Goal: Task Accomplishment & Management: Complete application form

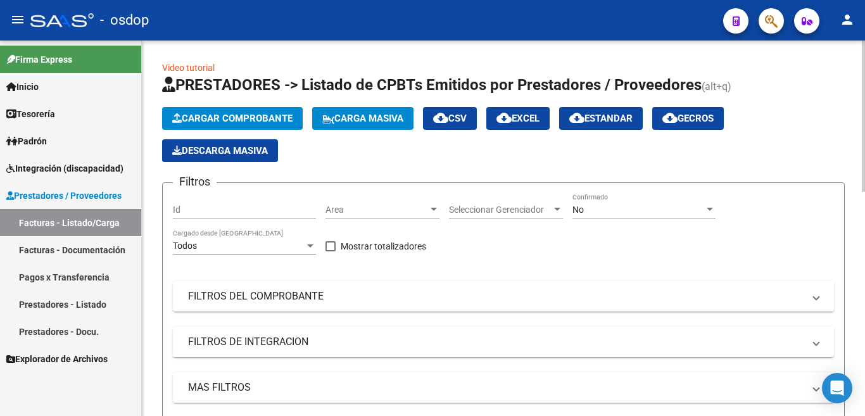
click at [247, 110] on button "Cargar Comprobante" at bounding box center [232, 118] width 141 height 23
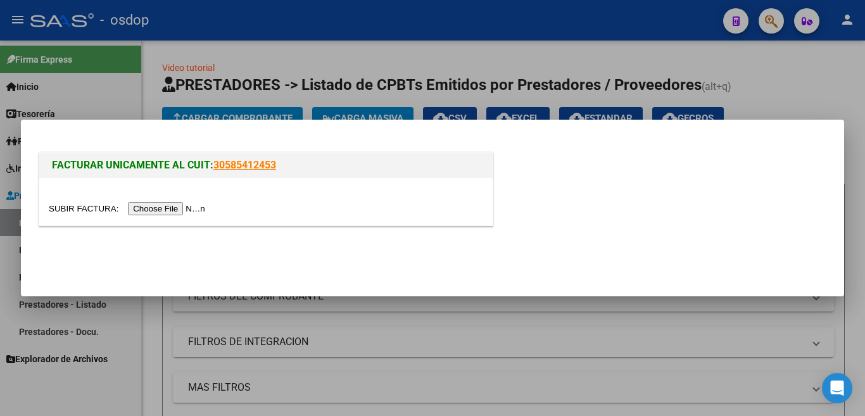
click at [191, 216] on div at bounding box center [265, 201] width 453 height 47
click at [192, 213] on input "file" at bounding box center [129, 208] width 160 height 13
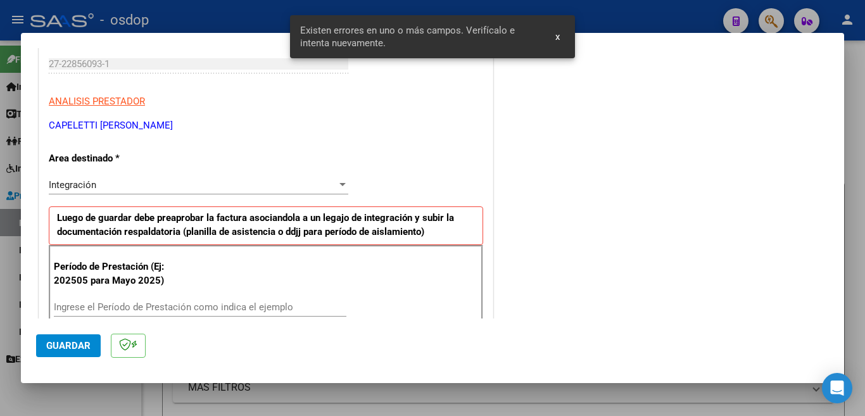
scroll to position [282, 0]
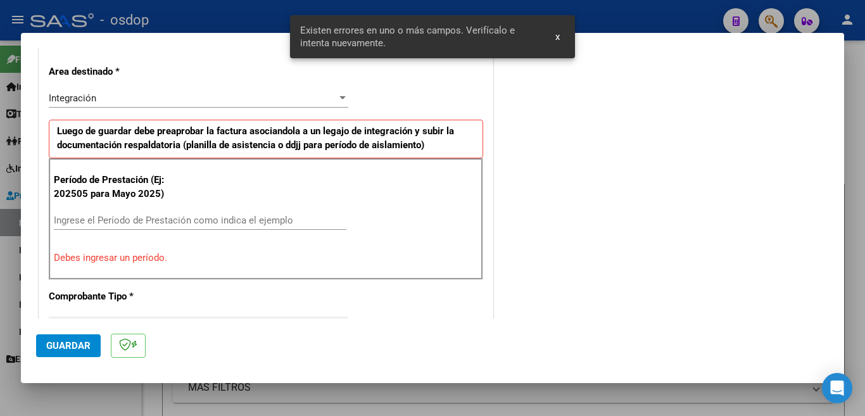
click at [194, 219] on input "Ingrese el Período de Prestación como indica el ejemplo" at bounding box center [200, 220] width 292 height 11
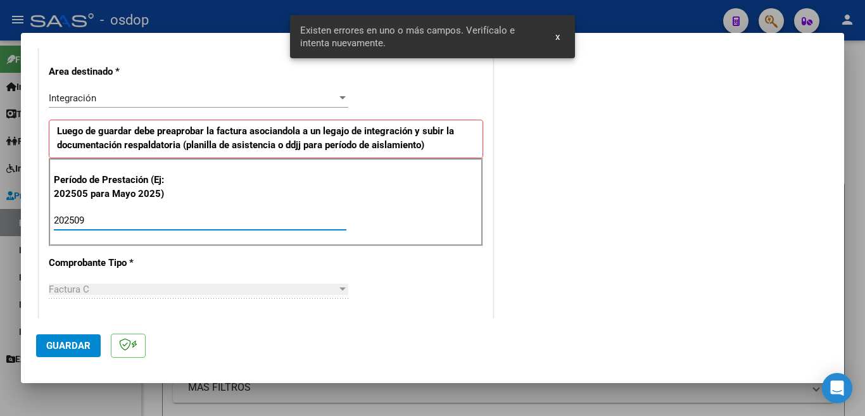
type input "202509"
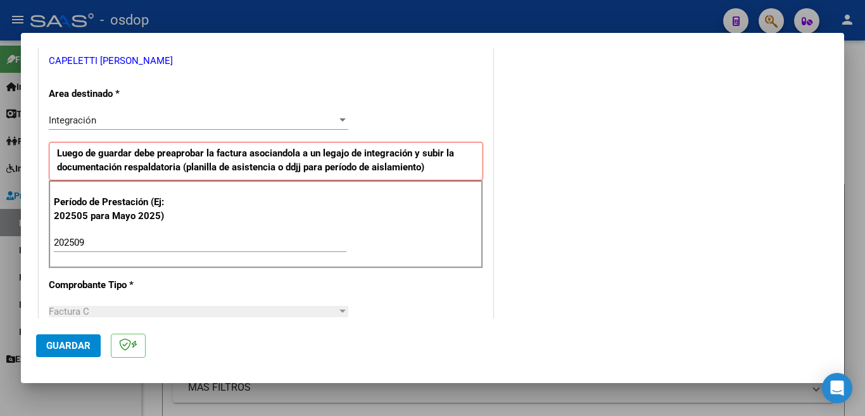
scroll to position [253, 0]
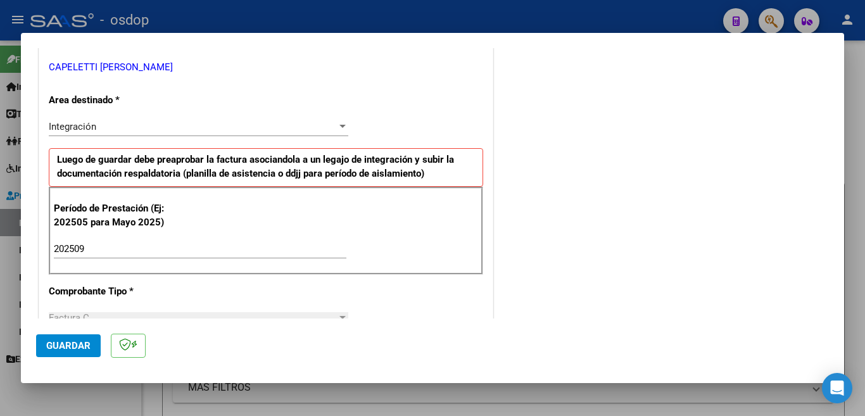
click at [86, 346] on span "Guardar" at bounding box center [68, 345] width 44 height 11
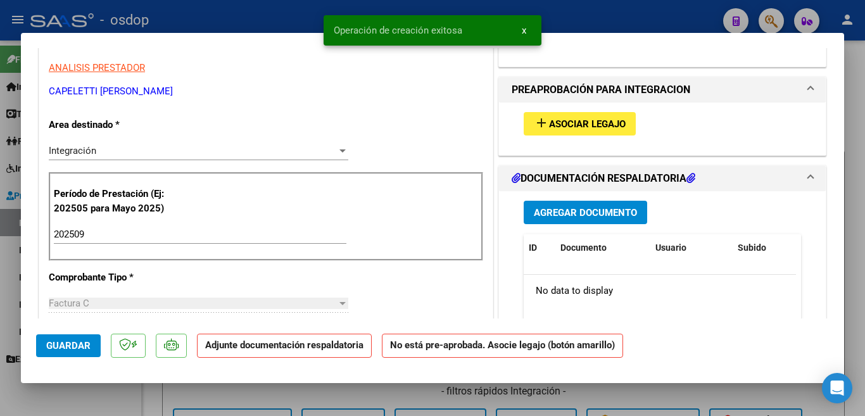
scroll to position [0, 0]
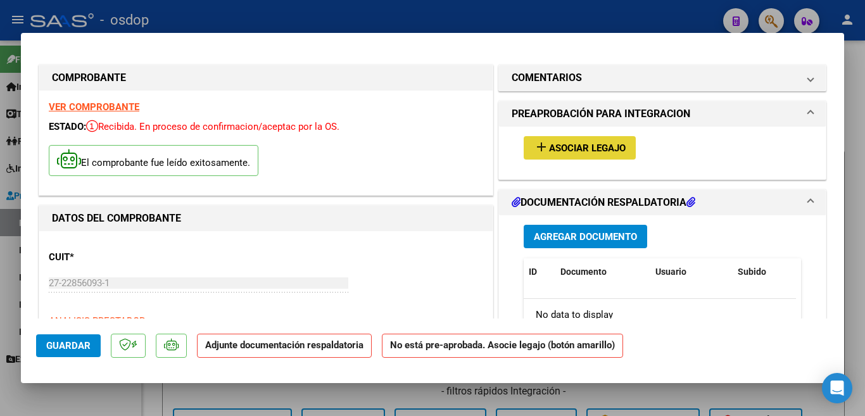
click at [591, 151] on span "Asociar Legajo" at bounding box center [587, 147] width 77 height 11
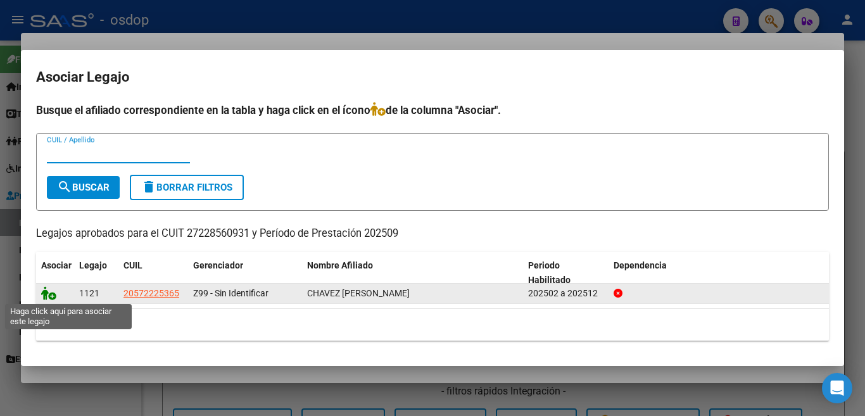
click at [56, 289] on icon at bounding box center [48, 293] width 15 height 14
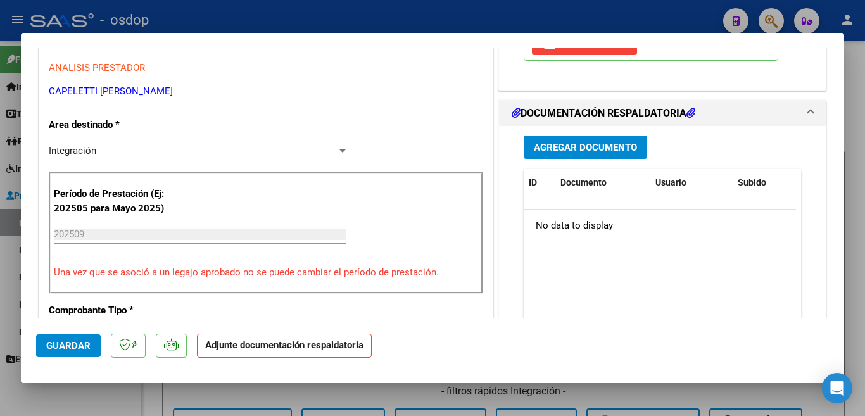
scroll to position [316, 0]
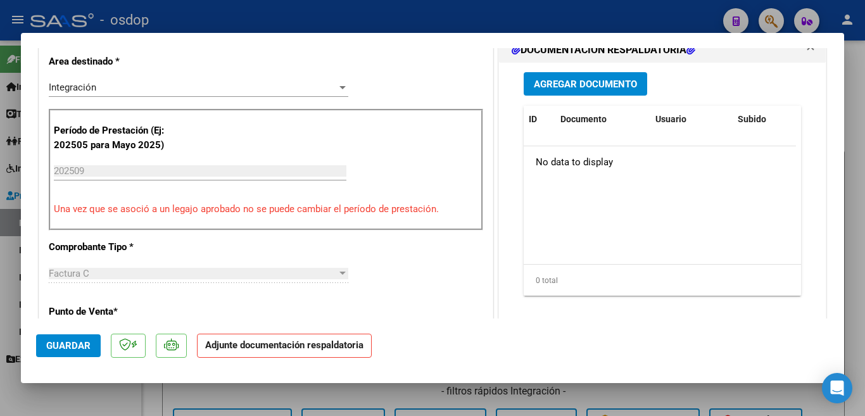
click at [574, 92] on button "Agregar Documento" at bounding box center [584, 83] width 123 height 23
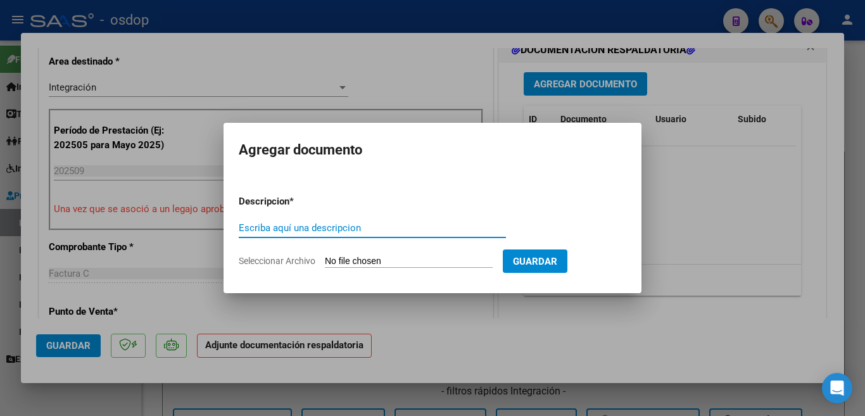
click at [352, 223] on input "Escriba aquí una descripcion" at bounding box center [372, 227] width 267 height 11
click at [378, 229] on input "palnill" at bounding box center [372, 227] width 267 height 11
type input "planilla"
click at [382, 260] on input "Seleccionar Archivo" at bounding box center [409, 262] width 168 height 12
type input "C:\fakepath\Juanse Sept25.pdf"
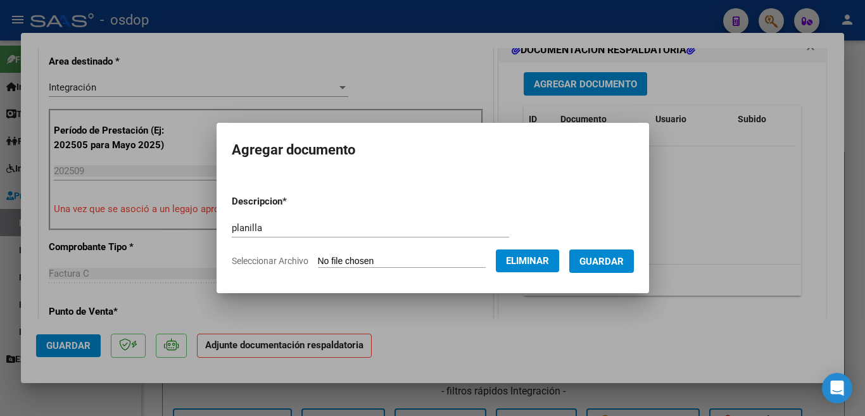
click at [610, 261] on span "Guardar" at bounding box center [601, 261] width 44 height 11
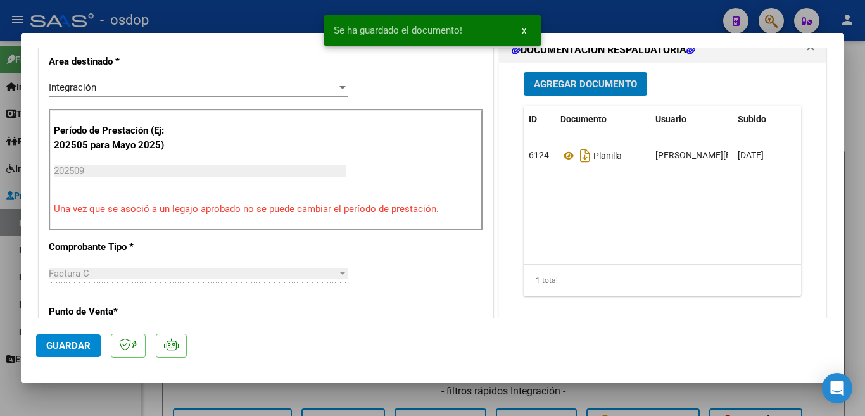
scroll to position [380, 0]
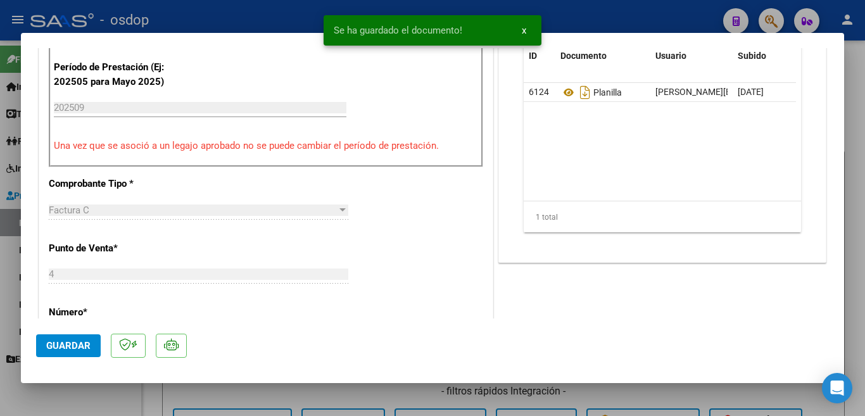
click at [67, 339] on button "Guardar" at bounding box center [68, 345] width 65 height 23
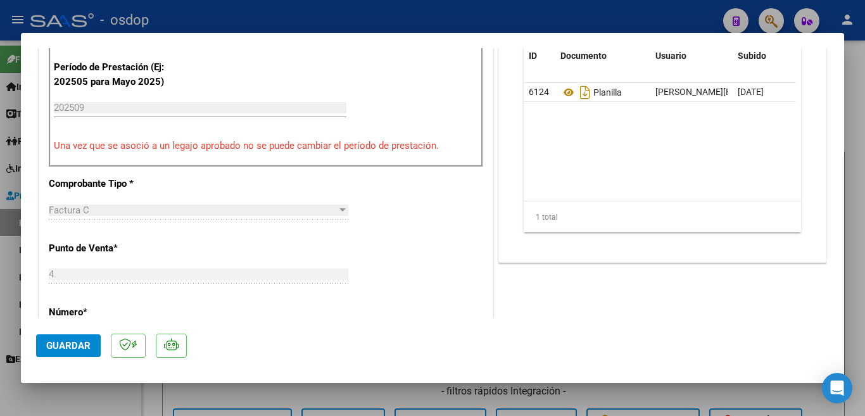
click at [60, 343] on span "Guardar" at bounding box center [68, 345] width 44 height 11
click at [0, 263] on div at bounding box center [432, 208] width 865 height 416
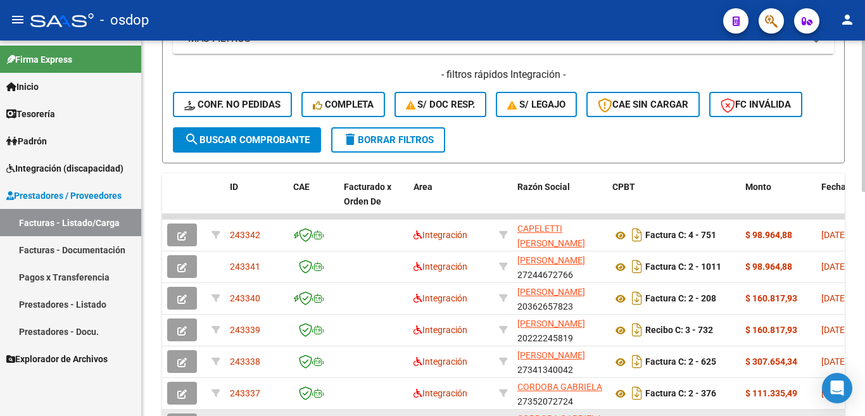
scroll to position [412, 0]
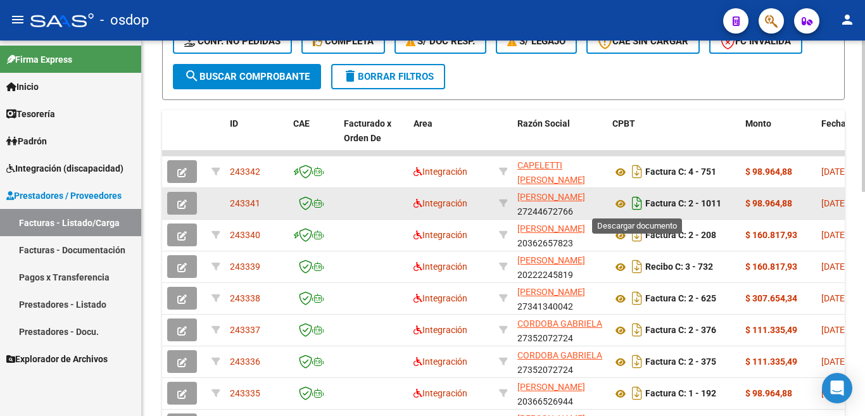
click at [633, 198] on icon "Descargar documento" at bounding box center [637, 203] width 16 height 20
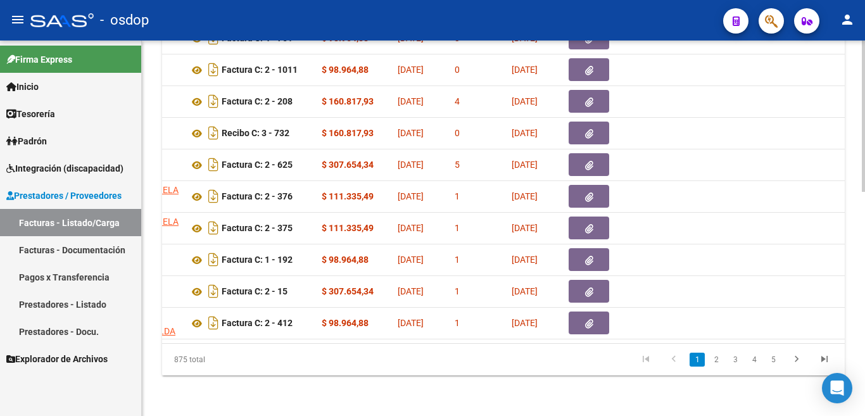
scroll to position [0, 1389]
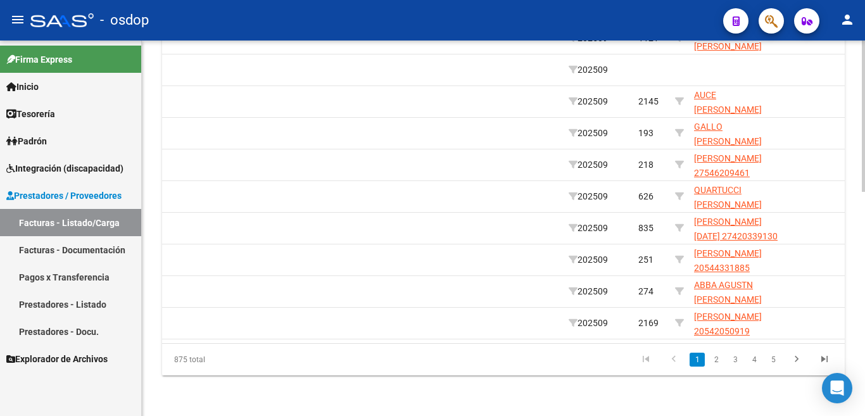
click at [580, 354] on datatable-pager "1 2 3 4 5" at bounding box center [570, 360] width 535 height 22
drag, startPoint x: 580, startPoint y: 354, endPoint x: 601, endPoint y: 353, distance: 20.9
click at [599, 353] on datatable-pager "1 2 3 4 5" at bounding box center [570, 360] width 535 height 22
click at [604, 350] on datatable-pager "1 2 3 4 5" at bounding box center [570, 360] width 535 height 22
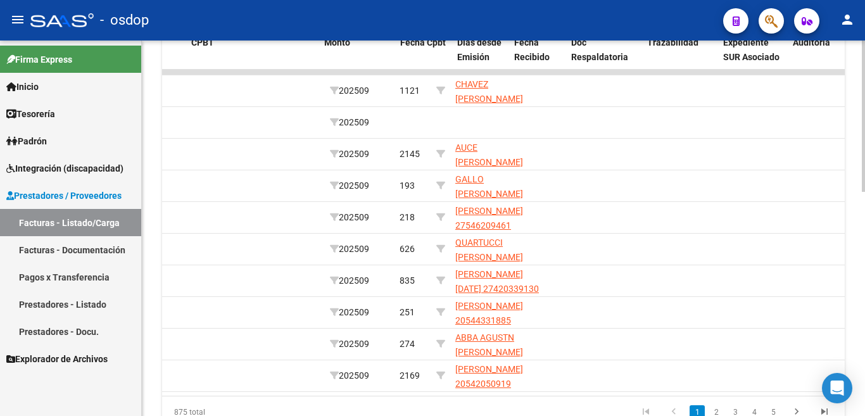
scroll to position [0, 0]
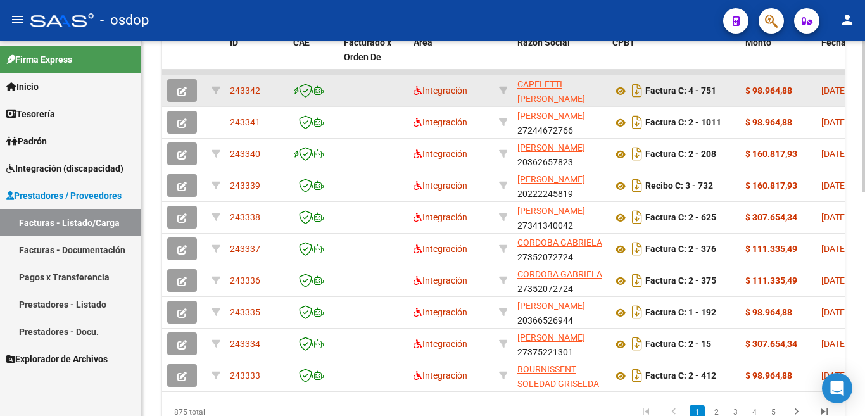
click at [235, 91] on span "243342" at bounding box center [245, 90] width 30 height 10
copy span "243342"
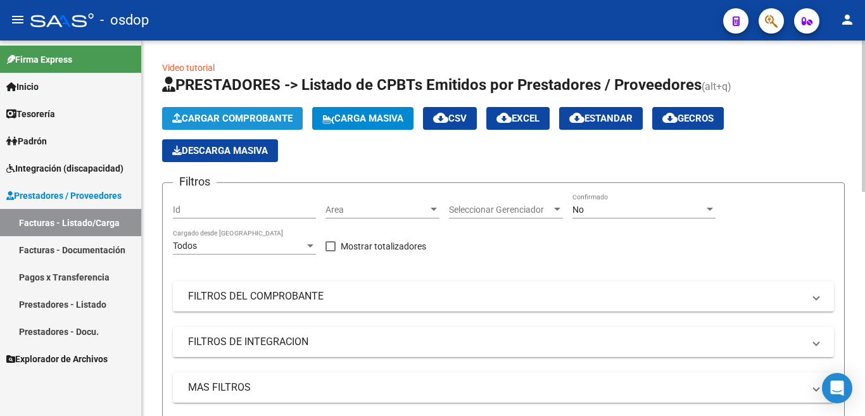
click at [247, 121] on span "Cargar Comprobante" at bounding box center [232, 118] width 120 height 11
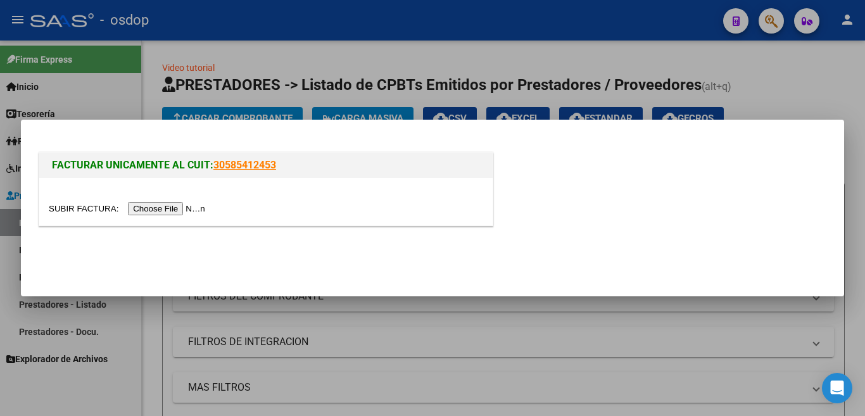
click at [196, 208] on input "file" at bounding box center [129, 208] width 160 height 13
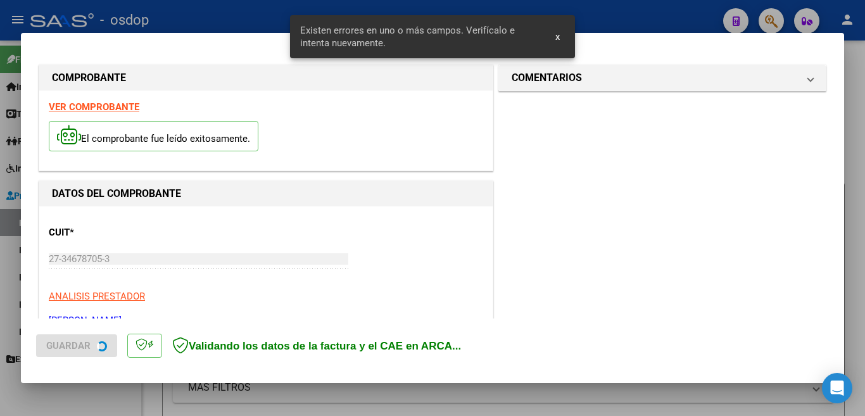
scroll to position [282, 0]
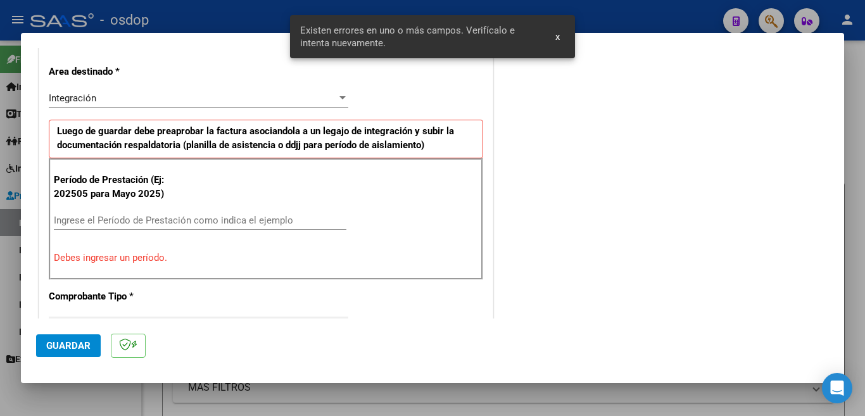
click at [211, 222] on input "Ingrese el Período de Prestación como indica el ejemplo" at bounding box center [200, 220] width 292 height 11
type input "2"
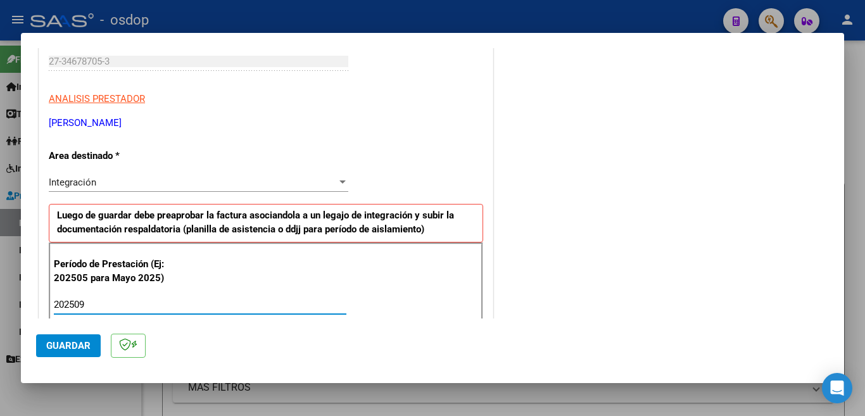
scroll to position [0, 0]
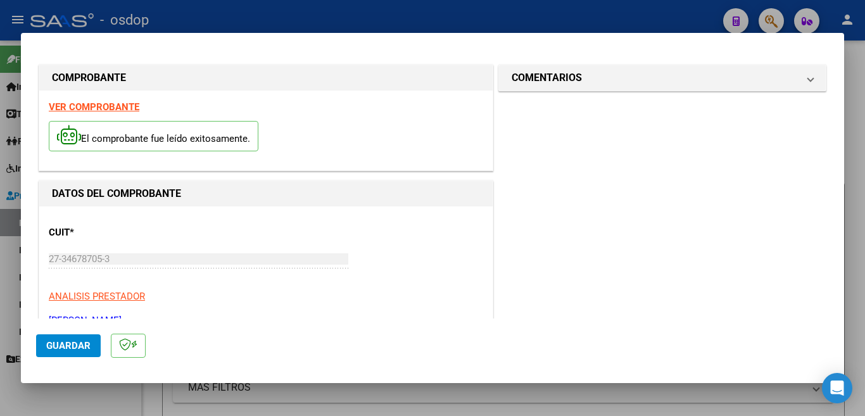
type input "202509"
click at [49, 350] on span "Guardar" at bounding box center [68, 345] width 44 height 11
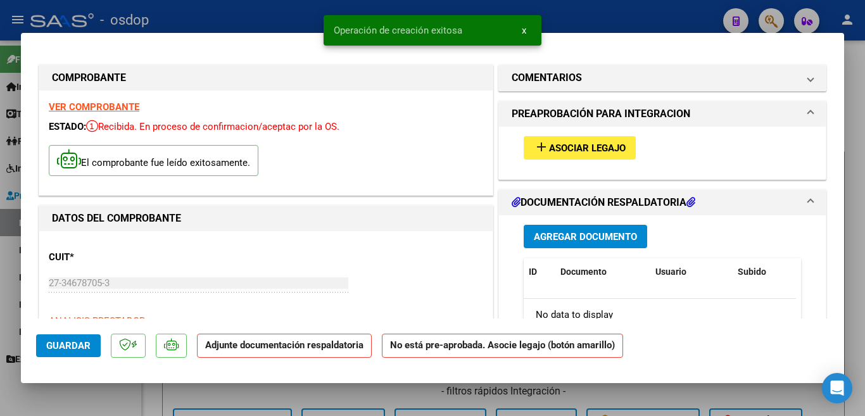
click at [572, 148] on span "Asociar Legajo" at bounding box center [587, 147] width 77 height 11
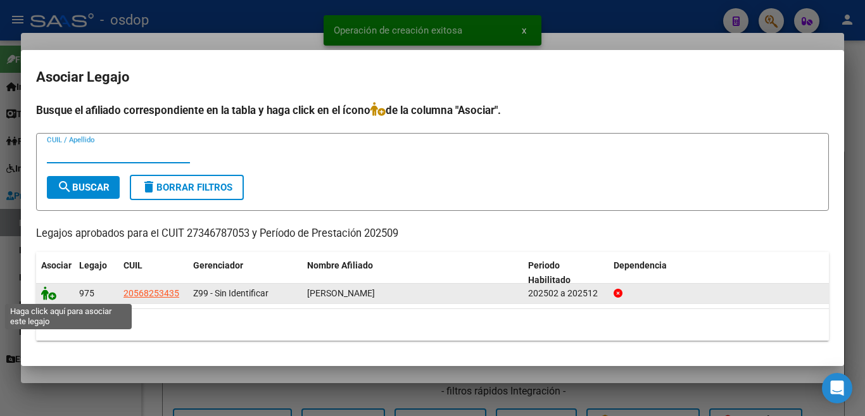
click at [41, 298] on icon at bounding box center [48, 293] width 15 height 14
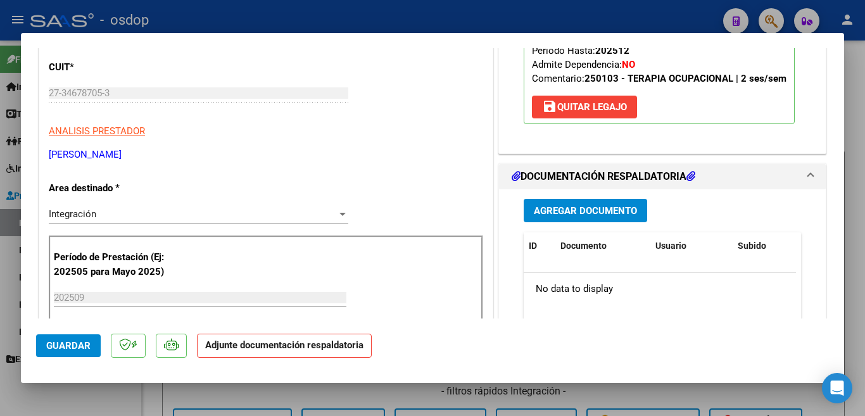
scroll to position [253, 0]
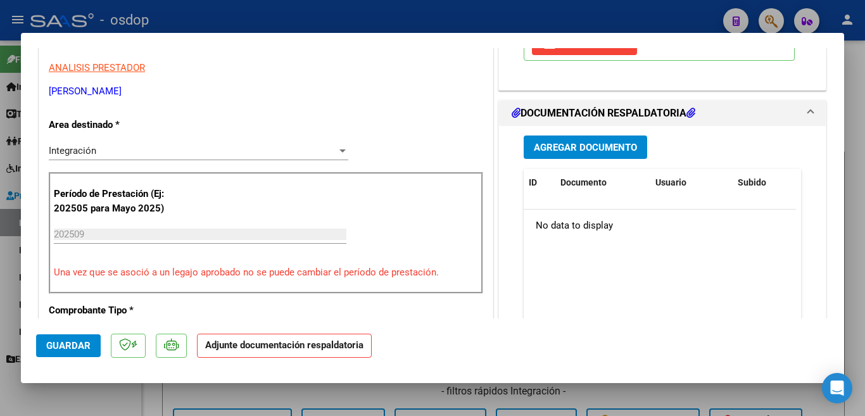
click at [592, 153] on span "Agregar Documento" at bounding box center [585, 147] width 103 height 11
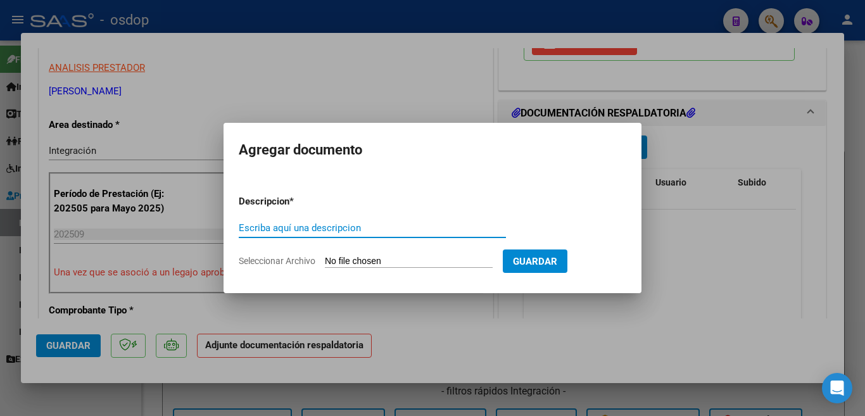
drag, startPoint x: 335, startPoint y: 227, endPoint x: 335, endPoint y: 209, distance: 18.4
click at [335, 227] on input "Escriba aquí una descripcion" at bounding box center [372, 227] width 267 height 11
click at [325, 216] on form "Descripcion * planill Escriba aquí una descripcion Seleccionar Archivo Guardar" at bounding box center [432, 231] width 387 height 92
click at [322, 230] on input "planill" at bounding box center [372, 227] width 267 height 11
type input "planilla"
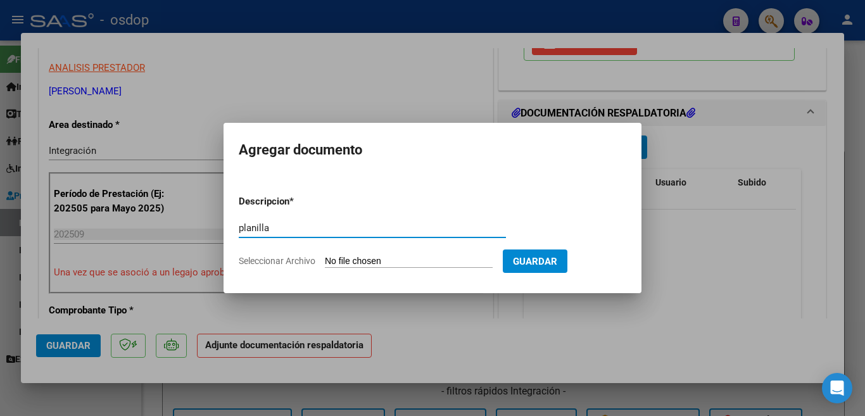
click at [352, 260] on input "Seleccionar Archivo" at bounding box center [409, 262] width 168 height 12
type input "C:\fakepath\donasep.pdf"
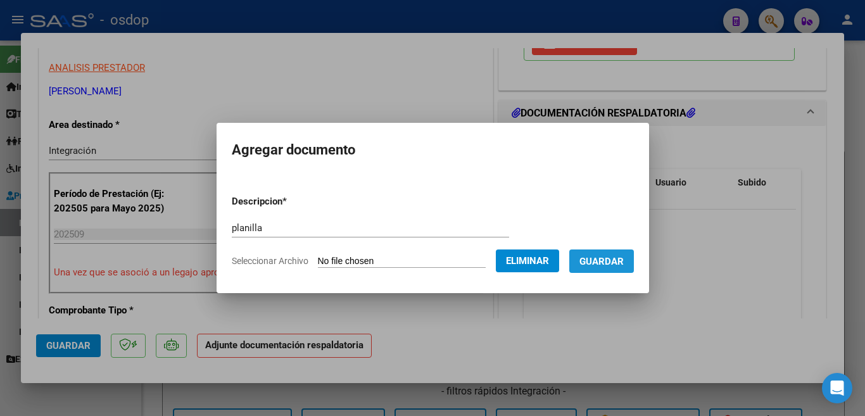
click at [620, 265] on span "Guardar" at bounding box center [601, 261] width 44 height 11
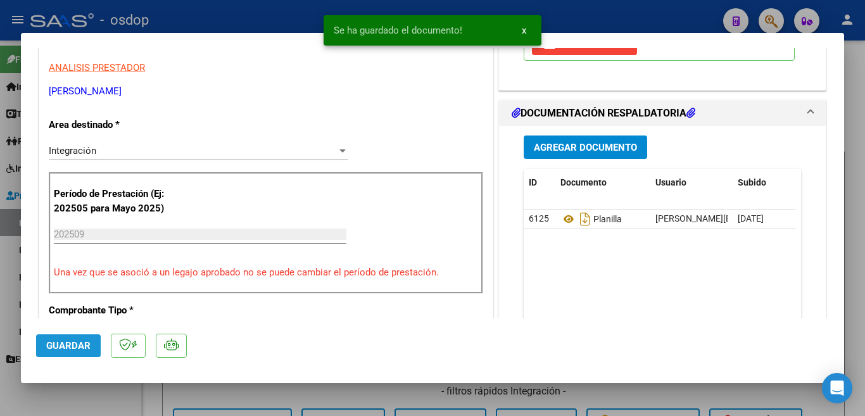
click at [51, 345] on span "Guardar" at bounding box center [68, 345] width 44 height 11
click at [0, 270] on div at bounding box center [432, 208] width 865 height 416
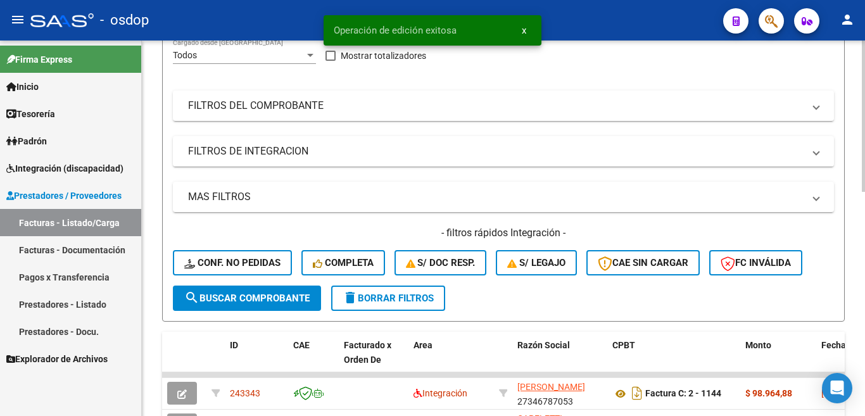
scroll to position [316, 0]
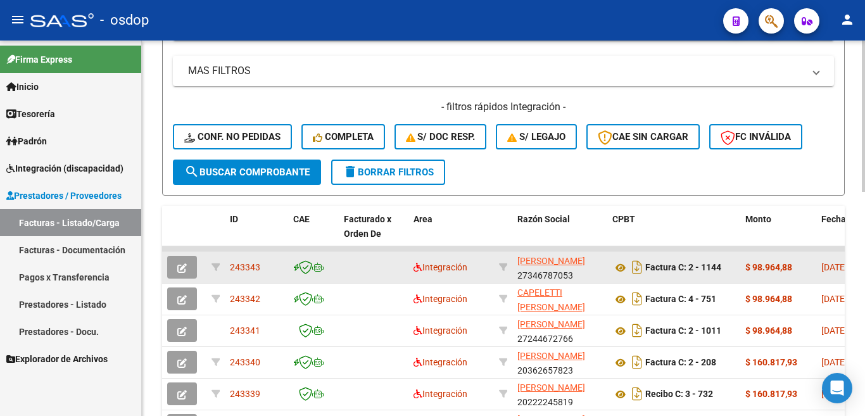
click at [246, 267] on span "243343" at bounding box center [245, 267] width 30 height 10
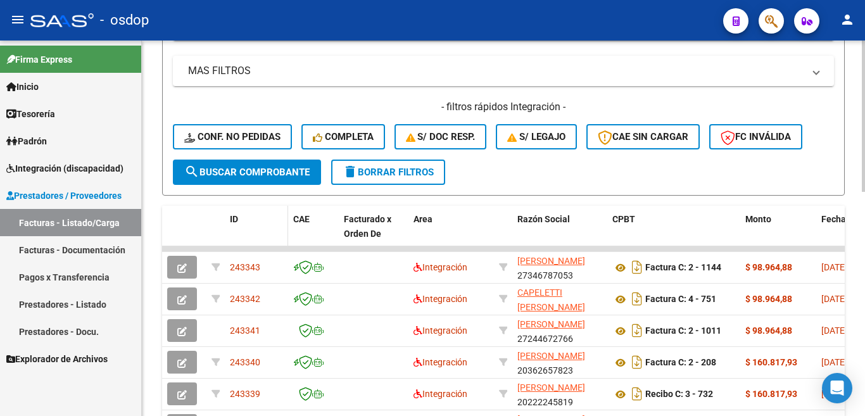
copy span "243343"
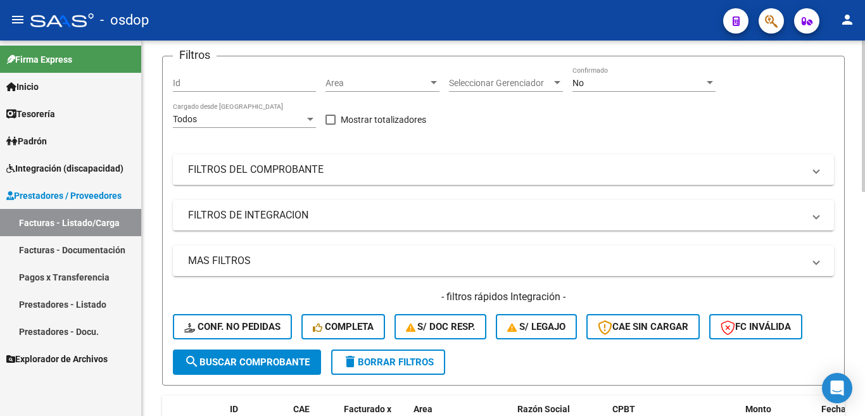
scroll to position [0, 0]
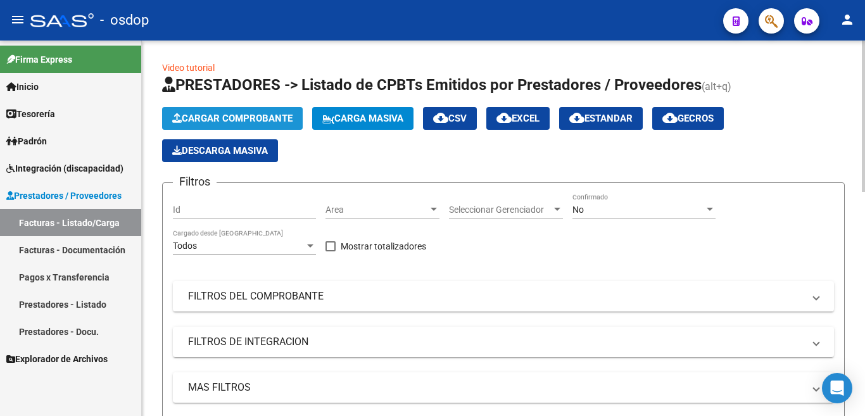
click at [236, 122] on span "Cargar Comprobante" at bounding box center [232, 118] width 120 height 11
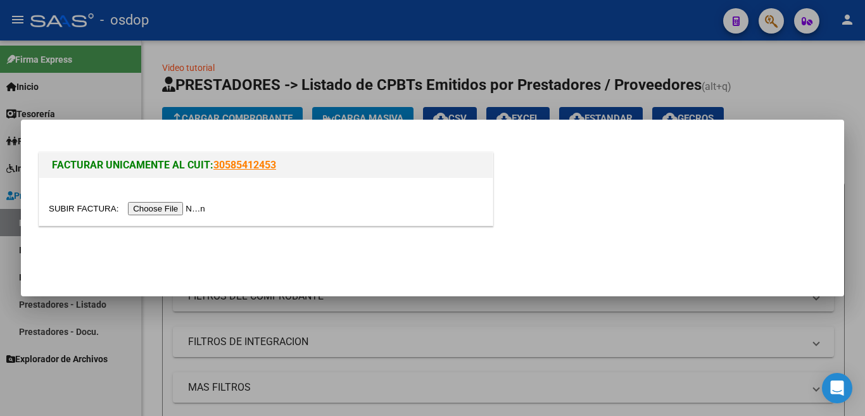
click at [194, 205] on input "file" at bounding box center [129, 208] width 160 height 13
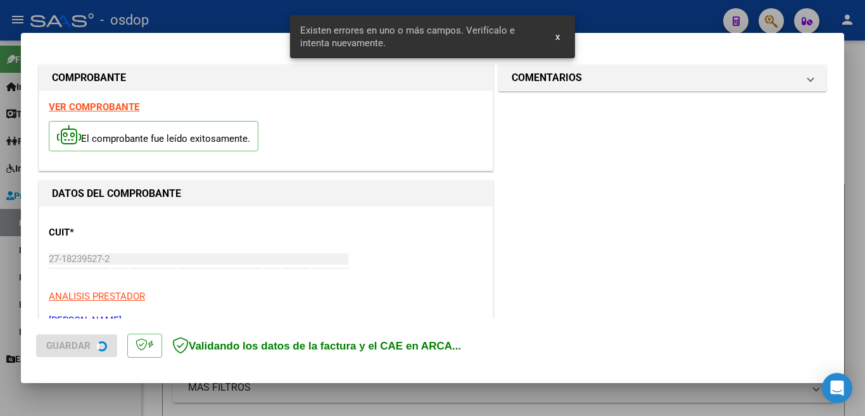
scroll to position [282, 0]
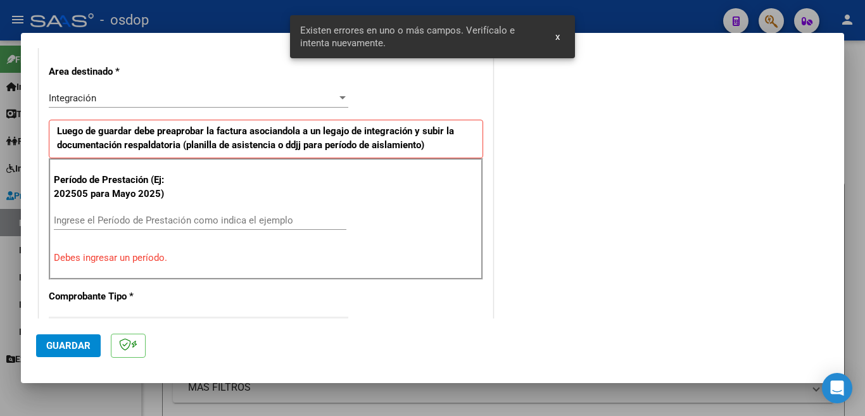
click at [114, 223] on input "Ingrese el Período de Prestación como indica el ejemplo" at bounding box center [200, 220] width 292 height 11
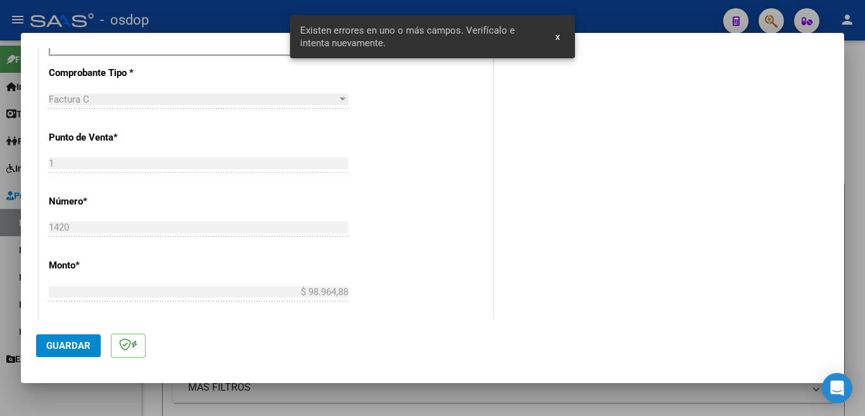
scroll to position [535, 0]
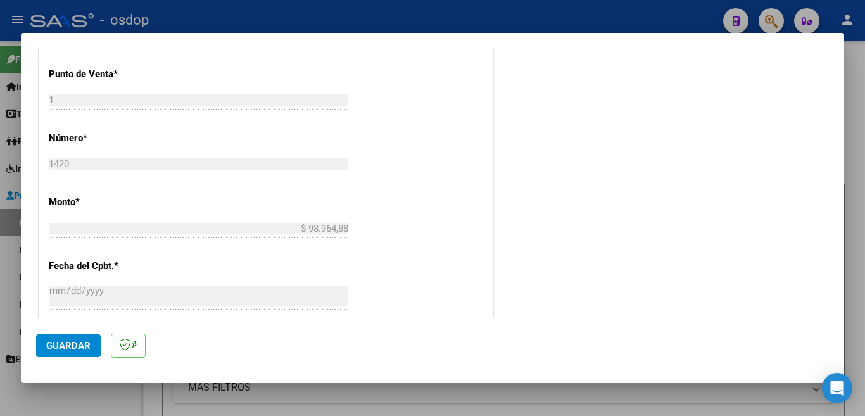
type input "202509"
click at [97, 344] on button "Guardar" at bounding box center [68, 345] width 65 height 23
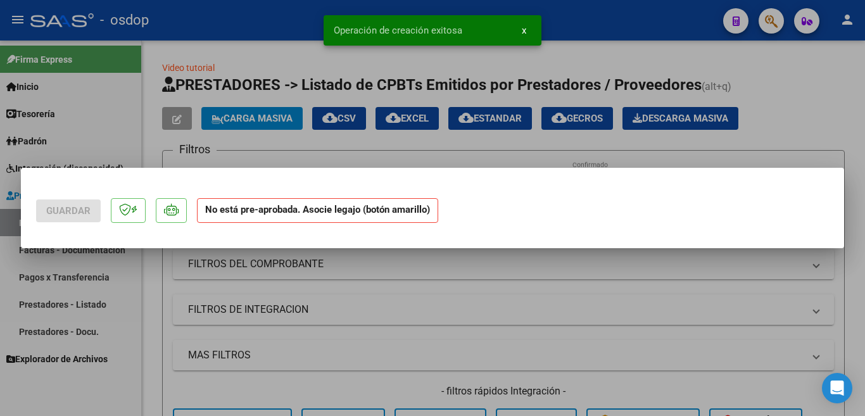
scroll to position [0, 0]
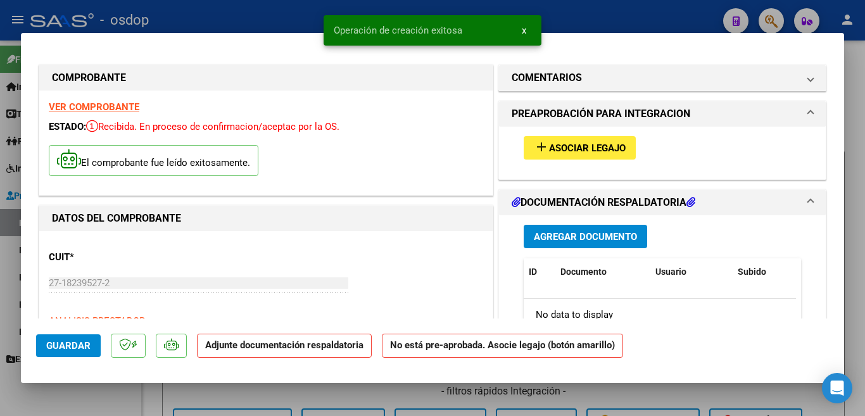
click at [549, 145] on span "Asociar Legajo" at bounding box center [587, 147] width 77 height 11
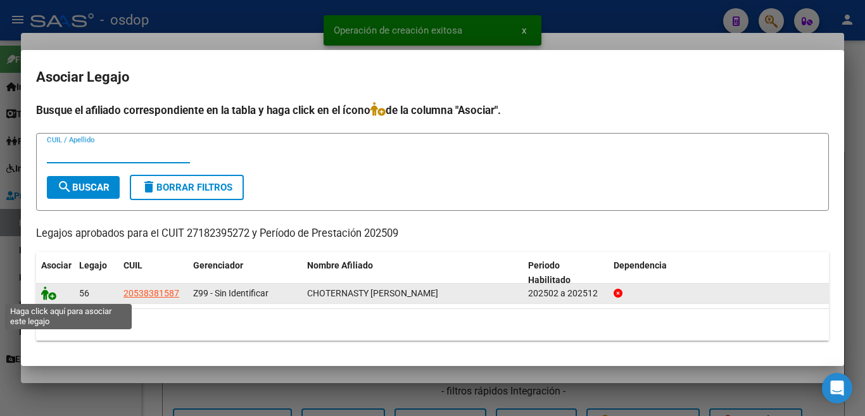
click at [46, 291] on icon at bounding box center [48, 293] width 15 height 14
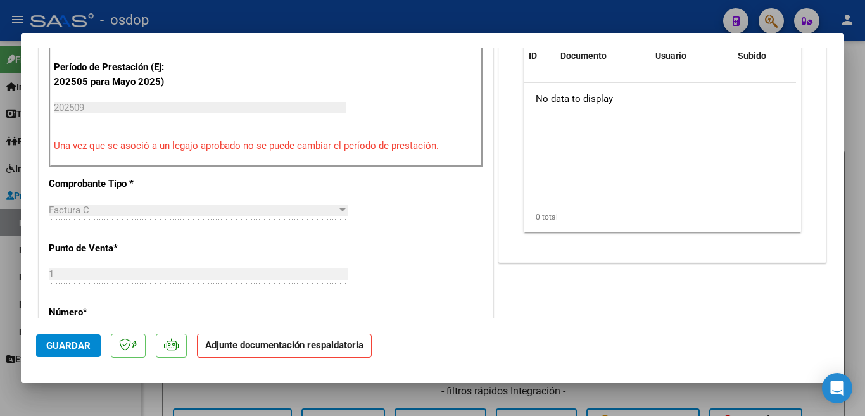
scroll to position [190, 0]
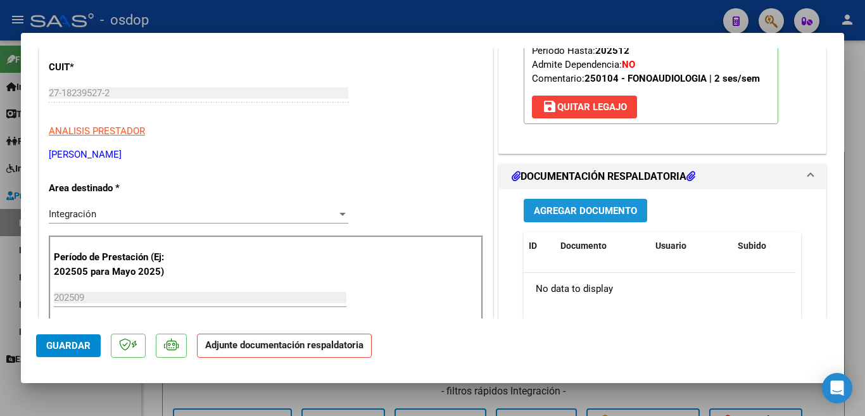
click at [552, 208] on span "Agregar Documento" at bounding box center [585, 210] width 103 height 11
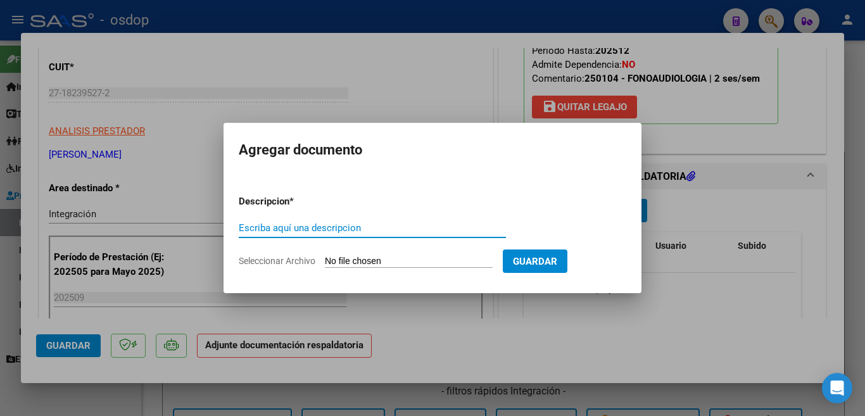
click at [375, 234] on div "Escriba aquí una descripcion" at bounding box center [372, 227] width 267 height 19
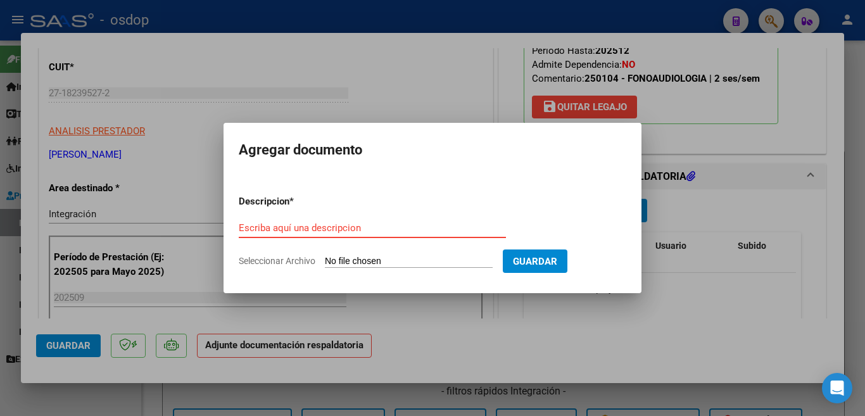
click at [376, 229] on input "Escriba aquí una descripcion" at bounding box center [372, 227] width 267 height 11
click at [323, 224] on input "planill" at bounding box center [372, 227] width 267 height 11
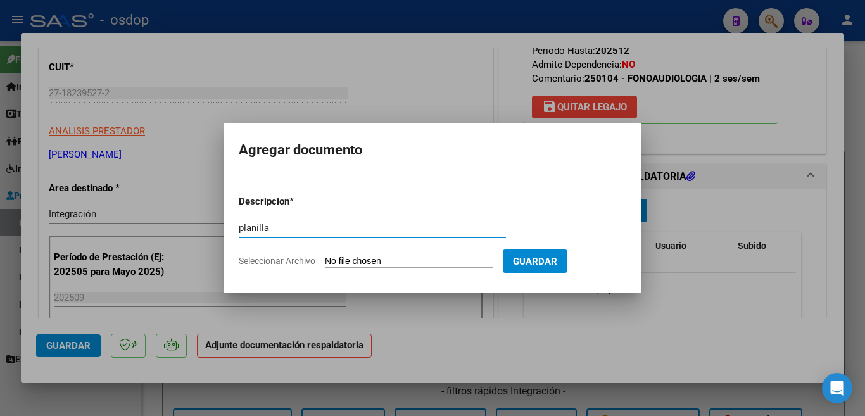
type input "planilla"
click at [377, 266] on input "Seleccionar Archivo" at bounding box center [409, 262] width 168 height 12
type input "C:\fakepath\OSDOP planilla septiembre .pdf"
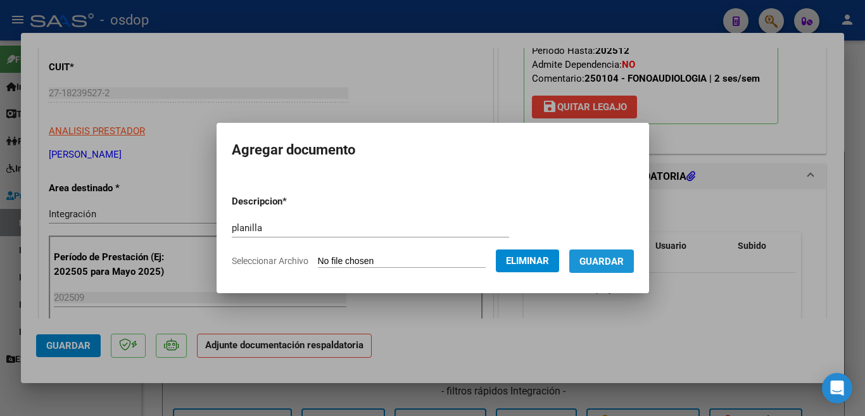
click at [611, 260] on span "Guardar" at bounding box center [601, 261] width 44 height 11
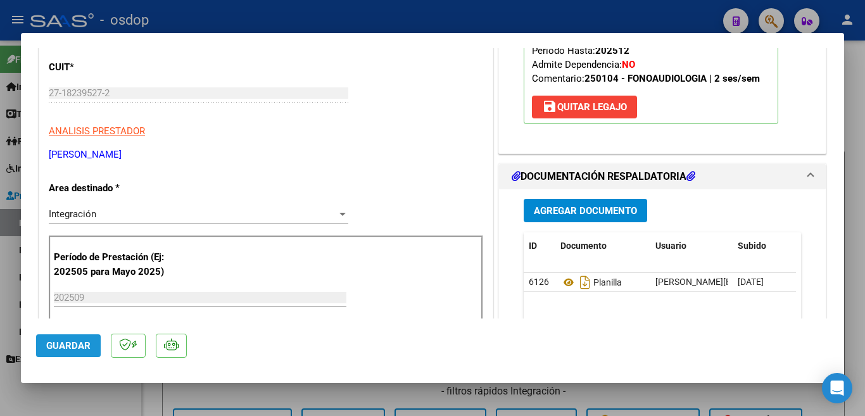
click at [80, 342] on span "Guardar" at bounding box center [68, 345] width 44 height 11
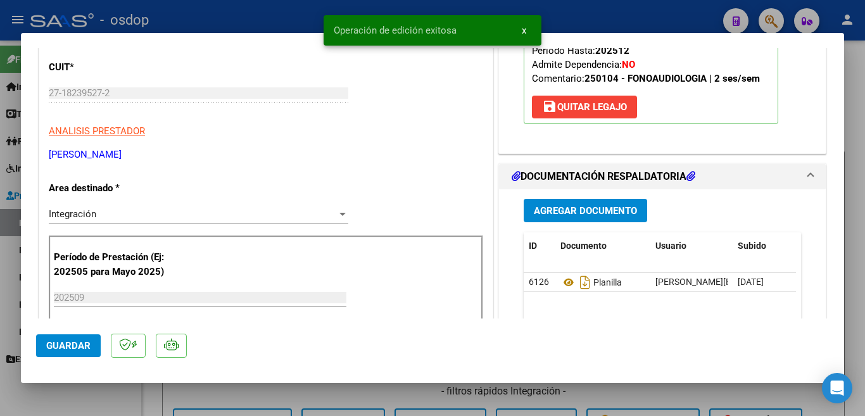
click at [0, 220] on div at bounding box center [432, 208] width 865 height 416
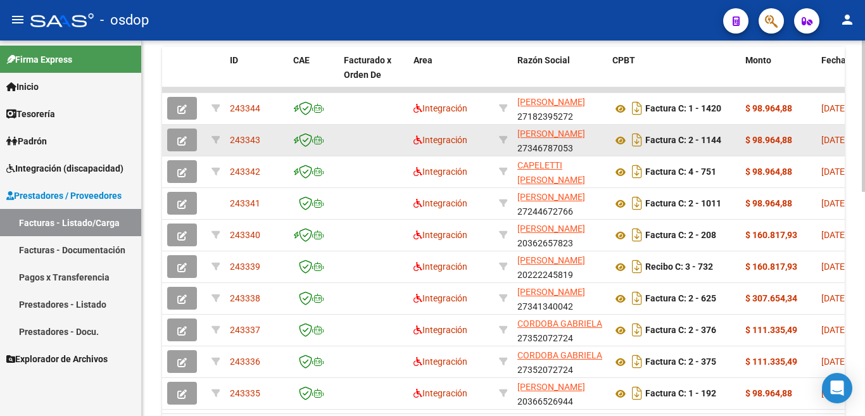
scroll to position [412, 0]
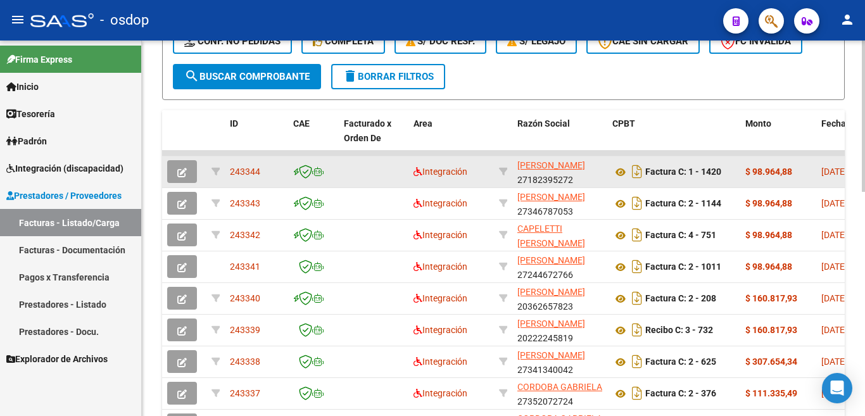
click at [250, 177] on span "243344" at bounding box center [245, 171] width 30 height 10
copy span "243344"
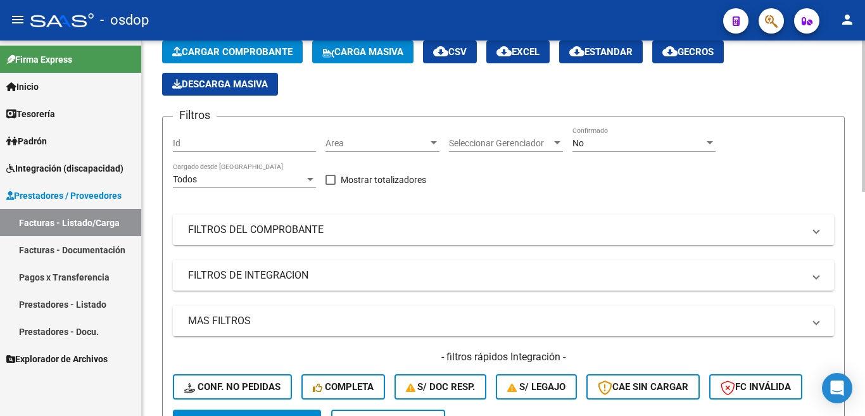
scroll to position [0, 0]
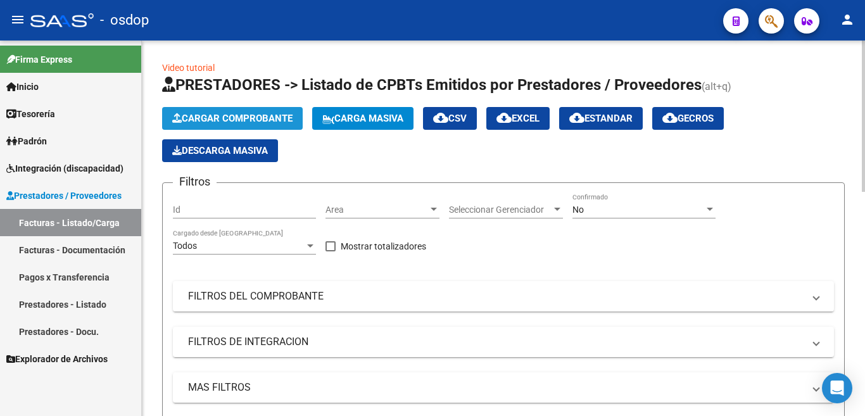
click at [226, 113] on span "Cargar Comprobante" at bounding box center [232, 118] width 120 height 11
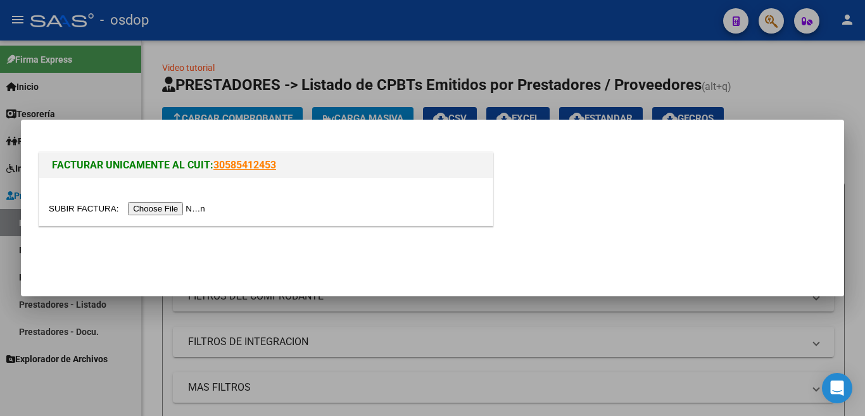
click at [160, 208] on input "file" at bounding box center [129, 208] width 160 height 13
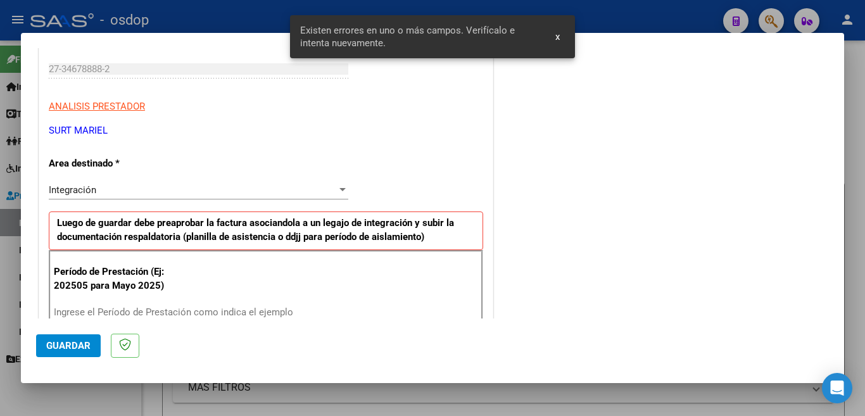
scroll to position [253, 0]
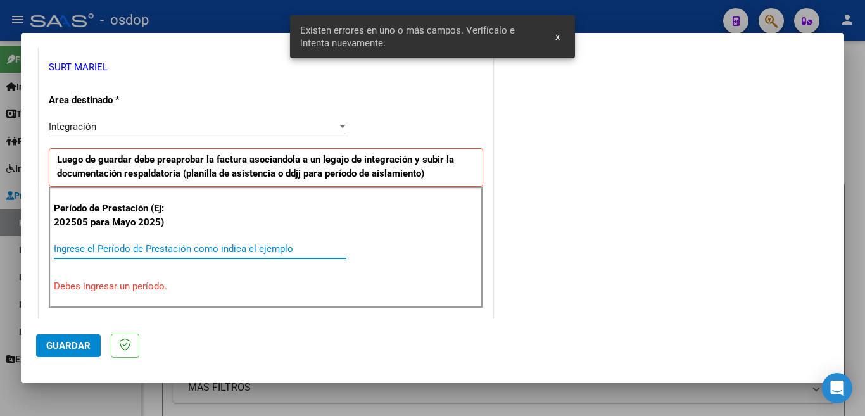
click at [176, 249] on input "Ingrese el Período de Prestación como indica el ejemplo" at bounding box center [200, 248] width 292 height 11
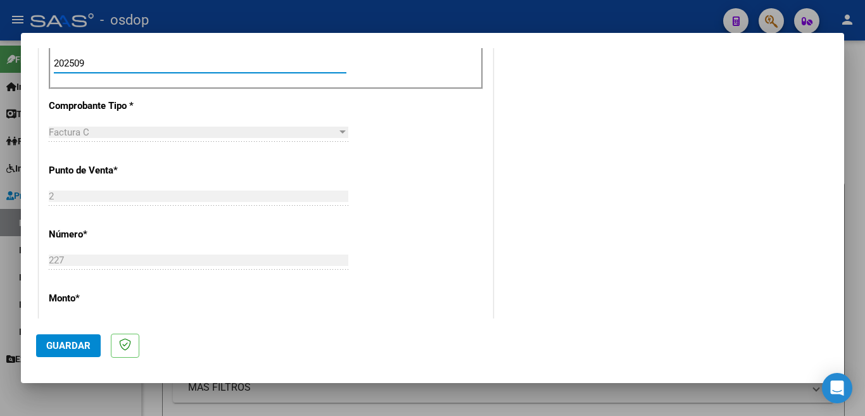
scroll to position [443, 0]
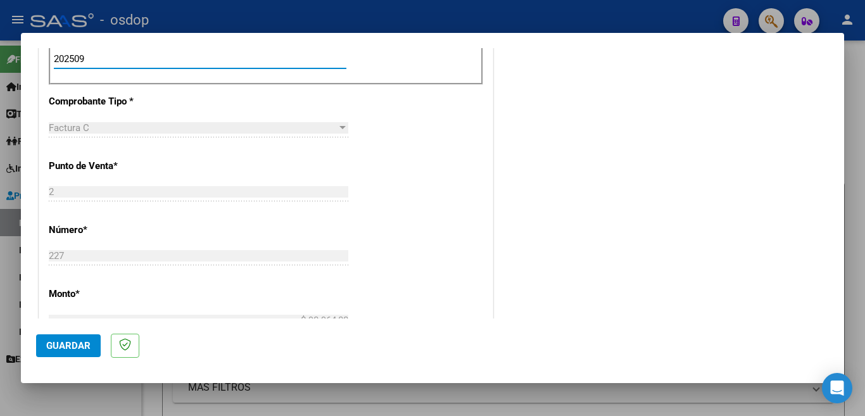
type input "202509"
click at [87, 337] on button "Guardar" at bounding box center [68, 345] width 65 height 23
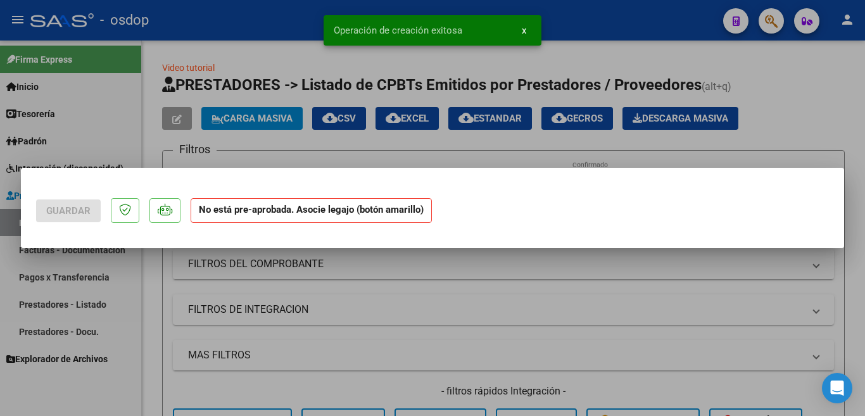
scroll to position [0, 0]
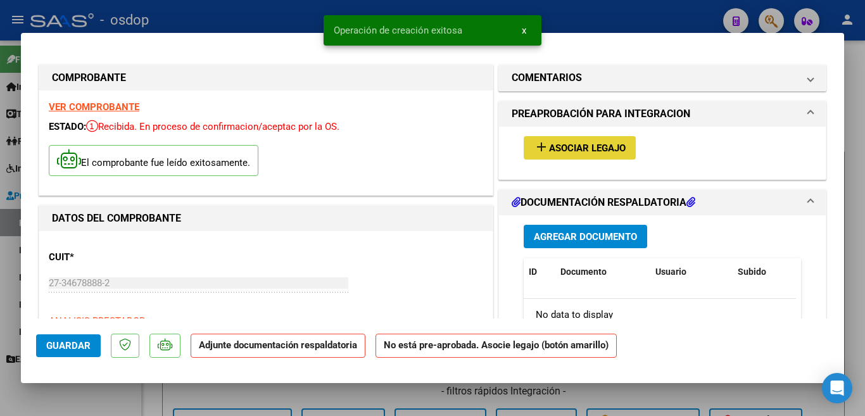
click at [574, 150] on span "Asociar Legajo" at bounding box center [587, 147] width 77 height 11
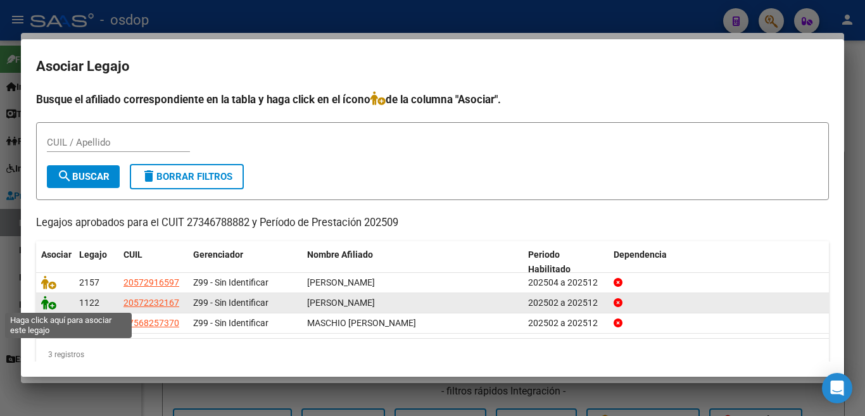
click at [52, 303] on icon at bounding box center [48, 303] width 15 height 14
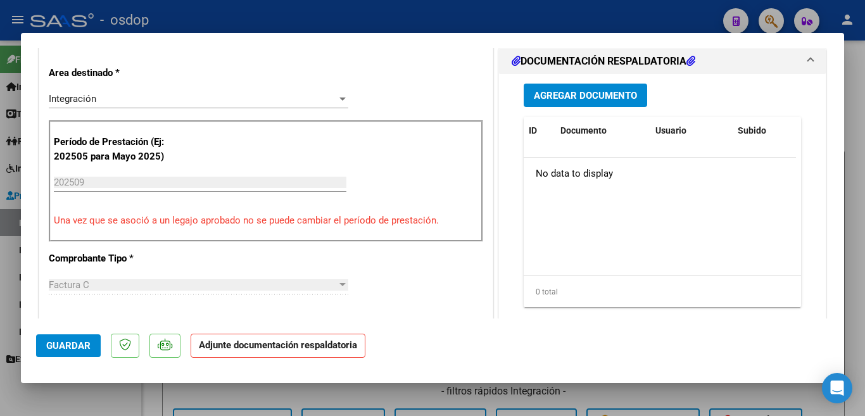
scroll to position [316, 0]
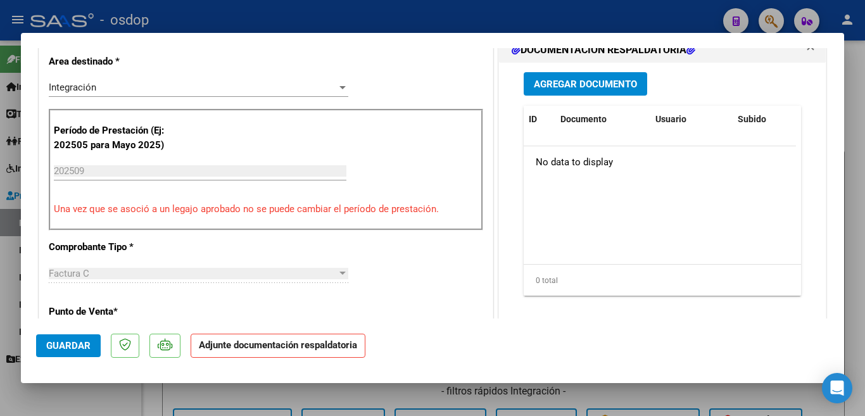
click at [570, 91] on button "Agregar Documento" at bounding box center [584, 83] width 123 height 23
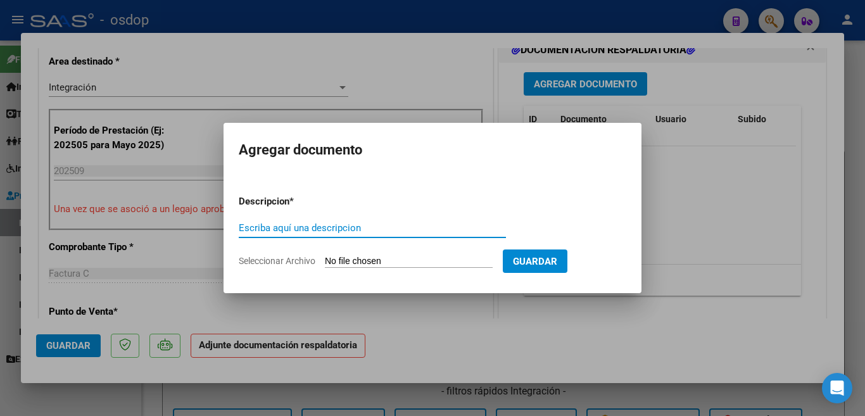
click at [350, 236] on div "Escriba aquí una descripcion" at bounding box center [372, 227] width 267 height 19
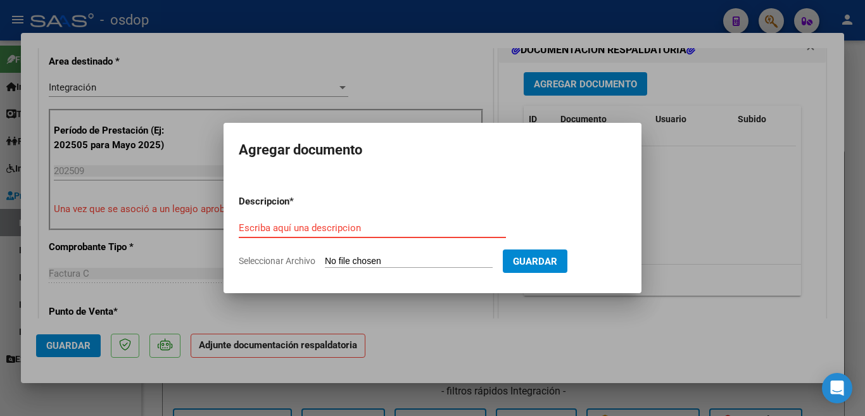
click at [355, 228] on input "Escriba aquí una descripcion" at bounding box center [372, 227] width 267 height 11
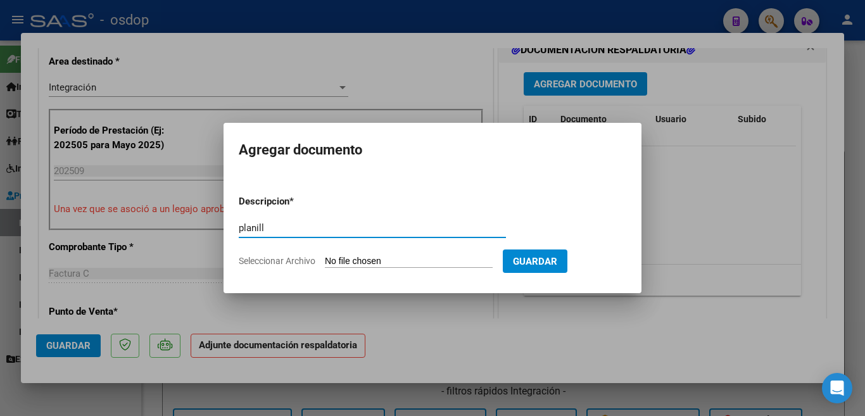
type input "planill"
click at [365, 263] on input "Seleccionar Archivo" at bounding box center [409, 262] width 168 height 12
type input "C:\fakepath\leosep.pdf"
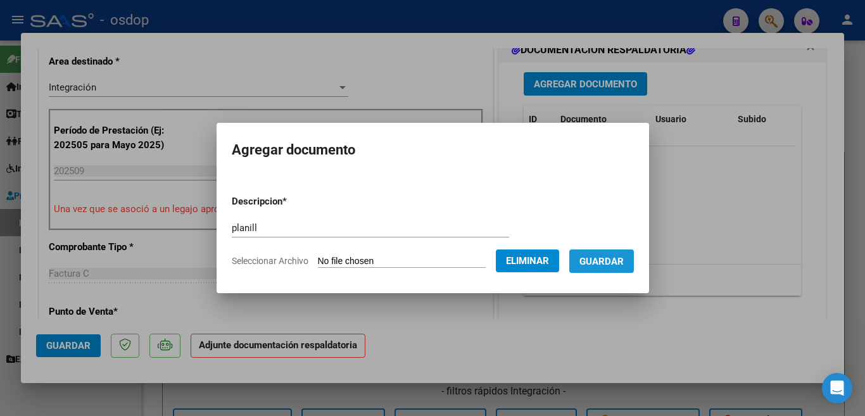
click at [599, 266] on span "Guardar" at bounding box center [601, 261] width 44 height 11
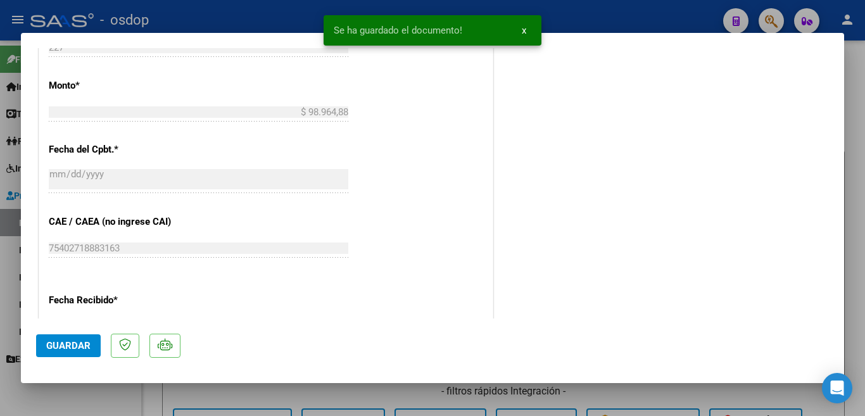
scroll to position [760, 0]
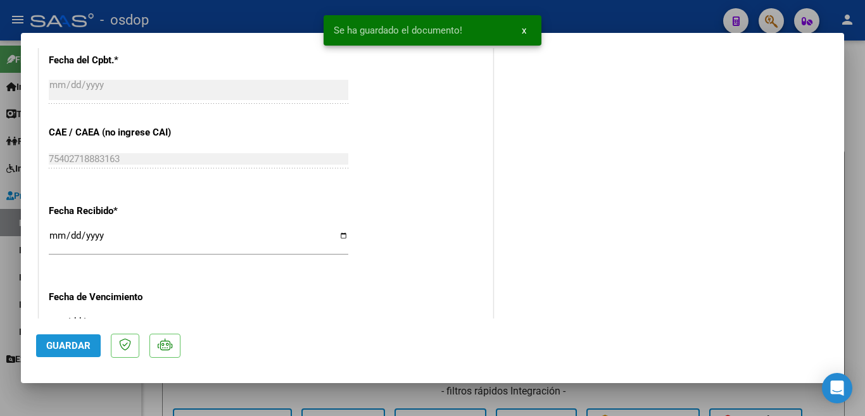
click at [85, 346] on span "Guardar" at bounding box center [68, 345] width 44 height 11
click at [84, 340] on span "Guardar" at bounding box center [68, 345] width 44 height 11
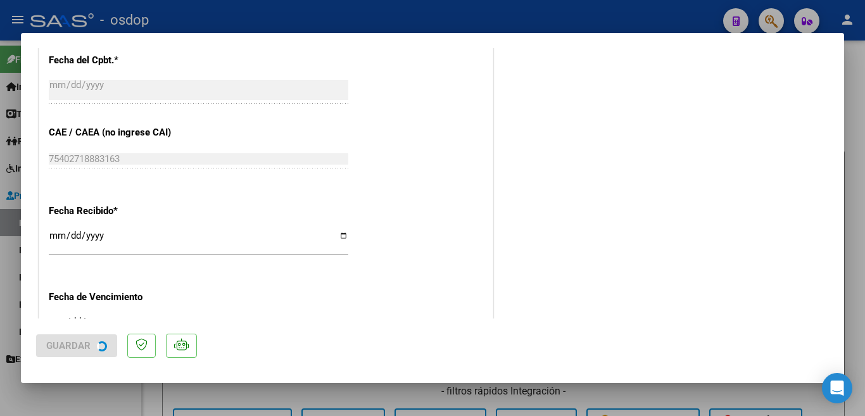
click at [0, 258] on div at bounding box center [432, 208] width 865 height 416
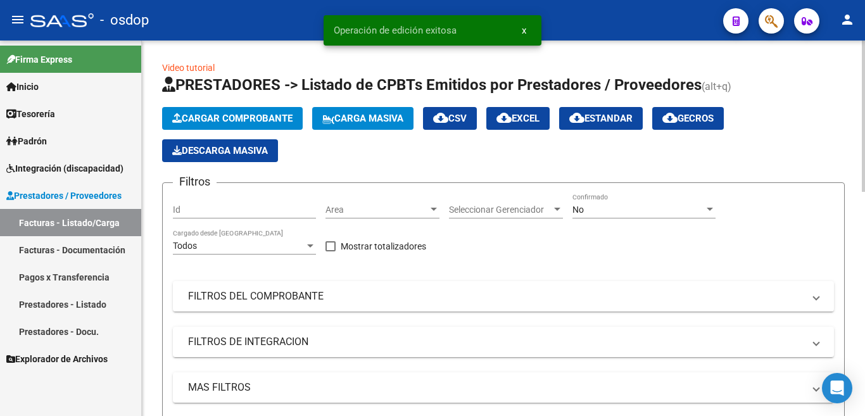
scroll to position [253, 0]
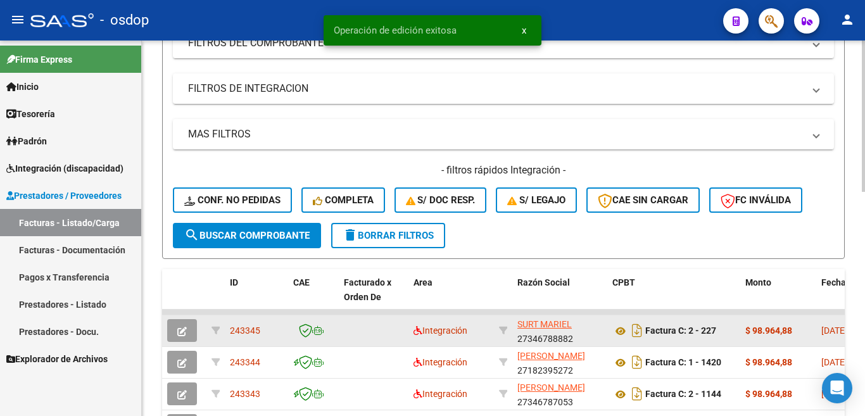
click at [252, 334] on span "243345" at bounding box center [245, 330] width 30 height 10
click at [248, 330] on span "243345" at bounding box center [245, 330] width 30 height 10
copy span "243345"
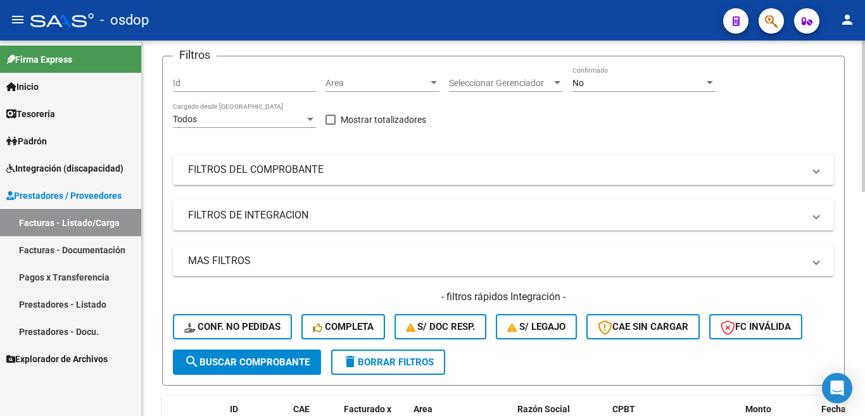
scroll to position [0, 0]
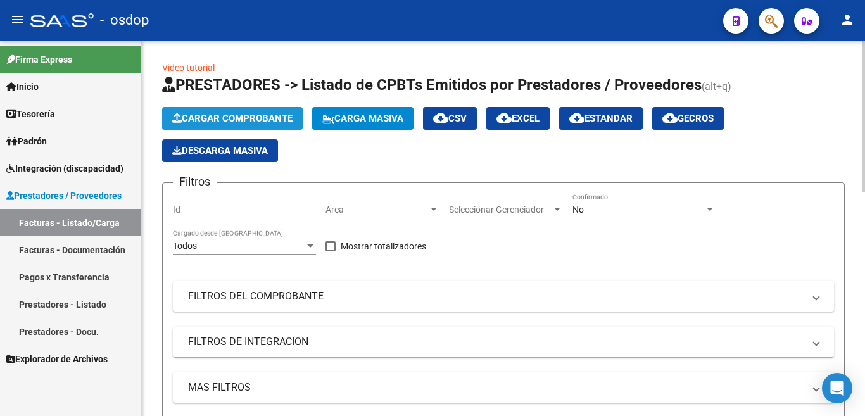
drag, startPoint x: 233, startPoint y: 135, endPoint x: 230, endPoint y: 117, distance: 18.0
click at [230, 117] on span "Cargar Comprobante" at bounding box center [232, 118] width 120 height 11
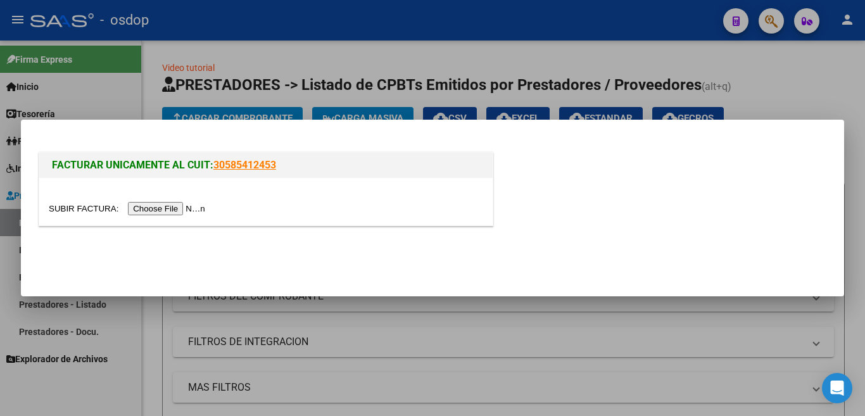
click at [204, 212] on input "file" at bounding box center [129, 208] width 160 height 13
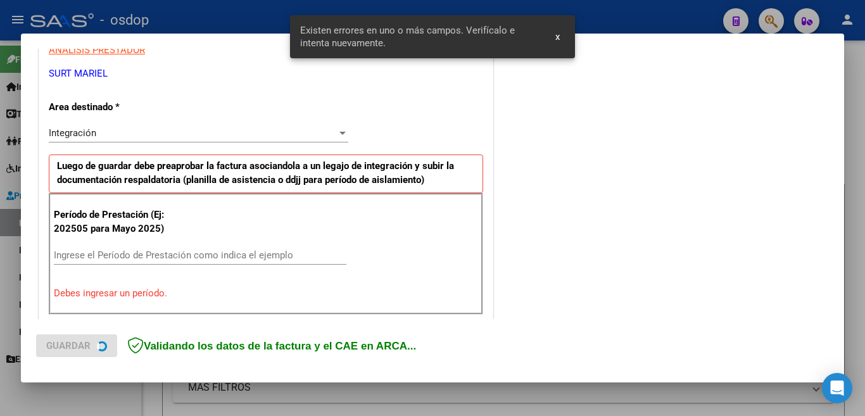
scroll to position [282, 0]
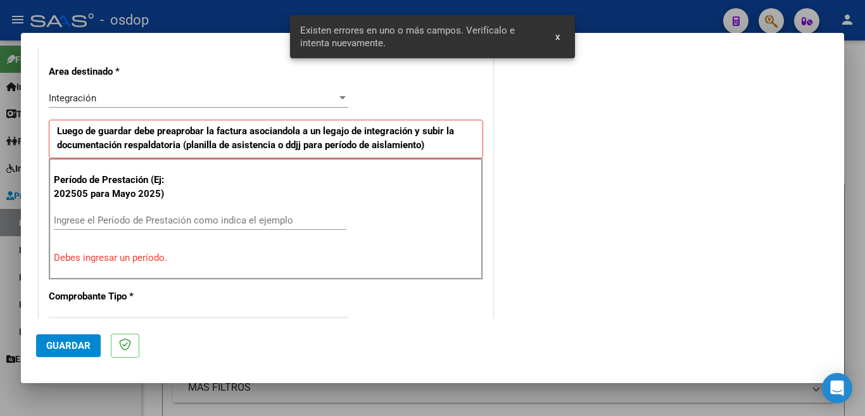
click at [223, 215] on input "Ingrese el Período de Prestación como indica el ejemplo" at bounding box center [200, 220] width 292 height 11
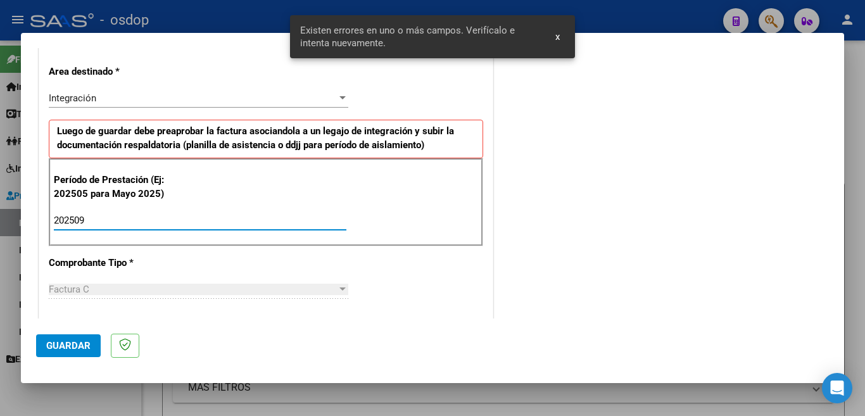
type input "202509"
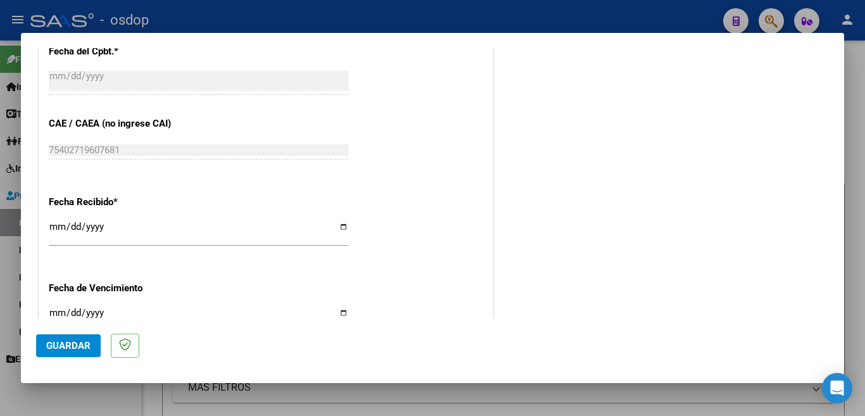
scroll to position [760, 0]
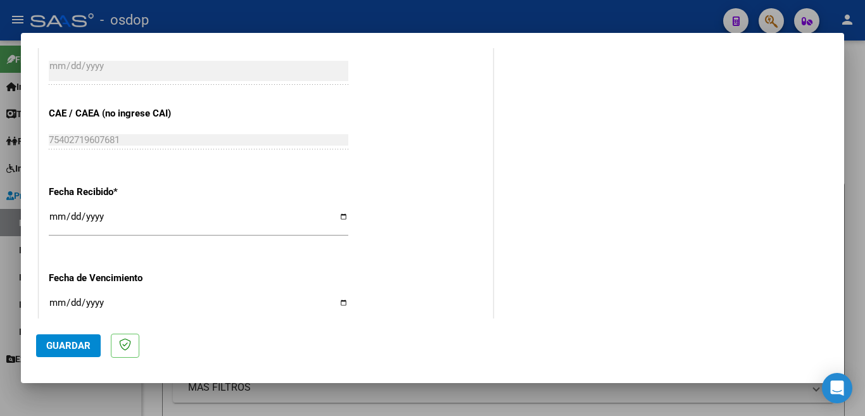
click at [73, 344] on span "Guardar" at bounding box center [68, 345] width 44 height 11
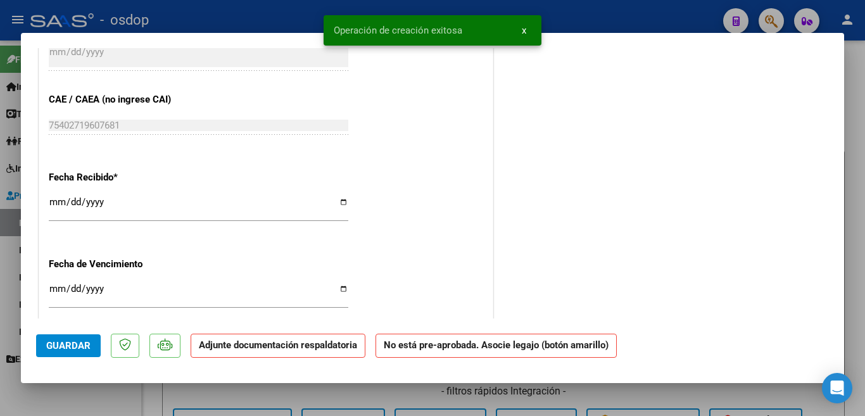
scroll to position [0, 0]
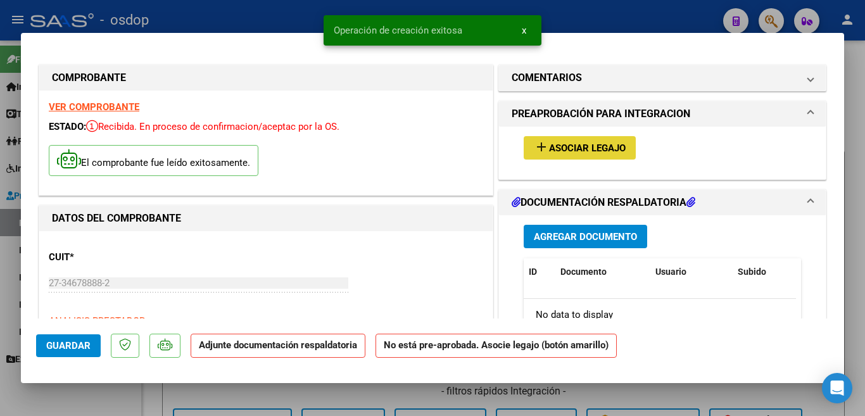
click at [563, 142] on span "Asociar Legajo" at bounding box center [587, 147] width 77 height 11
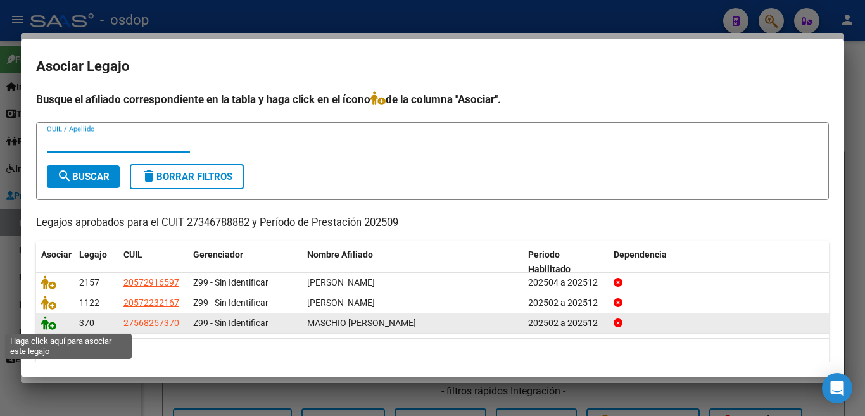
click at [46, 318] on icon at bounding box center [48, 323] width 15 height 14
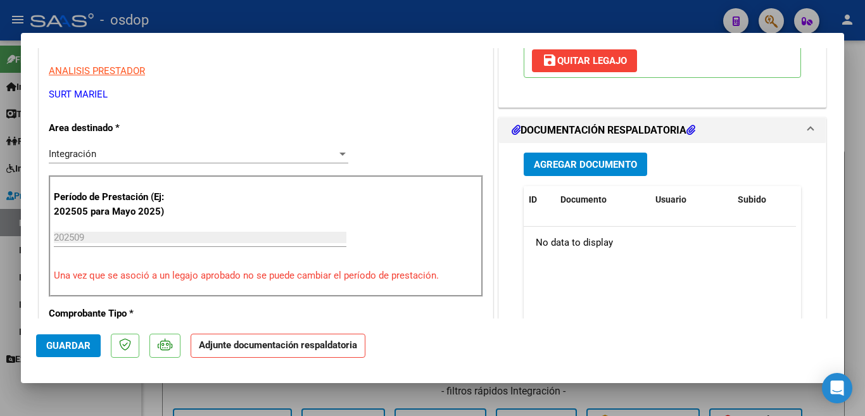
scroll to position [316, 0]
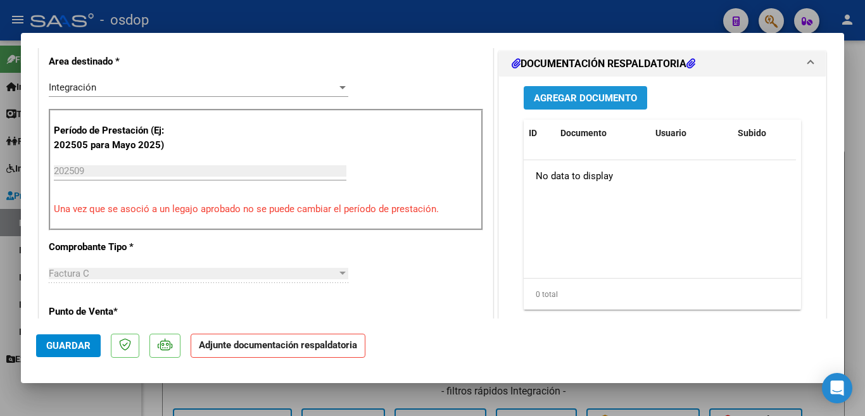
click at [591, 107] on button "Agregar Documento" at bounding box center [584, 97] width 123 height 23
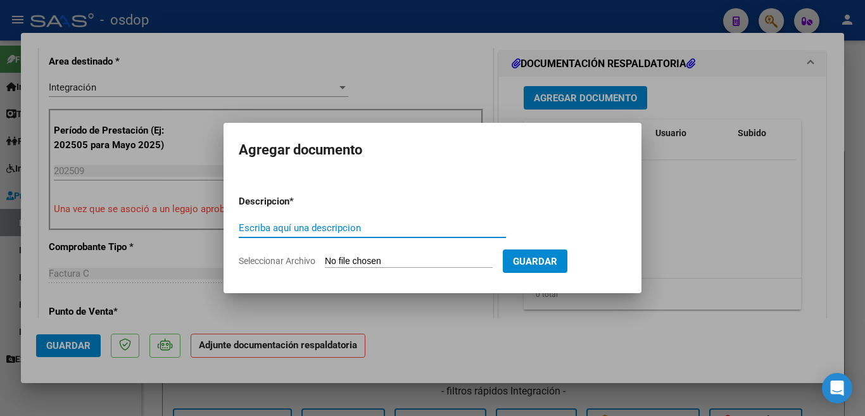
click at [415, 230] on input "Escriba aquí una descripcion" at bounding box center [372, 227] width 267 height 11
type input "planilla"
click at [403, 262] on input "Seleccionar Archivo" at bounding box center [409, 262] width 168 height 12
type input "C:\fakepath\jazsep.pdf"
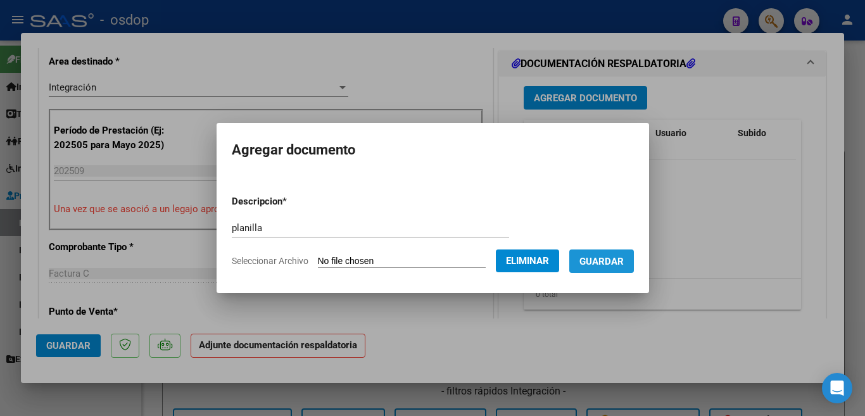
click at [616, 268] on button "Guardar" at bounding box center [601, 260] width 65 height 23
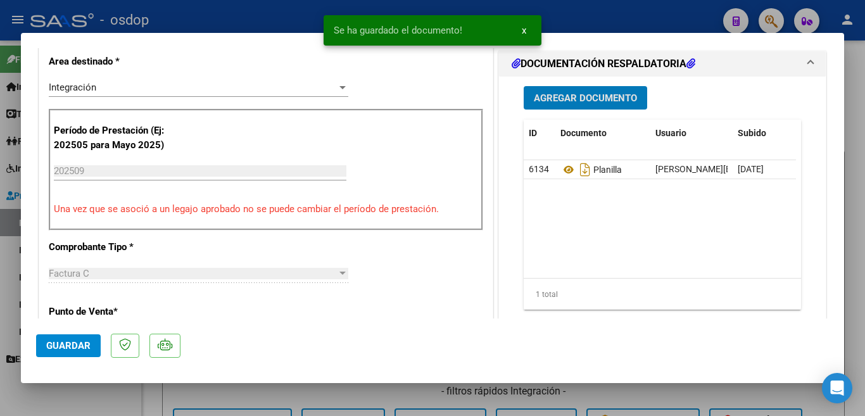
click at [65, 354] on button "Guardar" at bounding box center [68, 345] width 65 height 23
click at [130, 405] on div at bounding box center [432, 208] width 865 height 416
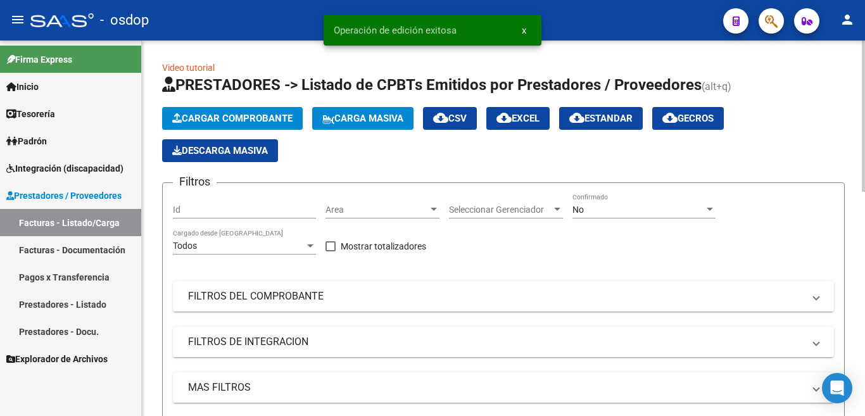
scroll to position [412, 0]
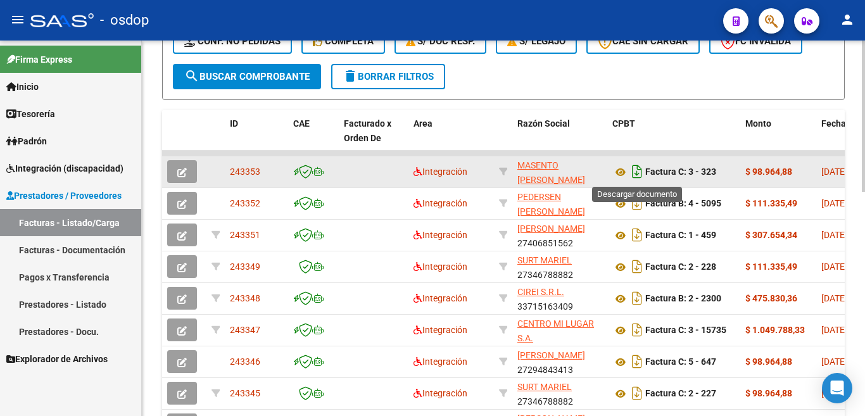
click at [634, 170] on icon "Descargar documento" at bounding box center [637, 171] width 16 height 20
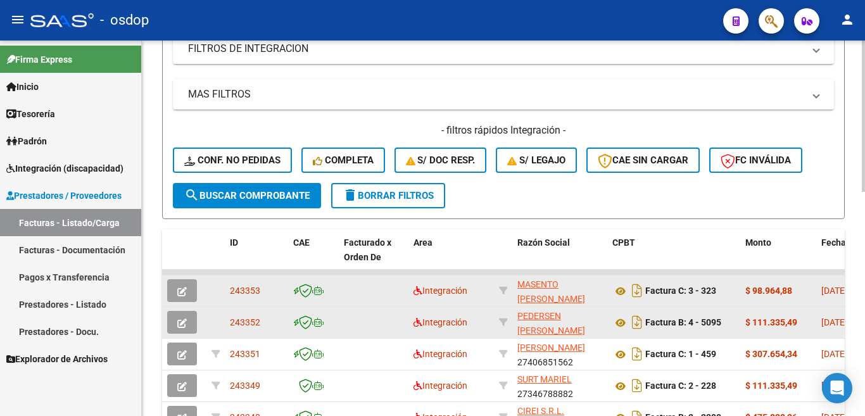
scroll to position [285, 0]
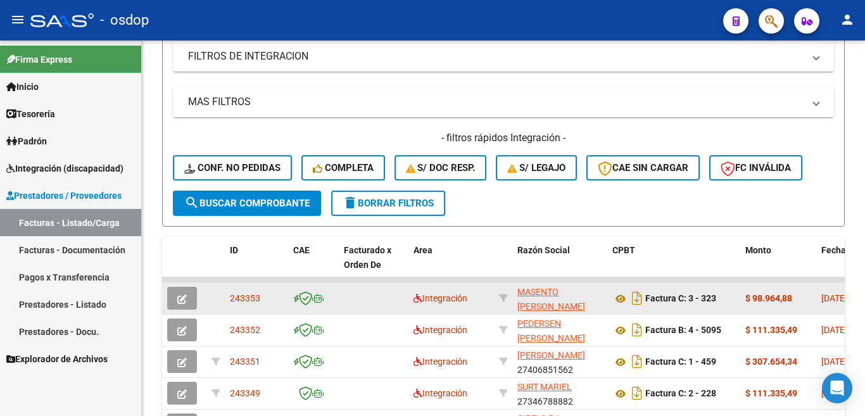
click at [99, 220] on link "Facturas - Listado/Carga" at bounding box center [70, 222] width 141 height 27
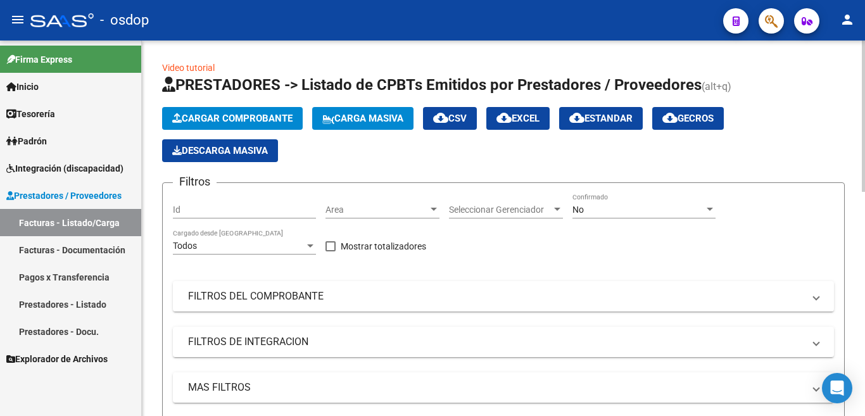
click at [770, 231] on div "Filtros Id Area Area Seleccionar Gerenciador Seleccionar Gerenciador No Confirm…" at bounding box center [503, 334] width 661 height 283
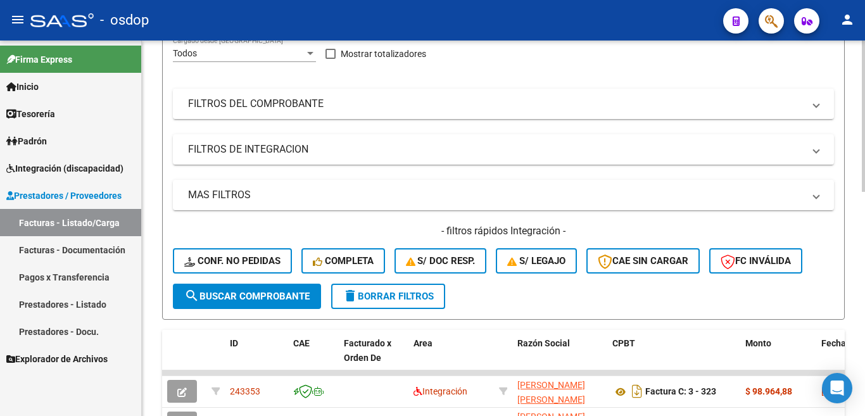
scroll to position [380, 0]
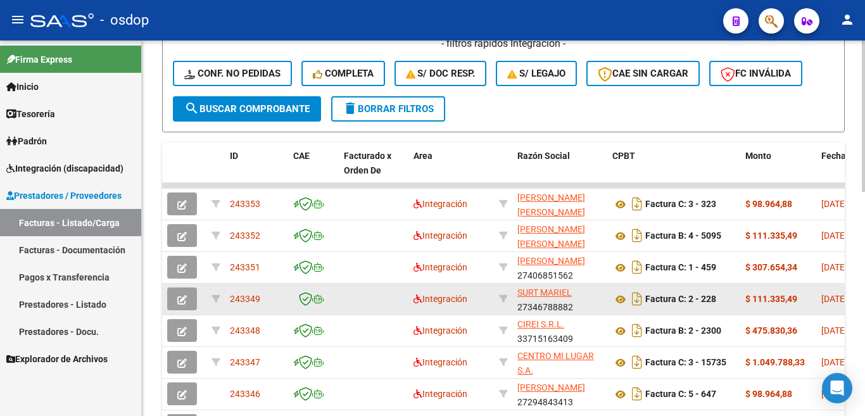
click at [250, 299] on span "243349" at bounding box center [245, 299] width 30 height 10
click at [241, 295] on span "243349" at bounding box center [245, 299] width 30 height 10
copy span "243349"
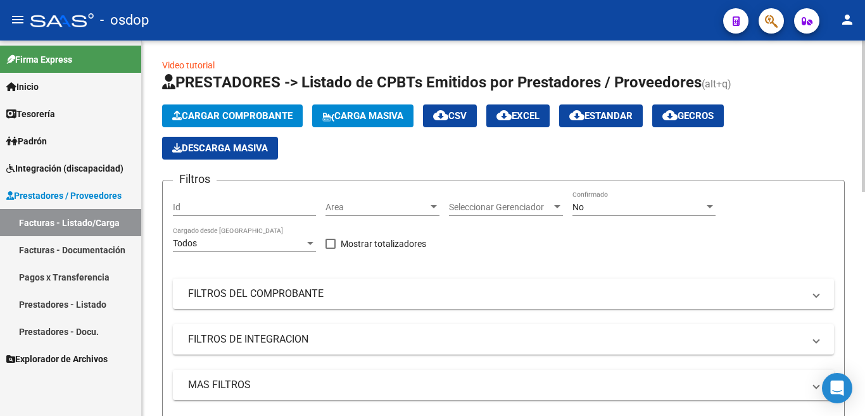
scroll to position [0, 0]
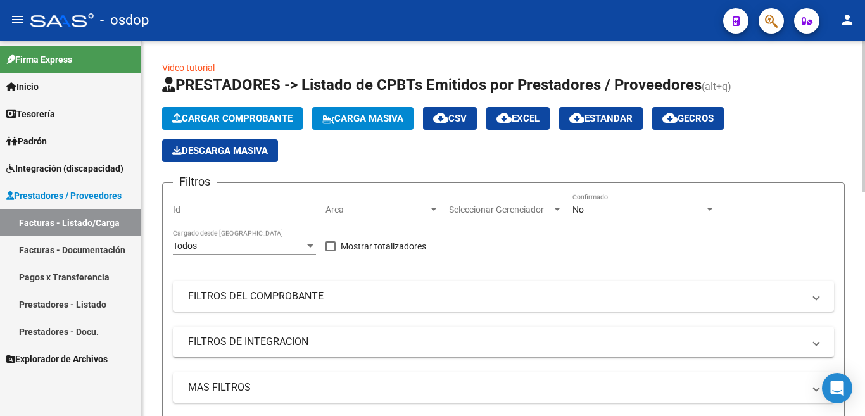
click at [247, 115] on span "Cargar Comprobante" at bounding box center [232, 118] width 120 height 11
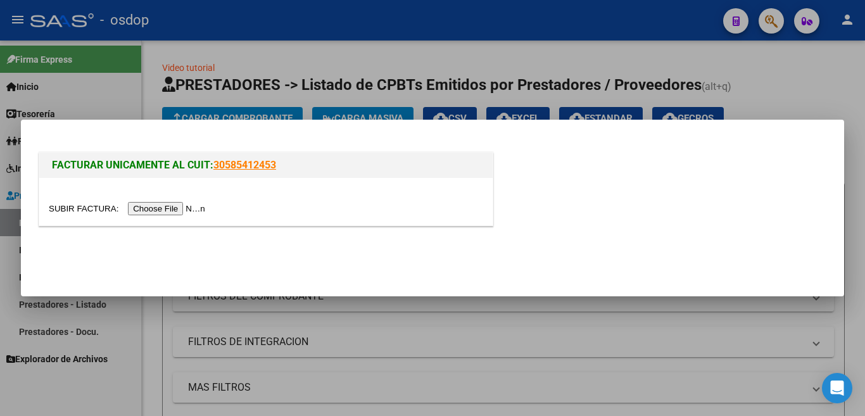
click at [185, 210] on input "file" at bounding box center [129, 208] width 160 height 13
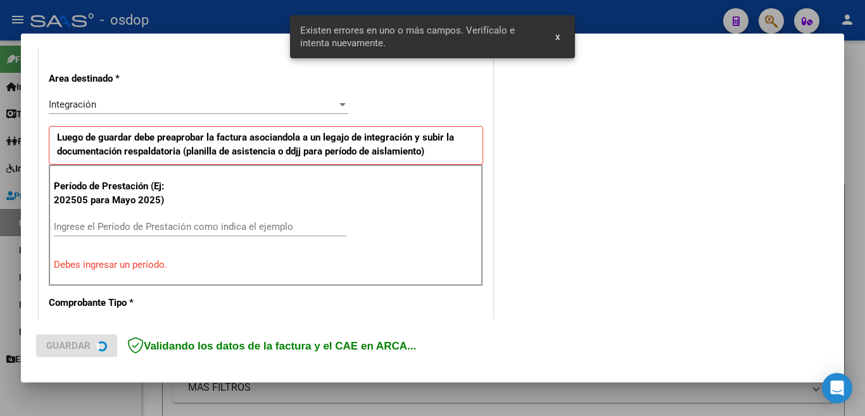
scroll to position [282, 0]
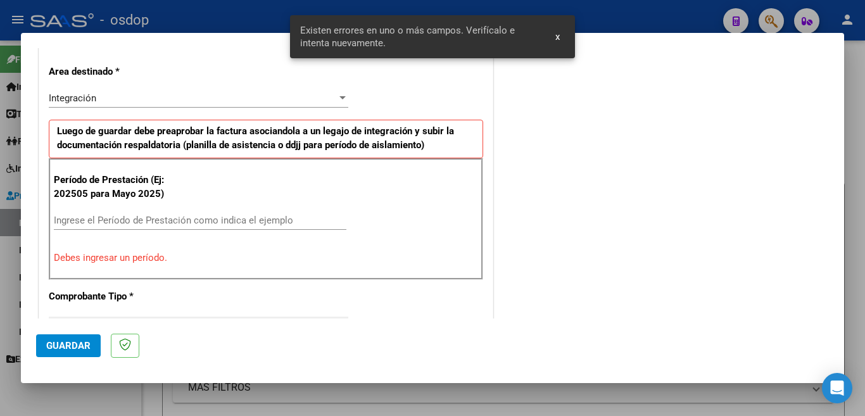
click at [196, 216] on input "Ingrese el Período de Prestación como indica el ejemplo" at bounding box center [200, 220] width 292 height 11
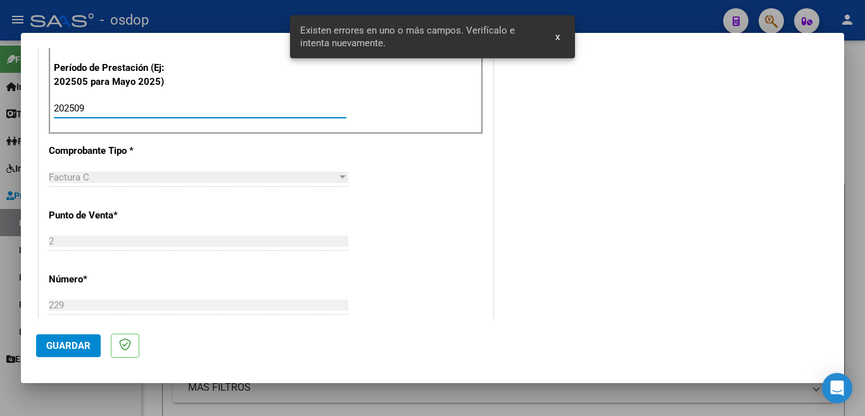
scroll to position [408, 0]
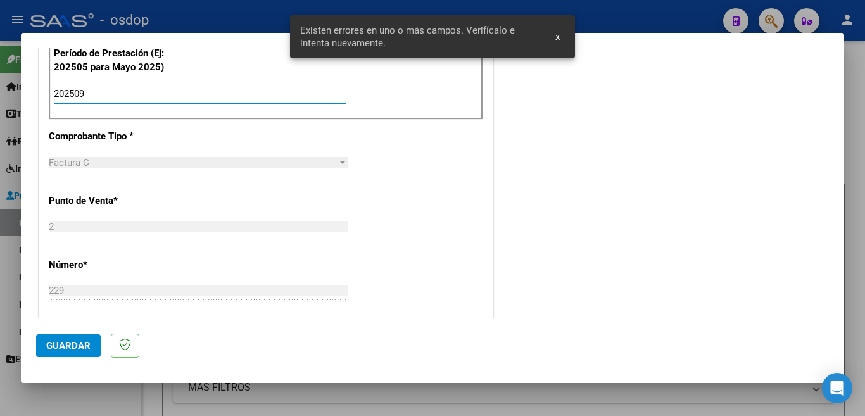
type input "202509"
click at [80, 346] on span "Guardar" at bounding box center [68, 345] width 44 height 11
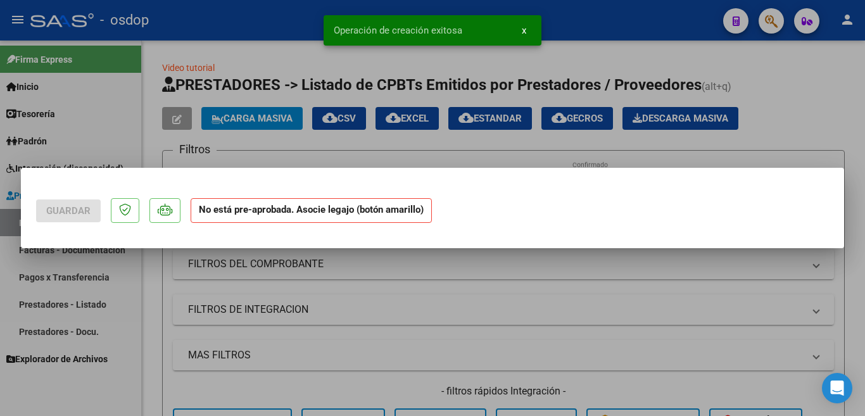
scroll to position [0, 0]
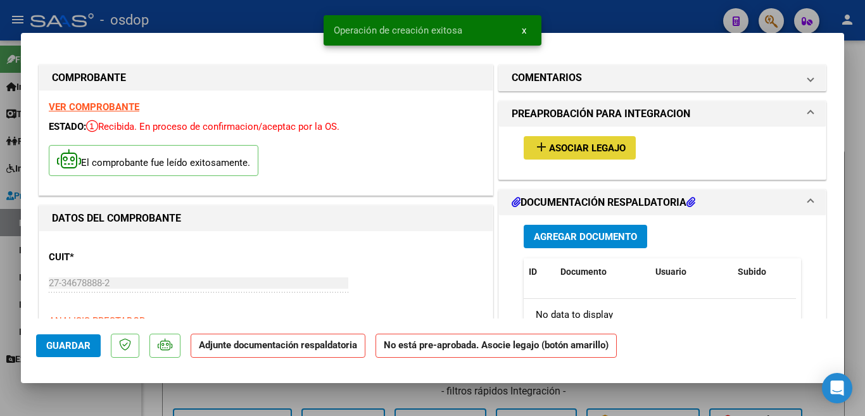
click at [554, 150] on span "Asociar Legajo" at bounding box center [587, 147] width 77 height 11
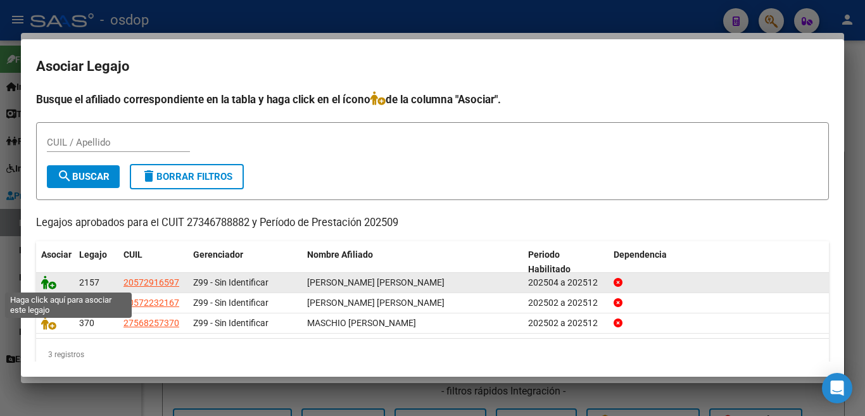
click at [47, 275] on icon at bounding box center [48, 282] width 15 height 14
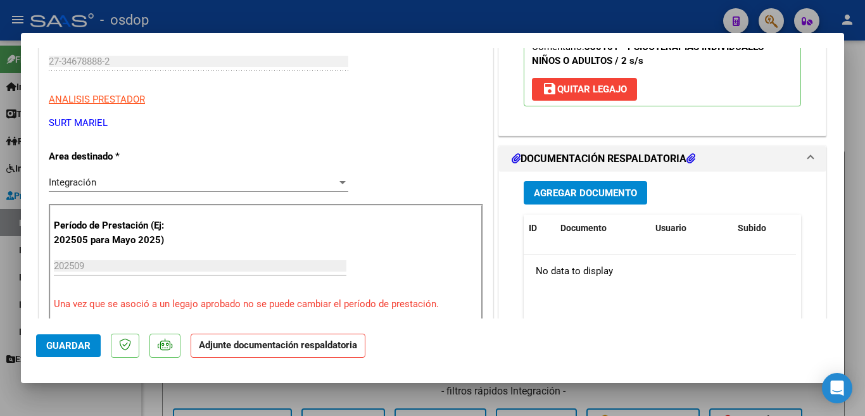
scroll to position [190, 0]
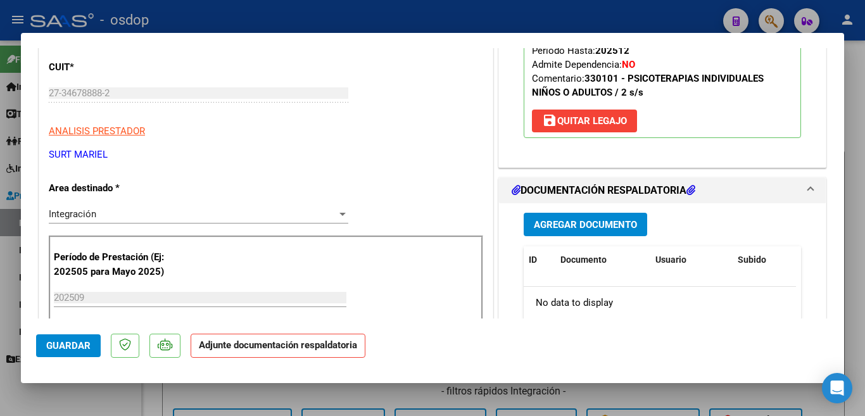
click at [587, 229] on span "Agregar Documento" at bounding box center [585, 224] width 103 height 11
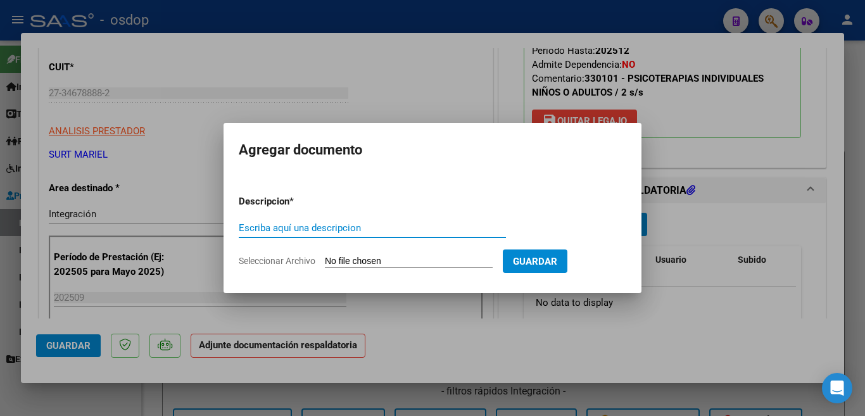
click at [391, 223] on input "Escriba aquí una descripcion" at bounding box center [372, 227] width 267 height 11
click at [390, 222] on input "planll" at bounding box center [372, 227] width 267 height 11
type input "planlla"
click at [392, 262] on input "Seleccionar Archivo" at bounding box center [409, 262] width 168 height 12
type input "C:\fakepath\27346788882_011_00002_00000229.pdf"
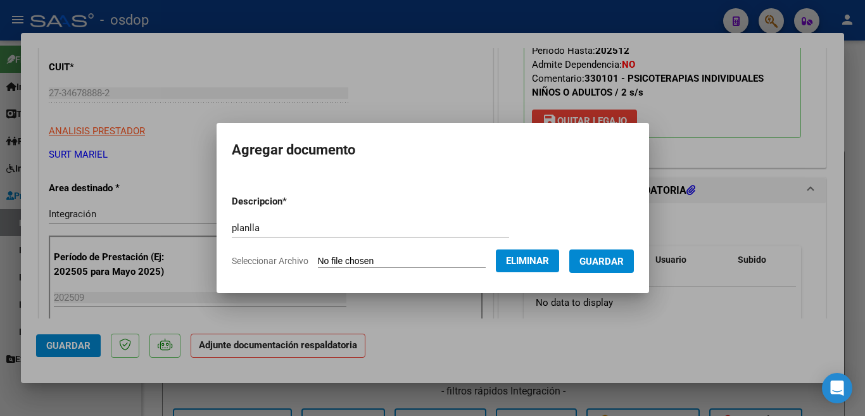
click at [608, 274] on form "Descripcion * planlla Escriba aquí una descripcion Seleccionar Archivo Eliminar…" at bounding box center [433, 231] width 402 height 92
click at [604, 266] on span "Guardar" at bounding box center [601, 261] width 44 height 11
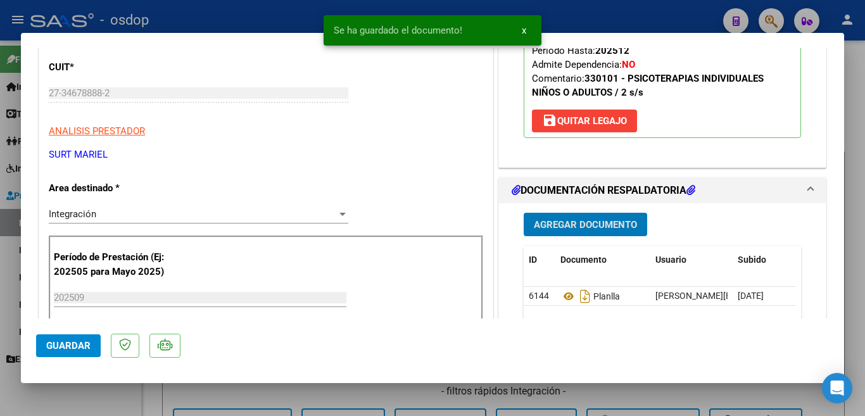
click at [86, 350] on span "Guardar" at bounding box center [68, 345] width 44 height 11
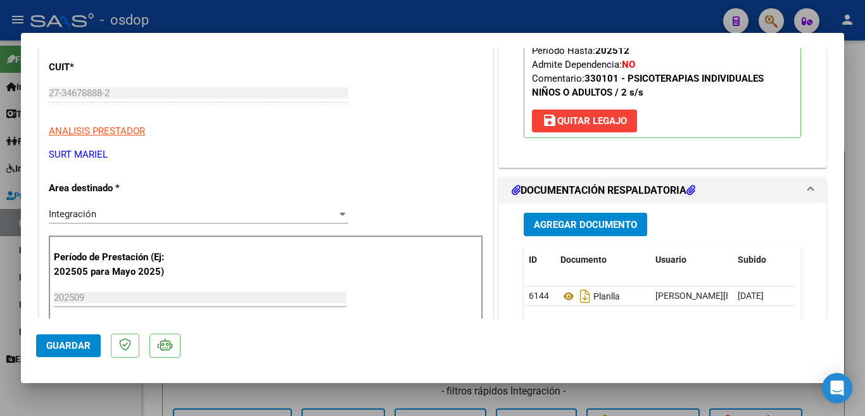
scroll to position [443, 0]
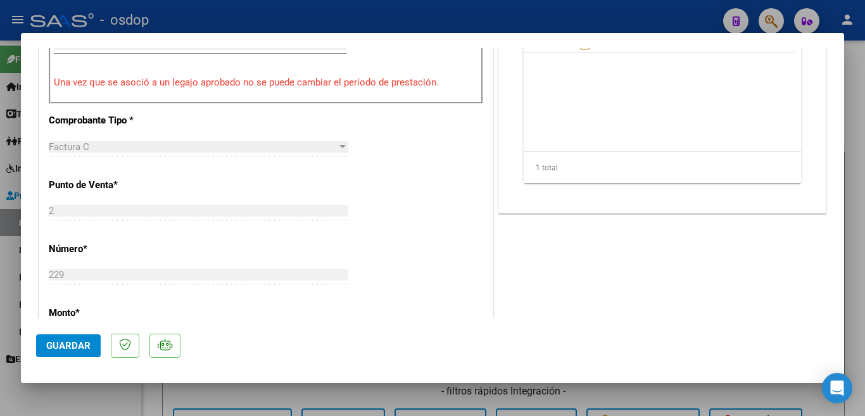
click at [77, 339] on button "Guardar" at bounding box center [68, 345] width 65 height 23
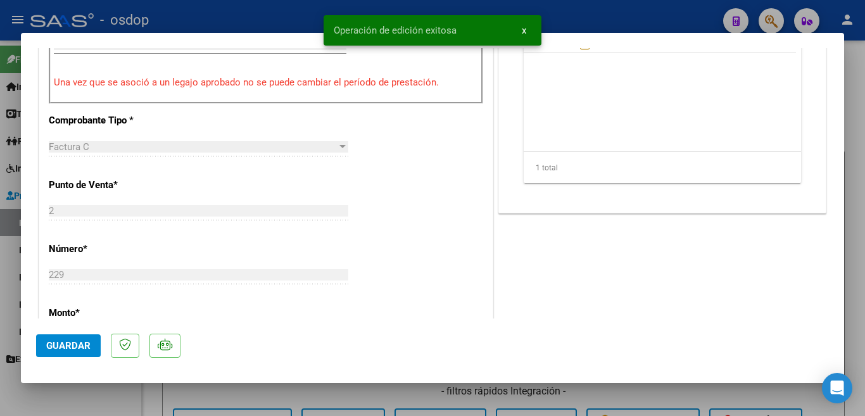
click at [0, 289] on div at bounding box center [432, 208] width 865 height 416
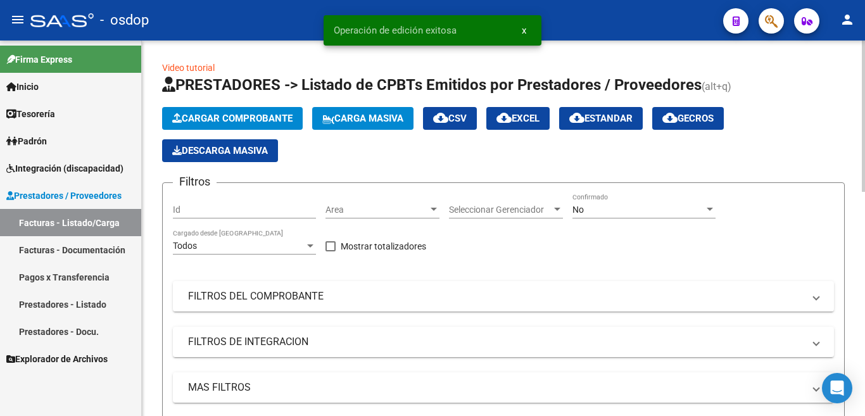
scroll to position [316, 0]
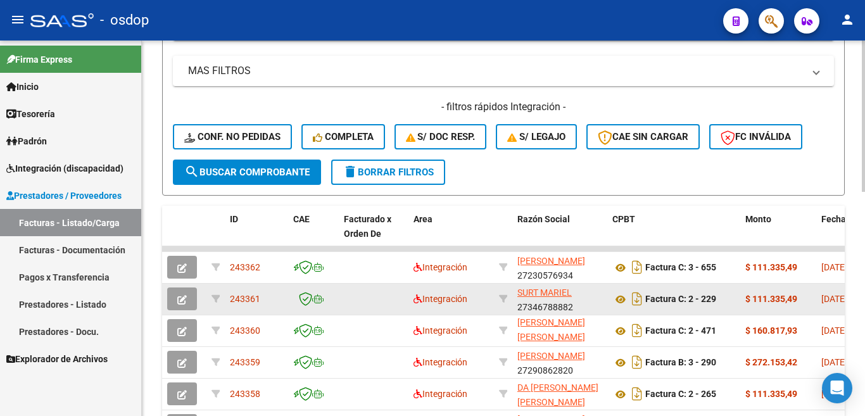
click at [250, 303] on span "243361" at bounding box center [245, 299] width 30 height 10
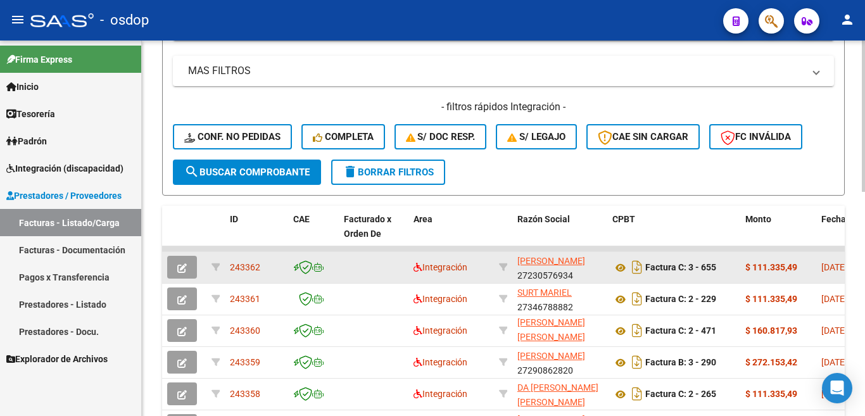
copy span "243361"
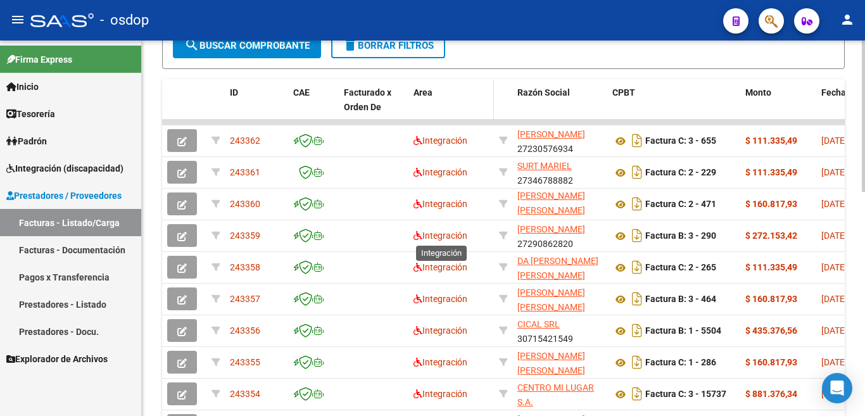
scroll to position [506, 0]
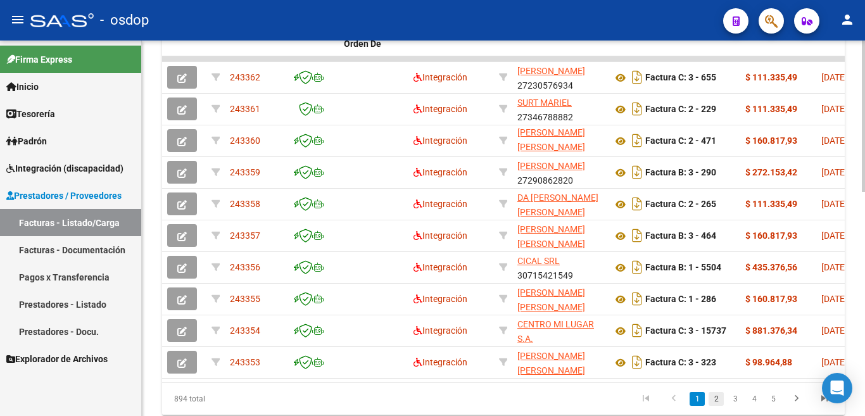
click at [718, 406] on link "2" at bounding box center [715, 399] width 15 height 14
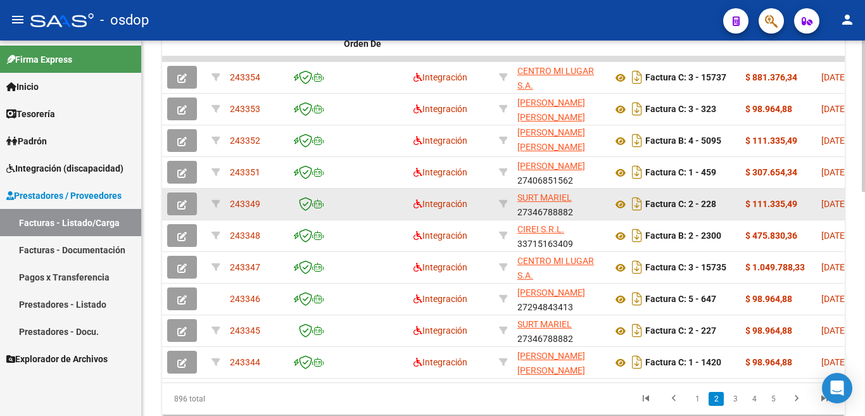
click at [254, 200] on span "243349" at bounding box center [245, 204] width 30 height 10
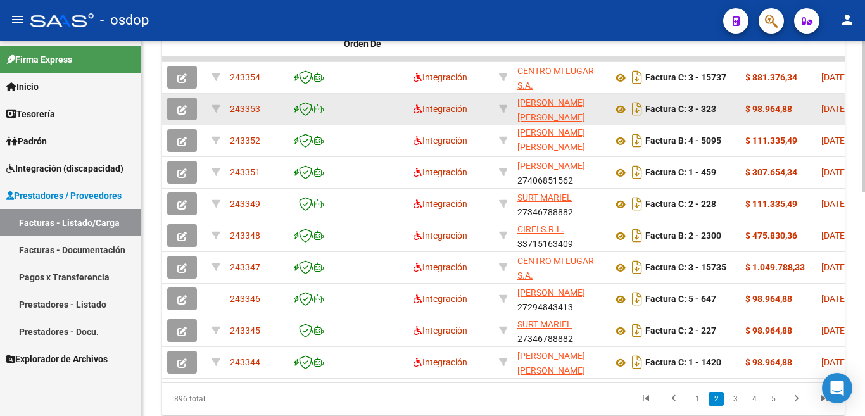
copy span "243349"
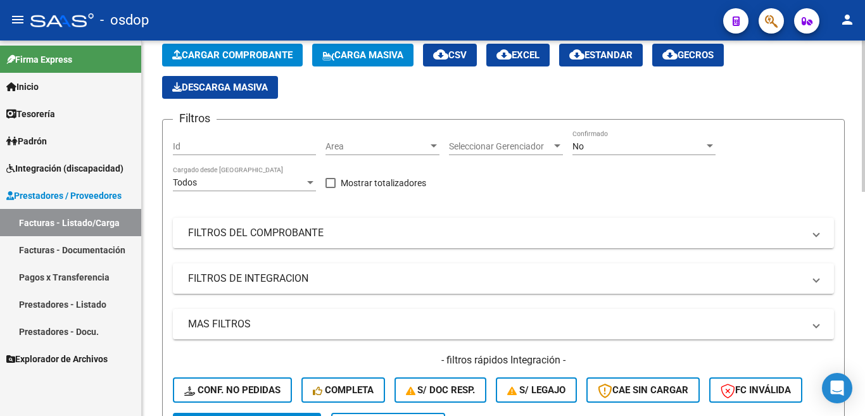
scroll to position [0, 0]
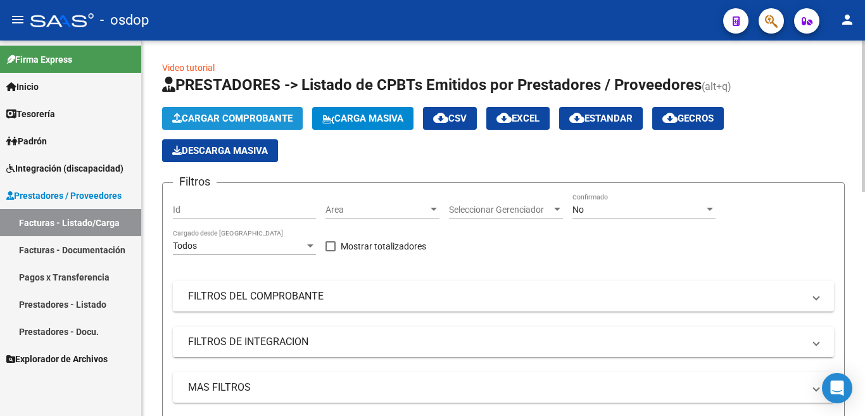
click at [222, 121] on span "Cargar Comprobante" at bounding box center [232, 118] width 120 height 11
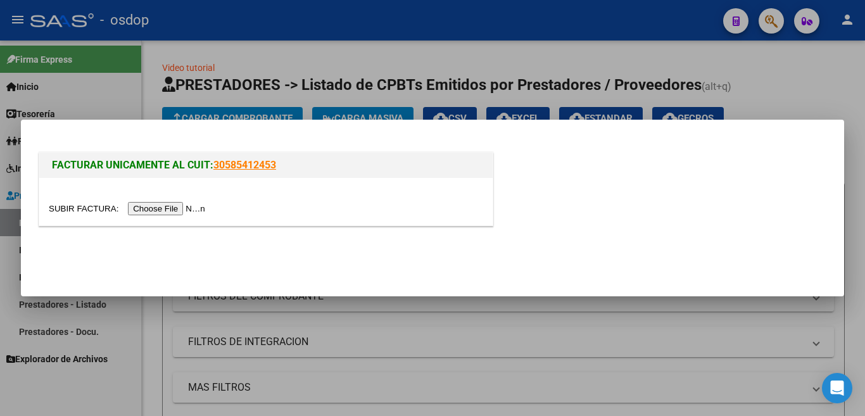
click at [190, 204] on input "file" at bounding box center [129, 208] width 160 height 13
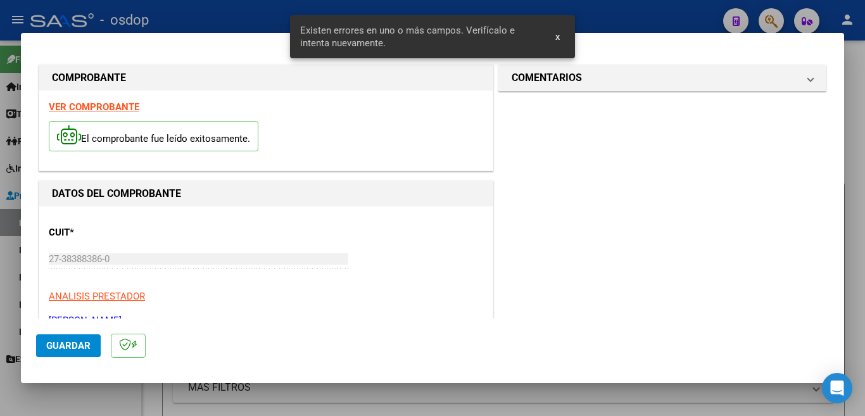
scroll to position [282, 0]
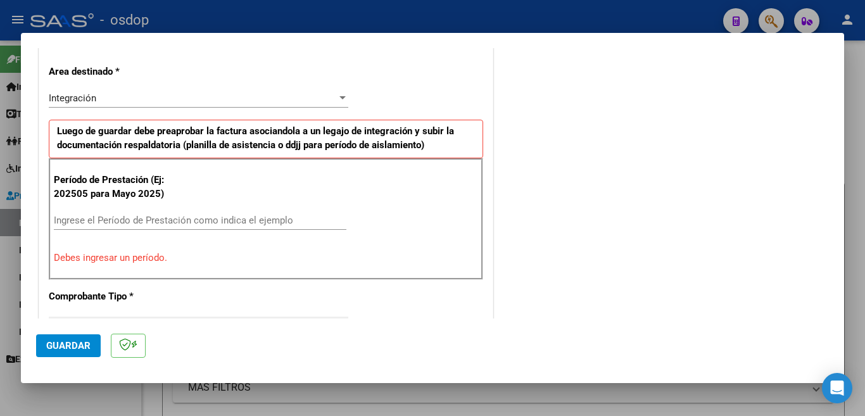
click at [187, 222] on input "Ingrese el Período de Prestación como indica el ejemplo" at bounding box center [200, 220] width 292 height 11
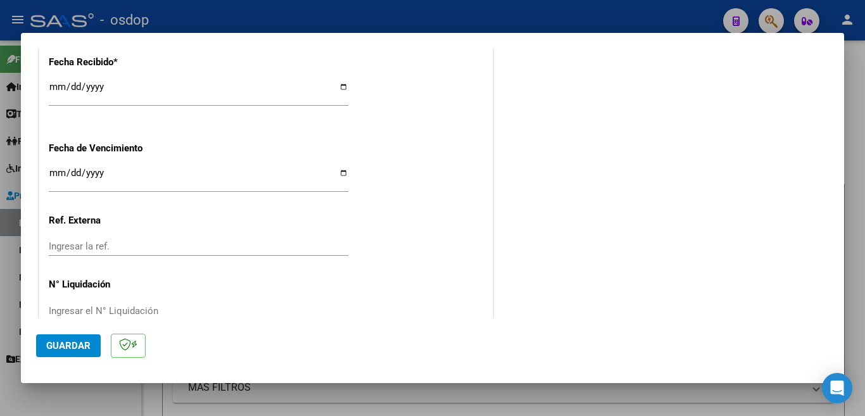
scroll to position [892, 0]
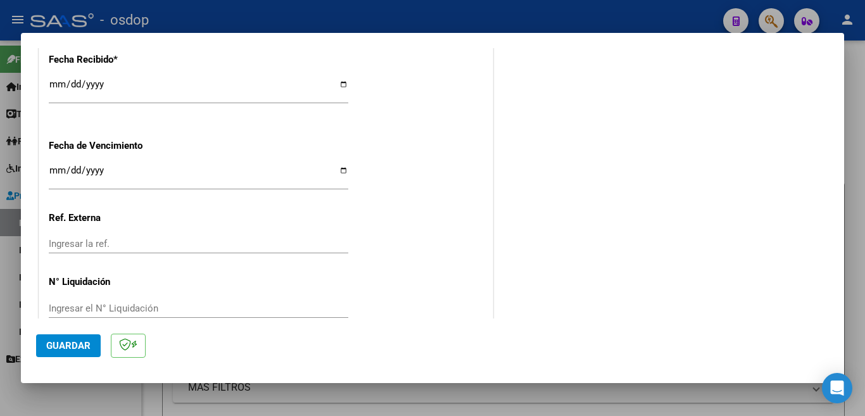
type input "202509"
click at [56, 358] on mat-dialog-actions "Guardar" at bounding box center [432, 343] width 792 height 50
click at [56, 351] on span "Guardar" at bounding box center [68, 345] width 44 height 11
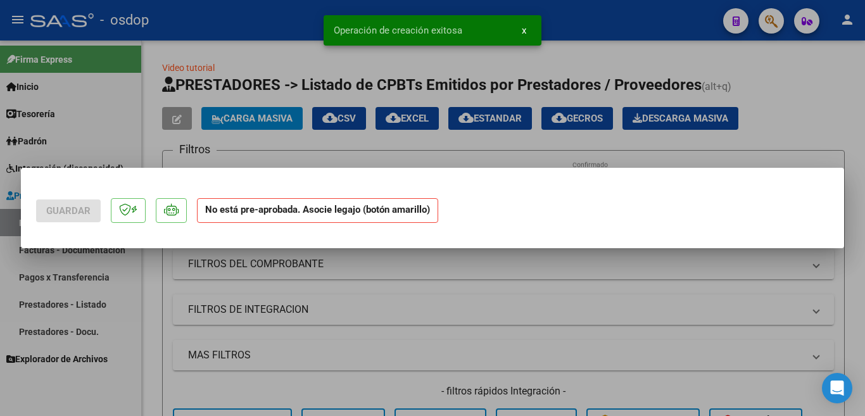
scroll to position [0, 0]
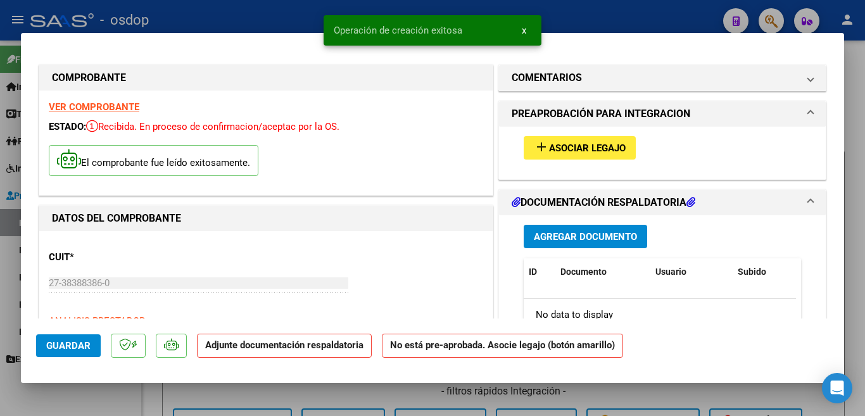
click at [586, 150] on span "Asociar Legajo" at bounding box center [587, 147] width 77 height 11
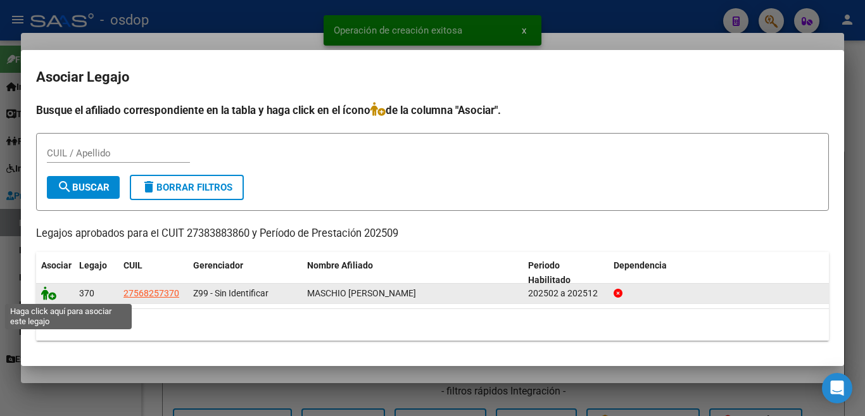
click at [46, 294] on icon at bounding box center [48, 293] width 15 height 14
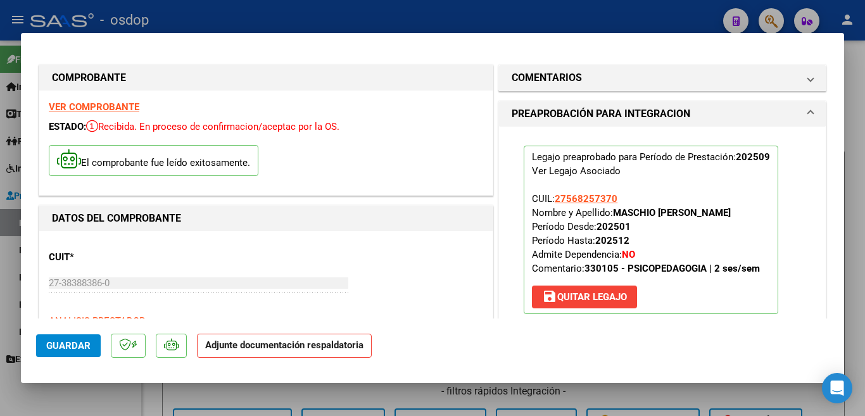
scroll to position [190, 0]
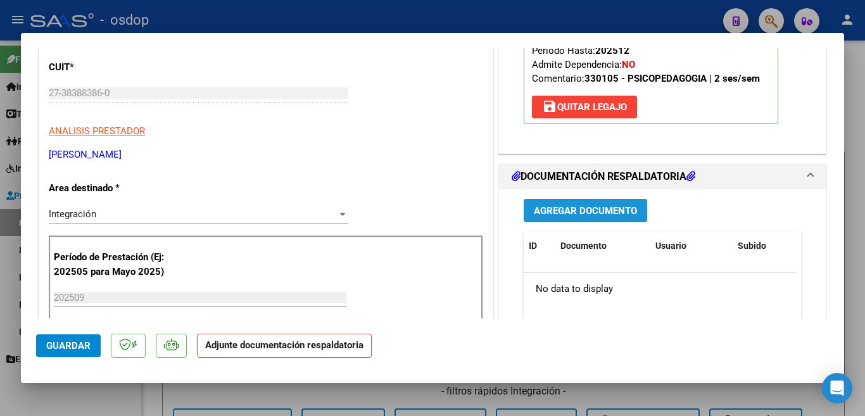
click at [565, 209] on span "Agregar Documento" at bounding box center [585, 210] width 103 height 11
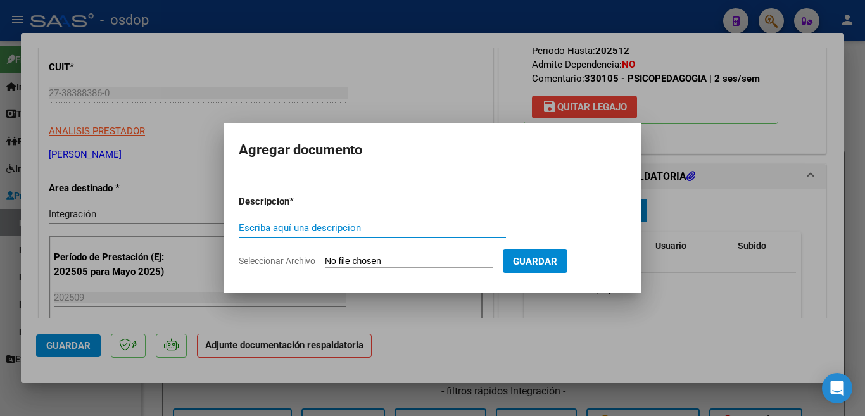
click at [421, 225] on input "Escriba aquí una descripcion" at bounding box center [372, 227] width 267 height 11
type input "planill"
click at [417, 263] on input "Seleccionar Archivo" at bounding box center [409, 262] width 168 height 12
type input "C:\fakepath\CamScanner 5-10-25 19.52.pdf"
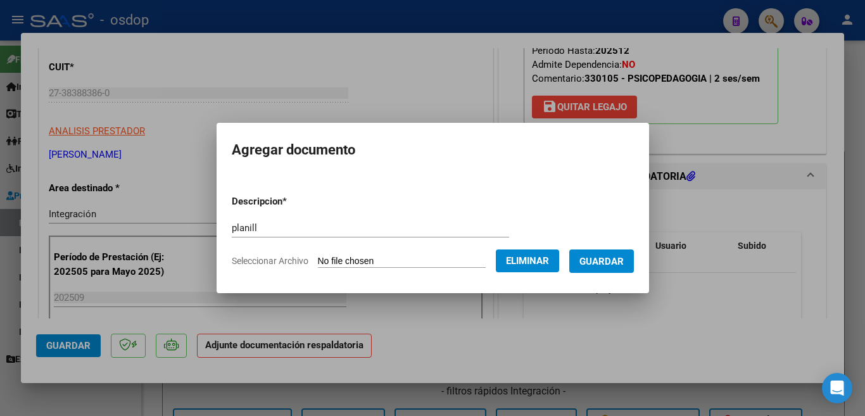
click at [620, 260] on span "Guardar" at bounding box center [601, 261] width 44 height 11
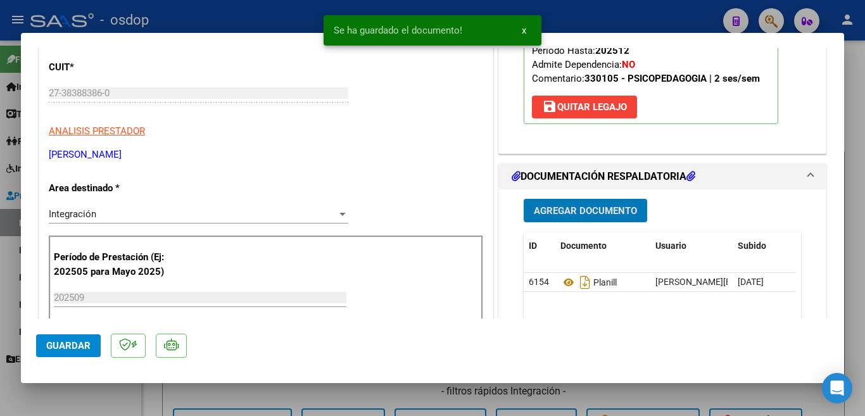
click at [69, 357] on button "Guardar" at bounding box center [68, 345] width 65 height 23
click at [0, 309] on div at bounding box center [432, 208] width 865 height 416
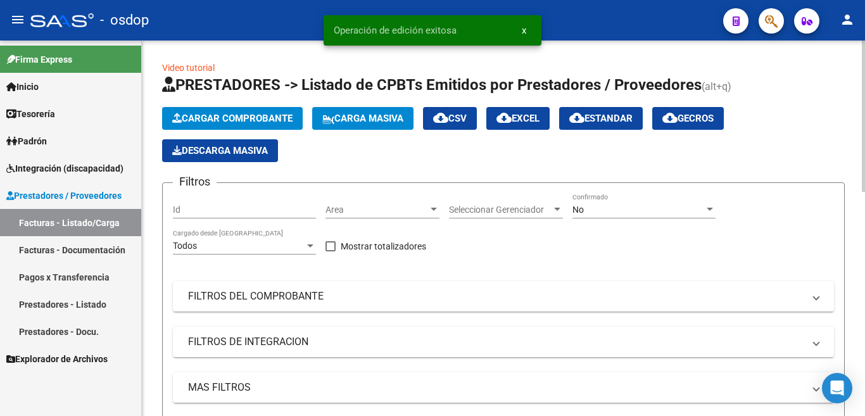
scroll to position [316, 0]
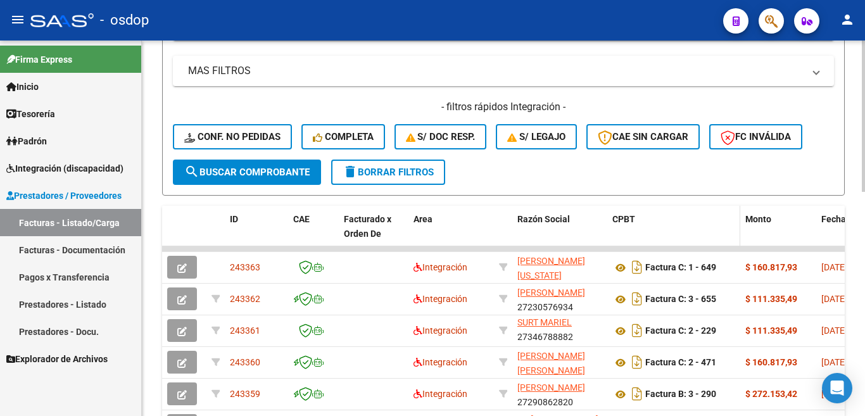
click at [703, 207] on datatable-header-cell "CPBT" at bounding box center [673, 234] width 133 height 56
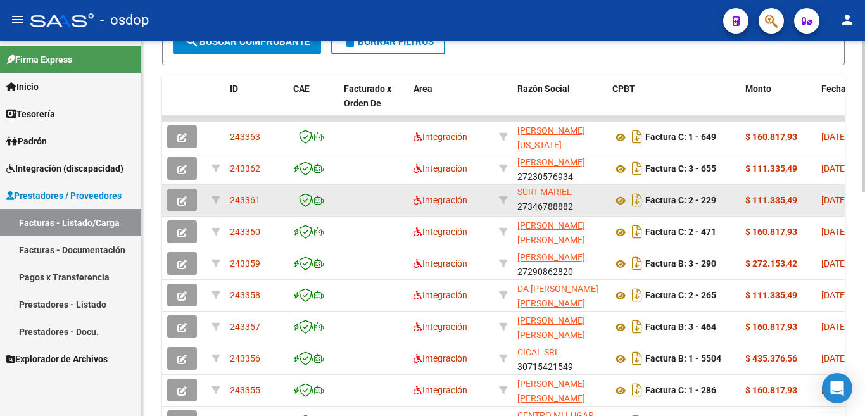
scroll to position [443, 0]
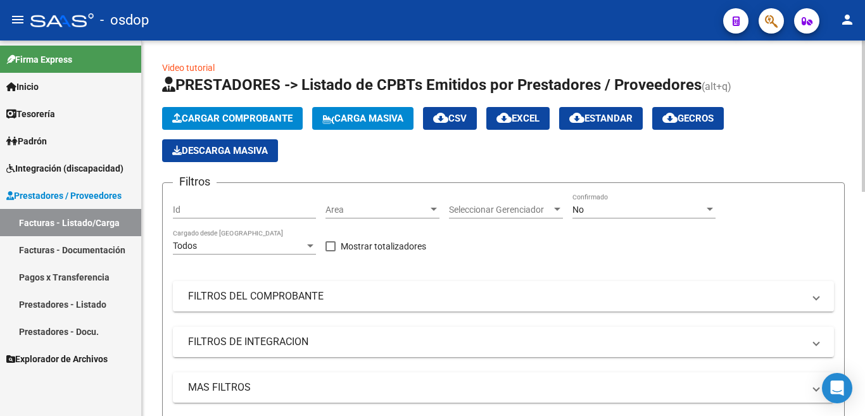
scroll to position [316, 0]
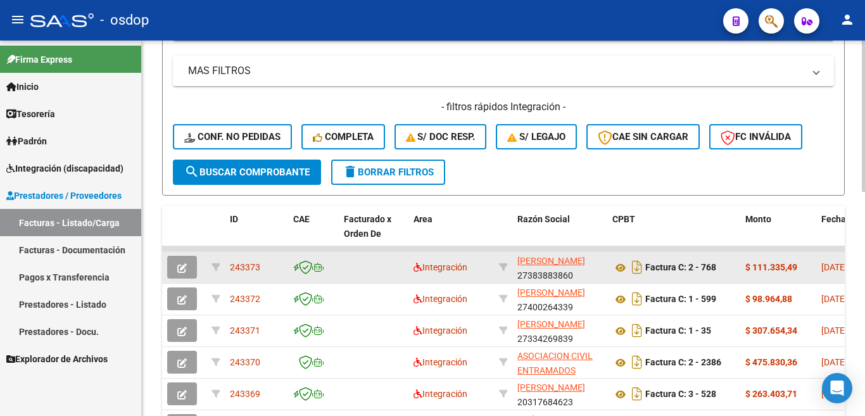
click at [254, 265] on span "243373" at bounding box center [245, 267] width 30 height 10
copy span "243373"
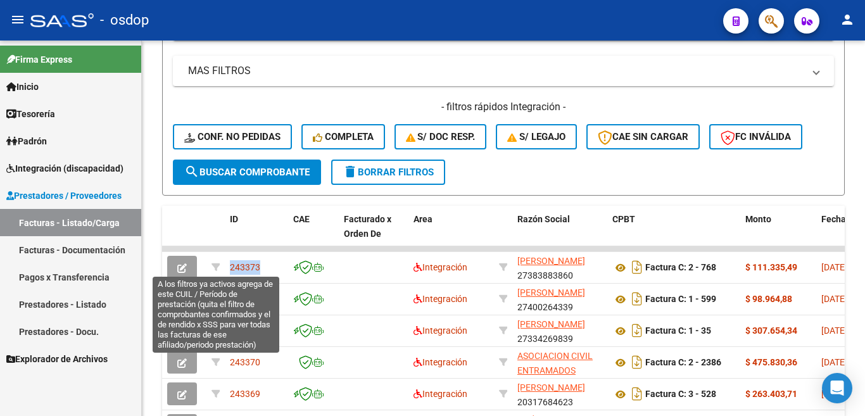
copy span "243373"
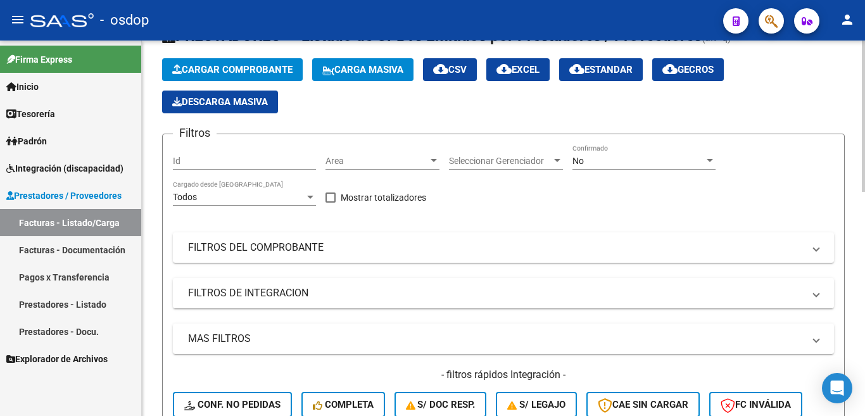
scroll to position [0, 0]
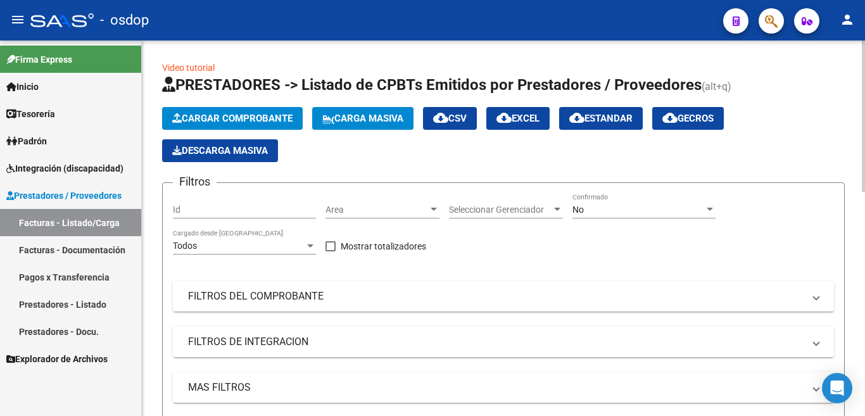
click at [228, 113] on span "Cargar Comprobante" at bounding box center [232, 118] width 120 height 11
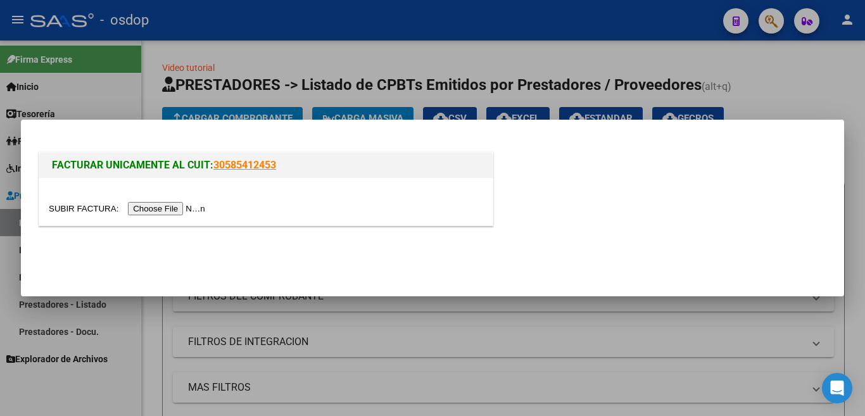
click at [163, 210] on input "file" at bounding box center [129, 208] width 160 height 13
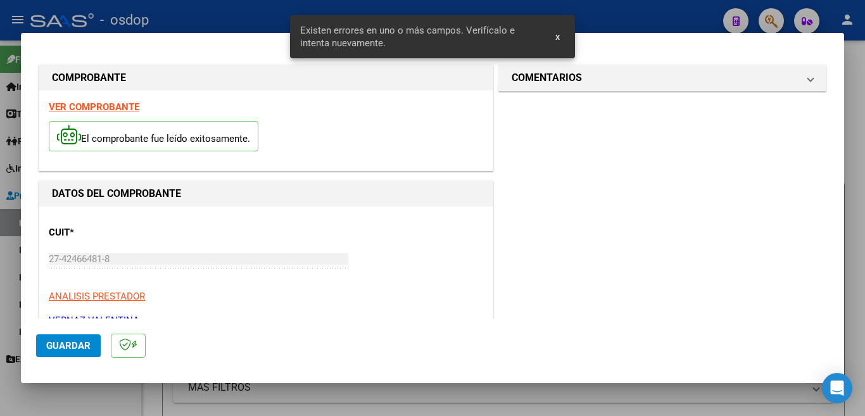
scroll to position [306, 0]
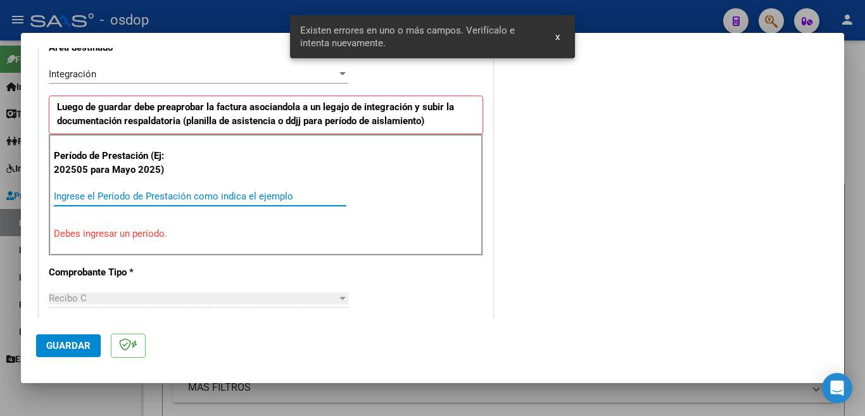
click at [178, 196] on input "Ingrese el Período de Prestación como indica el ejemplo" at bounding box center [200, 196] width 292 height 11
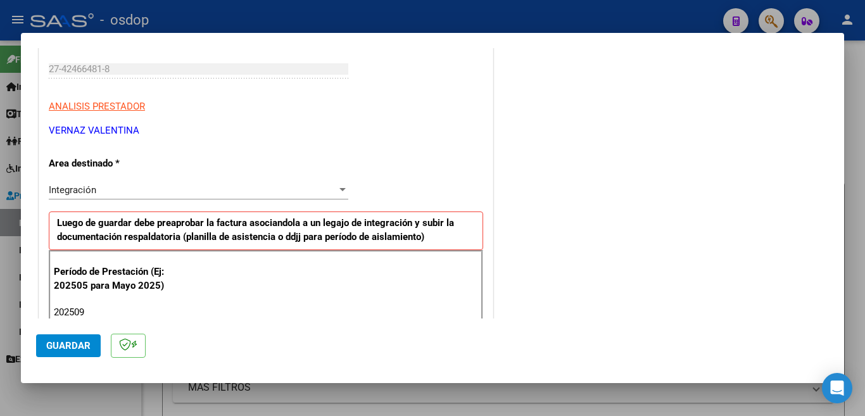
scroll to position [380, 0]
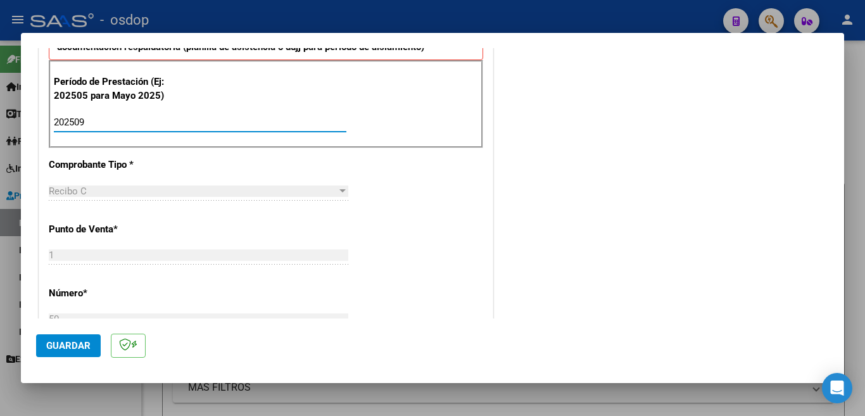
type input "202509"
click at [85, 343] on span "Guardar" at bounding box center [68, 345] width 44 height 11
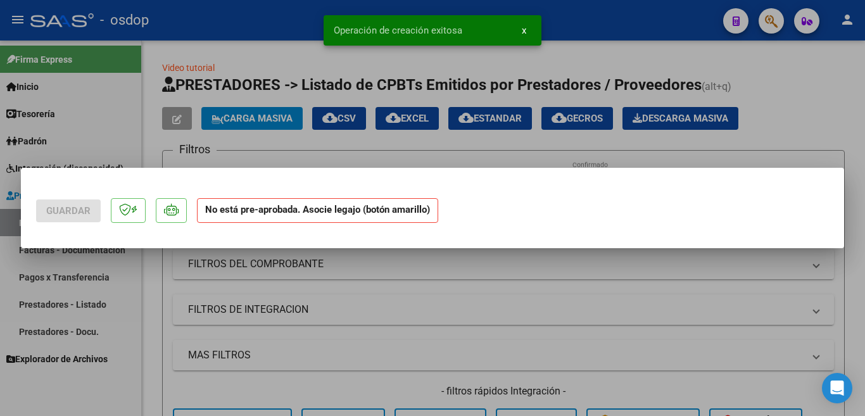
scroll to position [0, 0]
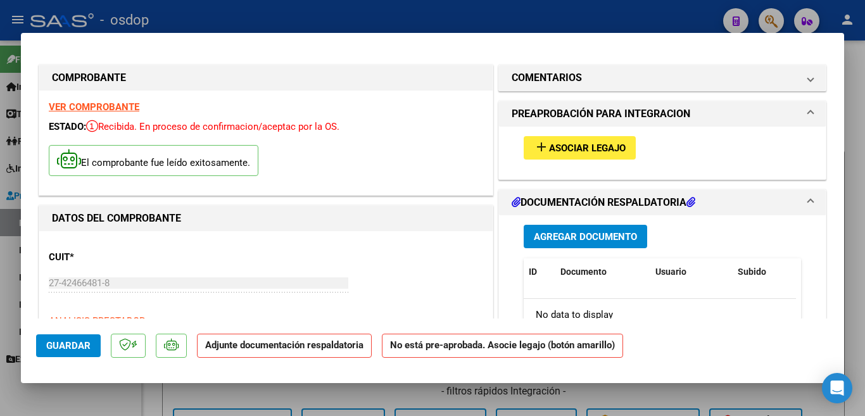
click at [549, 142] on span "Asociar Legajo" at bounding box center [587, 147] width 77 height 11
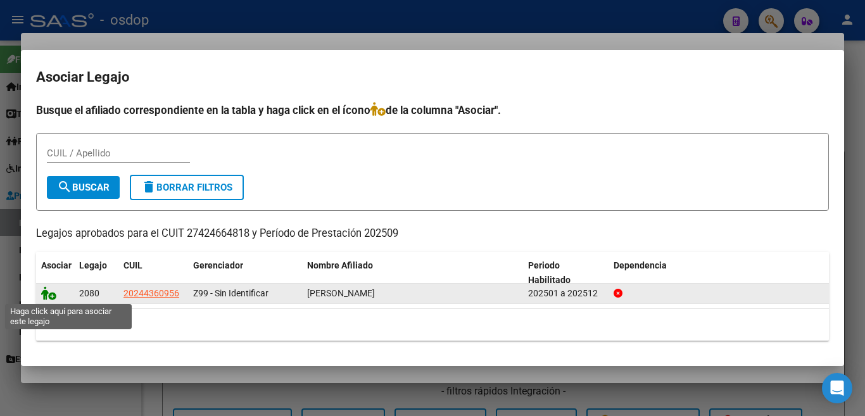
click at [49, 292] on icon at bounding box center [48, 293] width 15 height 14
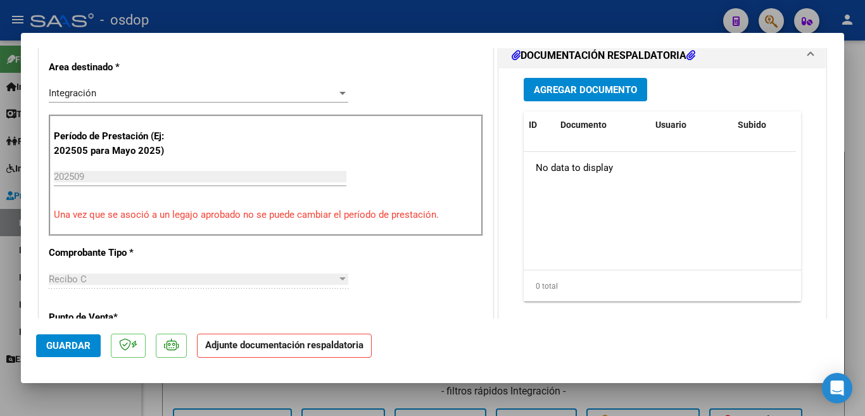
scroll to position [316, 0]
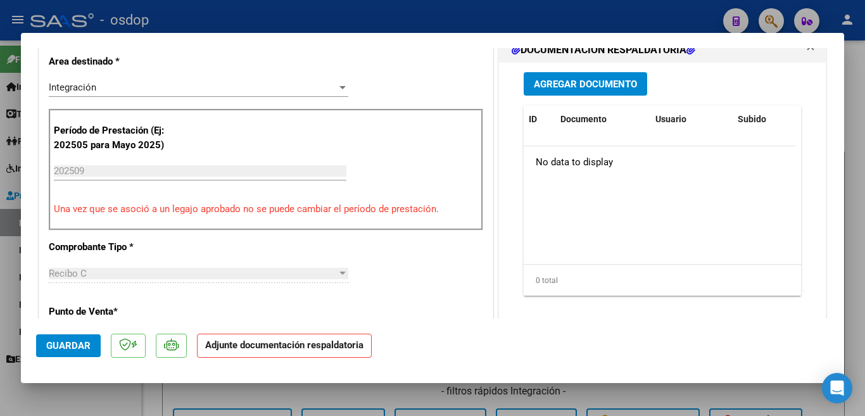
click at [577, 89] on span "Agregar Documento" at bounding box center [585, 83] width 103 height 11
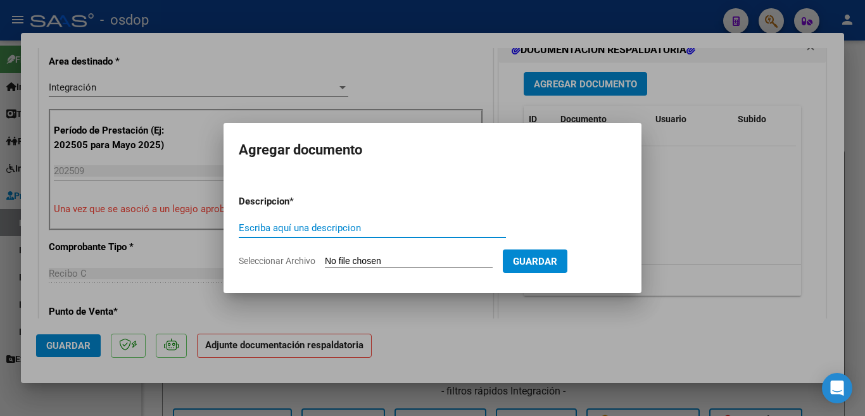
click at [391, 228] on input "Escriba aquí una descripcion" at bounding box center [372, 227] width 267 height 11
type input "planill"
click at [406, 260] on input "Seleccionar Archivo" at bounding box center [409, 262] width 168 height 12
type input "C:\fakepath\Asist Marizza.pdf"
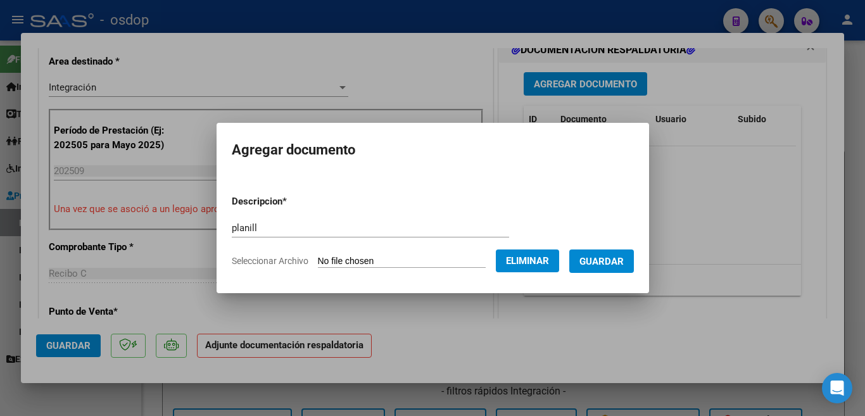
click at [604, 265] on span "Guardar" at bounding box center [601, 261] width 44 height 11
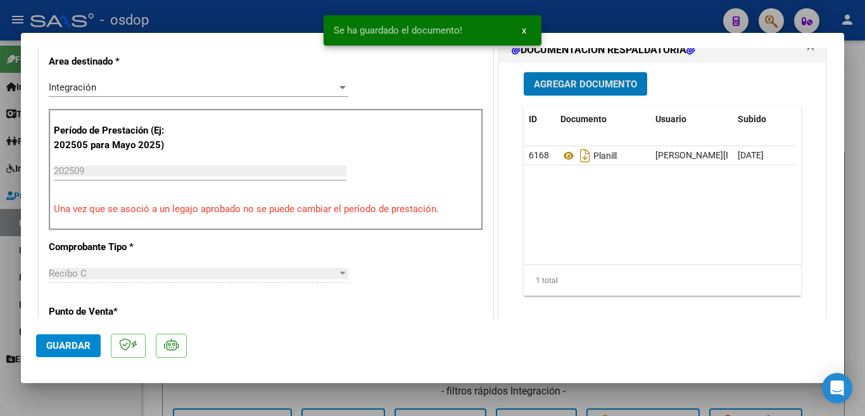
click at [70, 353] on button "Guardar" at bounding box center [68, 345] width 65 height 23
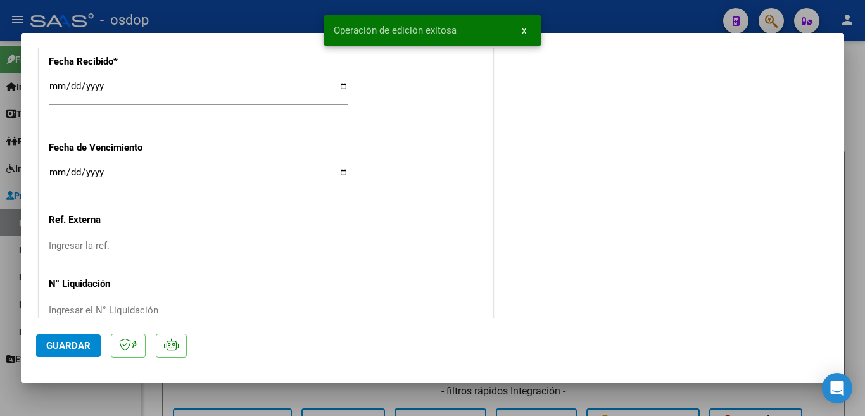
scroll to position [911, 0]
click at [63, 342] on span "Guardar" at bounding box center [68, 345] width 44 height 11
click at [0, 192] on div at bounding box center [432, 208] width 865 height 416
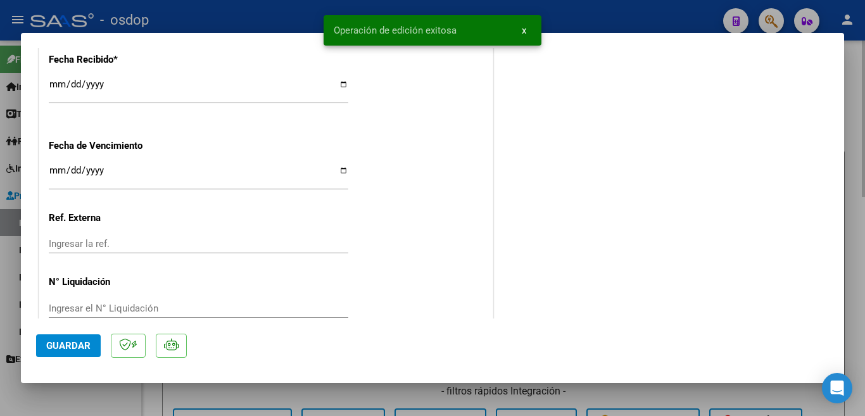
type input "$ 0,00"
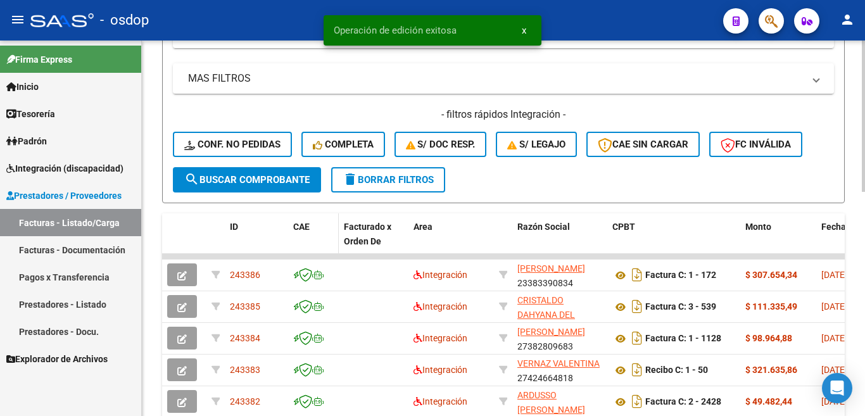
scroll to position [316, 0]
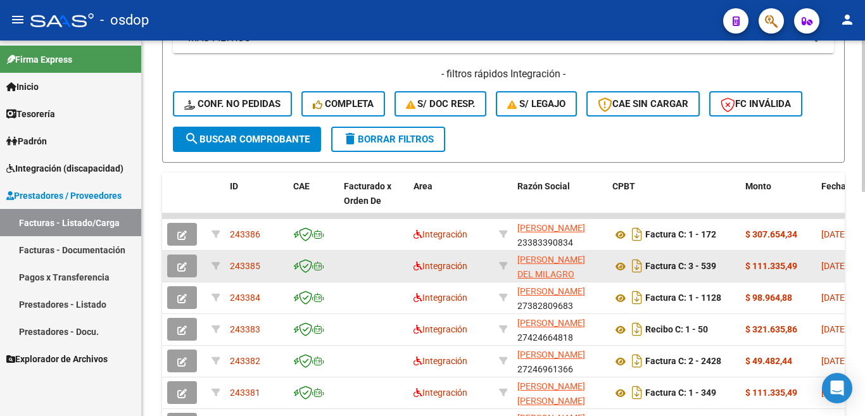
scroll to position [413, 0]
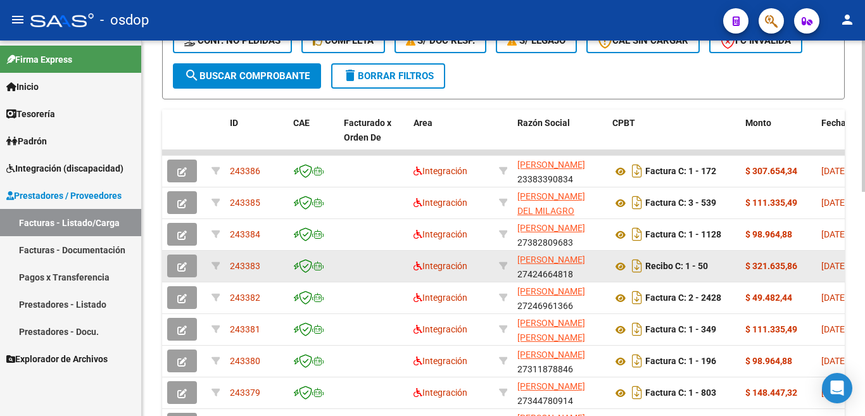
click at [247, 268] on span "243383" at bounding box center [245, 266] width 30 height 10
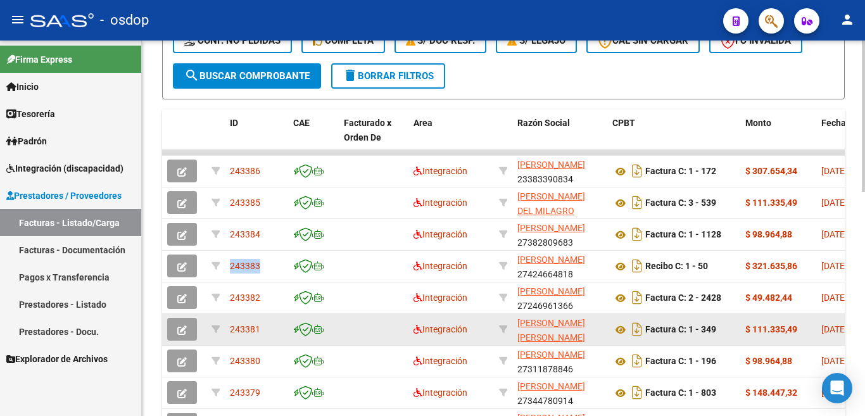
copy span "243383"
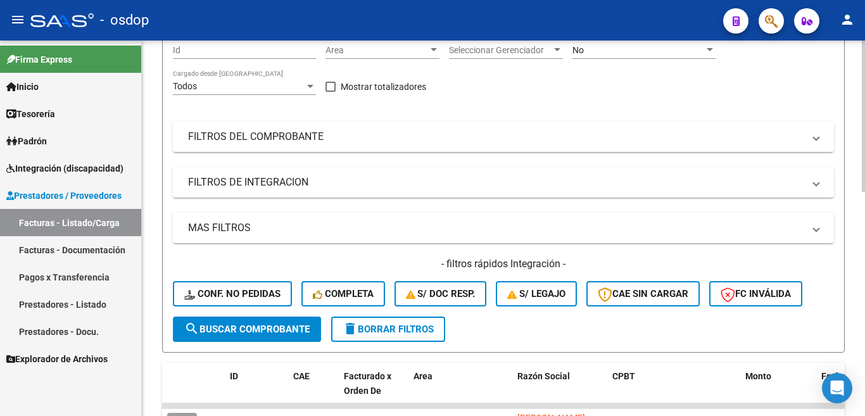
scroll to position [0, 0]
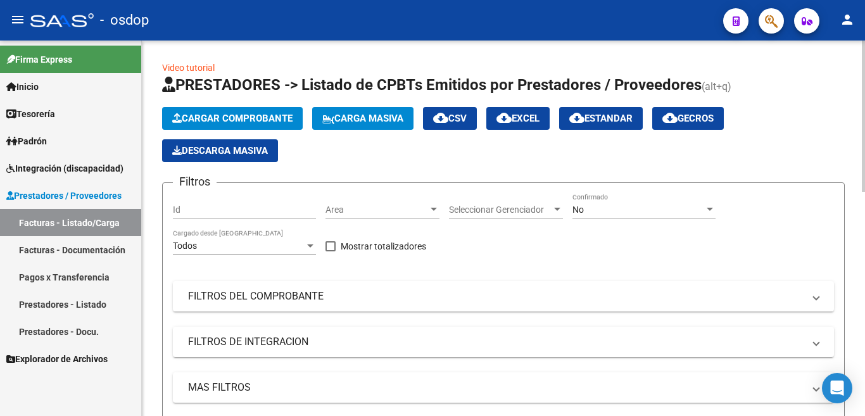
click at [229, 123] on span "Cargar Comprobante" at bounding box center [232, 118] width 120 height 11
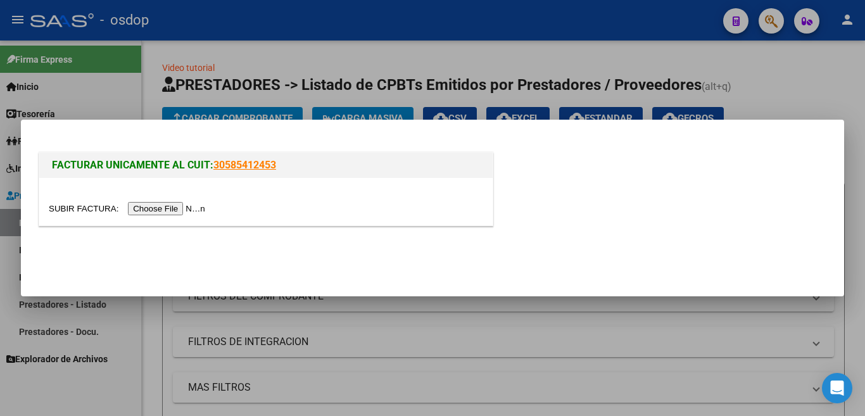
click at [197, 212] on input "file" at bounding box center [129, 208] width 160 height 13
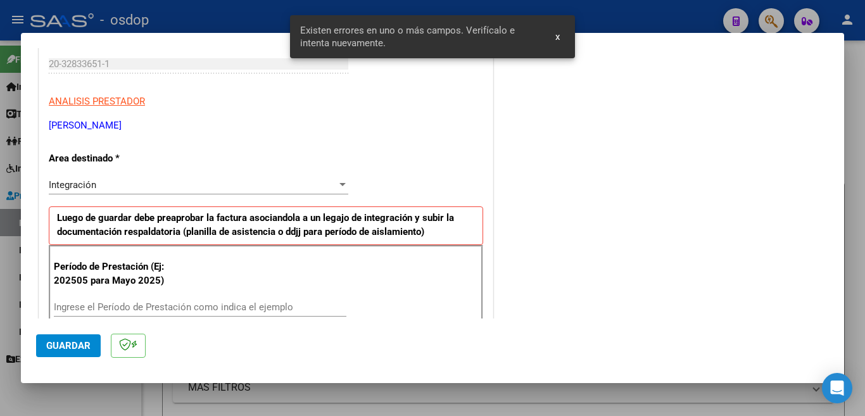
scroll to position [282, 0]
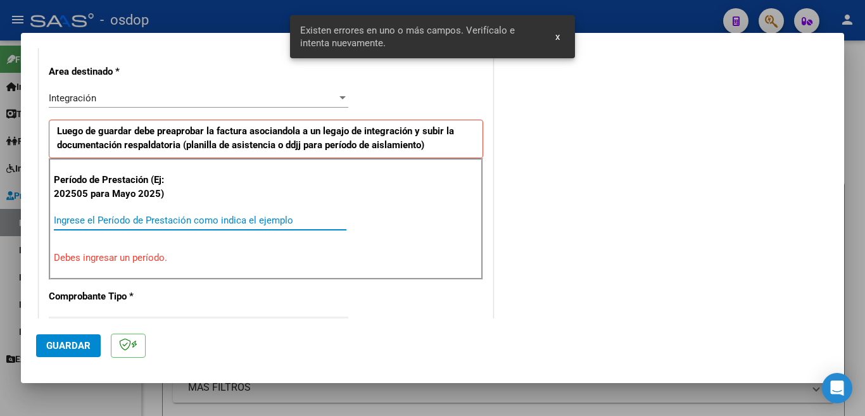
click at [143, 223] on input "Ingrese el Período de Prestación como indica el ejemplo" at bounding box center [200, 220] width 292 height 11
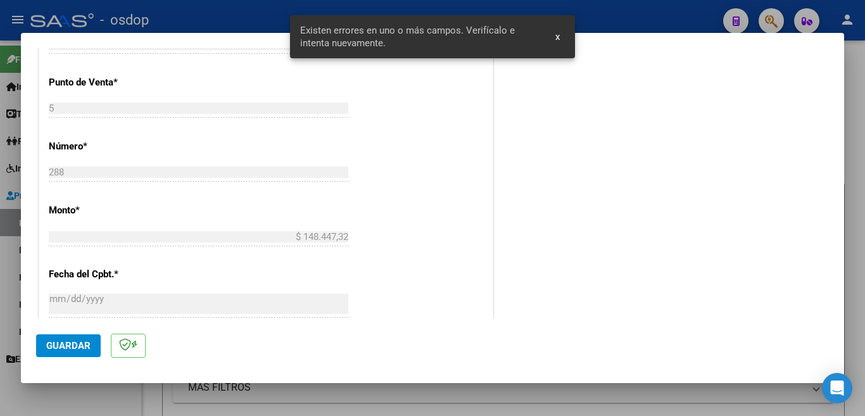
scroll to position [535, 0]
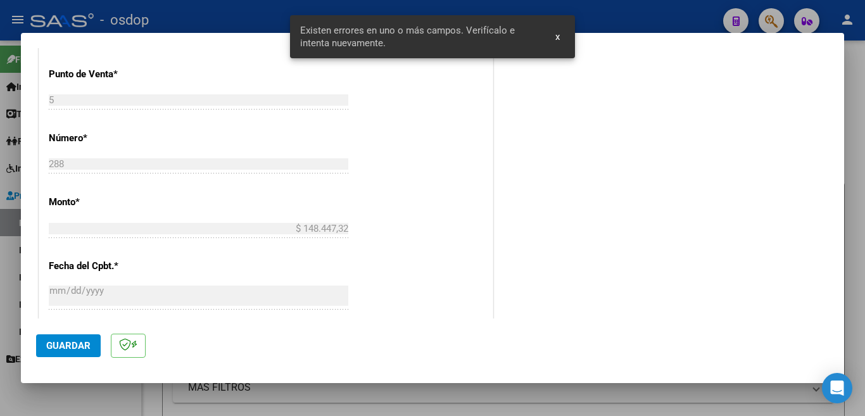
type input "202509"
click at [78, 342] on span "Guardar" at bounding box center [68, 345] width 44 height 11
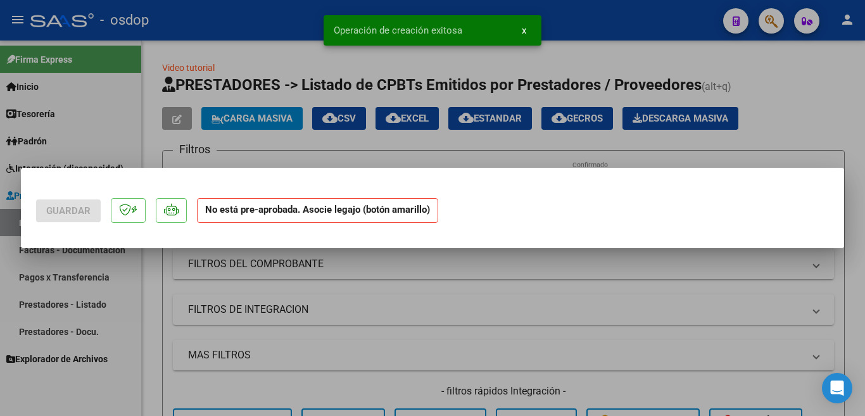
scroll to position [0, 0]
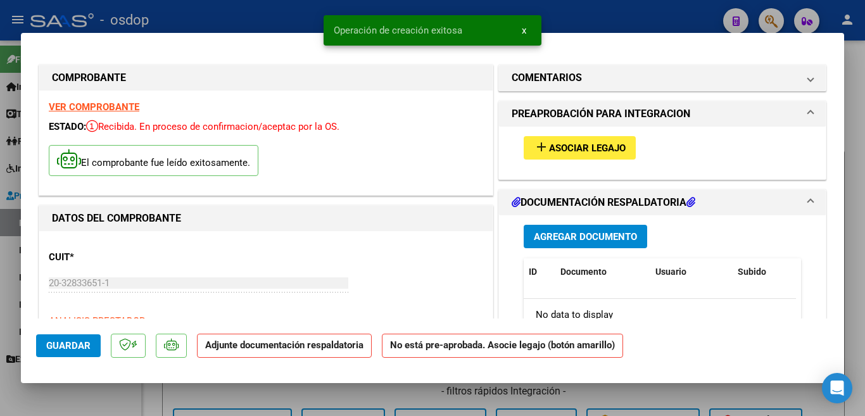
click at [557, 148] on span "Asociar Legajo" at bounding box center [587, 147] width 77 height 11
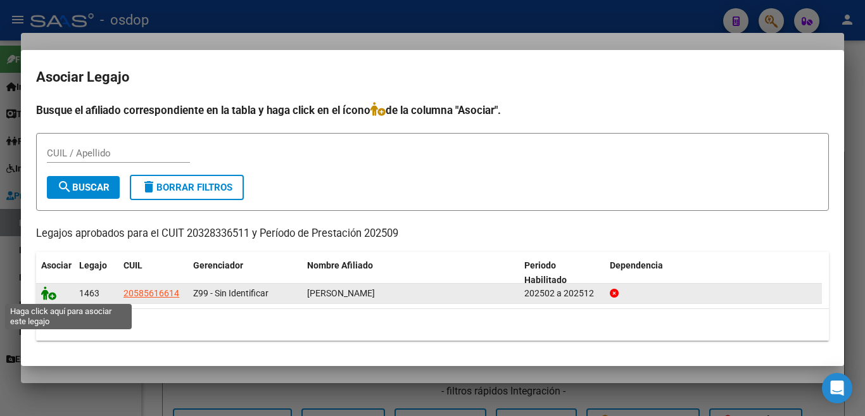
click at [48, 290] on icon at bounding box center [48, 293] width 15 height 14
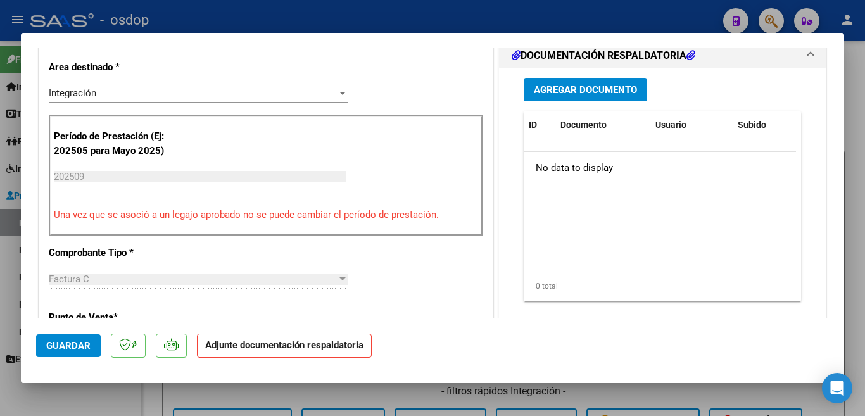
scroll to position [316, 0]
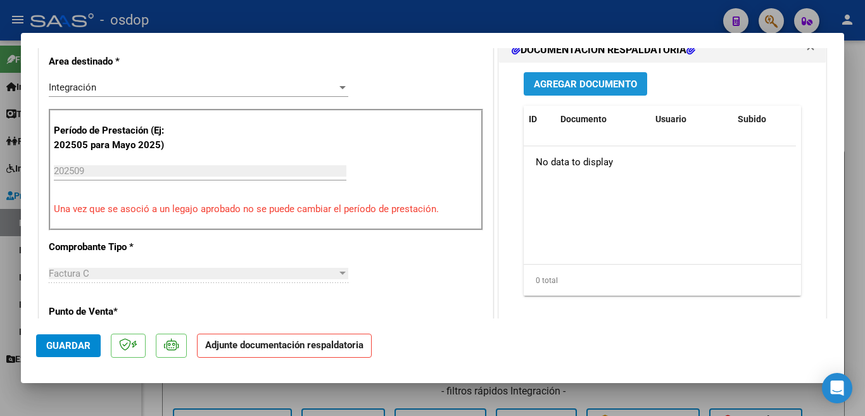
click at [588, 91] on button "Agregar Documento" at bounding box center [584, 83] width 123 height 23
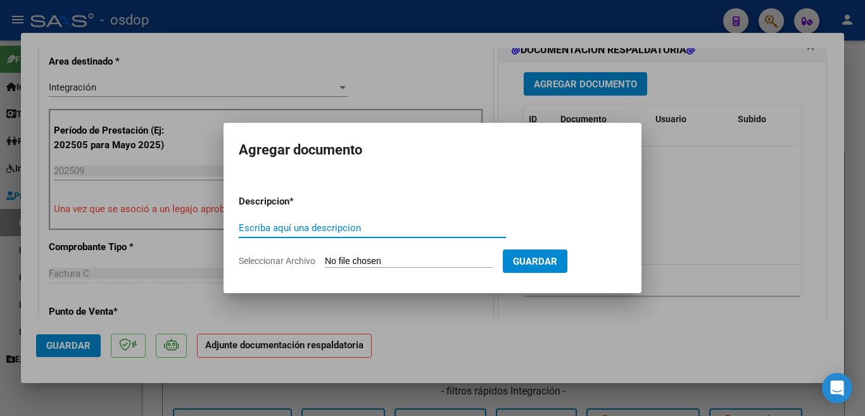
click at [363, 225] on input "Escriba aquí una descripcion" at bounding box center [372, 227] width 267 height 11
type input "planilla"
click at [376, 265] on input "Seleccionar Archivo" at bounding box center [409, 262] width 168 height 12
type input "C:\fakepath\09. OSDOP Planilla Agustín 2025 Septiembre.pdf"
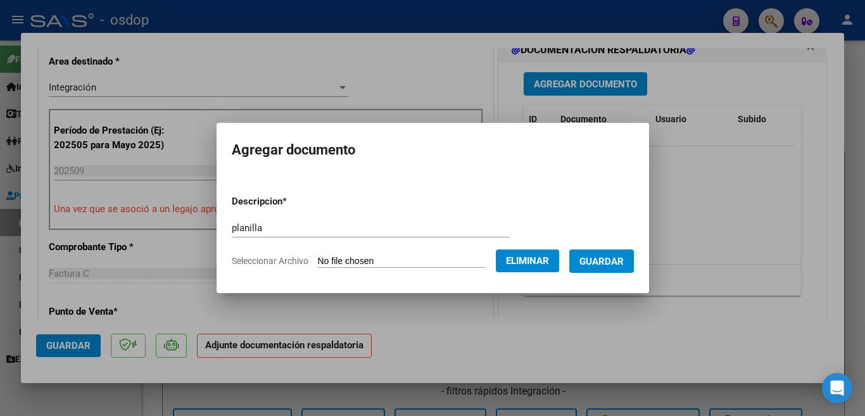
click at [615, 264] on span "Guardar" at bounding box center [601, 261] width 44 height 11
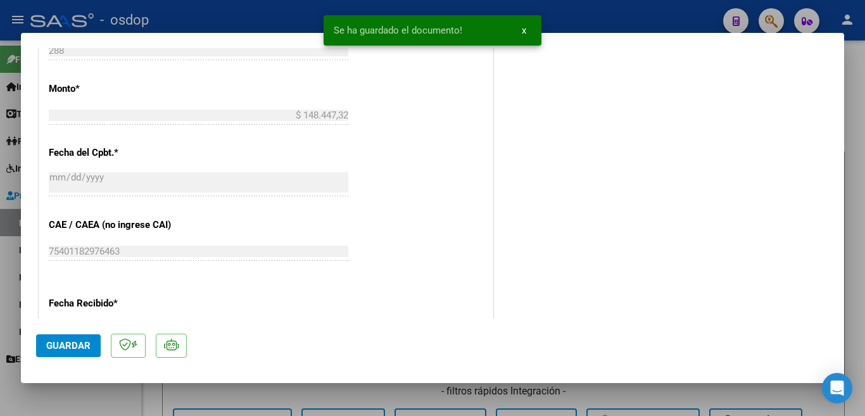
scroll to position [696, 0]
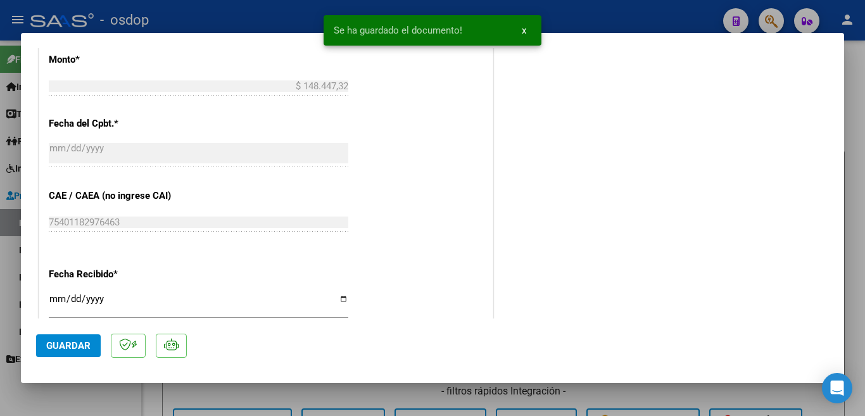
click at [74, 342] on span "Guardar" at bounding box center [68, 345] width 44 height 11
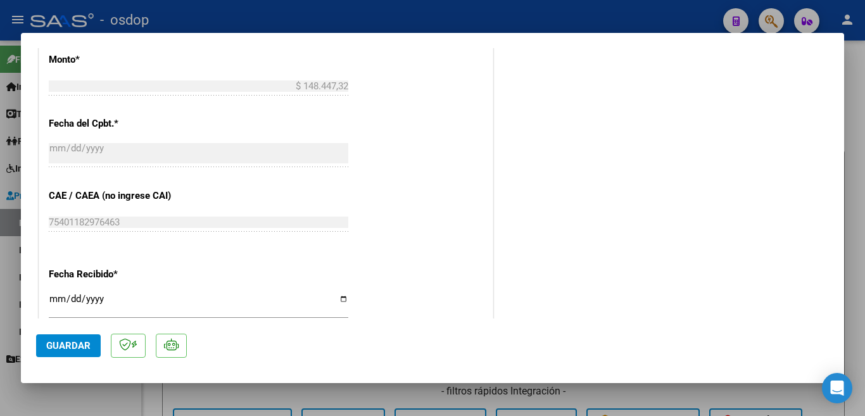
scroll to position [911, 0]
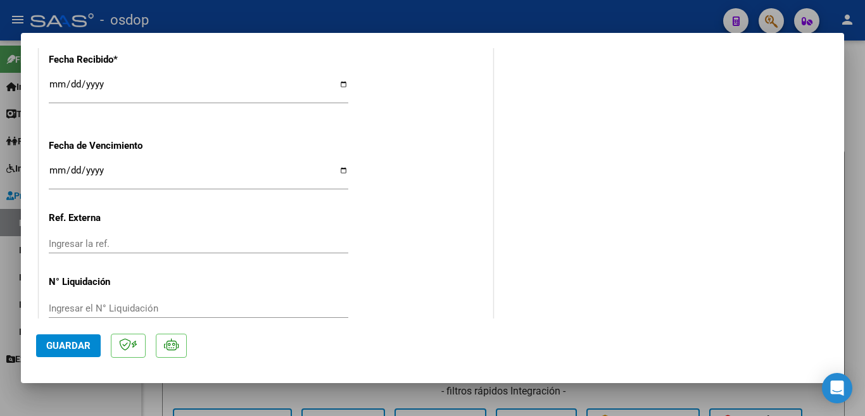
click at [70, 349] on span "Guardar" at bounding box center [68, 345] width 44 height 11
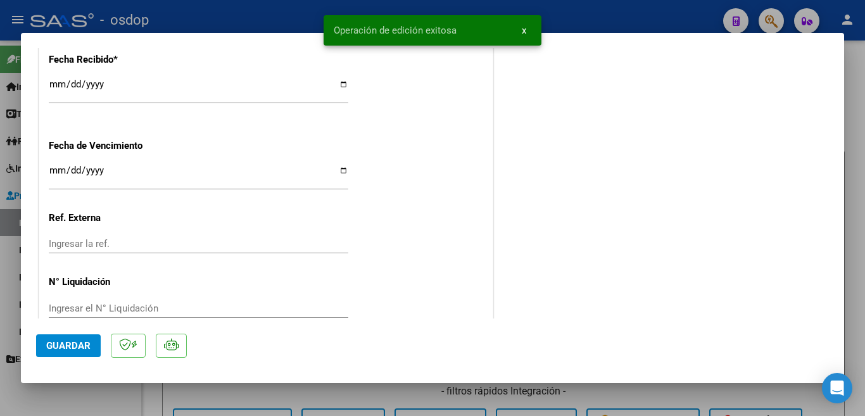
click at [0, 235] on div at bounding box center [432, 208] width 865 height 416
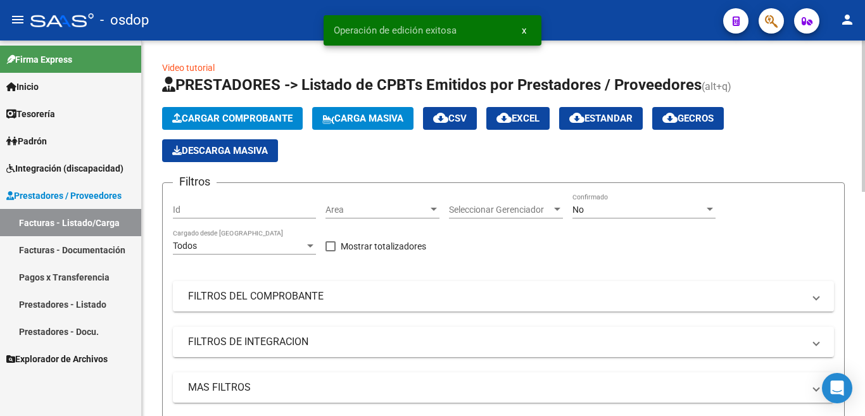
scroll to position [316, 0]
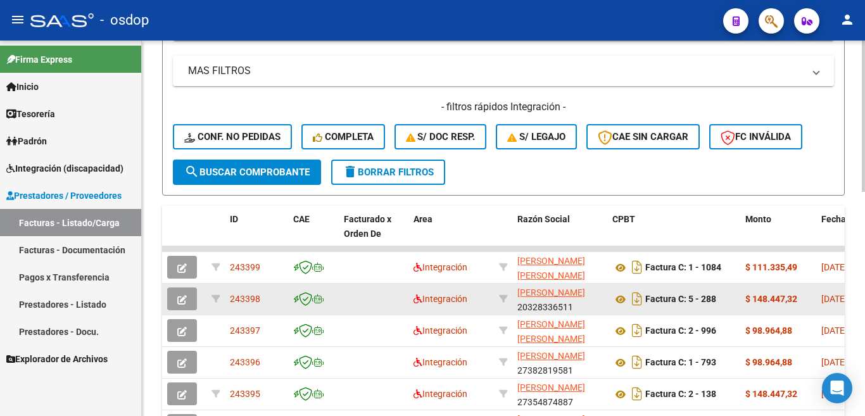
click at [256, 296] on span "243398" at bounding box center [245, 299] width 30 height 10
copy span "243398"
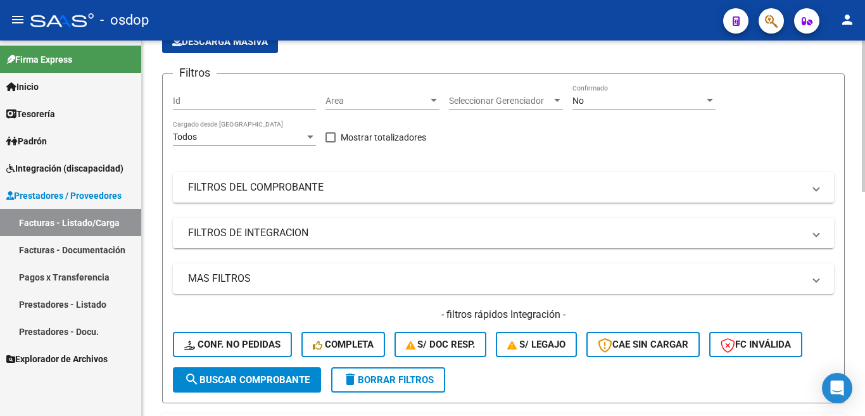
scroll to position [0, 0]
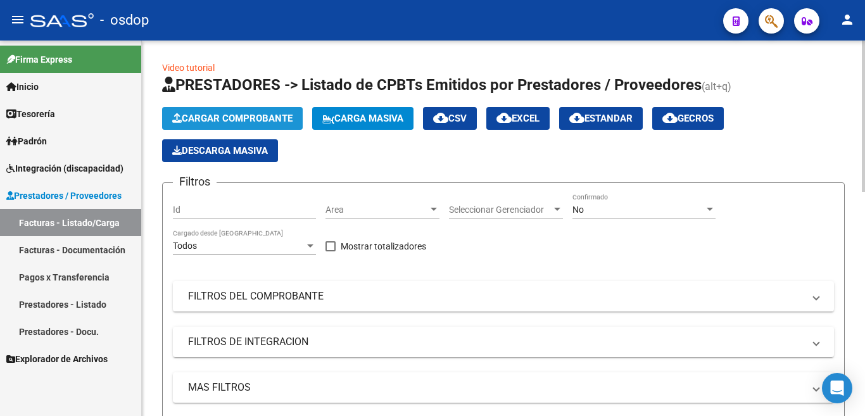
click at [199, 118] on span "Cargar Comprobante" at bounding box center [232, 118] width 120 height 11
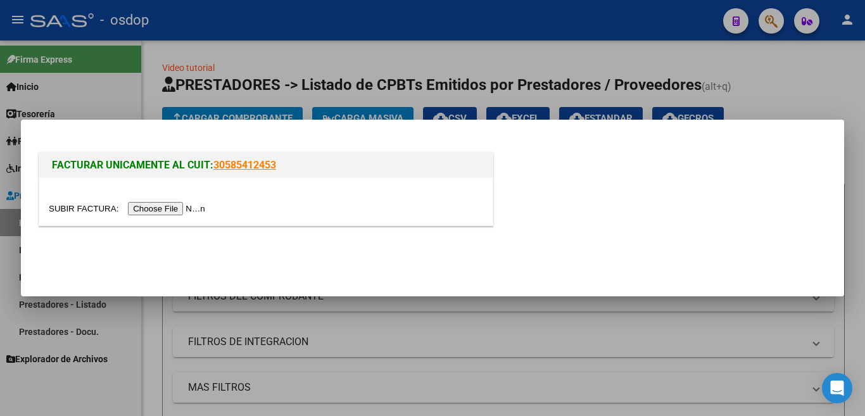
click at [184, 213] on input "file" at bounding box center [129, 208] width 160 height 13
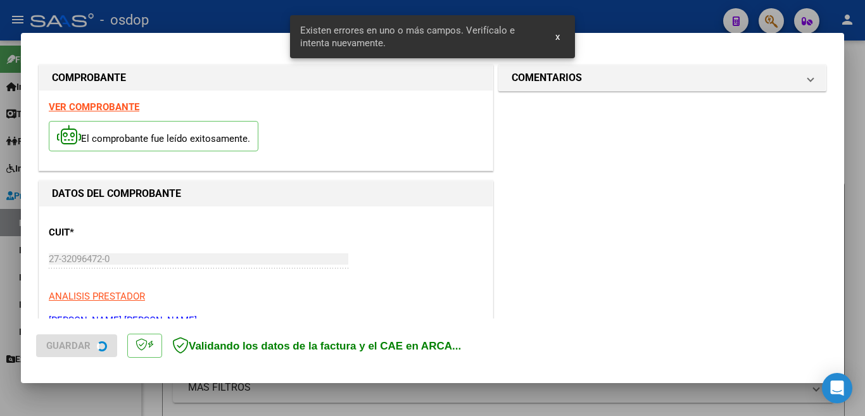
scroll to position [282, 0]
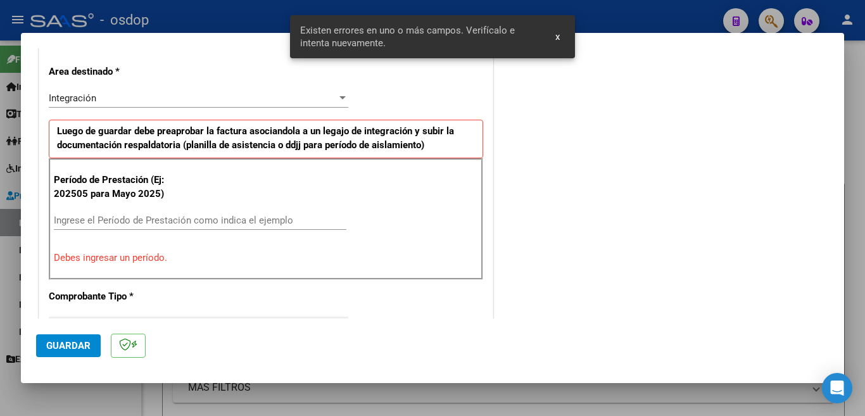
click at [153, 209] on div "Período de Prestación (Ej: 202505 para Mayo 2025) Ingrese el Período de Prestac…" at bounding box center [266, 219] width 434 height 122
click at [153, 216] on input "Ingrese el Período de Prestación como indica el ejemplo" at bounding box center [200, 220] width 292 height 11
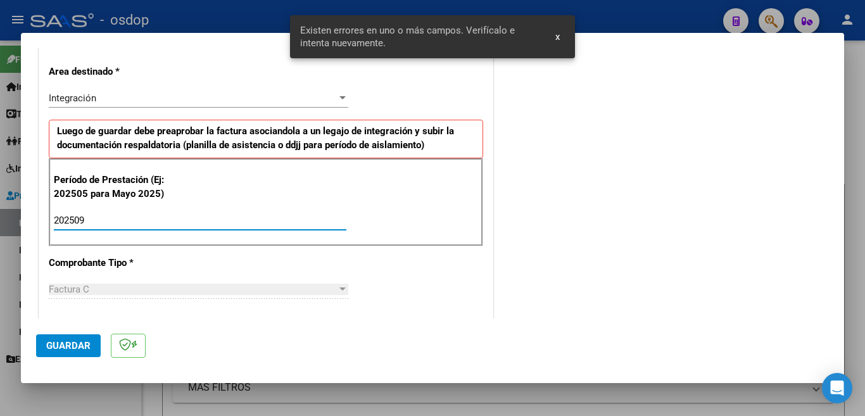
type input "202509"
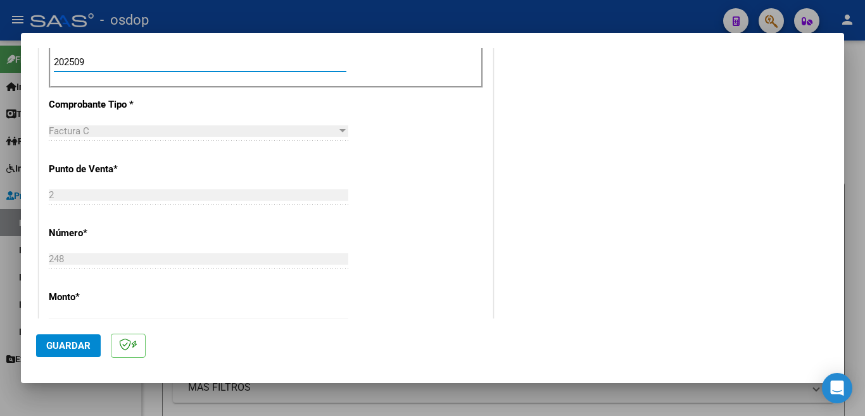
scroll to position [472, 0]
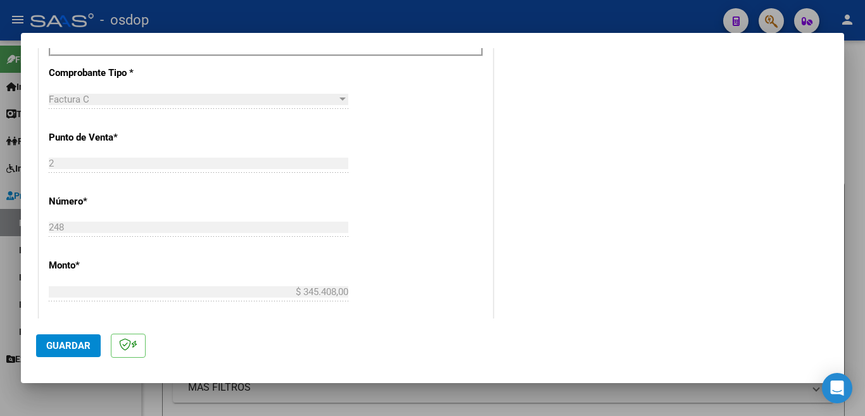
click at [53, 349] on span "Guardar" at bounding box center [68, 345] width 44 height 11
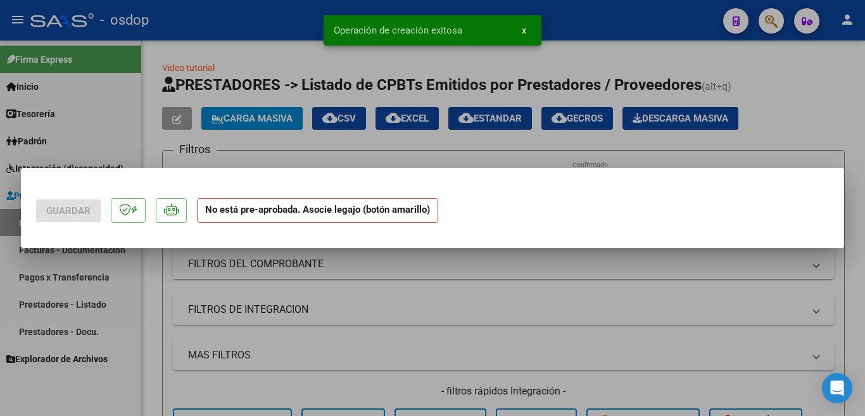
scroll to position [0, 0]
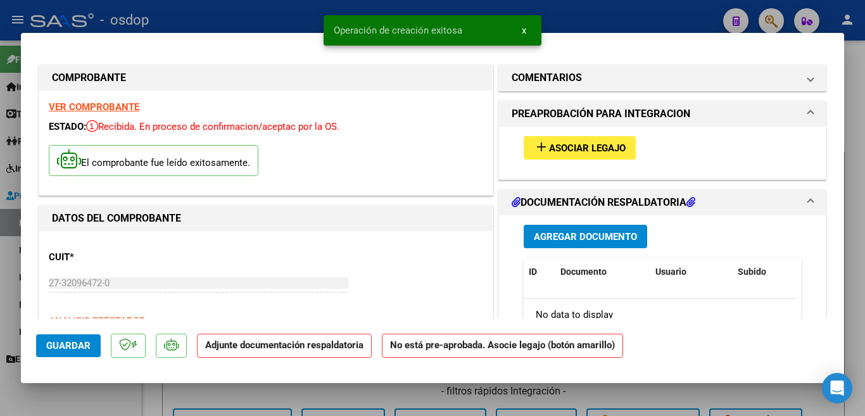
drag, startPoint x: 561, startPoint y: 132, endPoint x: 557, endPoint y: 140, distance: 8.5
click at [560, 132] on div "add Asociar Legajo" at bounding box center [662, 148] width 296 height 42
click at [556, 144] on span "Asociar Legajo" at bounding box center [587, 147] width 77 height 11
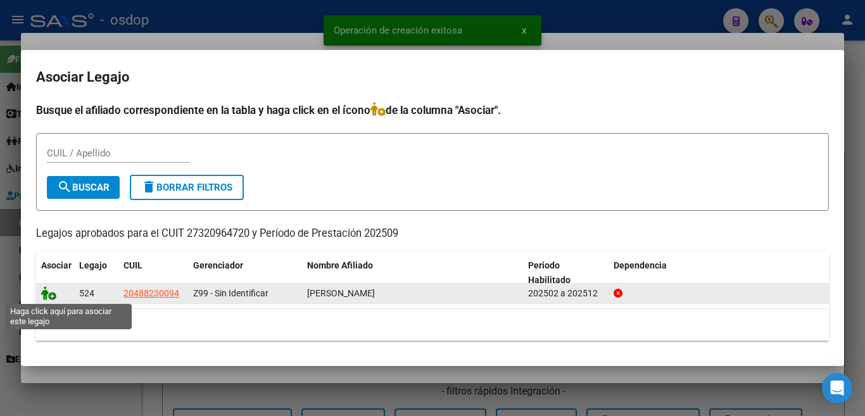
click at [49, 298] on icon at bounding box center [48, 293] width 15 height 14
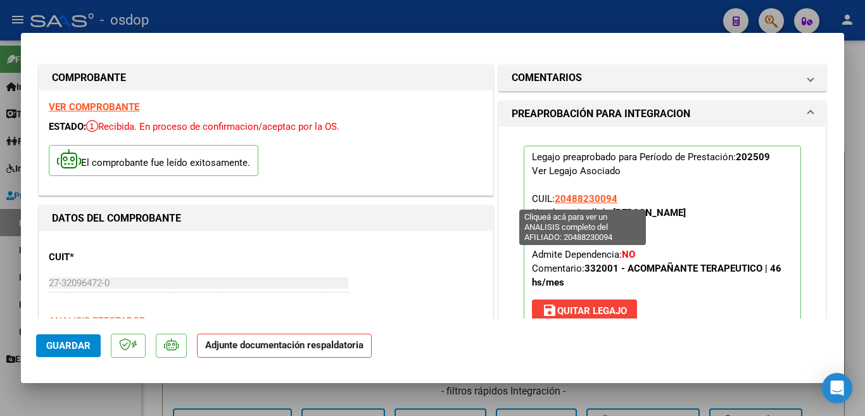
scroll to position [253, 0]
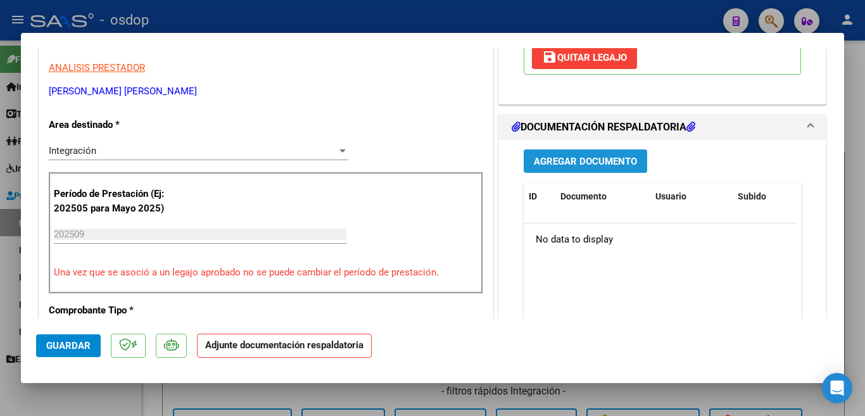
click at [580, 166] on span "Agregar Documento" at bounding box center [585, 161] width 103 height 11
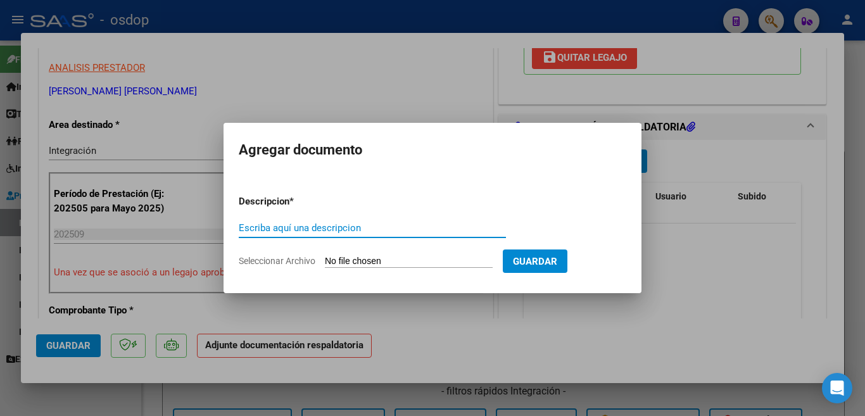
click at [401, 223] on input "Escriba aquí una descripcion" at bounding box center [372, 227] width 267 height 11
type input "planill"
click at [453, 258] on input "Seleccionar Archivo" at bounding box center [409, 262] width 168 height 12
type input "C:\fakepath\img-251003094344-001.pdf"
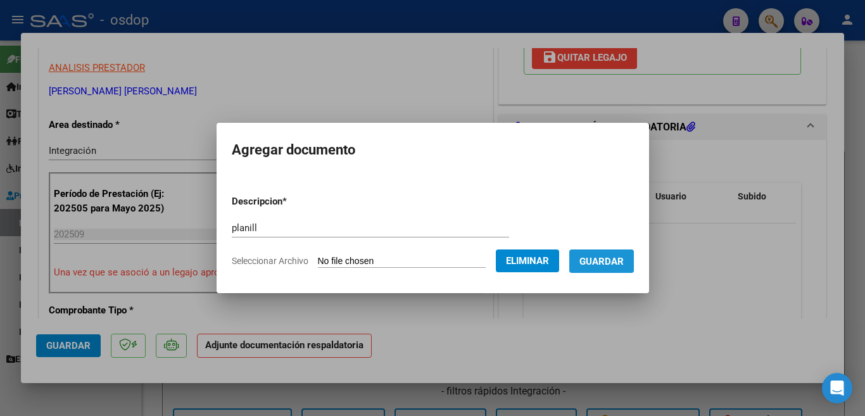
click at [593, 270] on button "Guardar" at bounding box center [601, 260] width 65 height 23
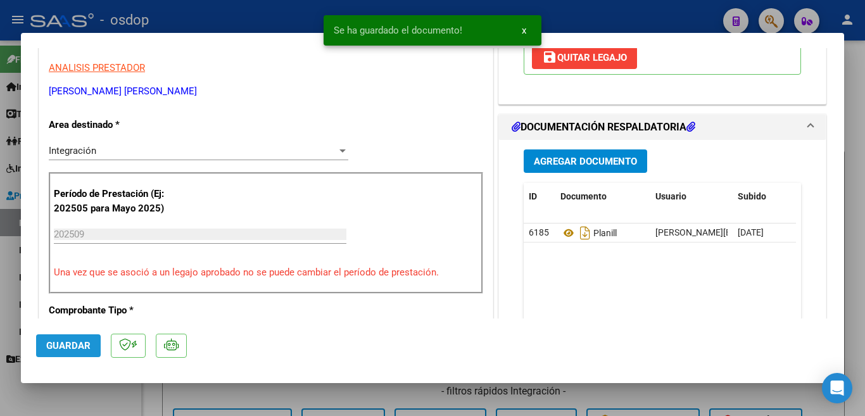
click at [66, 344] on span "Guardar" at bounding box center [68, 345] width 44 height 11
click at [0, 288] on div at bounding box center [432, 208] width 865 height 416
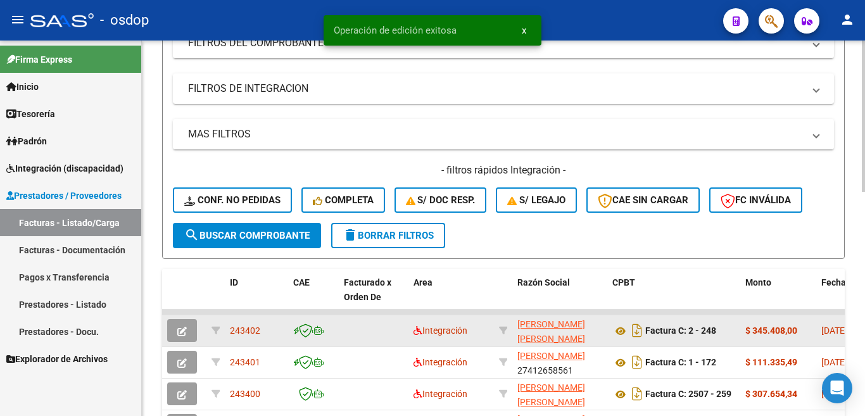
click at [247, 335] on span "243402" at bounding box center [245, 330] width 30 height 10
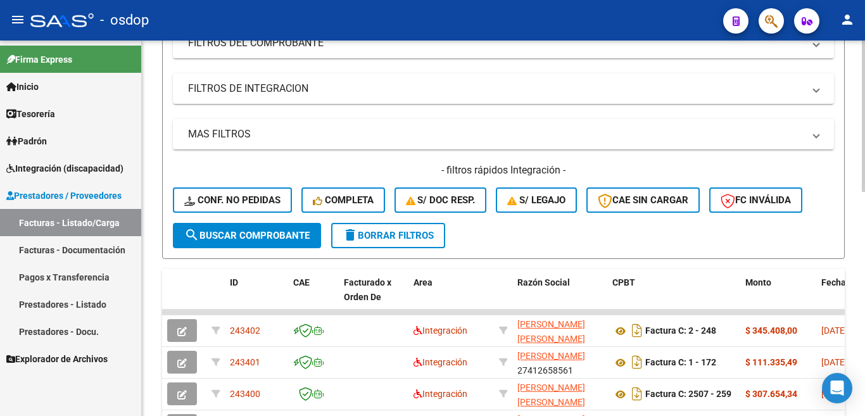
copy span "243402"
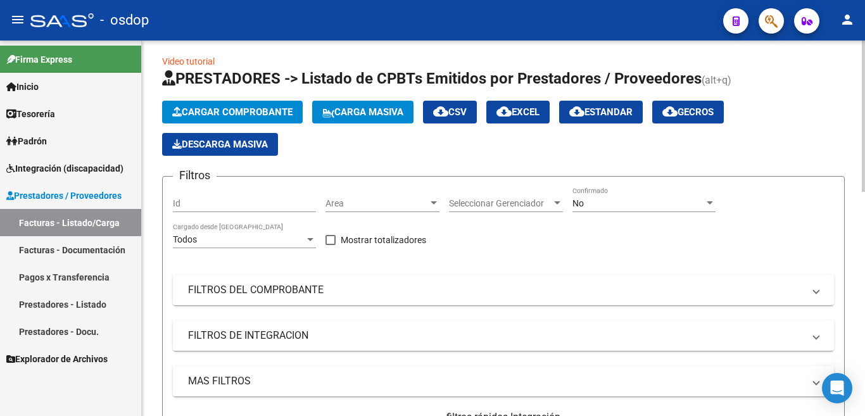
scroll to position [0, 0]
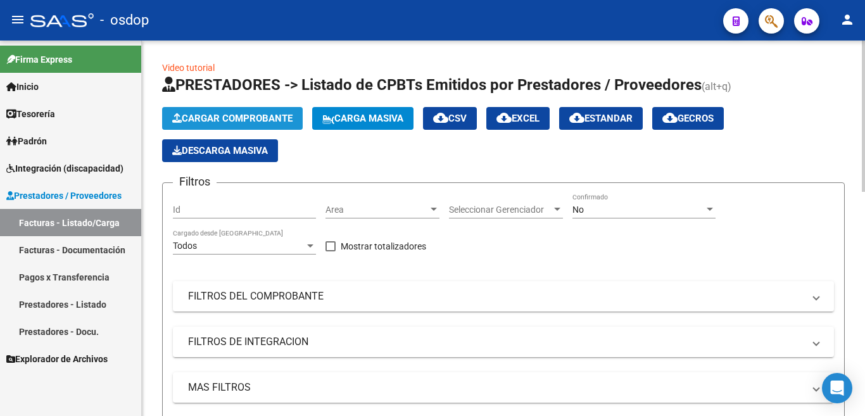
click at [263, 125] on button "Cargar Comprobante" at bounding box center [232, 118] width 141 height 23
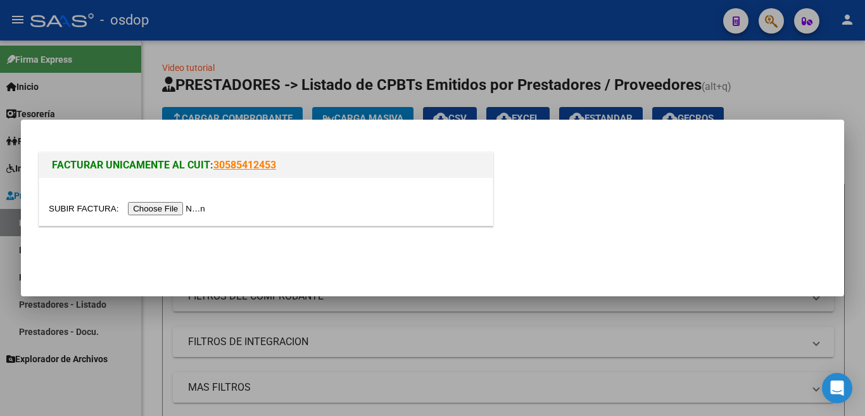
click at [155, 206] on input "file" at bounding box center [129, 208] width 160 height 13
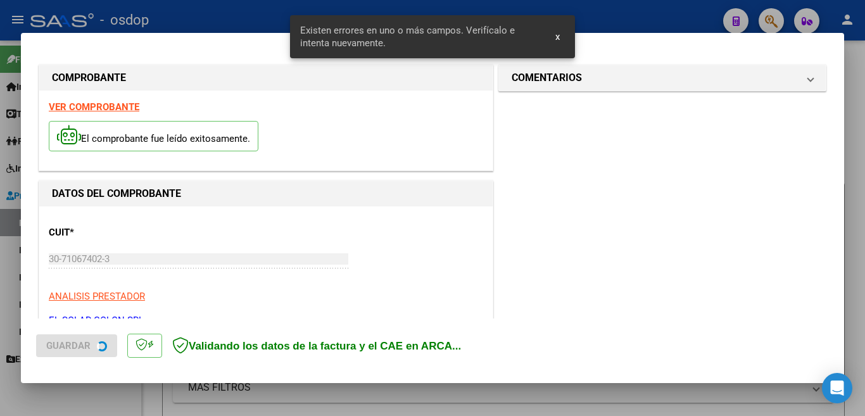
scroll to position [282, 0]
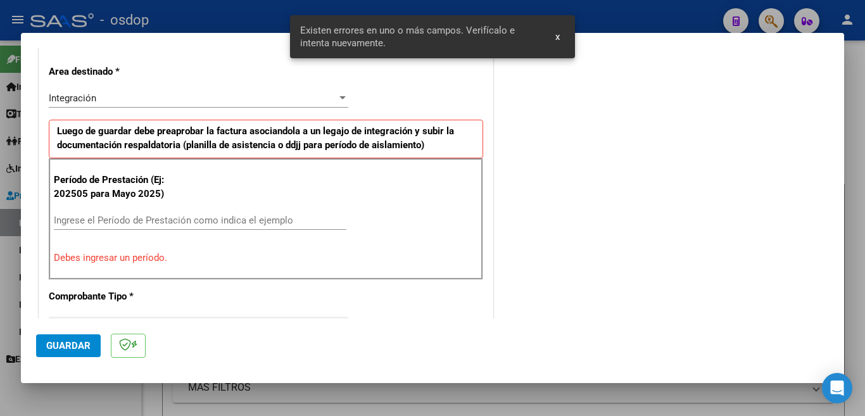
click at [222, 219] on input "Ingrese el Período de Prestación como indica el ejemplo" at bounding box center [200, 220] width 292 height 11
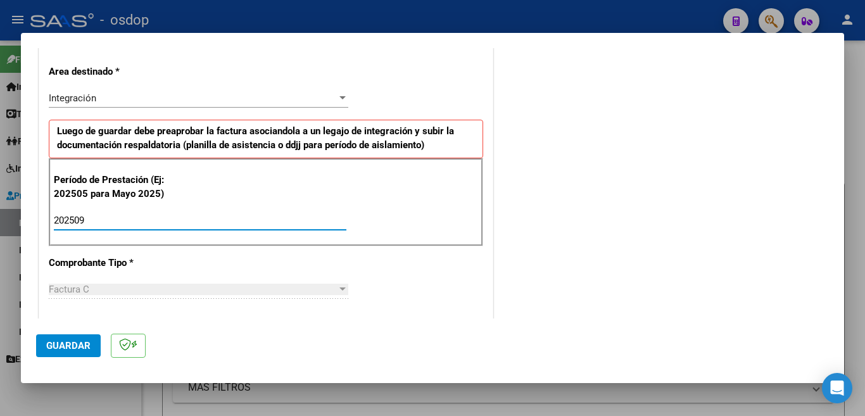
type input "202509"
click at [59, 342] on span "Guardar" at bounding box center [68, 345] width 44 height 11
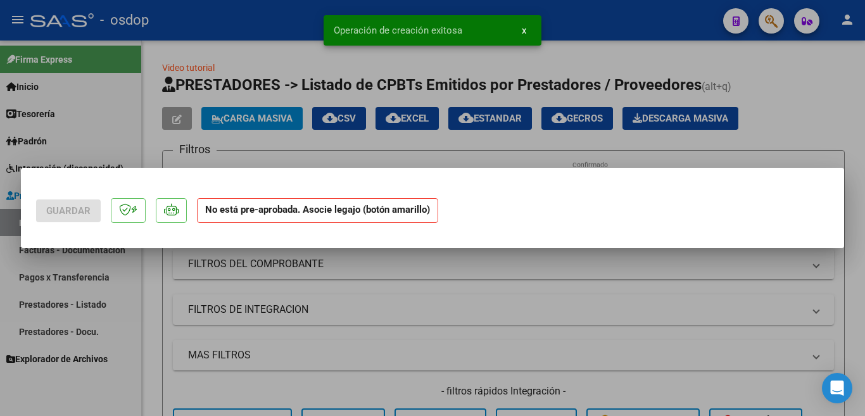
scroll to position [0, 0]
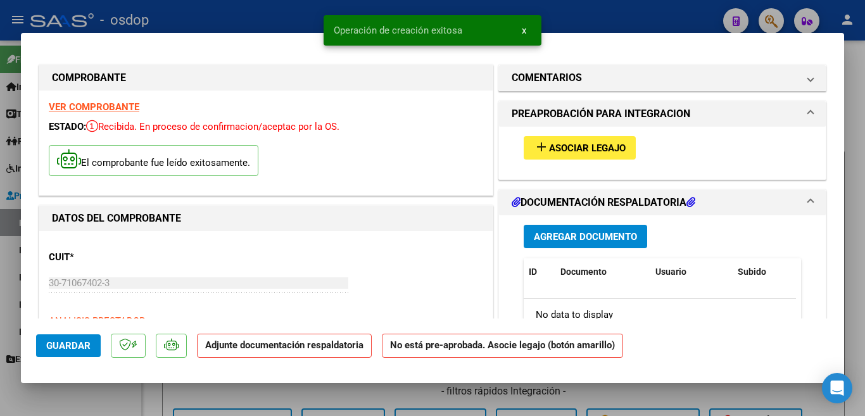
click at [554, 148] on span "Asociar Legajo" at bounding box center [587, 147] width 77 height 11
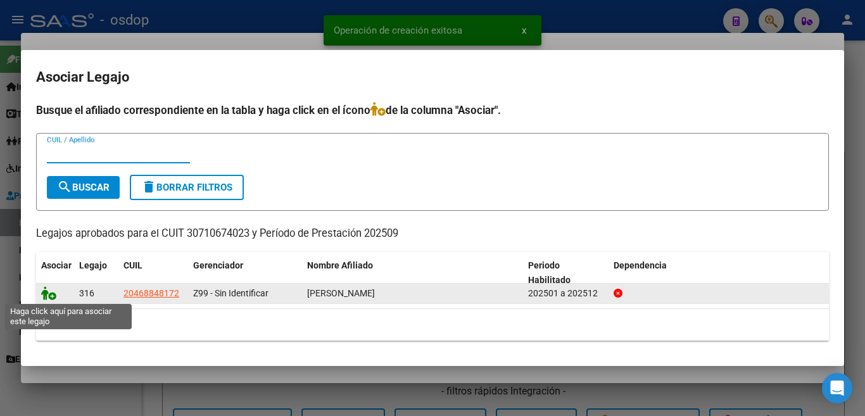
click at [44, 299] on icon at bounding box center [48, 293] width 15 height 14
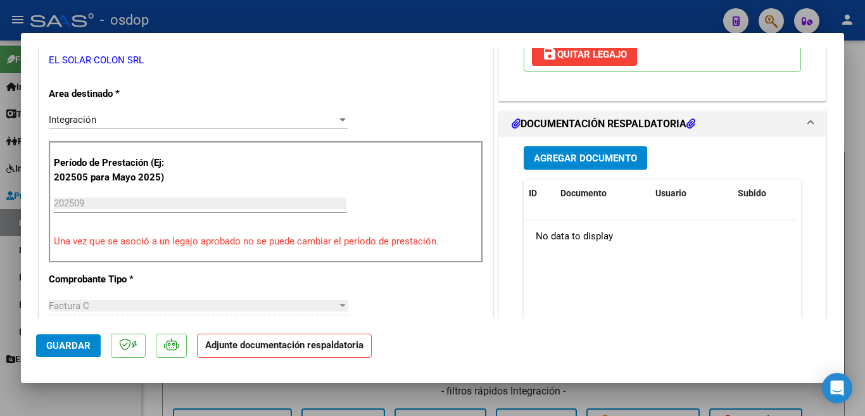
scroll to position [253, 0]
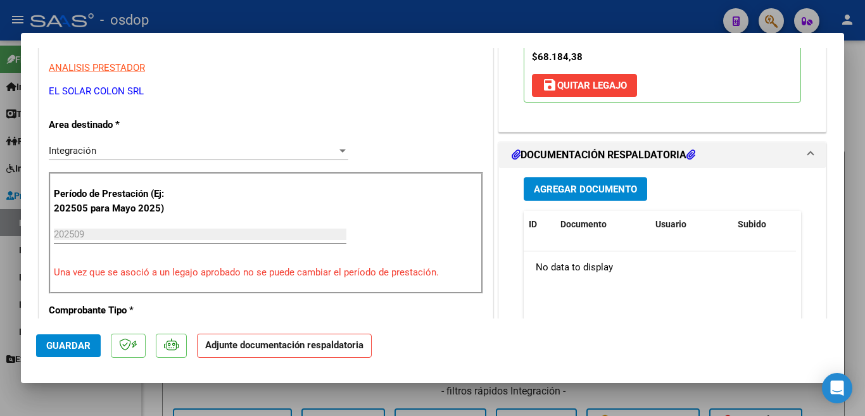
click at [565, 189] on span "Agregar Documento" at bounding box center [585, 189] width 103 height 11
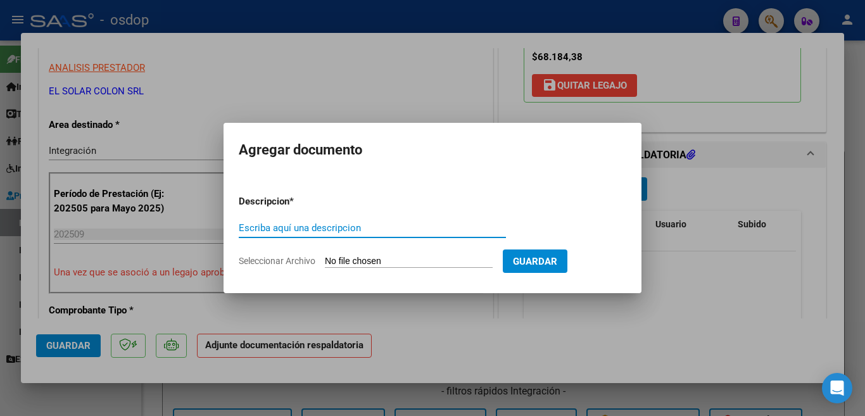
click at [375, 228] on input "Escriba aquí una descripcion" at bounding box center [372, 227] width 267 height 11
click at [361, 227] on input "planill" at bounding box center [372, 227] width 267 height 11
type input "planilla"
click at [360, 263] on input "Seleccionar Archivo" at bounding box center [409, 262] width 168 height 12
type input "C:\fakepath\TRIVERI.pdf"
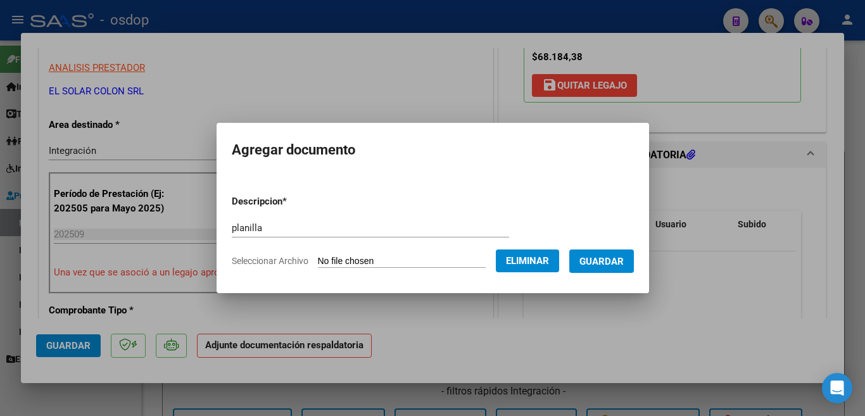
click at [617, 265] on span "Guardar" at bounding box center [601, 261] width 44 height 11
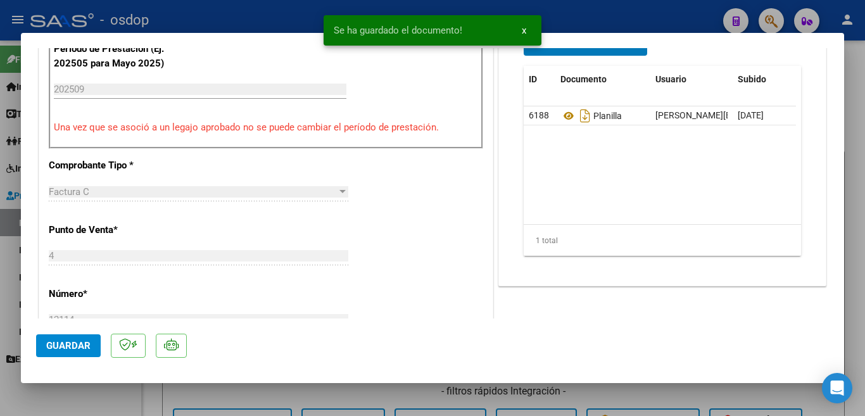
scroll to position [316, 0]
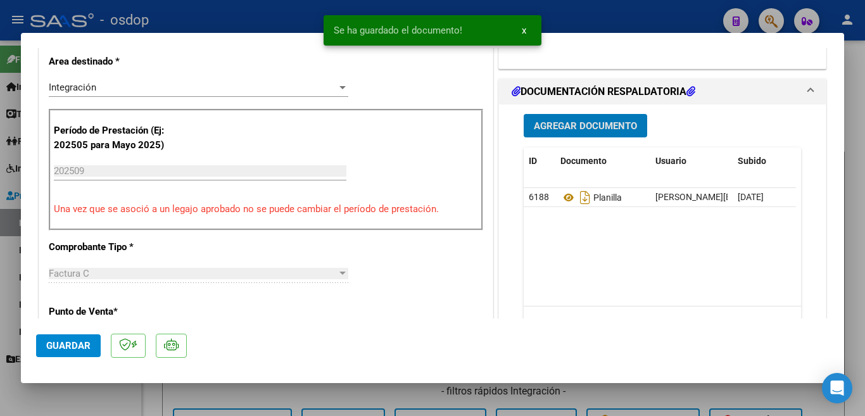
click at [80, 343] on span "Guardar" at bounding box center [68, 345] width 44 height 11
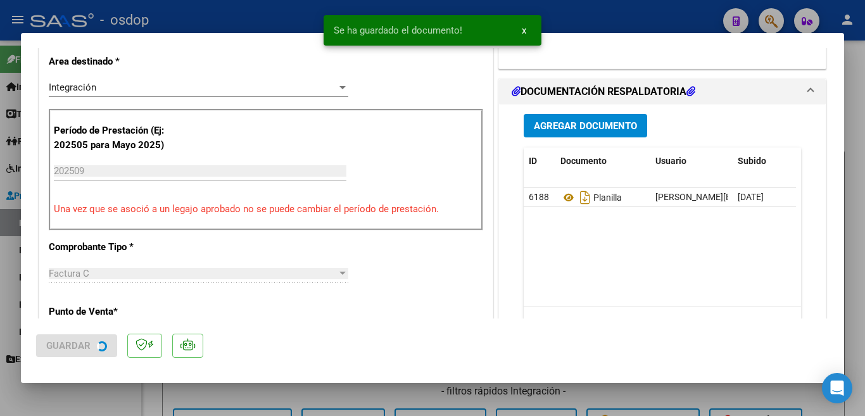
click at [0, 258] on div at bounding box center [432, 208] width 865 height 416
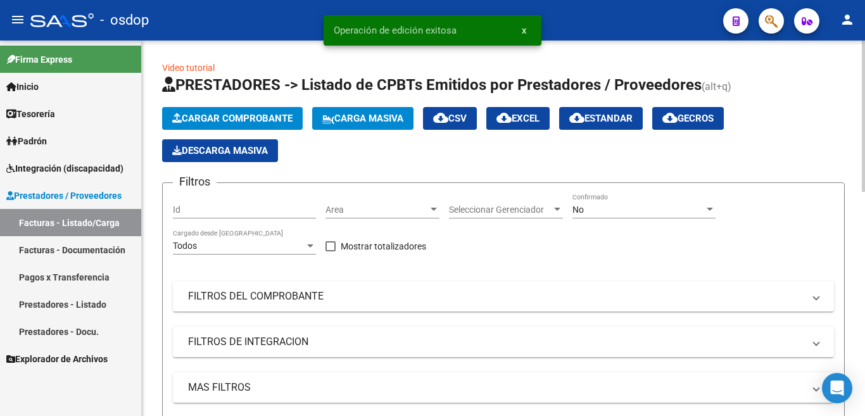
scroll to position [349, 0]
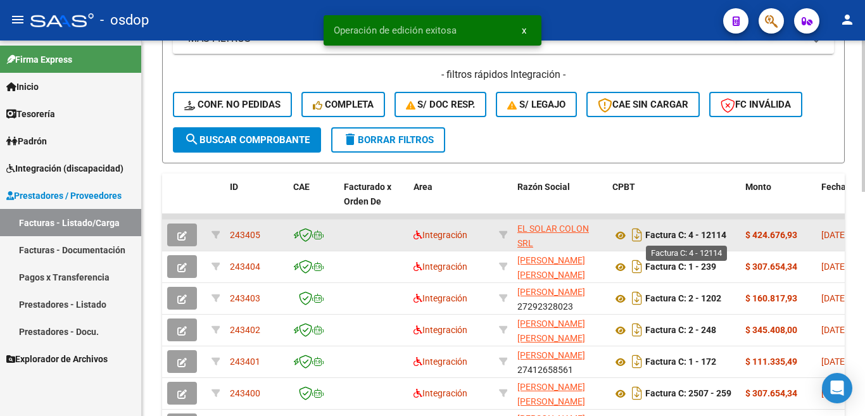
click at [722, 234] on strong "Factura C: 4 - 12114" at bounding box center [685, 235] width 81 height 10
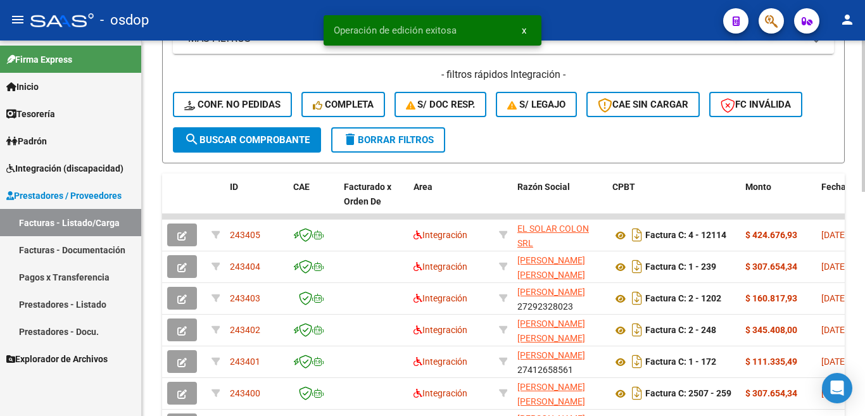
copy strong "12114"
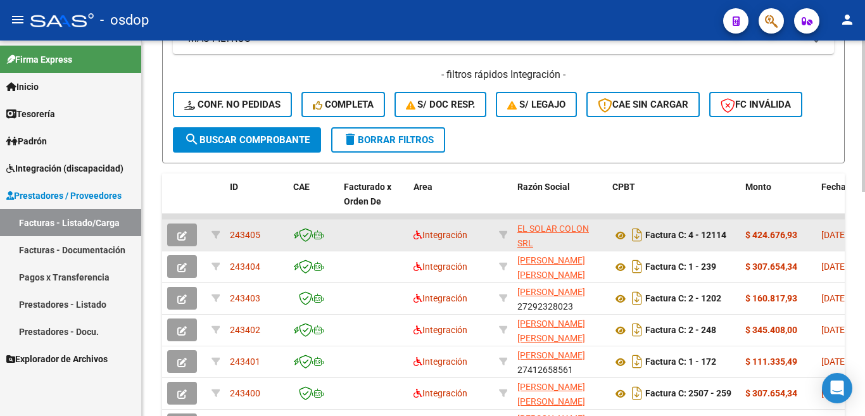
click at [254, 237] on span "243405" at bounding box center [245, 235] width 30 height 10
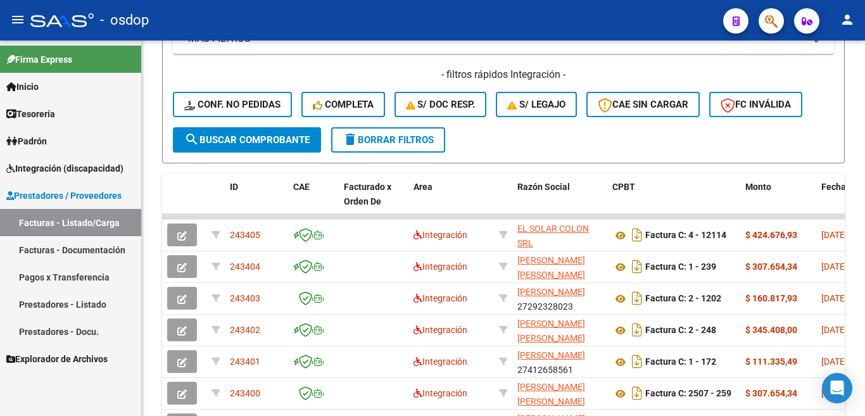
copy span "243405"
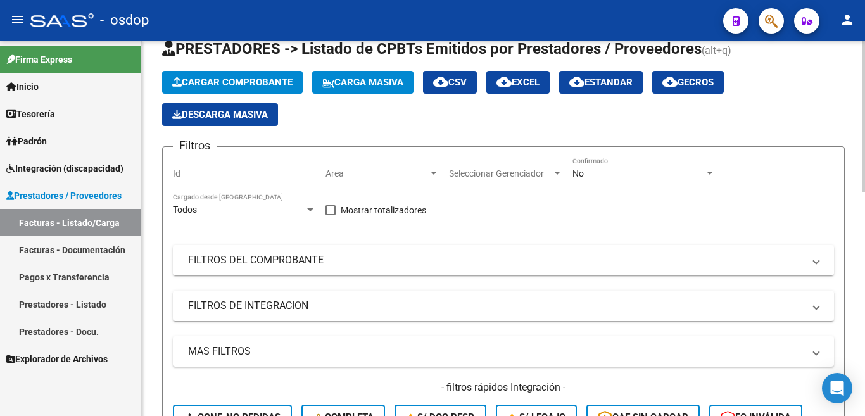
scroll to position [32, 0]
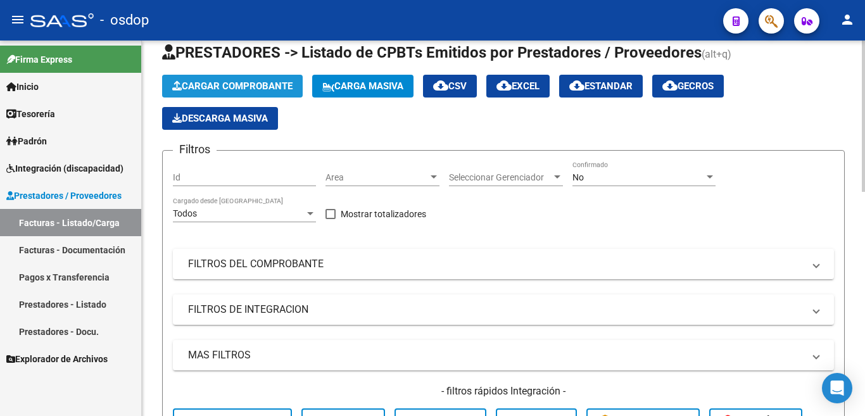
click at [241, 78] on button "Cargar Comprobante" at bounding box center [232, 86] width 141 height 23
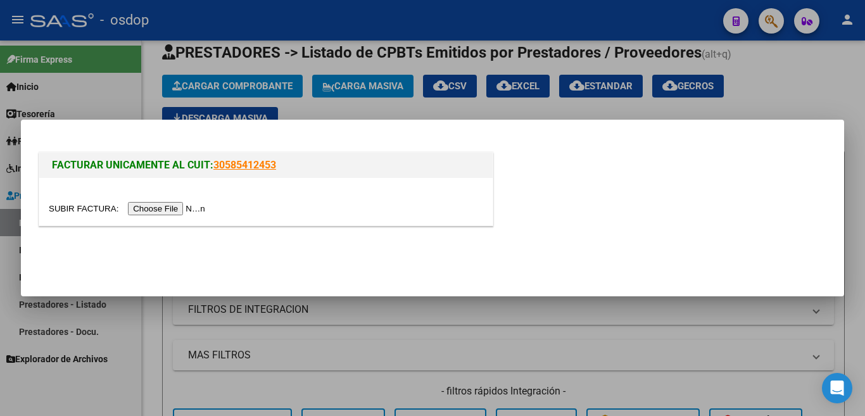
click at [194, 215] on input "file" at bounding box center [129, 208] width 160 height 13
click at [204, 345] on div at bounding box center [432, 208] width 865 height 416
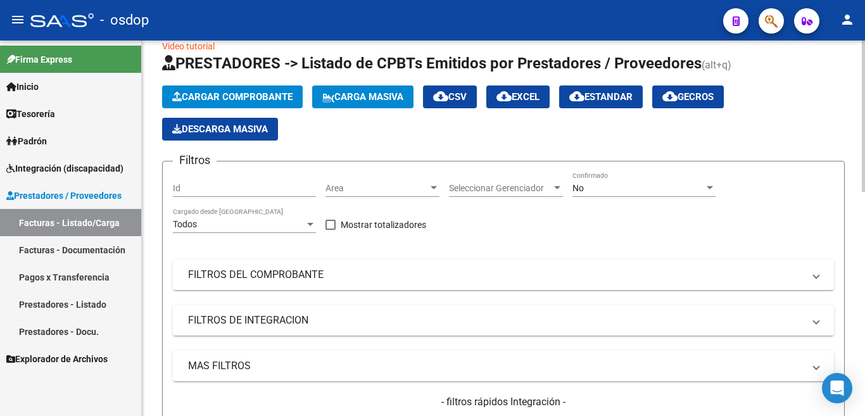
scroll to position [0, 0]
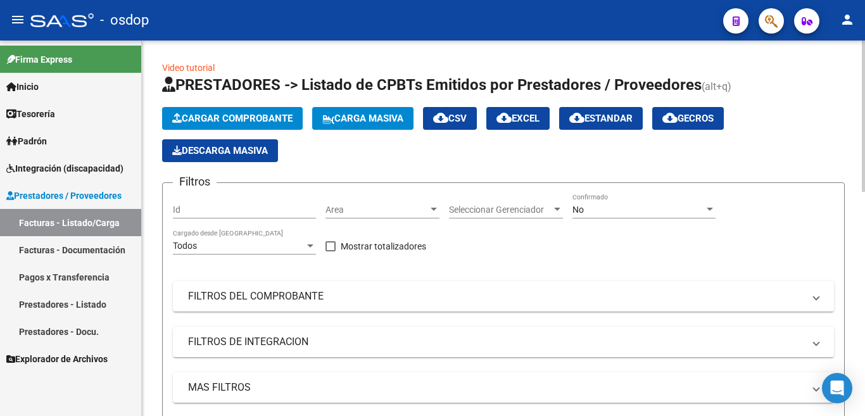
click at [211, 113] on span "Cargar Comprobante" at bounding box center [232, 118] width 120 height 11
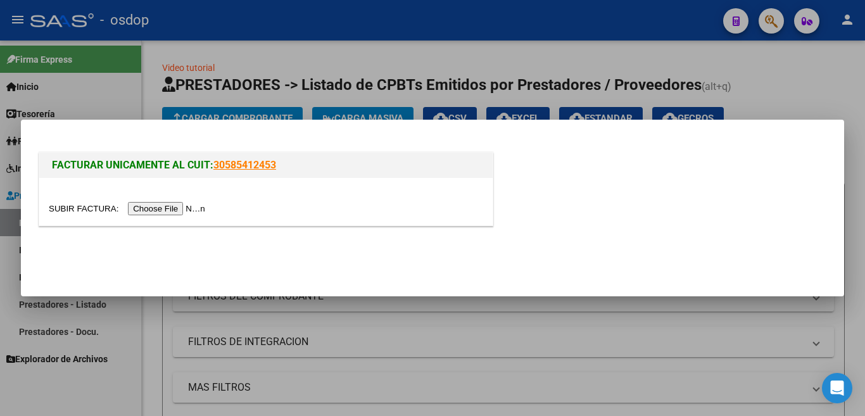
click at [191, 209] on input "file" at bounding box center [129, 208] width 160 height 13
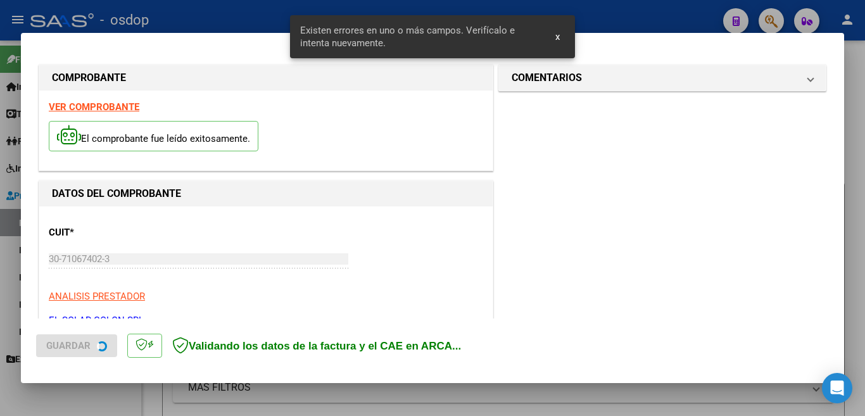
scroll to position [282, 0]
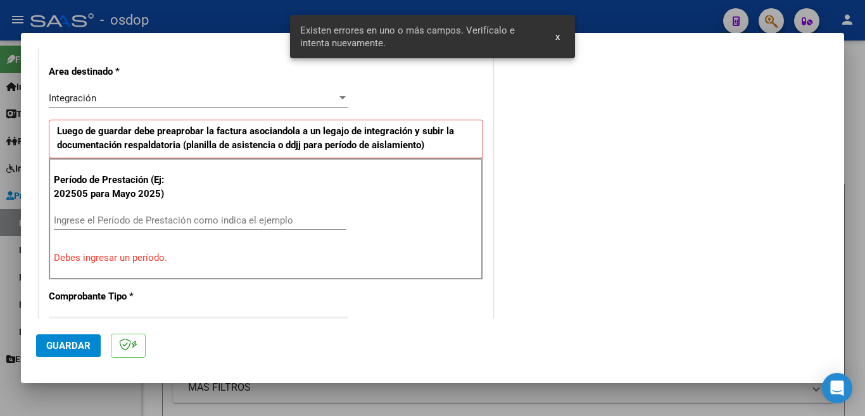
click at [267, 230] on div "Ingrese el Período de Prestación como indica el ejemplo" at bounding box center [200, 226] width 292 height 31
click at [266, 220] on input "Ingrese el Período de Prestación como indica el ejemplo" at bounding box center [200, 220] width 292 height 11
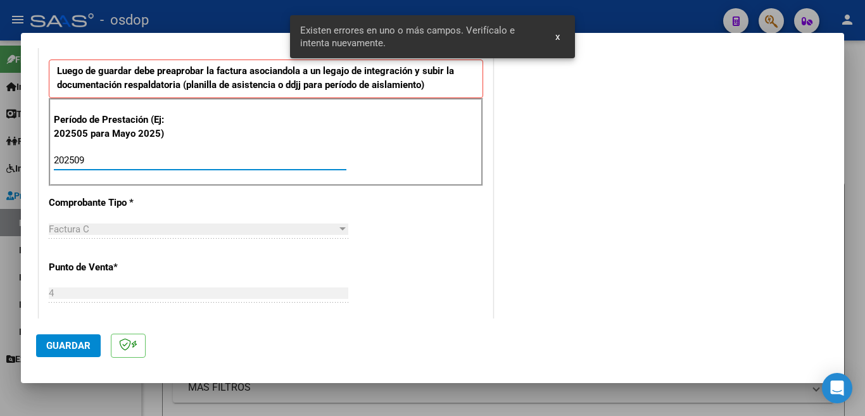
scroll to position [345, 0]
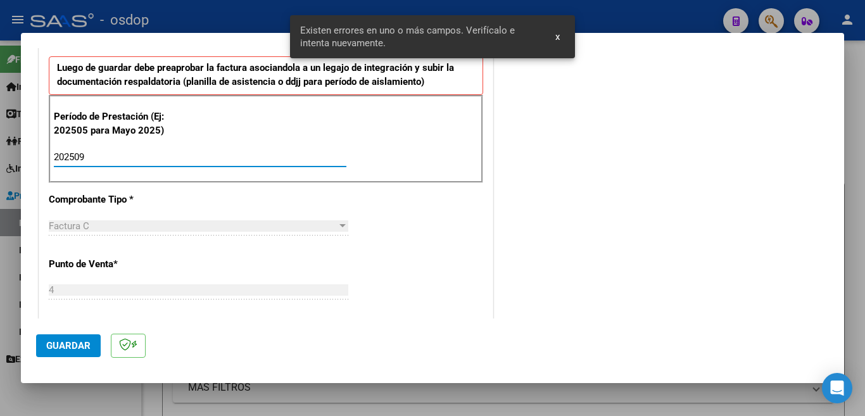
type input "202509"
click at [59, 344] on span "Guardar" at bounding box center [68, 345] width 44 height 11
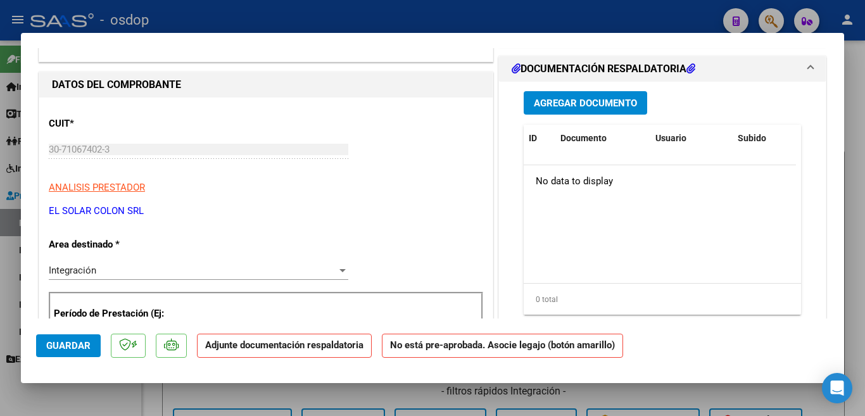
scroll to position [0, 0]
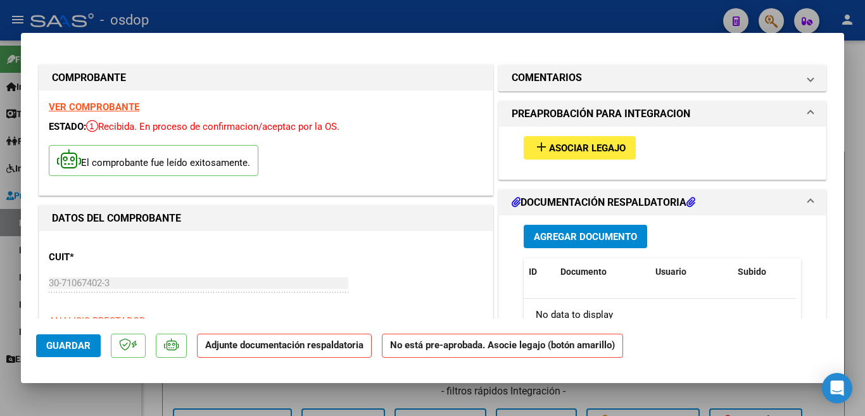
click at [577, 141] on button "add Asociar Legajo" at bounding box center [579, 147] width 112 height 23
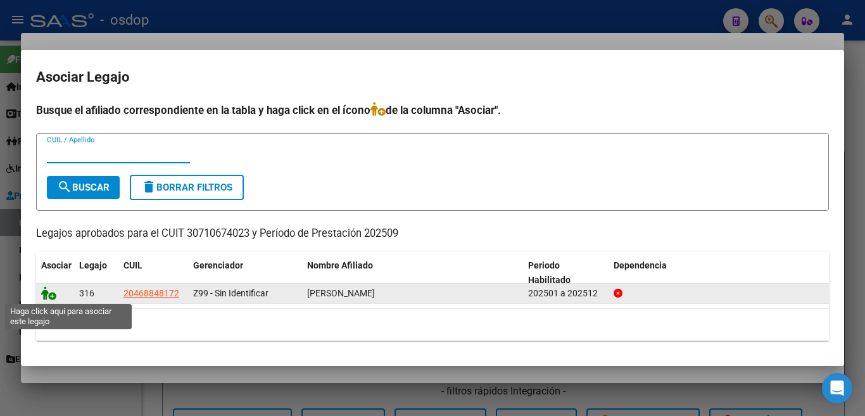
click at [45, 296] on icon at bounding box center [48, 293] width 15 height 14
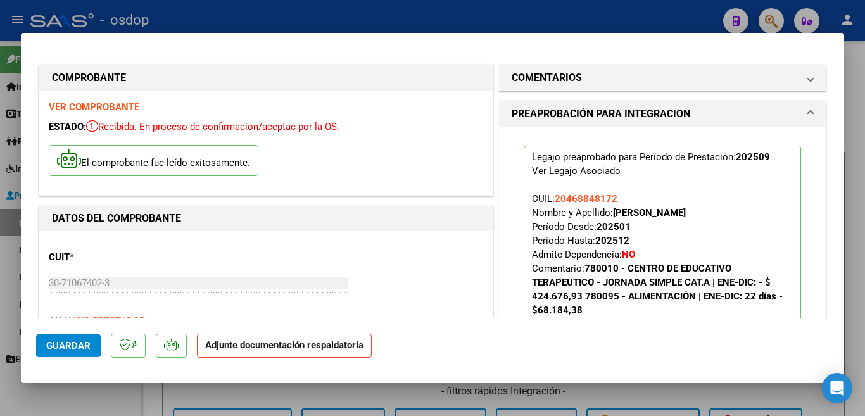
scroll to position [253, 0]
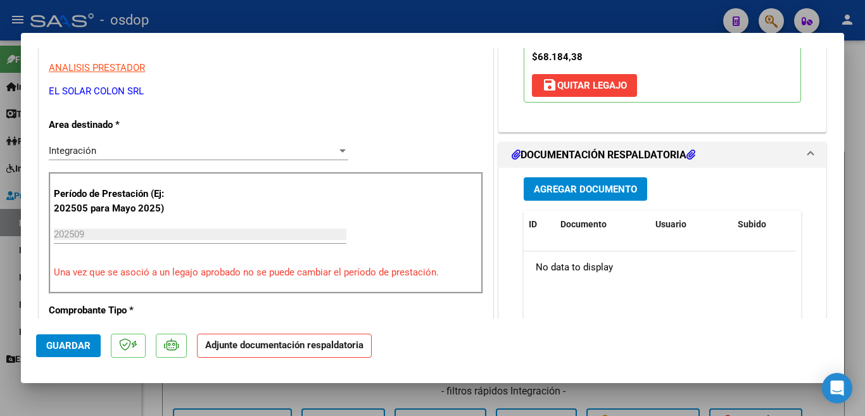
click at [603, 189] on span "Agregar Documento" at bounding box center [585, 189] width 103 height 11
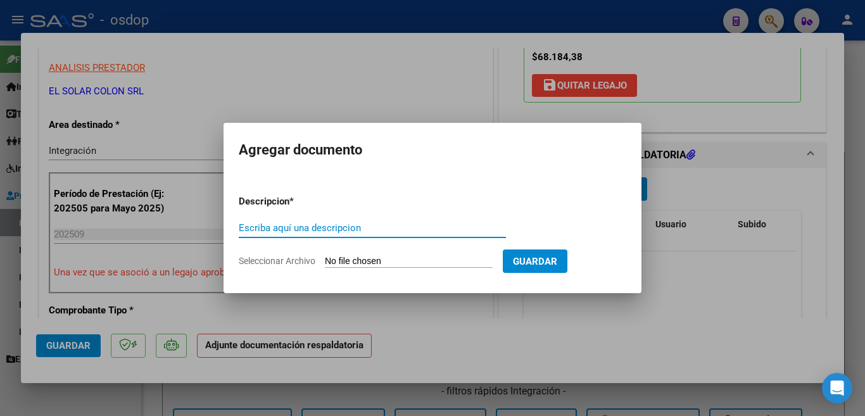
click at [371, 227] on input "Escriba aquí una descripcion" at bounding box center [372, 227] width 267 height 11
type input "planill"
click at [448, 261] on input "Seleccionar Archivo" at bounding box center [409, 262] width 168 height 12
type input "C:\fakepath\01_FA_C_000400012115.pdf"
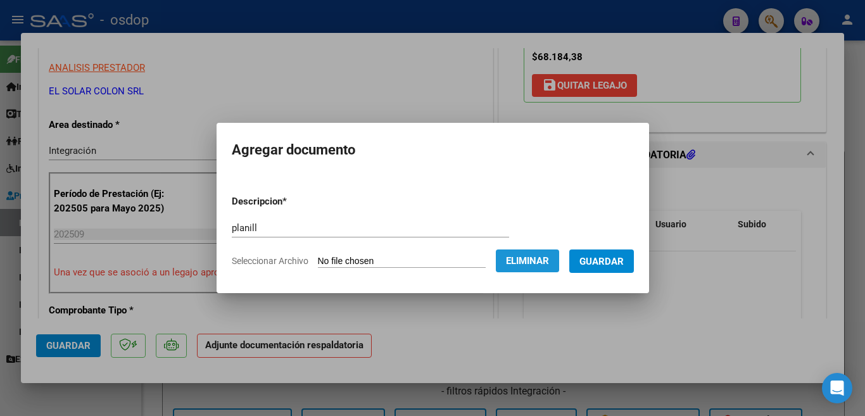
click at [515, 253] on button "Eliminar" at bounding box center [527, 260] width 63 height 23
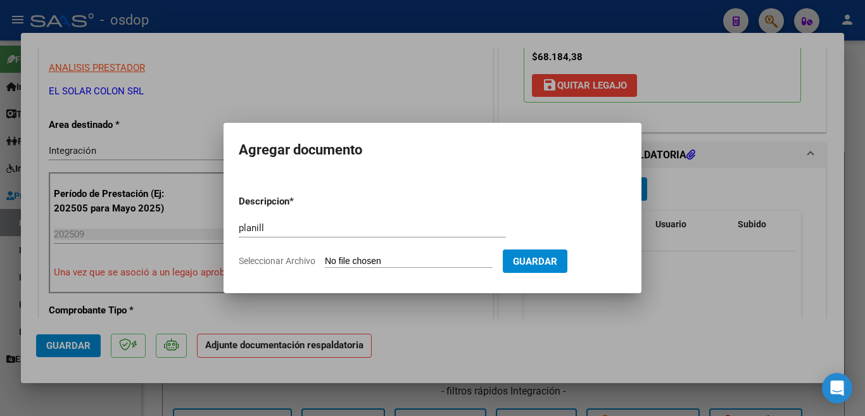
click at [396, 256] on input "Seleccionar Archivo" at bounding box center [409, 262] width 168 height 12
type input "C:\fakepath\TRIVERI.pdf"
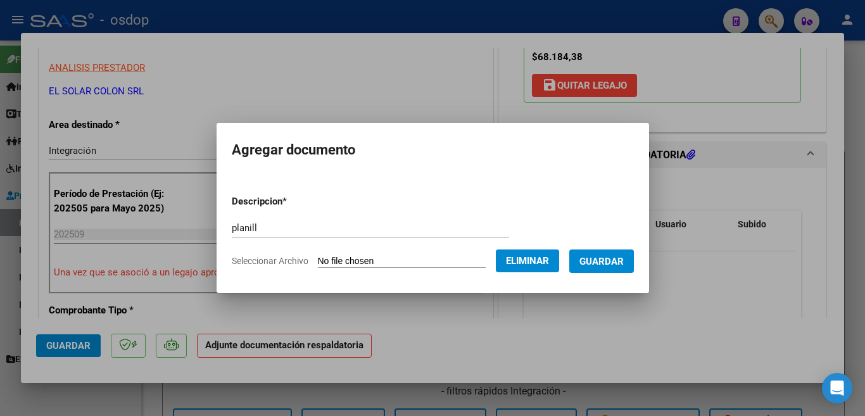
click at [599, 268] on button "Guardar" at bounding box center [601, 260] width 65 height 23
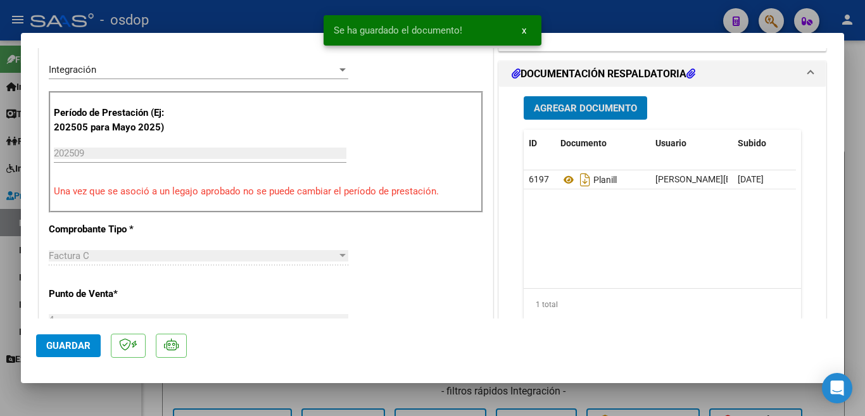
scroll to position [570, 0]
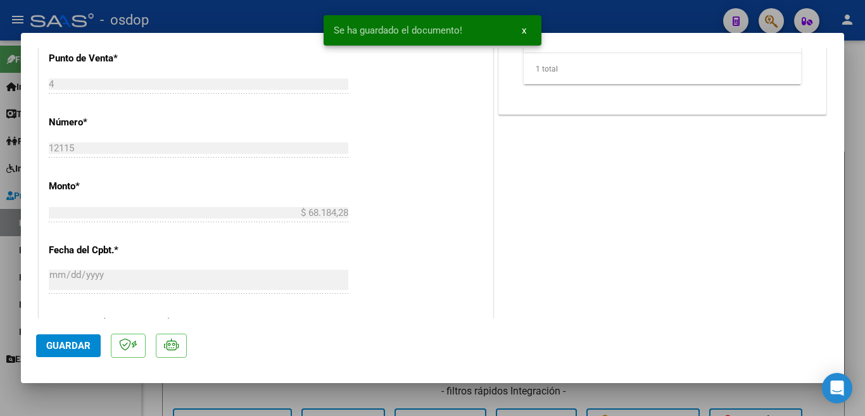
click at [87, 344] on span "Guardar" at bounding box center [68, 345] width 44 height 11
click at [18, 281] on div at bounding box center [432, 208] width 865 height 416
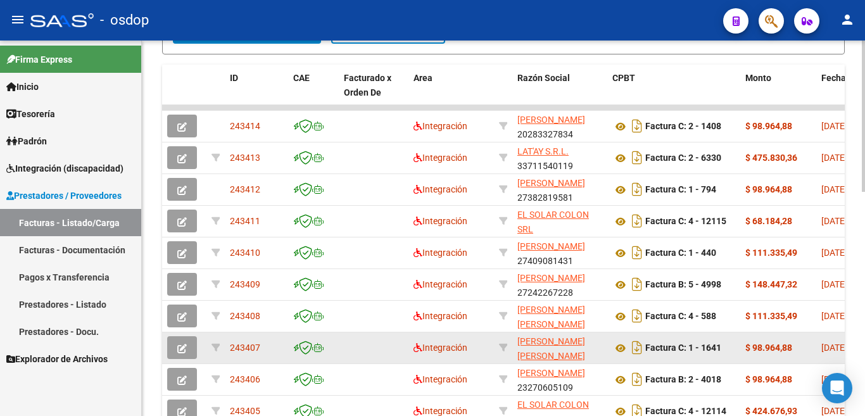
scroll to position [443, 0]
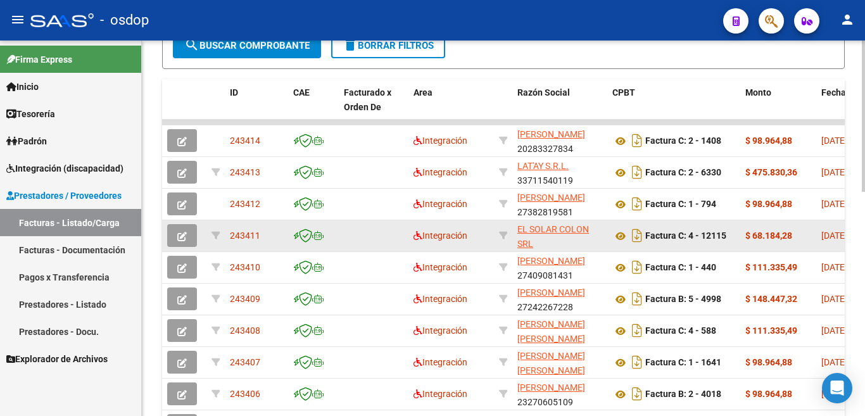
click at [247, 235] on span "243411" at bounding box center [245, 235] width 30 height 10
copy span "243411"
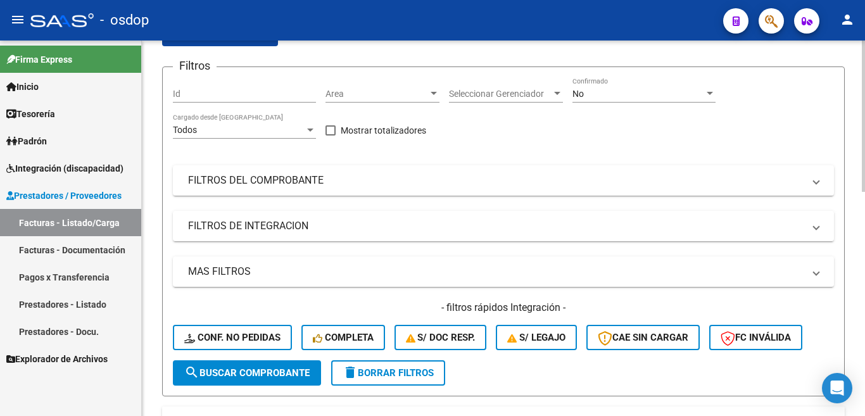
scroll to position [0, 0]
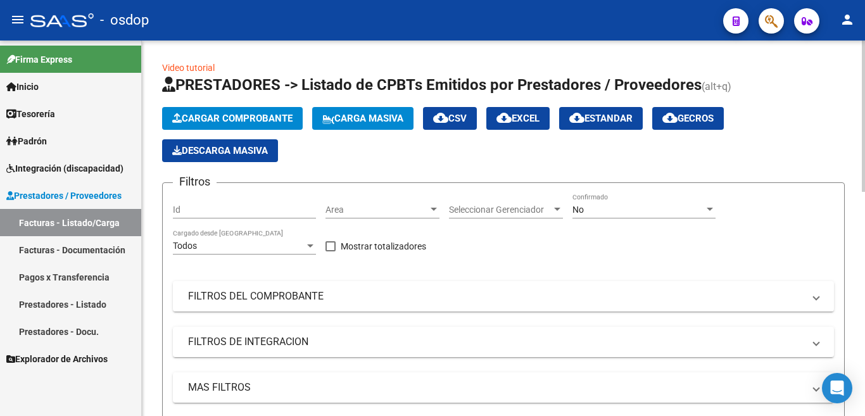
click at [237, 116] on span "Cargar Comprobante" at bounding box center [232, 118] width 120 height 11
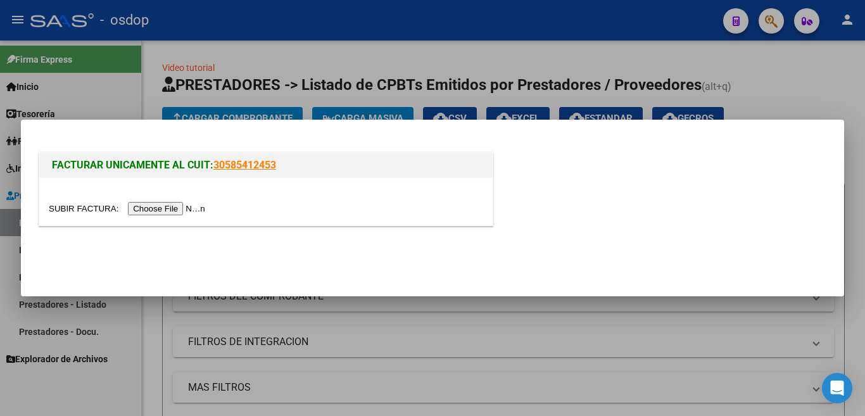
click at [191, 216] on div at bounding box center [265, 201] width 453 height 47
click at [191, 213] on input "file" at bounding box center [129, 208] width 160 height 13
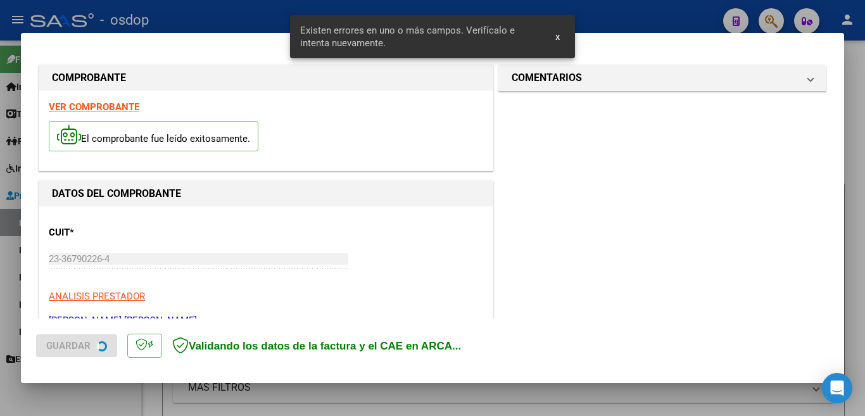
scroll to position [306, 0]
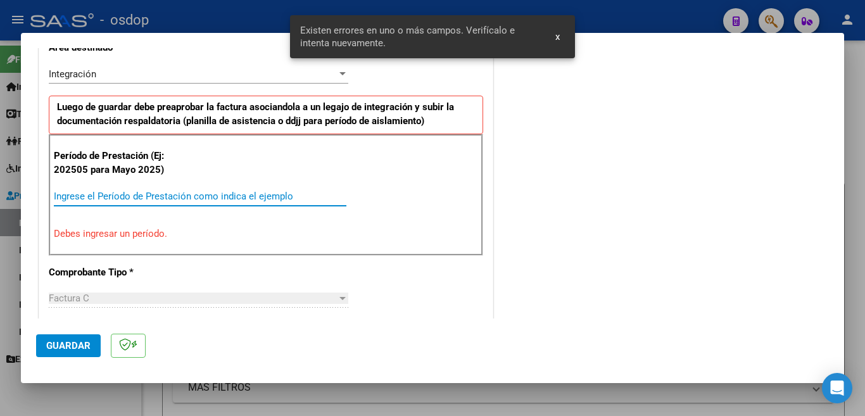
click at [241, 201] on input "Ingrese el Período de Prestación como indica el ejemplo" at bounding box center [200, 196] width 292 height 11
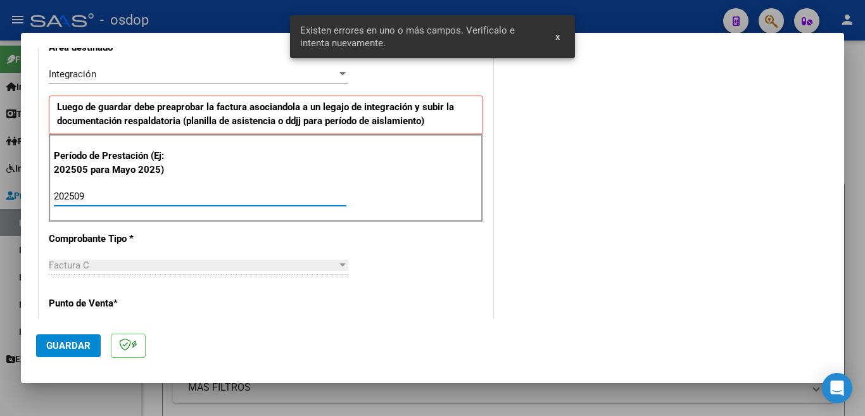
type input "202509"
click at [74, 349] on span "Guardar" at bounding box center [68, 345] width 44 height 11
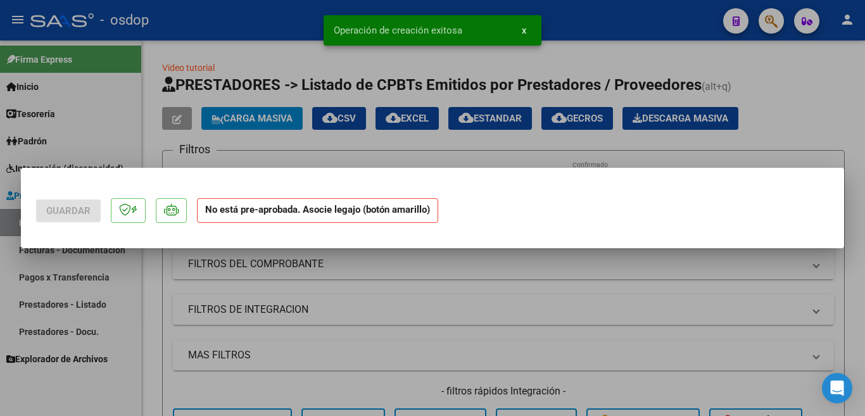
scroll to position [0, 0]
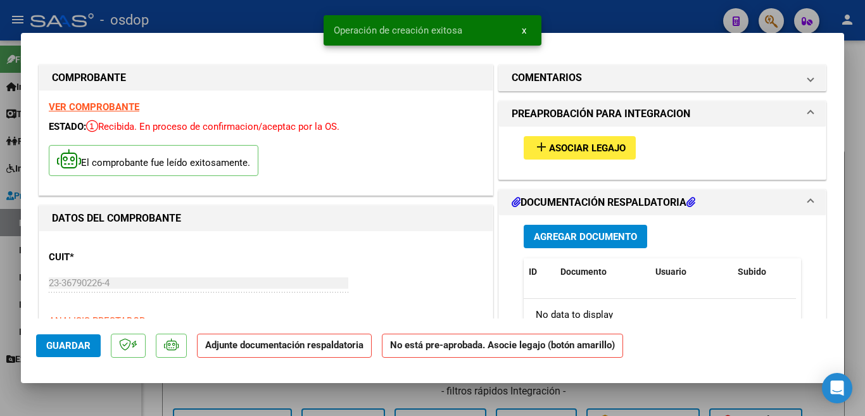
click at [539, 144] on mat-icon "add" at bounding box center [541, 146] width 15 height 15
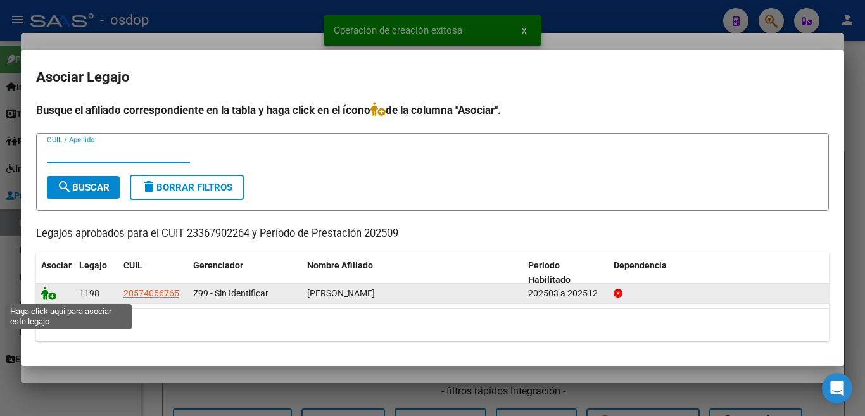
click at [49, 294] on icon at bounding box center [48, 293] width 15 height 14
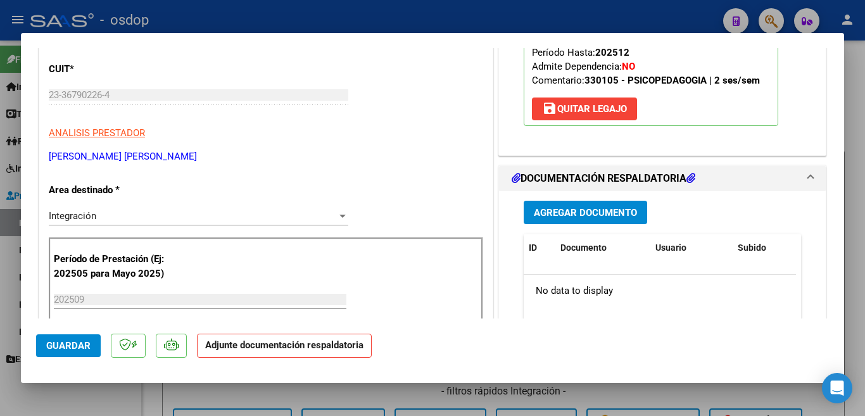
scroll to position [190, 0]
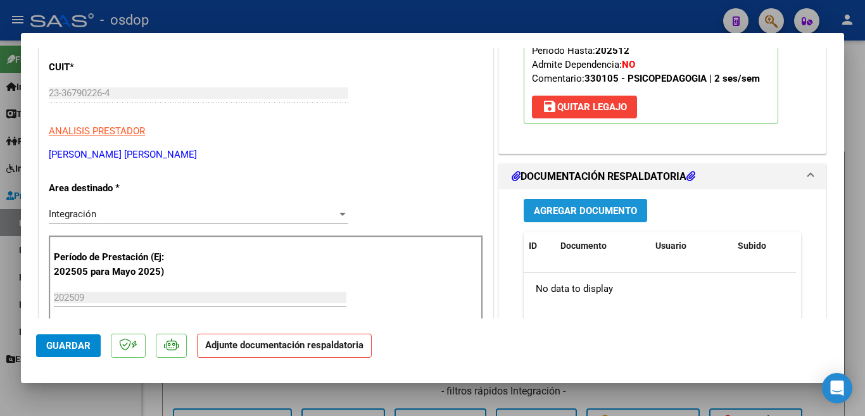
click at [566, 208] on span "Agregar Documento" at bounding box center [585, 210] width 103 height 11
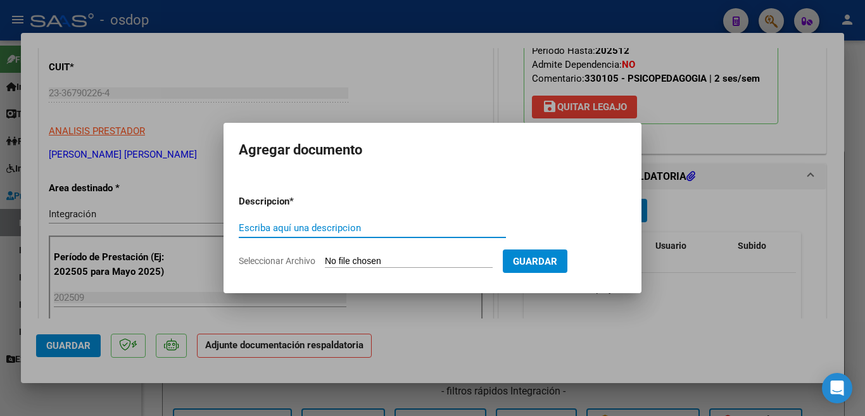
click at [452, 227] on input "Escriba aquí una descripcion" at bounding box center [372, 227] width 267 height 11
type input "planill"
click at [435, 256] on input "Seleccionar Archivo" at bounding box center [409, 262] width 168 height 12
type input "C:\fakepath\ASISTENCIA SEPT.pdf"
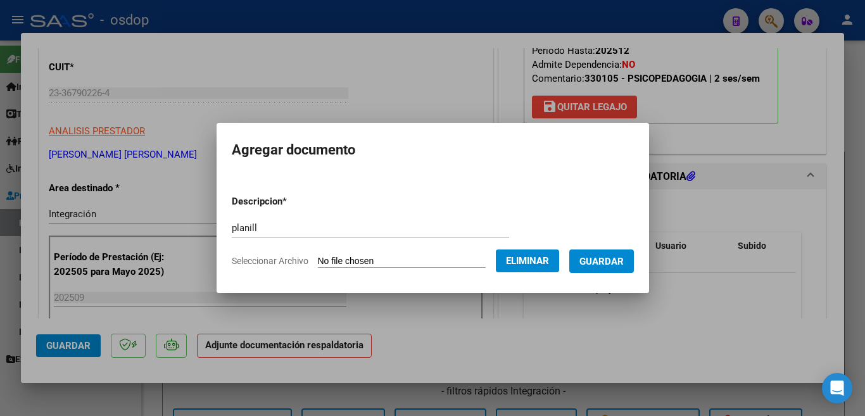
click at [606, 269] on button "Guardar" at bounding box center [601, 260] width 65 height 23
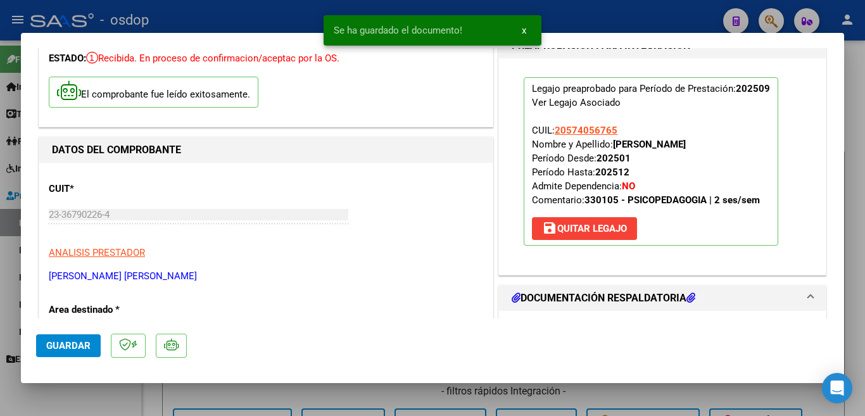
scroll to position [63, 0]
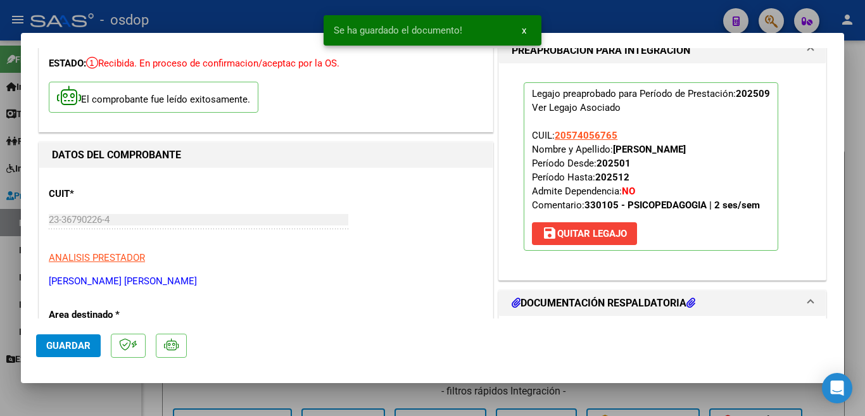
click at [90, 347] on span "Guardar" at bounding box center [68, 345] width 44 height 11
click at [0, 212] on div at bounding box center [432, 208] width 865 height 416
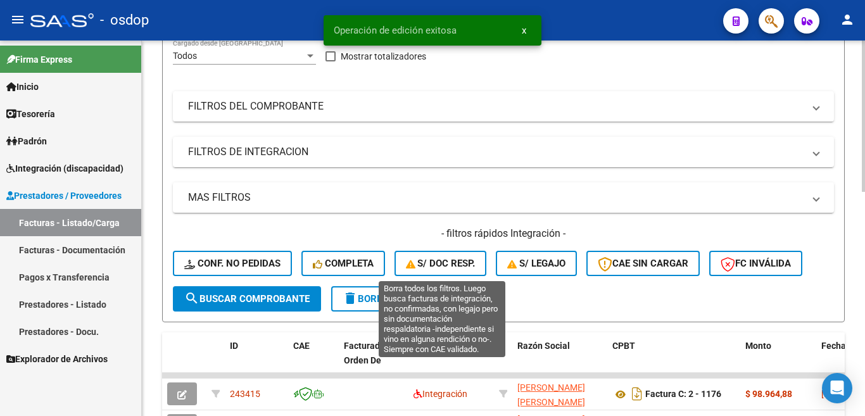
scroll to position [316, 0]
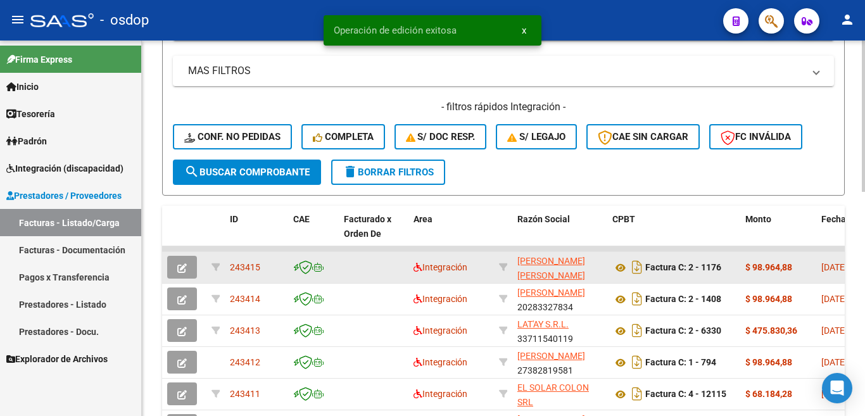
click at [237, 269] on span "243415" at bounding box center [245, 267] width 30 height 10
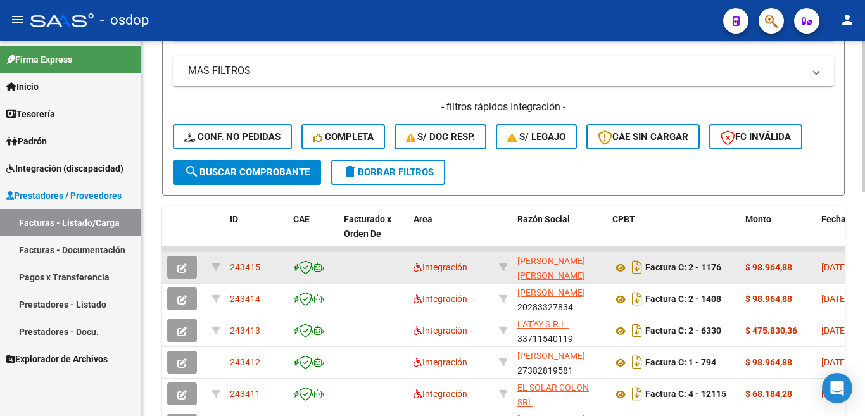
copy span "243415"
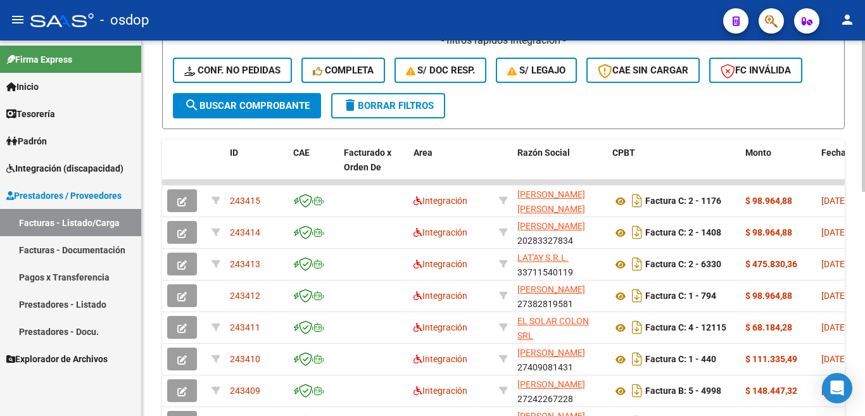
scroll to position [63, 0]
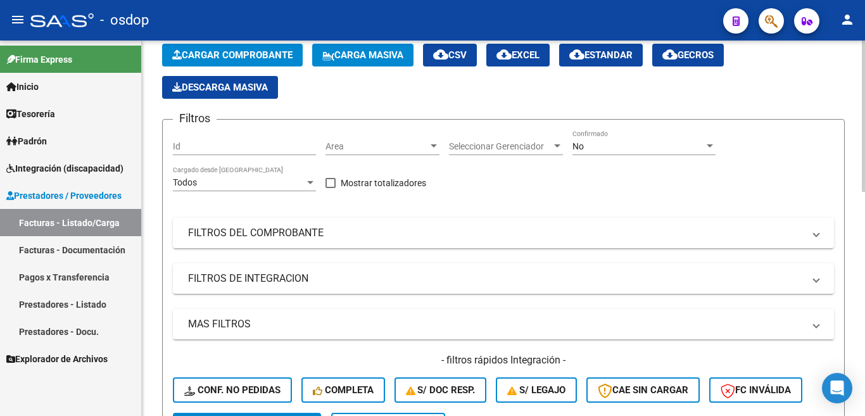
click at [212, 52] on span "Cargar Comprobante" at bounding box center [232, 54] width 120 height 11
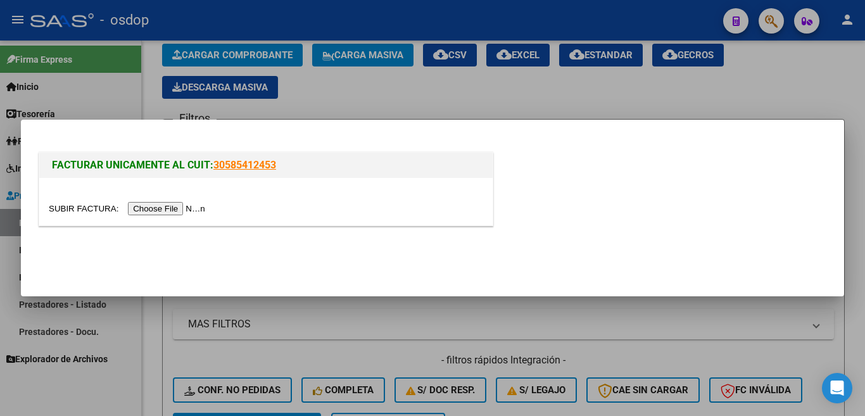
click at [179, 213] on input "file" at bounding box center [129, 208] width 160 height 13
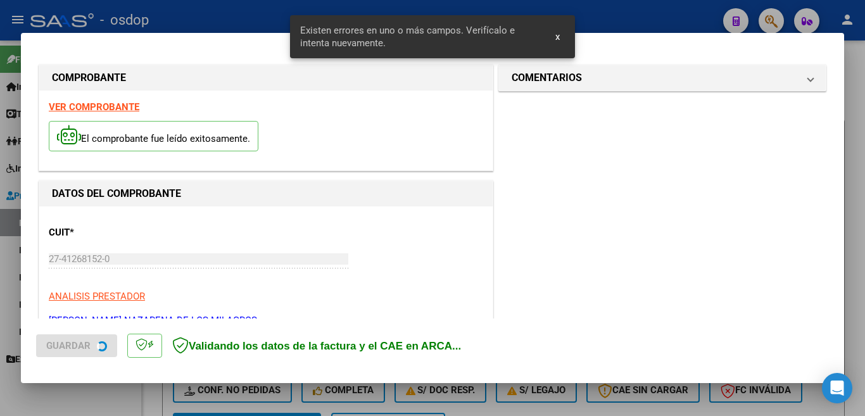
scroll to position [282, 0]
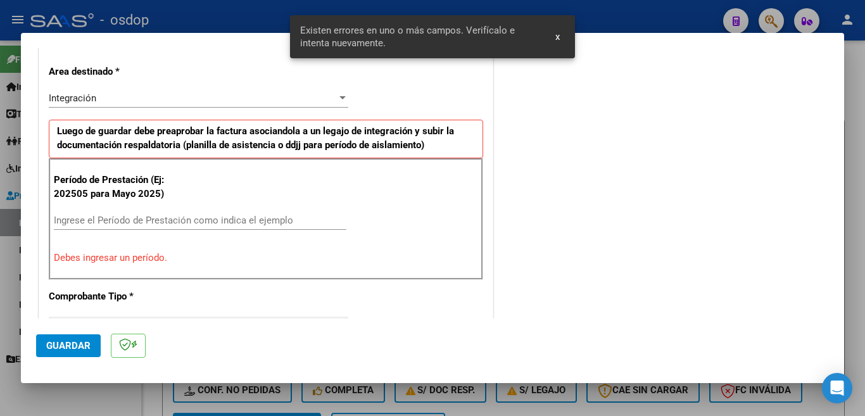
click at [185, 213] on div "Ingrese el Período de Prestación como indica el ejemplo" at bounding box center [200, 220] width 292 height 19
click at [187, 222] on input "Ingrese el Período de Prestación como indica el ejemplo" at bounding box center [200, 220] width 292 height 11
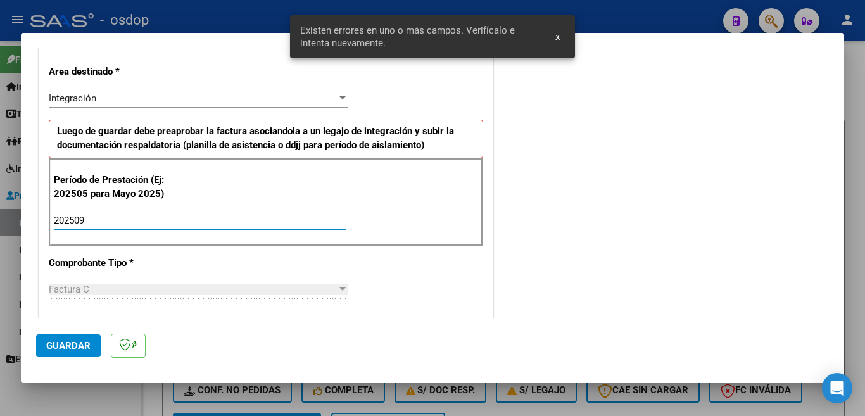
scroll to position [345, 0]
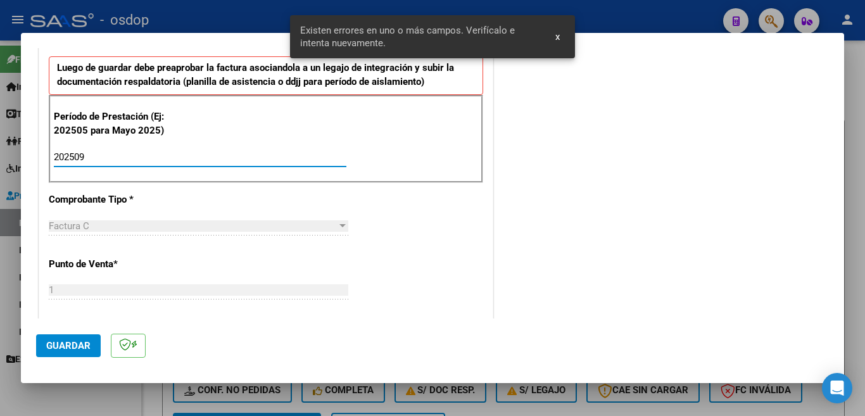
type input "202509"
click at [82, 352] on button "Guardar" at bounding box center [68, 345] width 65 height 23
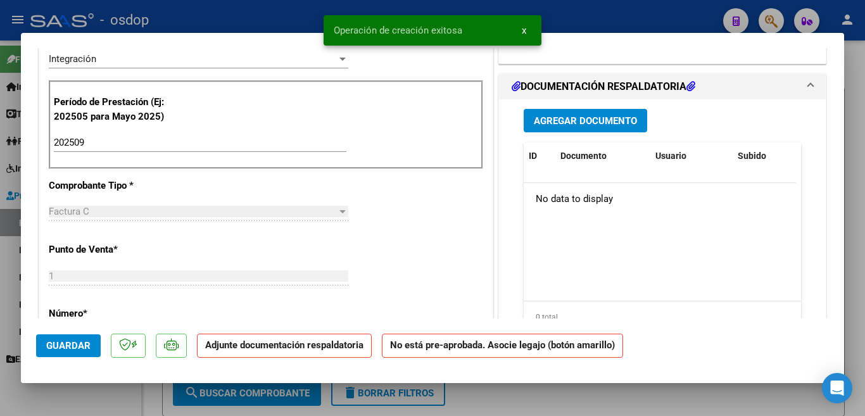
scroll to position [0, 0]
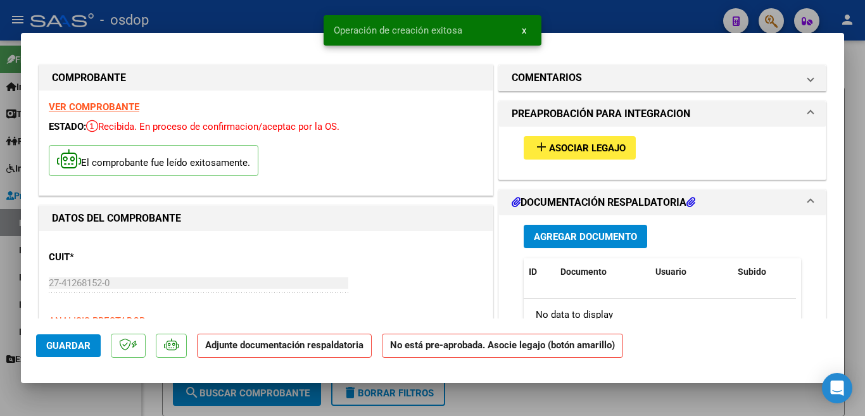
click at [558, 151] on span "Asociar Legajo" at bounding box center [587, 147] width 77 height 11
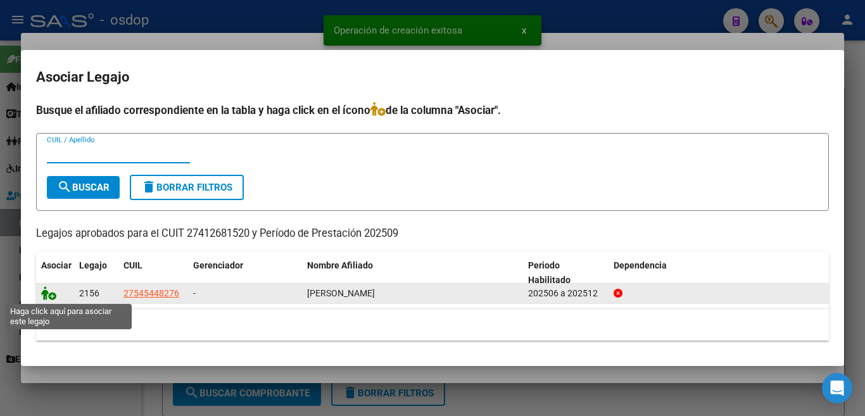
click at [46, 297] on icon at bounding box center [48, 293] width 15 height 14
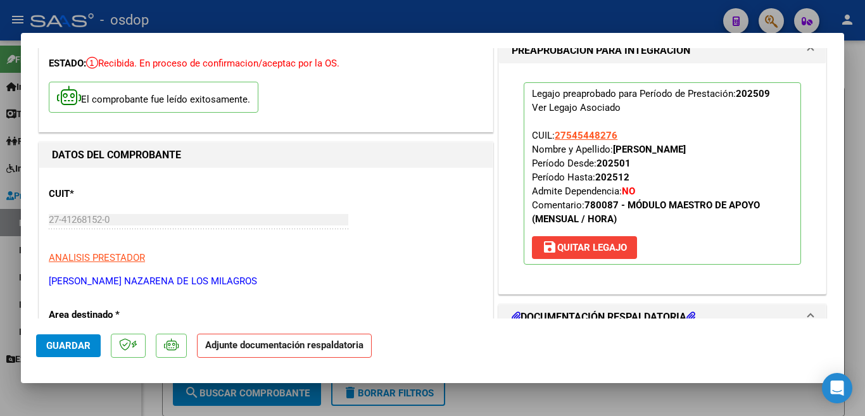
scroll to position [316, 0]
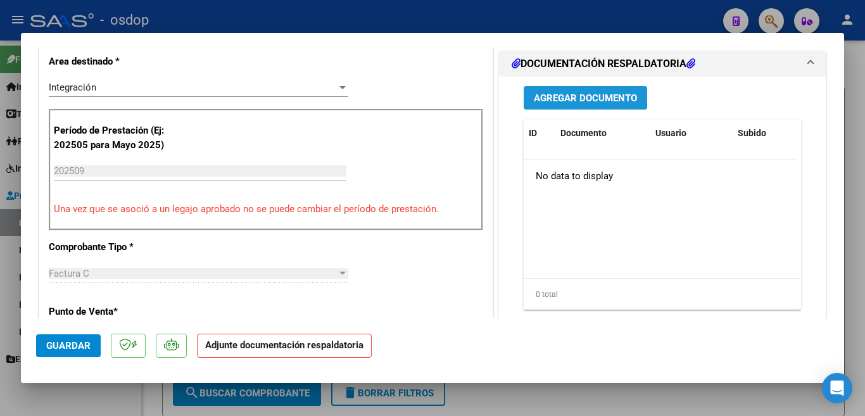
click at [549, 90] on button "Agregar Documento" at bounding box center [584, 97] width 123 height 23
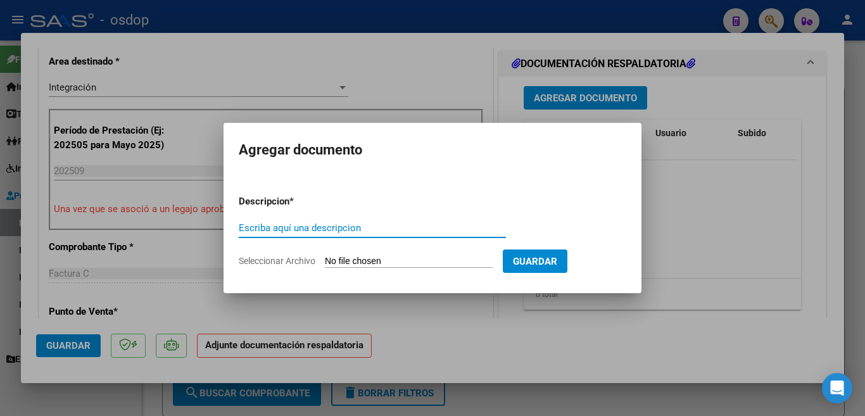
click at [356, 225] on input "Escriba aquí una descripcion" at bounding box center [372, 227] width 267 height 11
type input "planilla"
click at [335, 266] on input "Seleccionar Archivo" at bounding box center [409, 262] width 168 height 12
type input "C:\fakepath\Septiembre 2025 Maria Luz GP.pdf"
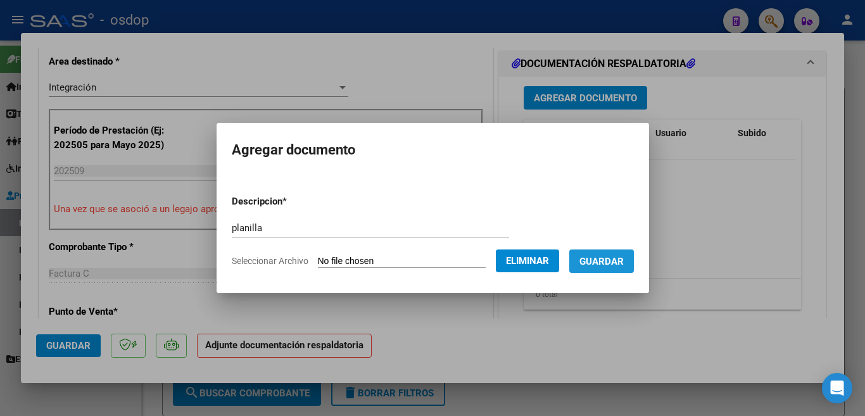
click at [617, 262] on span "Guardar" at bounding box center [601, 261] width 44 height 11
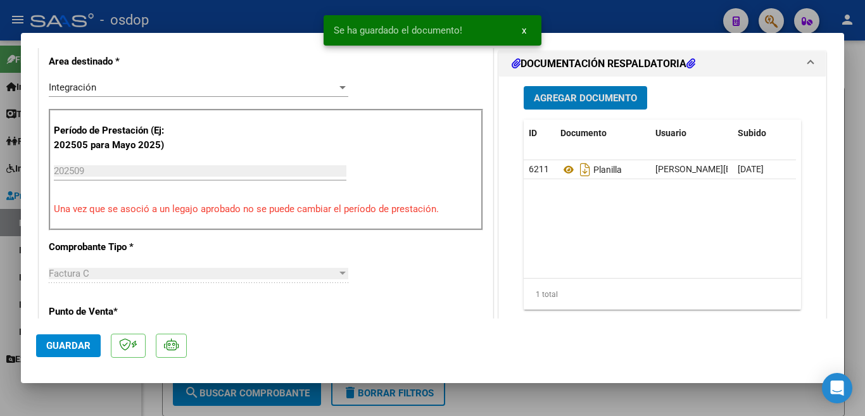
scroll to position [380, 0]
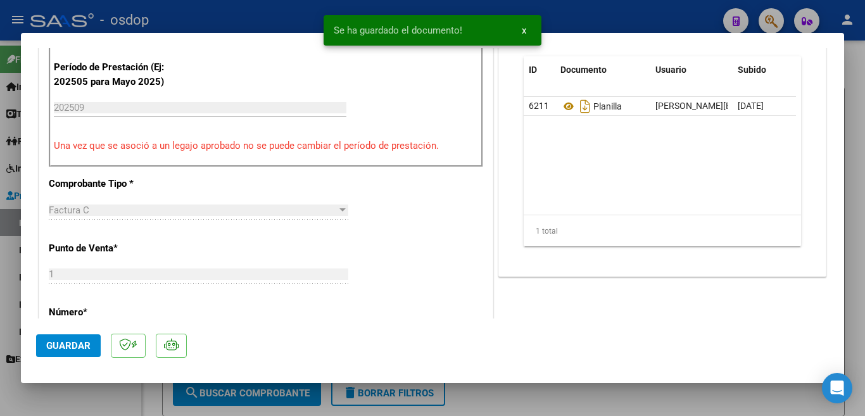
click at [85, 351] on span "Guardar" at bounding box center [68, 345] width 44 height 11
click at [0, 138] on div at bounding box center [432, 208] width 865 height 416
type input "$ 0,00"
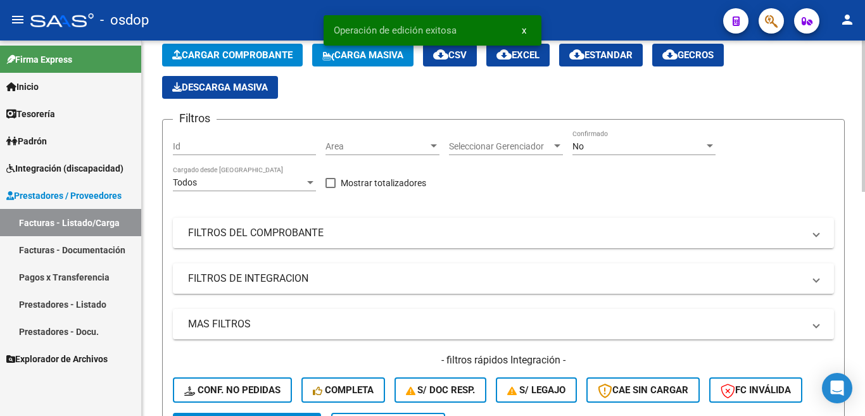
scroll to position [443, 0]
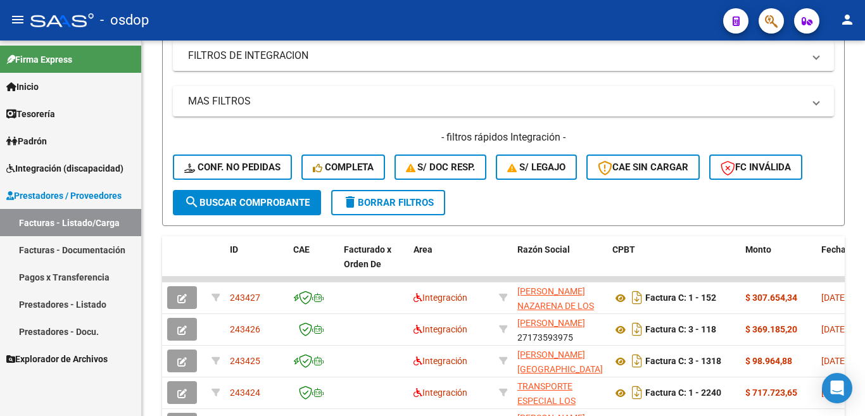
scroll to position [413, 0]
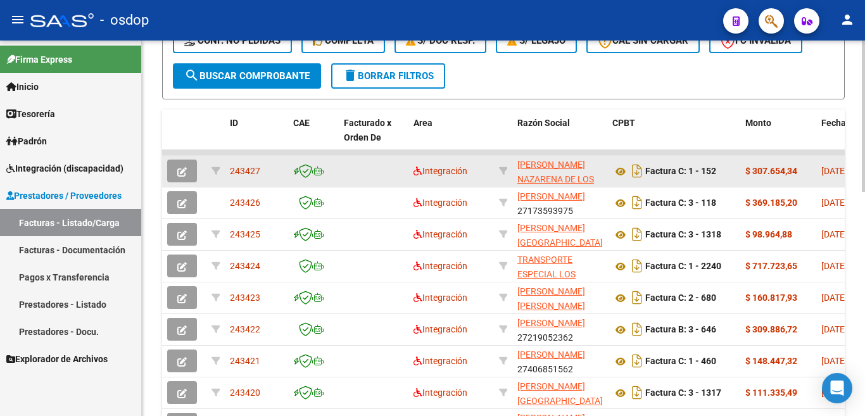
click at [237, 175] on span "243427" at bounding box center [245, 171] width 30 height 10
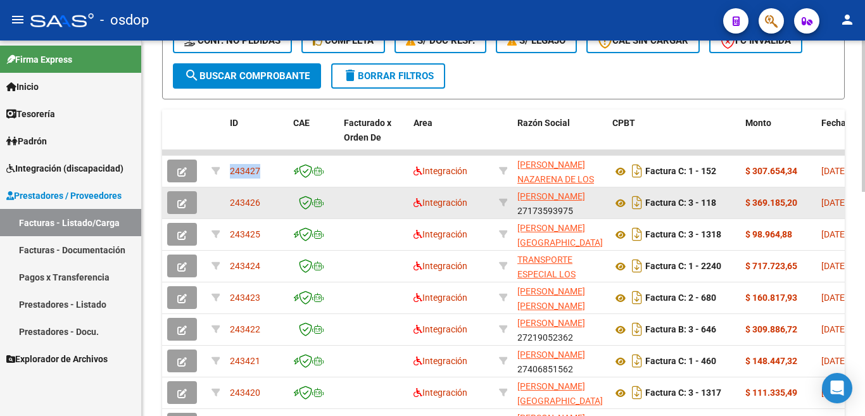
copy span "243427"
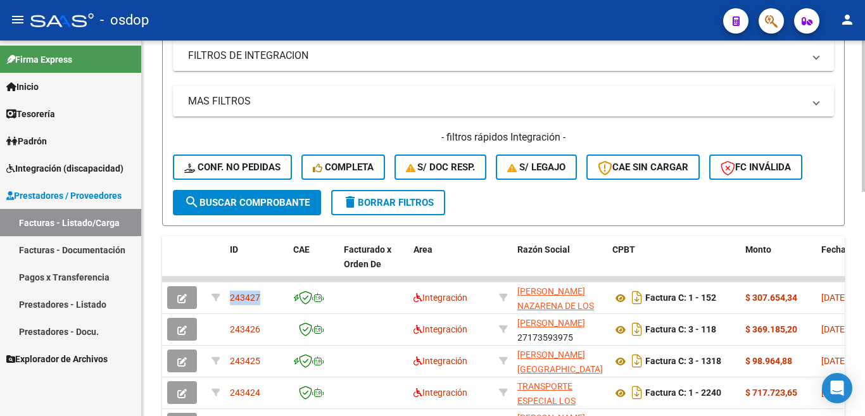
scroll to position [0, 0]
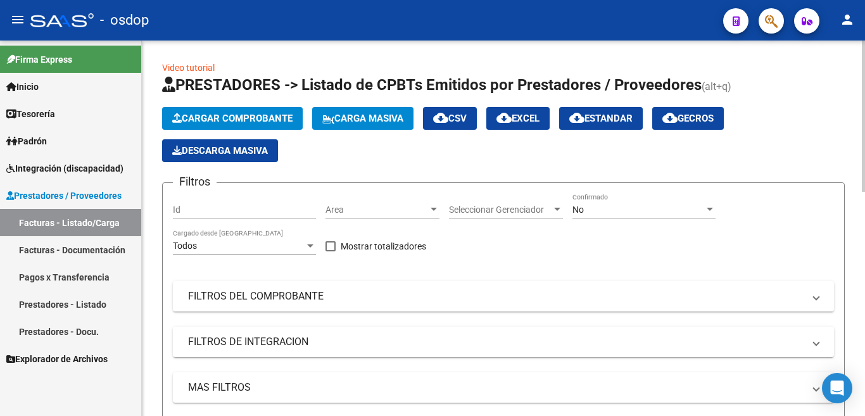
click at [271, 125] on button "Cargar Comprobante" at bounding box center [232, 118] width 141 height 23
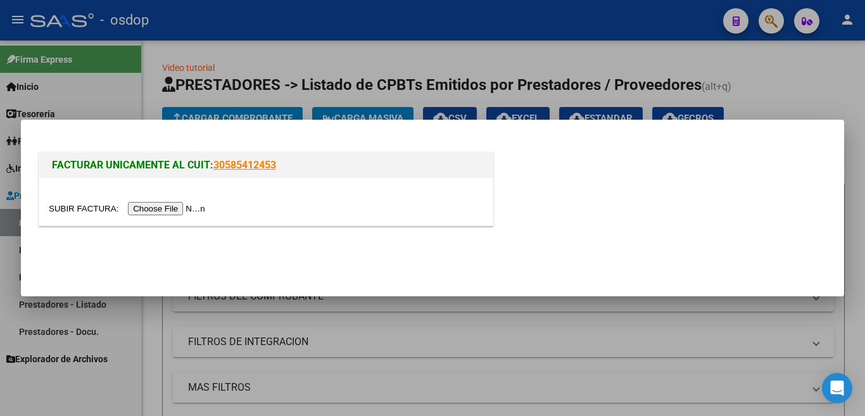
click at [194, 206] on input "file" at bounding box center [129, 208] width 160 height 13
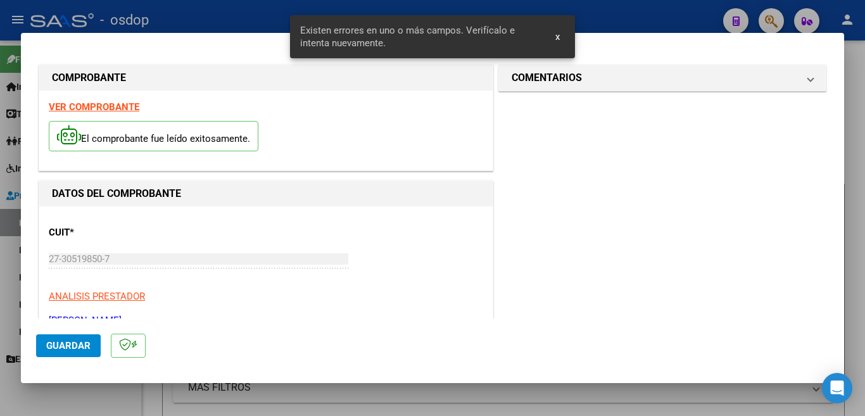
scroll to position [253, 0]
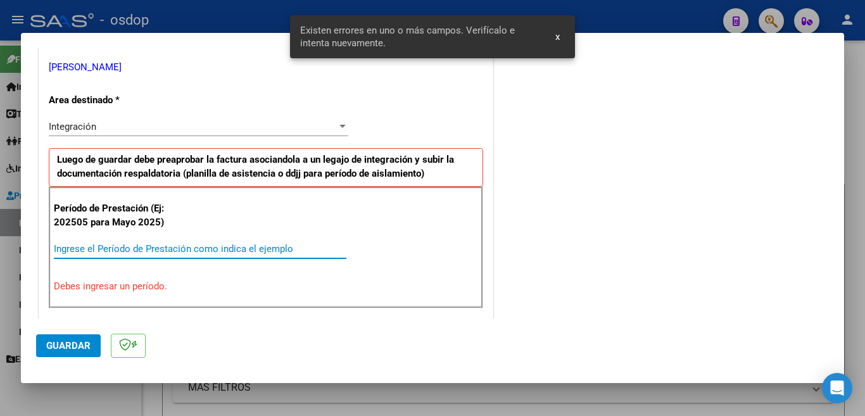
click at [239, 248] on input "Ingrese el Período de Prestación como indica el ejemplo" at bounding box center [200, 248] width 292 height 11
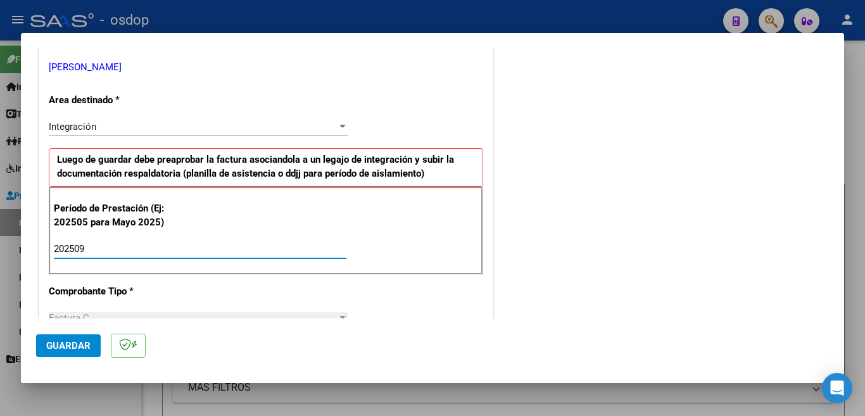
type input "202509"
click at [62, 350] on span "Guardar" at bounding box center [68, 345] width 44 height 11
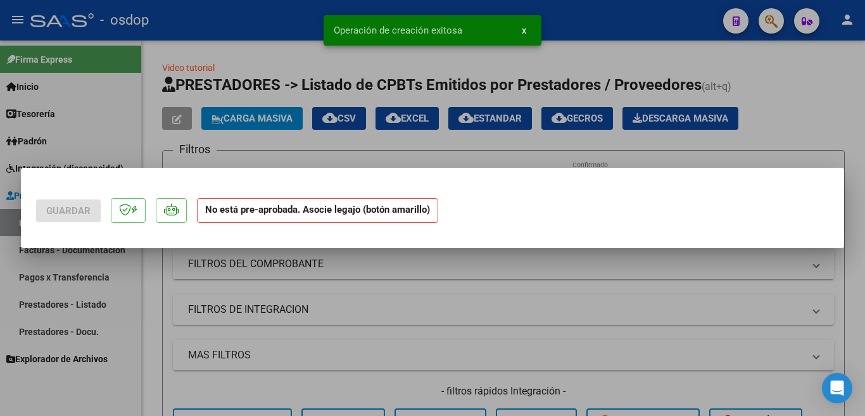
scroll to position [0, 0]
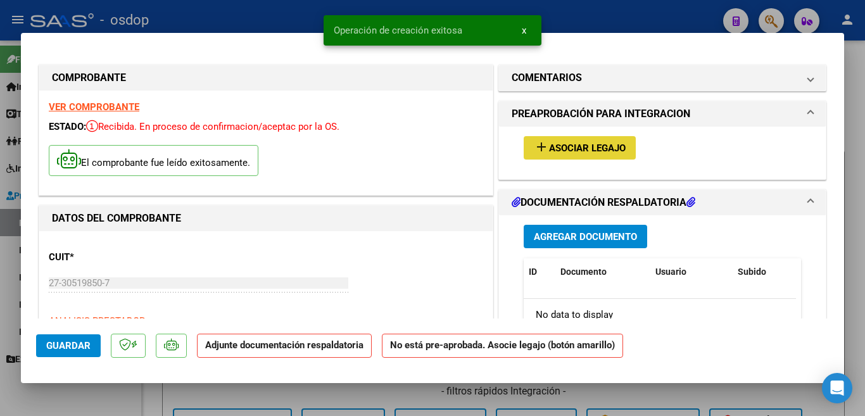
click at [552, 153] on span "Asociar Legajo" at bounding box center [587, 147] width 77 height 11
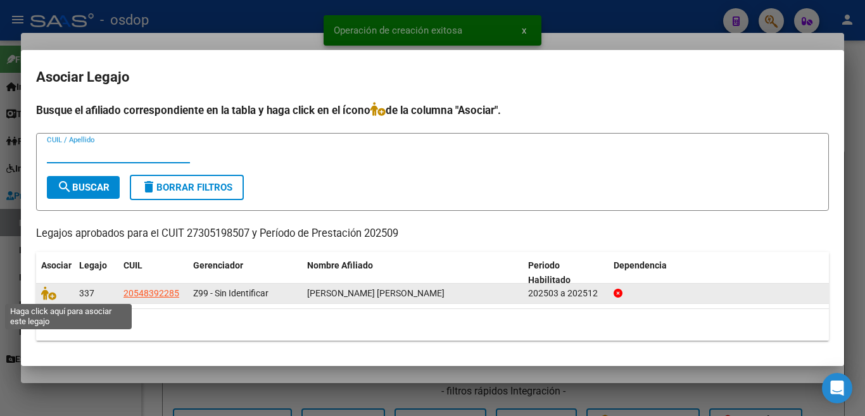
click at [40, 292] on datatable-body-cell at bounding box center [55, 294] width 38 height 20
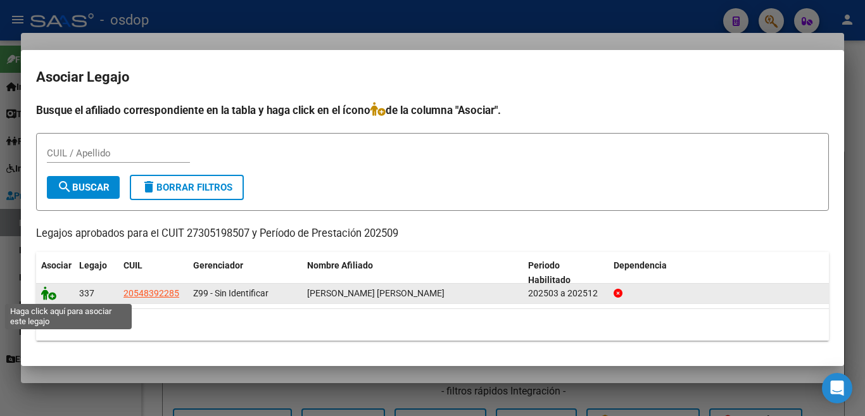
click at [53, 292] on icon at bounding box center [48, 293] width 15 height 14
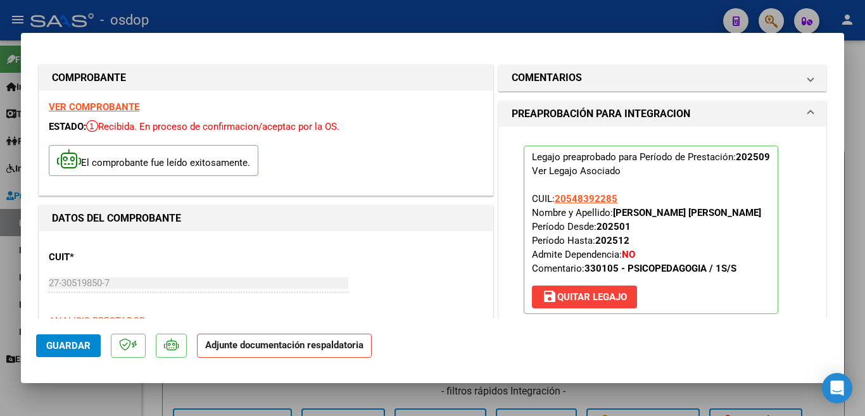
scroll to position [127, 0]
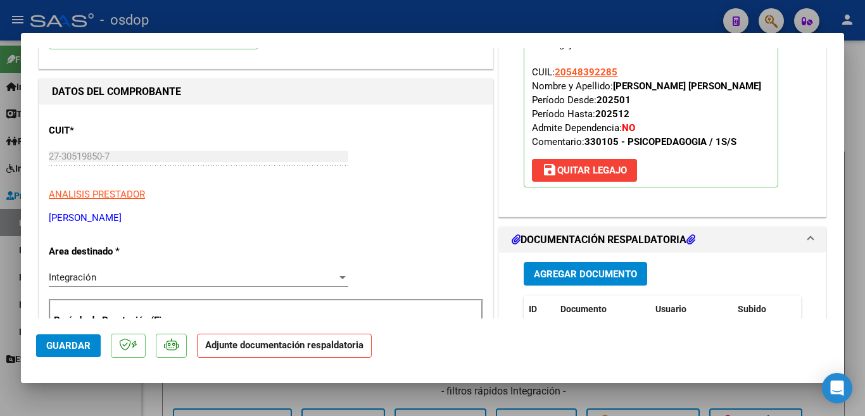
click at [549, 273] on span "Agregar Documento" at bounding box center [585, 273] width 103 height 11
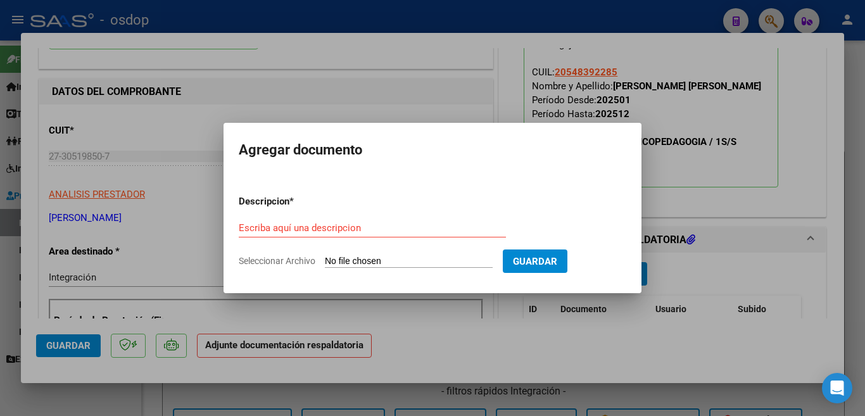
click at [449, 235] on div "Escriba aquí una descripcion" at bounding box center [372, 227] width 267 height 19
click at [445, 231] on input "Escriba aquí una descripcion" at bounding box center [372, 227] width 267 height 11
type input "planilla"
click at [452, 261] on input "Seleccionar Archivo" at bounding box center [409, 262] width 168 height 12
type input "C:\fakepath\Scanned_20251005_102459.pdf"
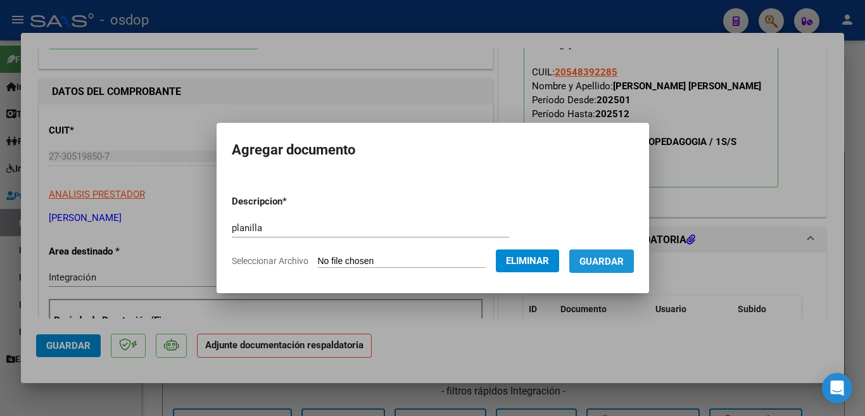
click at [599, 269] on button "Guardar" at bounding box center [601, 260] width 65 height 23
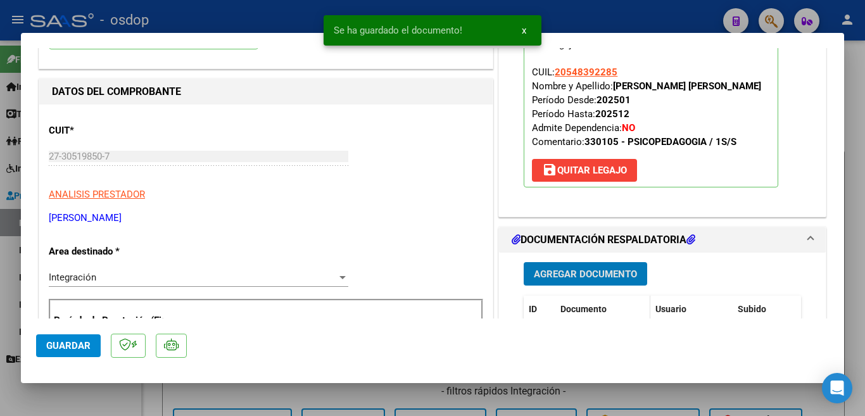
scroll to position [316, 0]
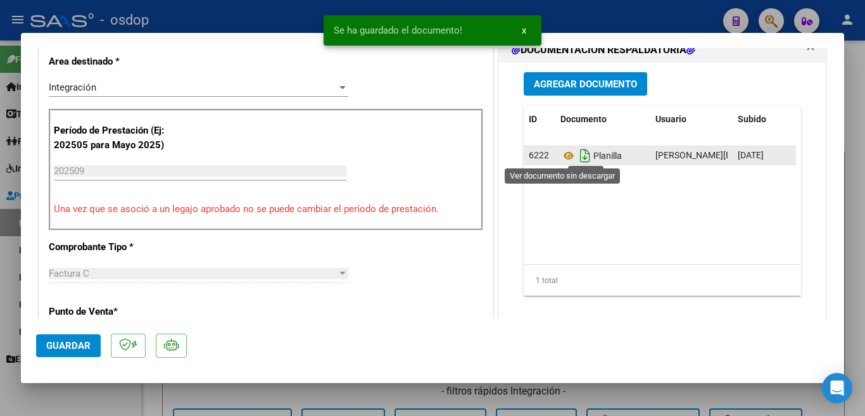
click at [577, 157] on icon "Descargar documento" at bounding box center [585, 156] width 16 height 20
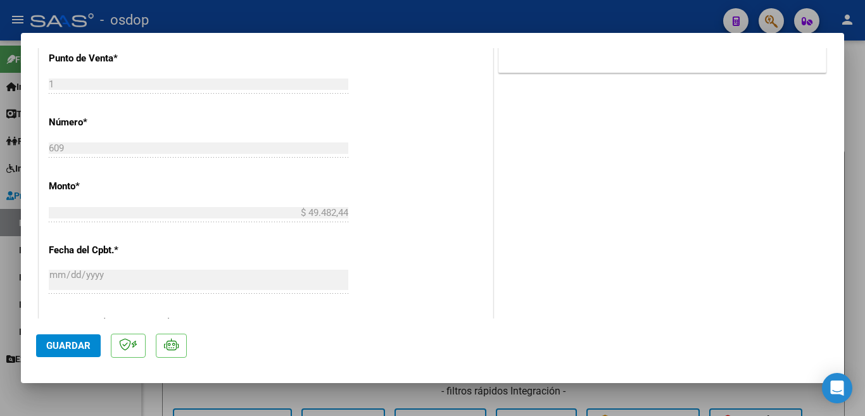
scroll to position [760, 0]
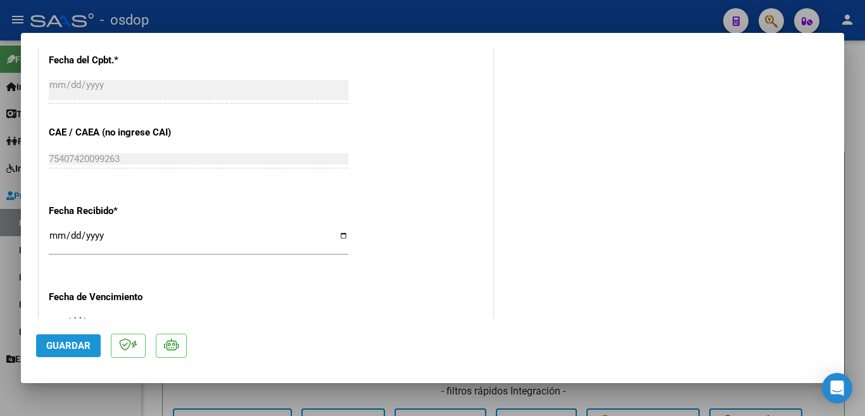
click at [77, 341] on span "Guardar" at bounding box center [68, 345] width 44 height 11
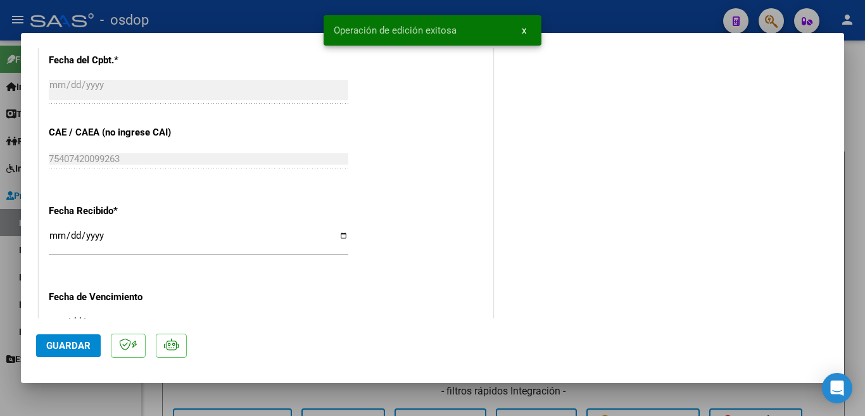
click at [0, 287] on div at bounding box center [432, 208] width 865 height 416
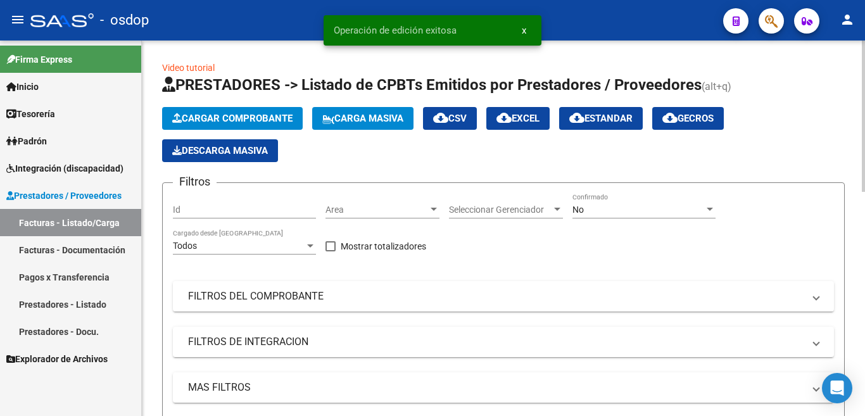
scroll to position [380, 0]
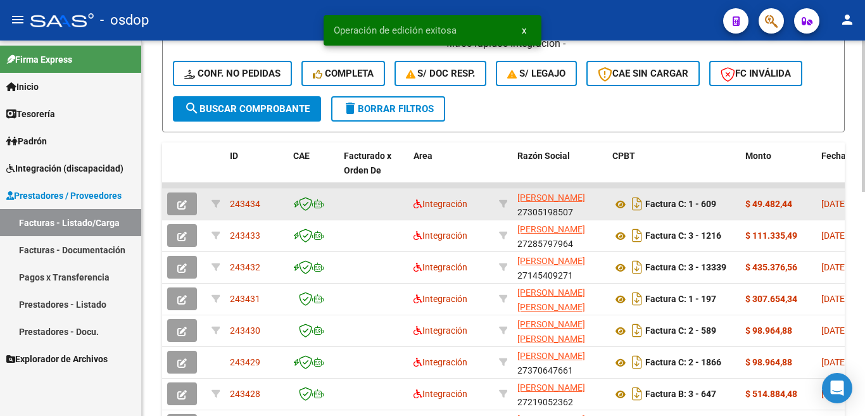
click at [249, 206] on span "243434" at bounding box center [245, 204] width 30 height 10
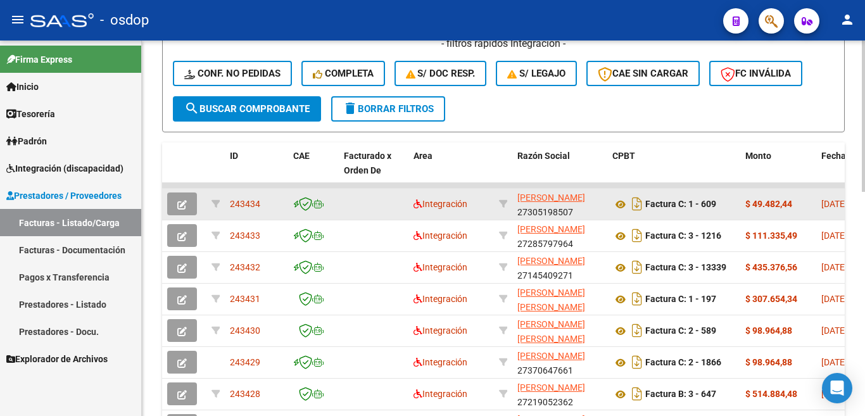
copy span "243434"
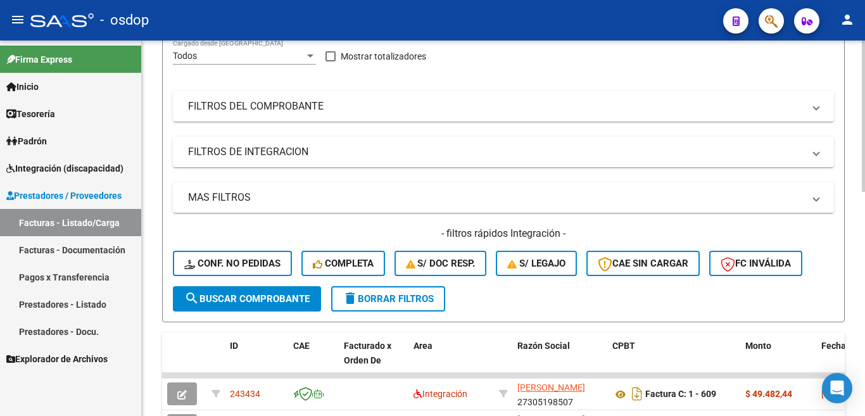
scroll to position [0, 0]
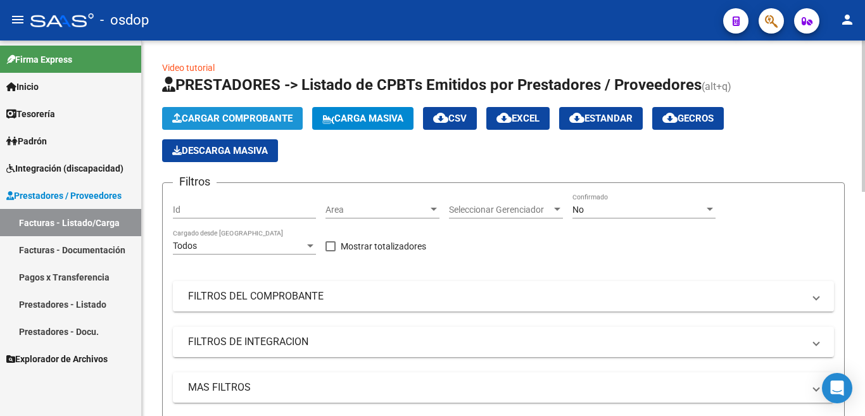
click at [233, 115] on span "Cargar Comprobante" at bounding box center [232, 118] width 120 height 11
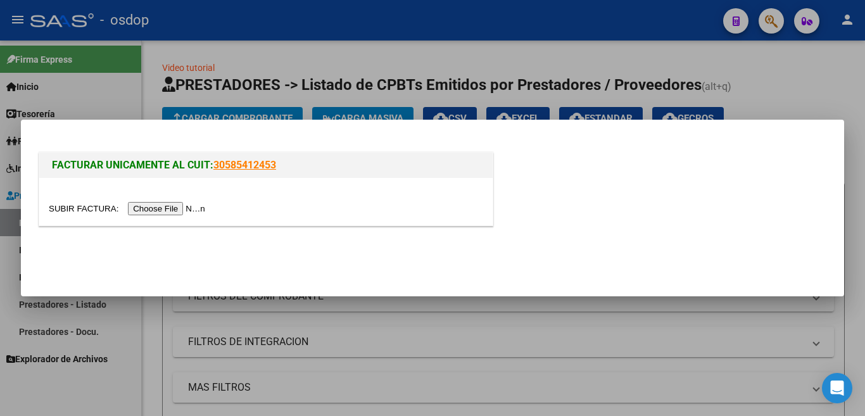
click at [203, 204] on input "file" at bounding box center [129, 208] width 160 height 13
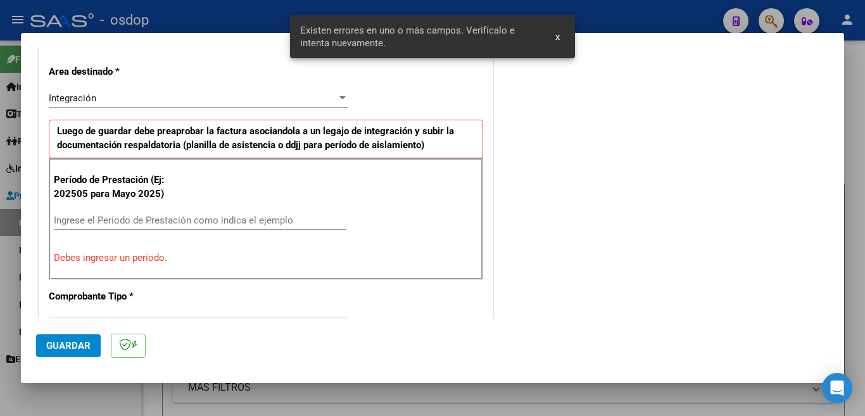
scroll to position [408, 0]
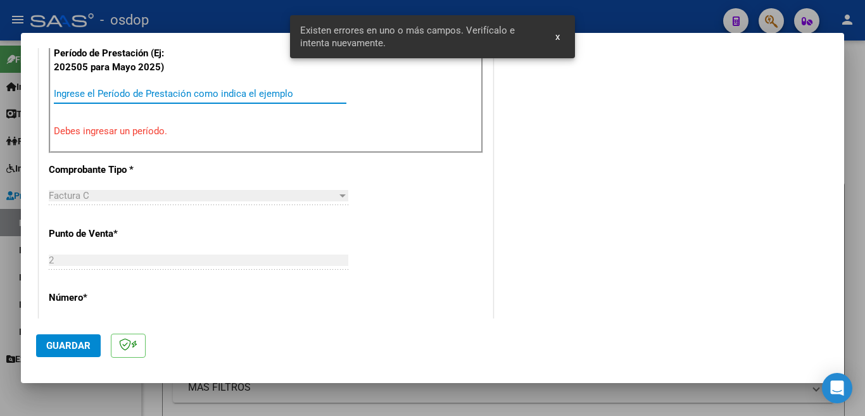
click at [207, 96] on input "Ingrese el Período de Prestación como indica el ejemplo" at bounding box center [200, 93] width 292 height 11
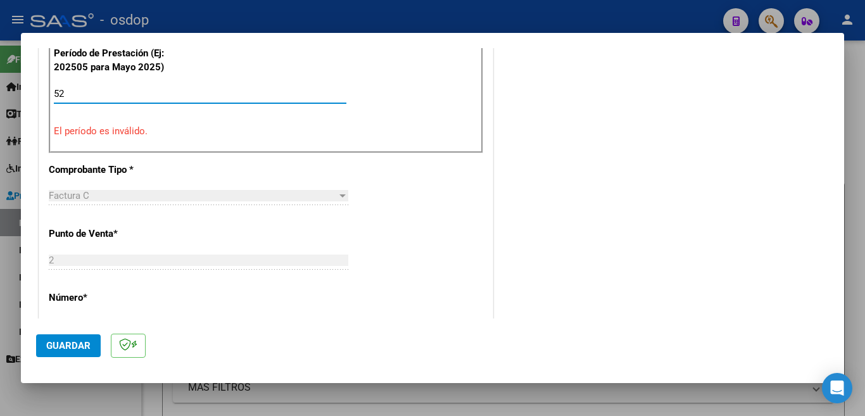
type input "5"
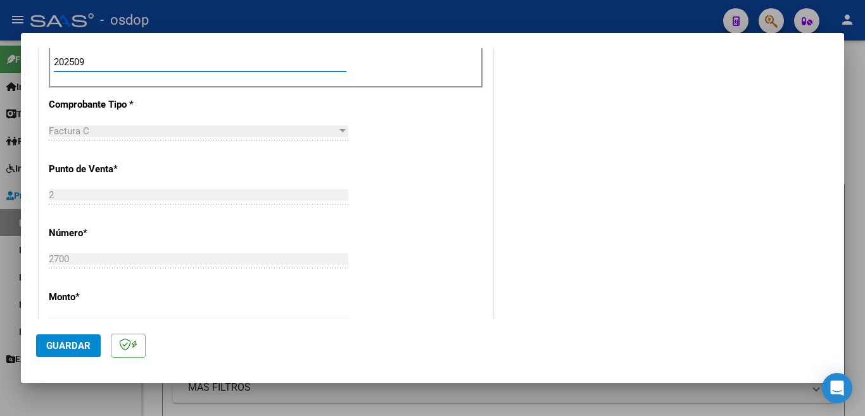
scroll to position [472, 0]
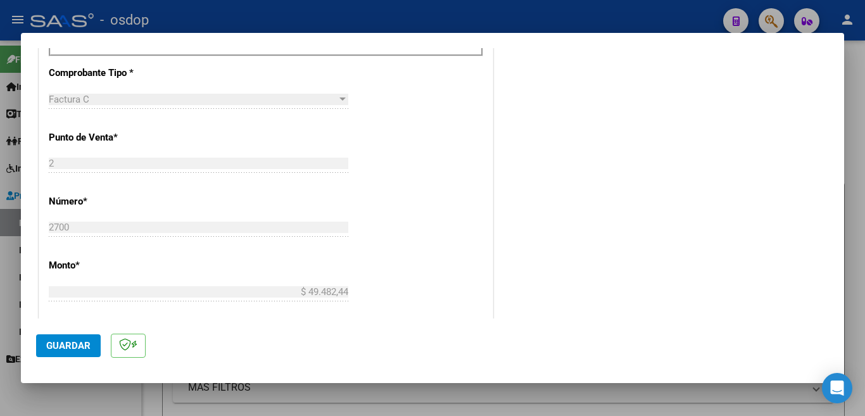
type input "202509"
click at [84, 344] on span "Guardar" at bounding box center [68, 345] width 44 height 11
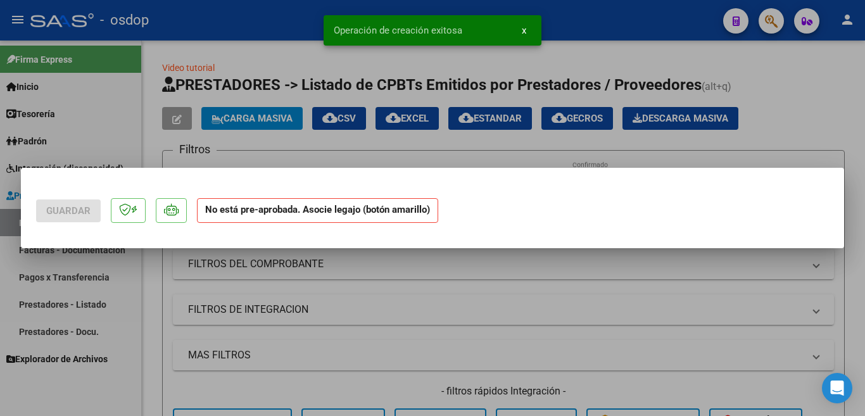
scroll to position [0, 0]
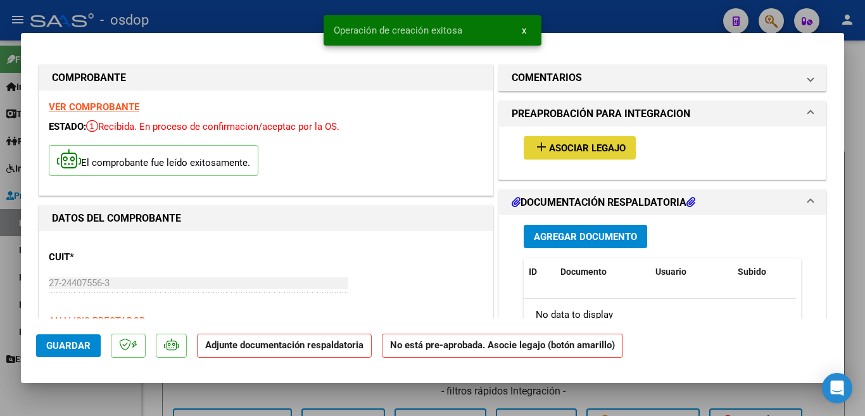
click at [552, 138] on button "add Asociar Legajo" at bounding box center [579, 147] width 112 height 23
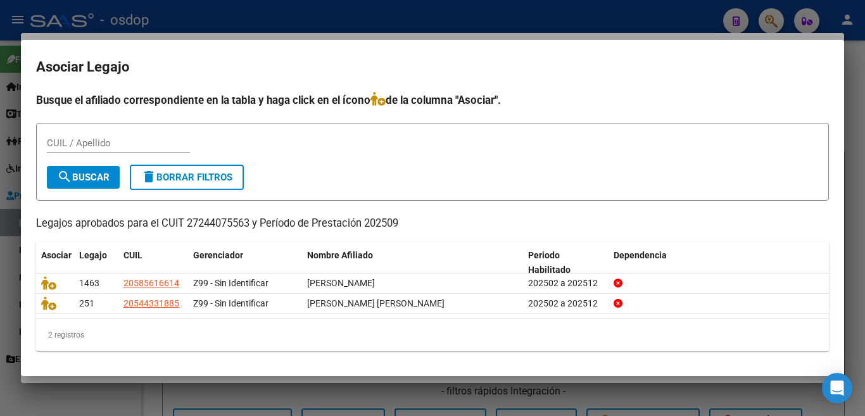
drag, startPoint x: 730, startPoint y: 219, endPoint x: 686, endPoint y: 227, distance: 45.6
click at [730, 219] on p "Legajos aprobados para el CUIT 27244075563 y Período de Prestación 202509" at bounding box center [432, 224] width 792 height 16
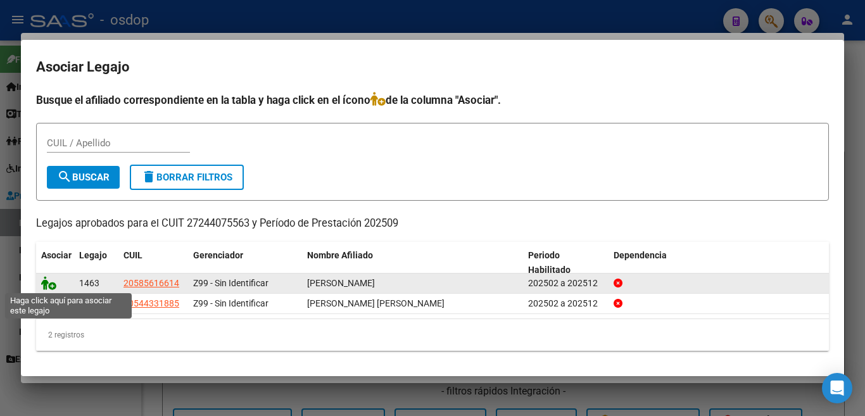
click at [48, 282] on icon at bounding box center [48, 283] width 15 height 14
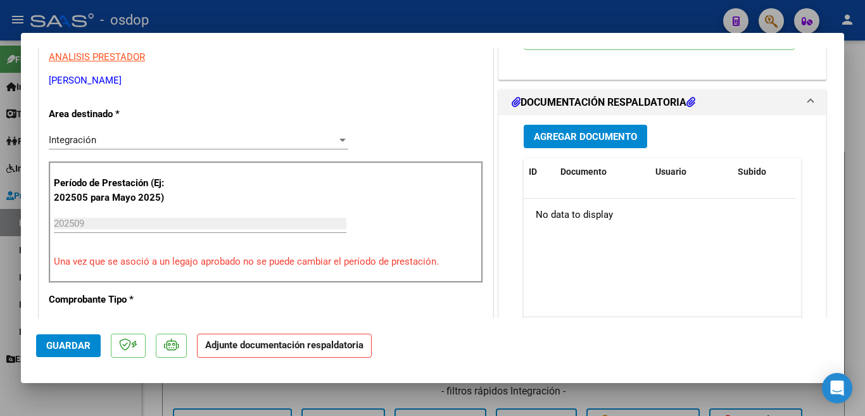
scroll to position [253, 0]
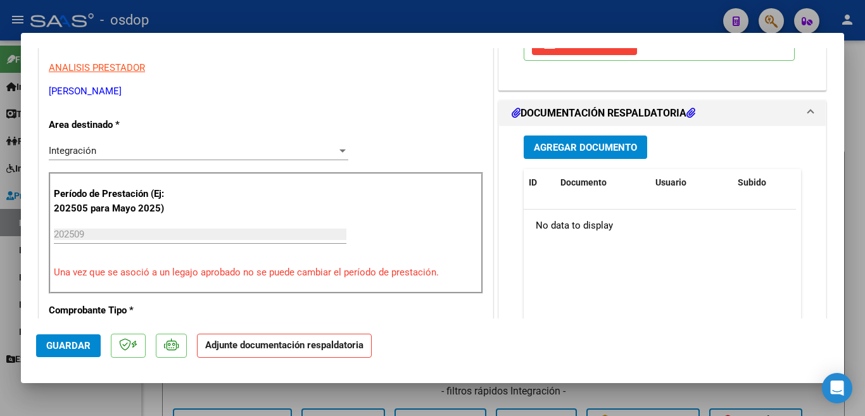
click at [573, 153] on span "Agregar Documento" at bounding box center [585, 147] width 103 height 11
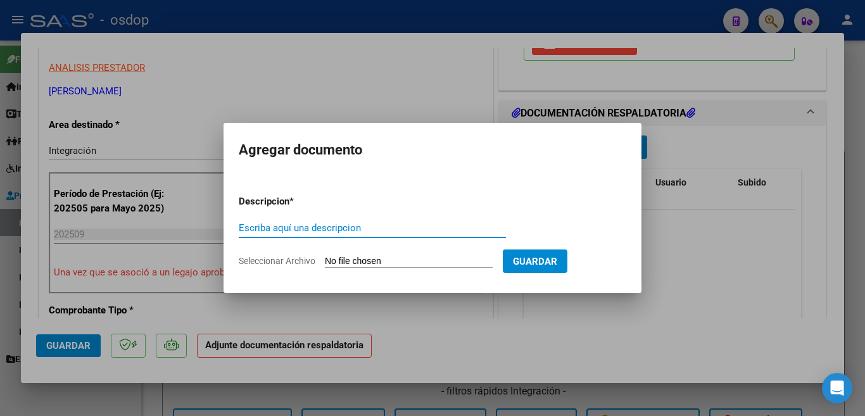
click at [348, 231] on input "Escriba aquí una descripcion" at bounding box center [372, 227] width 267 height 11
type input "planill"
click at [363, 259] on input "Seleccionar Archivo" at bounding box center [409, 262] width 168 height 12
type input "C:\fakepath\S-[PERSON_NAME] AGUS.pdf"
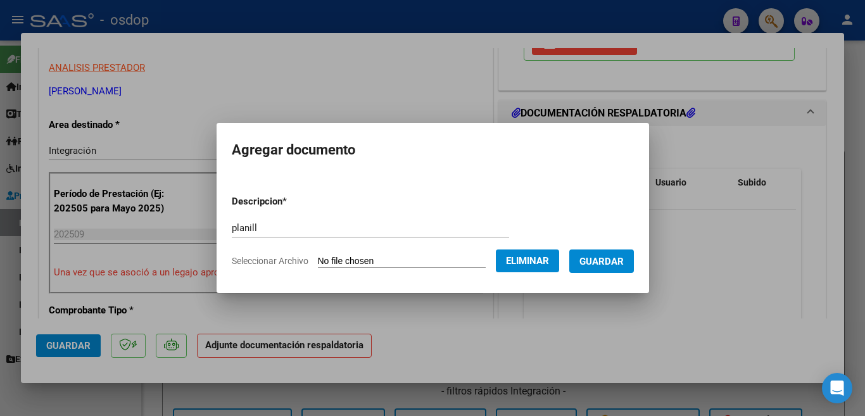
click at [610, 265] on span "Guardar" at bounding box center [601, 261] width 44 height 11
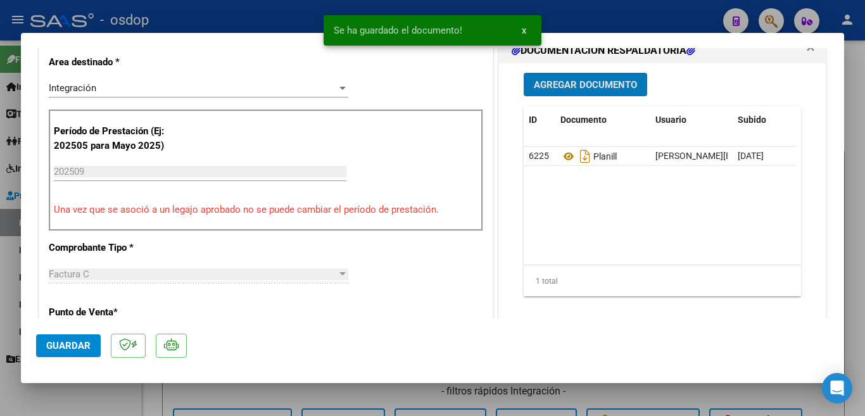
scroll to position [316, 0]
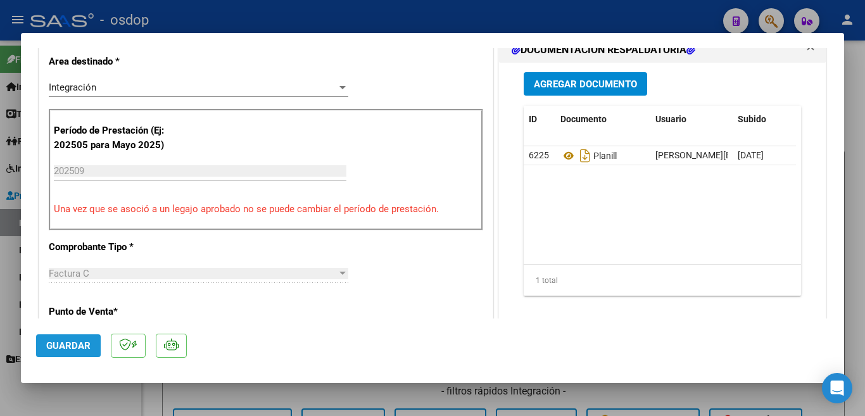
click at [87, 344] on span "Guardar" at bounding box center [68, 345] width 44 height 11
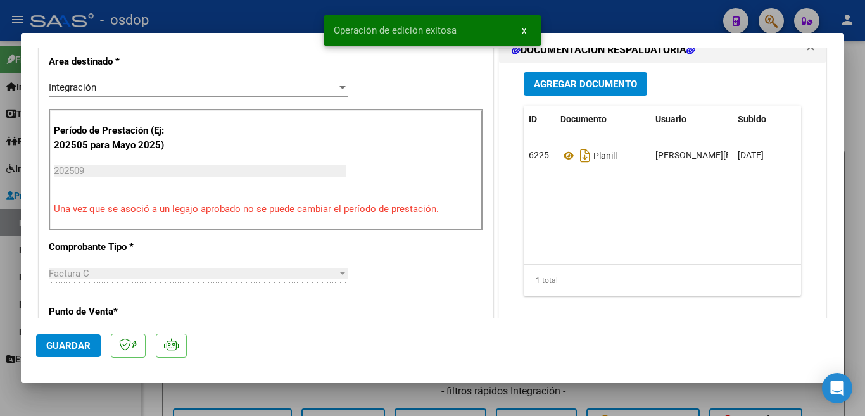
click at [0, 287] on div at bounding box center [432, 208] width 865 height 416
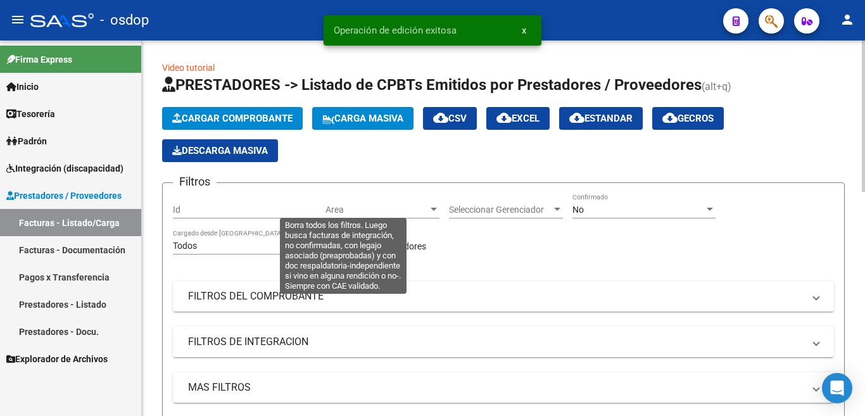
scroll to position [253, 0]
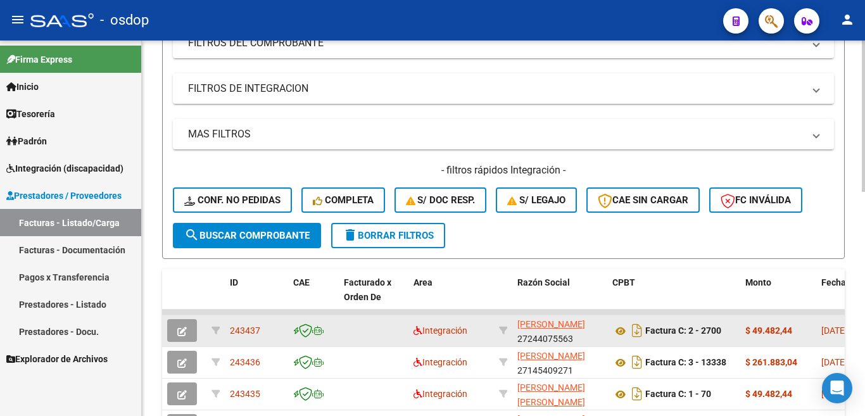
click at [246, 326] on span "243437" at bounding box center [245, 330] width 30 height 10
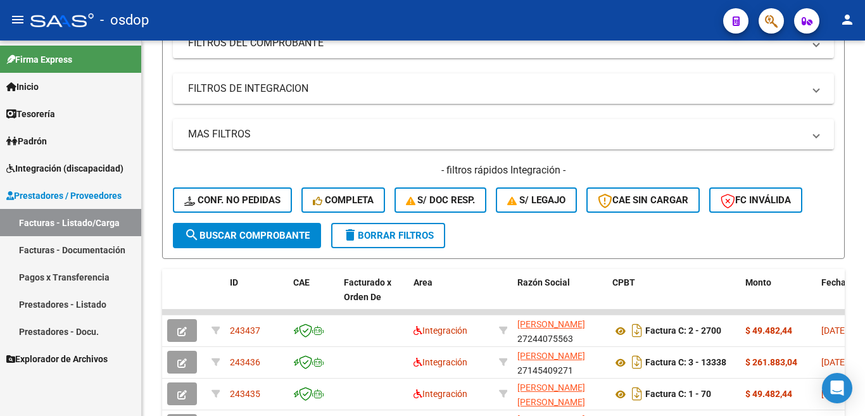
copy span "243437"
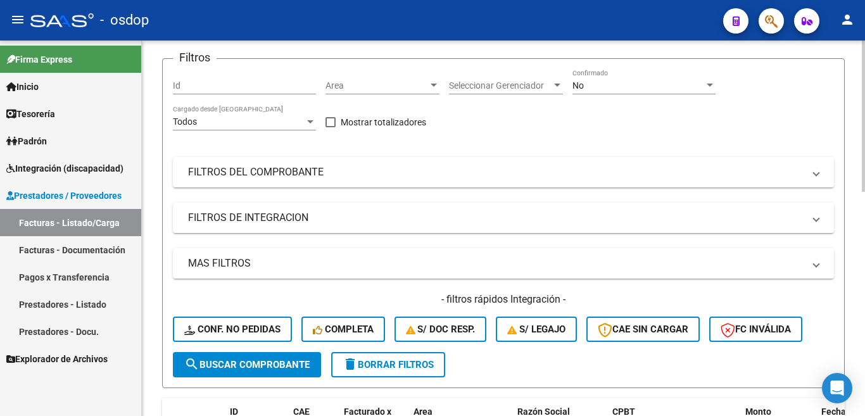
scroll to position [0, 0]
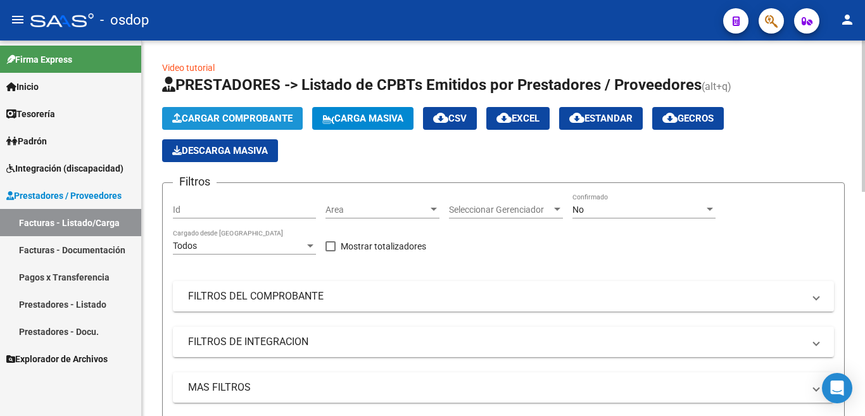
click at [246, 115] on span "Cargar Comprobante" at bounding box center [232, 118] width 120 height 11
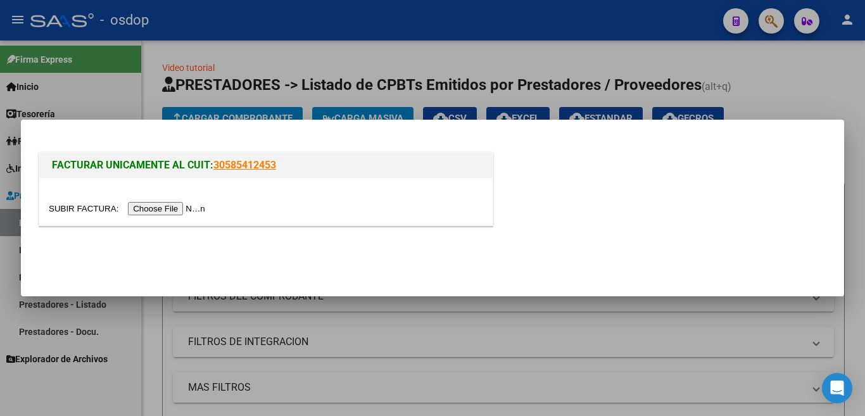
click at [196, 211] on input "file" at bounding box center [129, 208] width 160 height 13
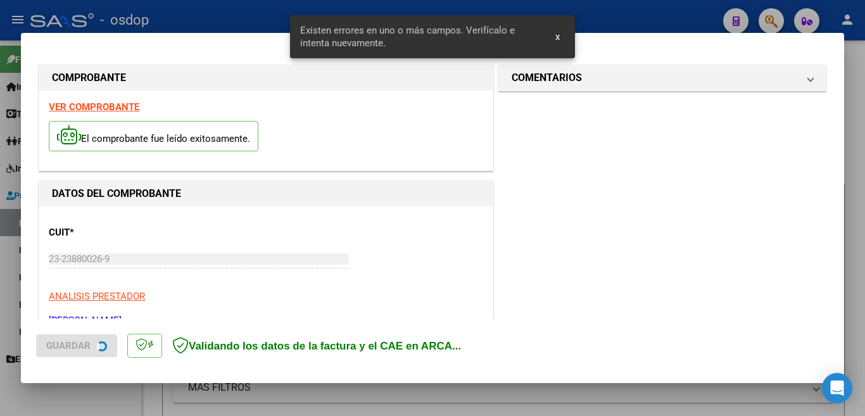
scroll to position [282, 0]
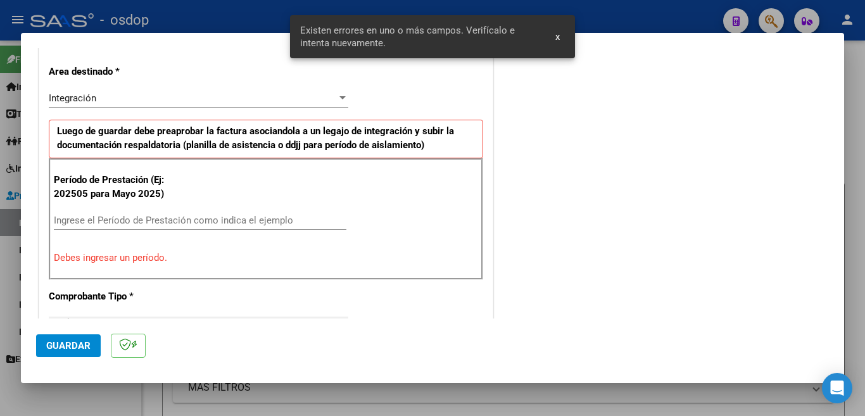
click at [194, 213] on div "Ingrese el Período de Prestación como indica el ejemplo" at bounding box center [200, 220] width 292 height 19
click at [193, 220] on input "Ingrese el Período de Prestación como indica el ejemplo" at bounding box center [200, 220] width 292 height 11
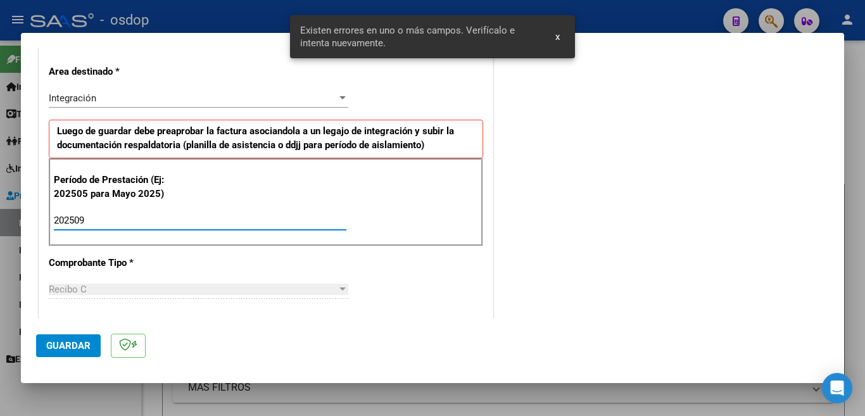
type input "202509"
click at [73, 348] on span "Guardar" at bounding box center [68, 345] width 44 height 11
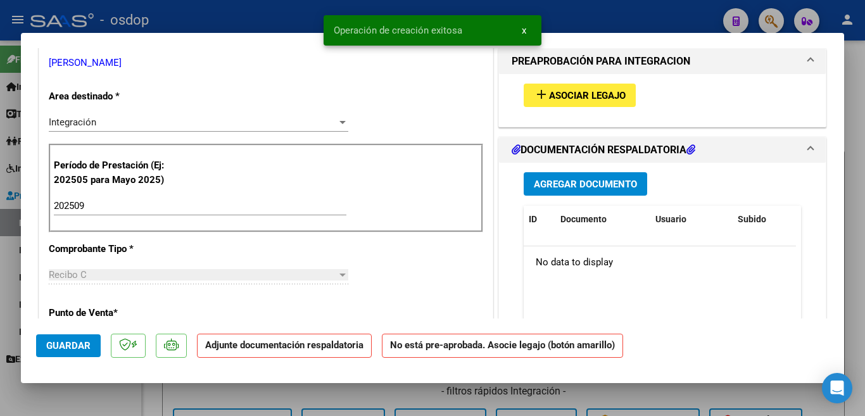
scroll to position [0, 0]
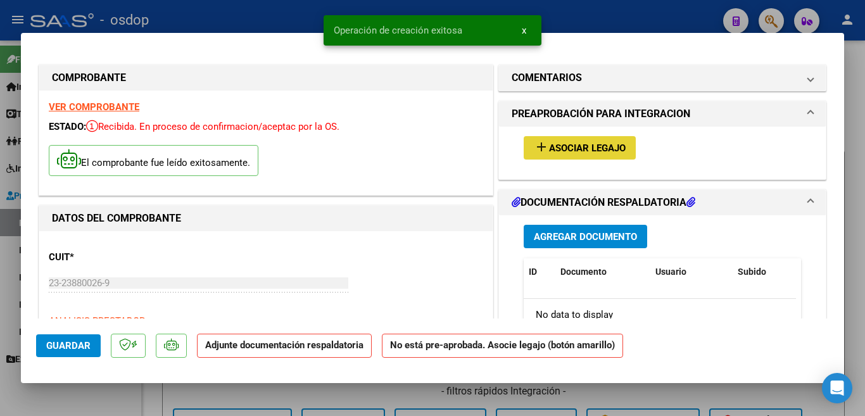
click at [571, 152] on span "Asociar Legajo" at bounding box center [587, 147] width 77 height 11
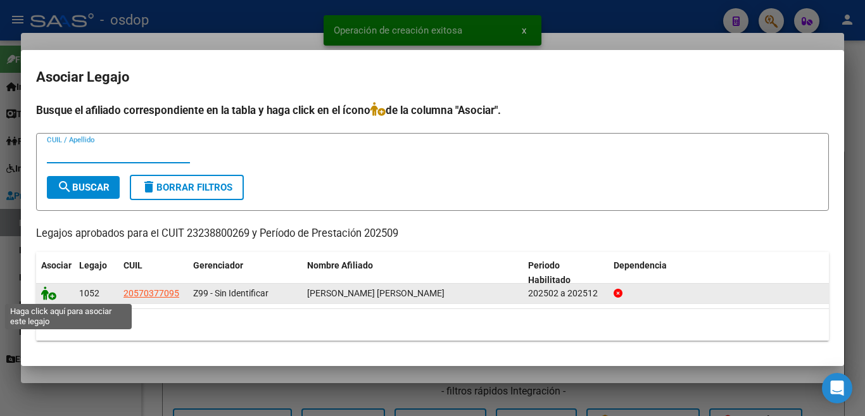
click at [53, 292] on icon at bounding box center [48, 293] width 15 height 14
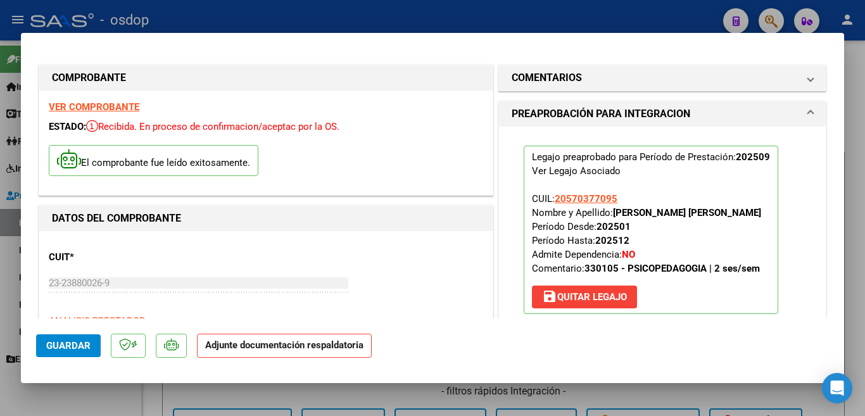
scroll to position [127, 0]
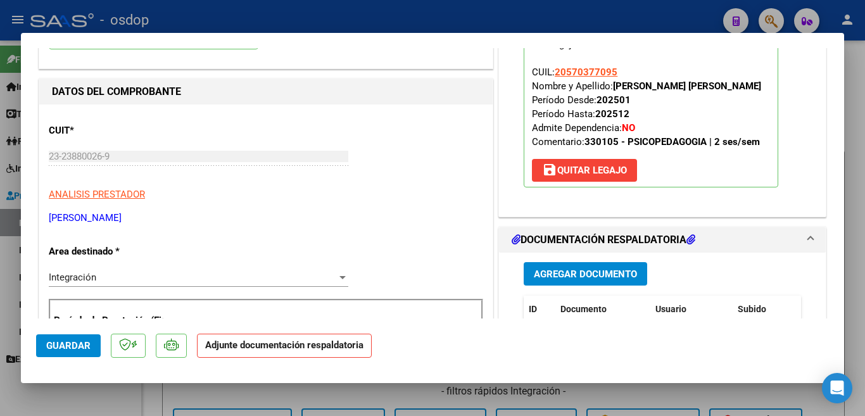
click at [556, 277] on span "Agregar Documento" at bounding box center [585, 273] width 103 height 11
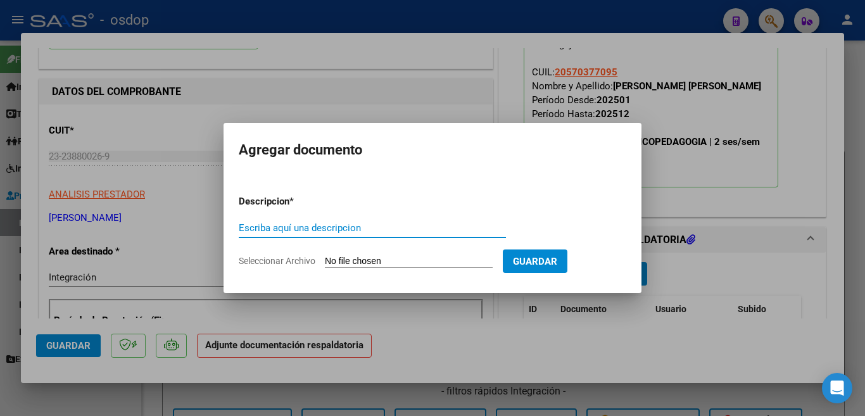
drag, startPoint x: 372, startPoint y: 230, endPoint x: 384, endPoint y: 214, distance: 19.9
click at [372, 230] on input "Escriba aquí una descripcion" at bounding box center [372, 227] width 267 height 11
click at [365, 230] on input "planill" at bounding box center [372, 227] width 267 height 11
type input "planilla"
click at [391, 260] on input "Seleccionar Archivo" at bounding box center [409, 262] width 168 height 12
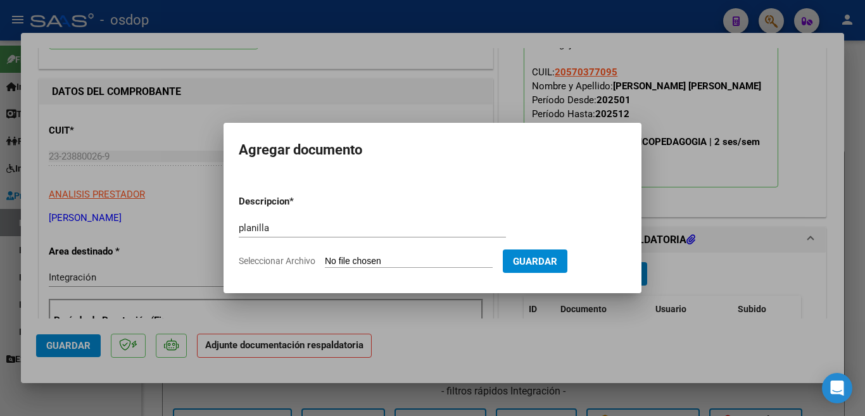
type input "C:\fakepath\Gómez P sep.pdf"
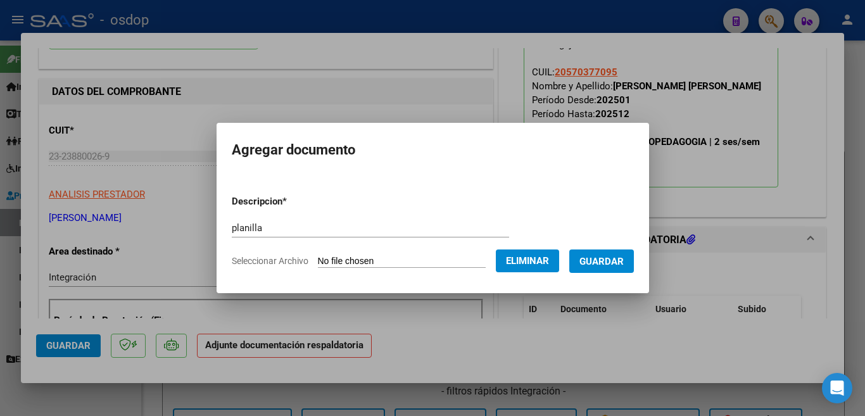
click at [589, 270] on button "Guardar" at bounding box center [601, 260] width 65 height 23
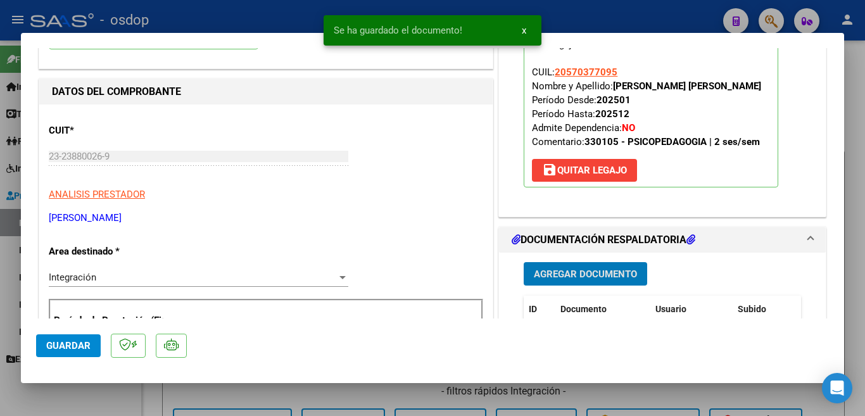
click at [0, 232] on div at bounding box center [432, 208] width 865 height 416
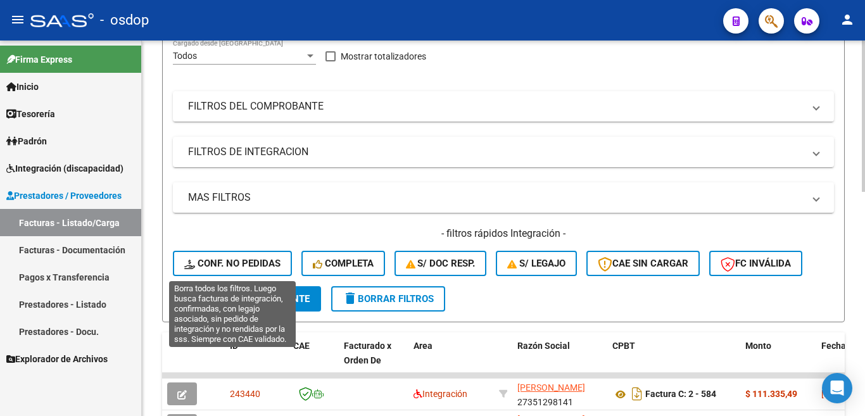
scroll to position [316, 0]
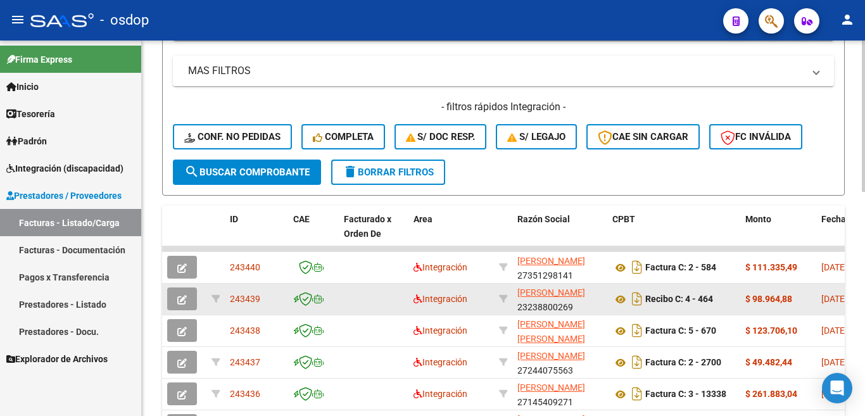
click at [245, 299] on span "243439" at bounding box center [245, 299] width 30 height 10
copy span "243439"
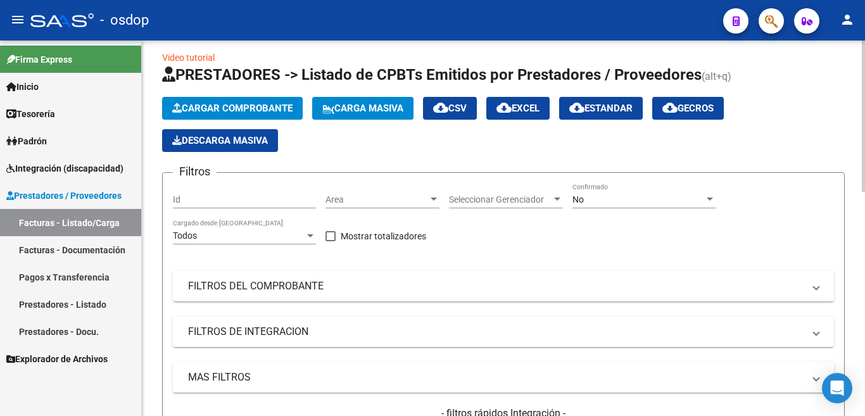
scroll to position [0, 0]
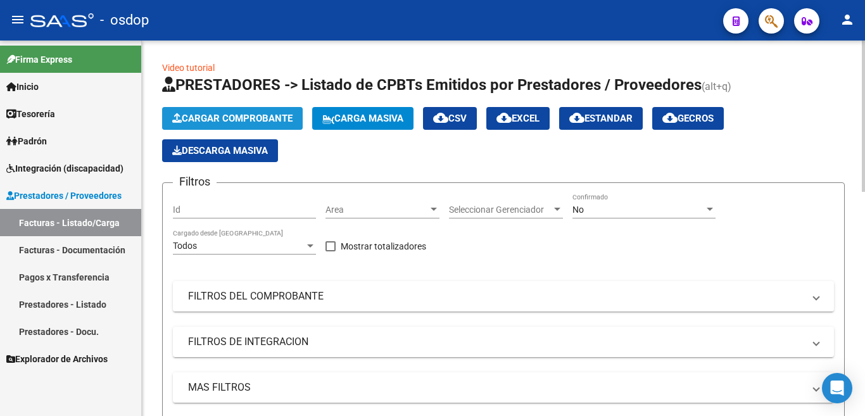
click at [259, 112] on button "Cargar Comprobante" at bounding box center [232, 118] width 141 height 23
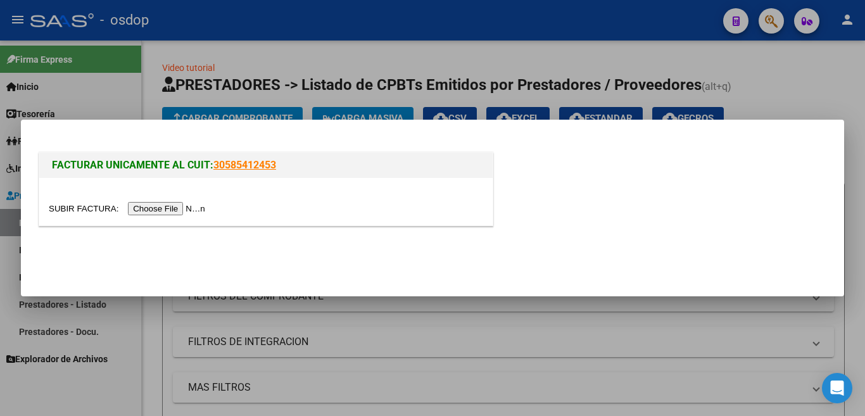
click at [195, 201] on div at bounding box center [266, 208] width 434 height 15
click at [199, 204] on input "file" at bounding box center [129, 208] width 160 height 13
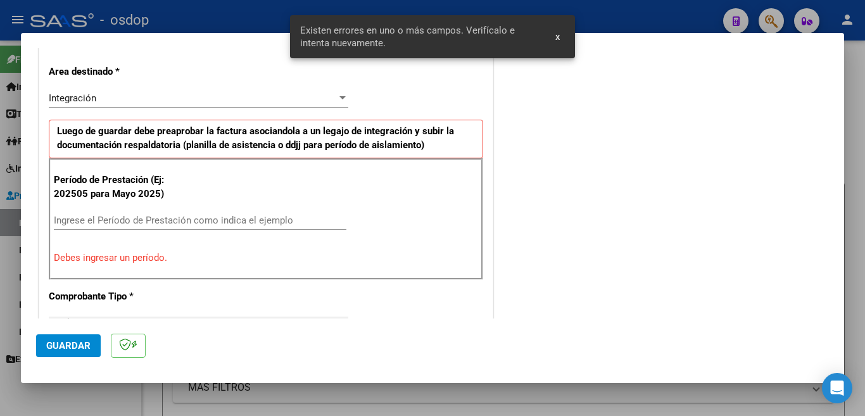
scroll to position [306, 0]
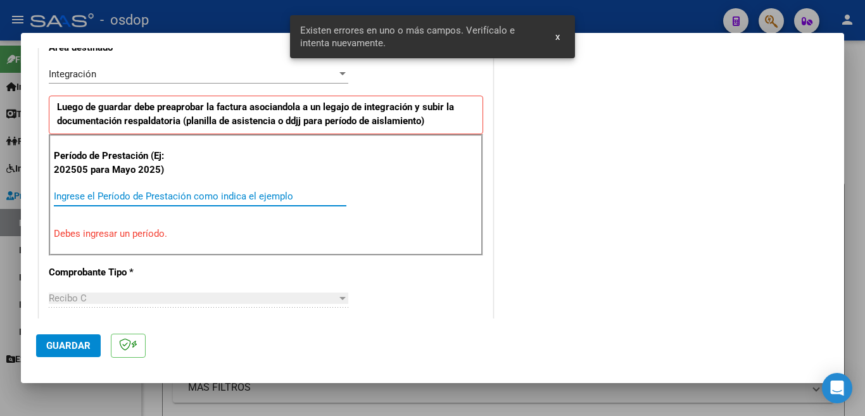
click at [241, 191] on input "Ingrese el Período de Prestación como indica el ejemplo" at bounding box center [200, 196] width 292 height 11
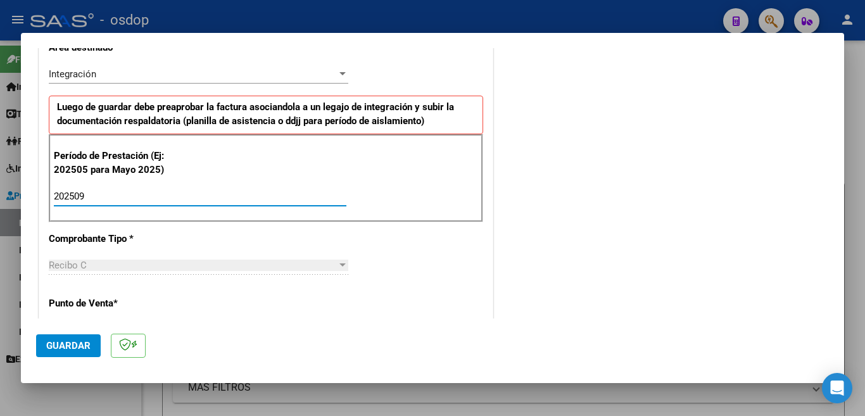
type input "202509"
click at [80, 339] on button "Guardar" at bounding box center [68, 345] width 65 height 23
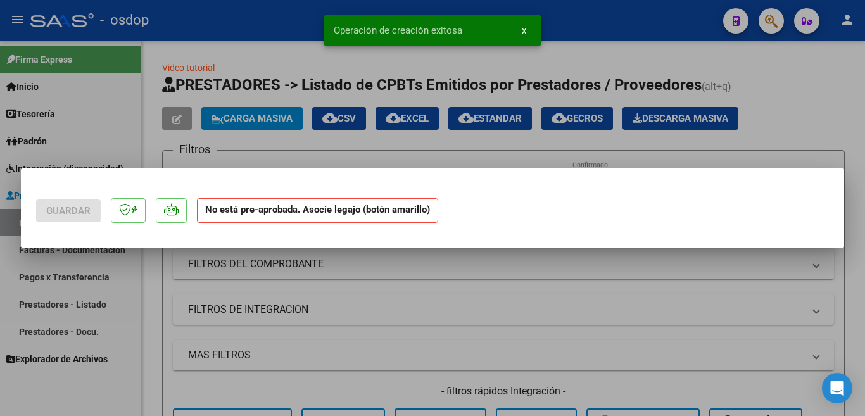
scroll to position [0, 0]
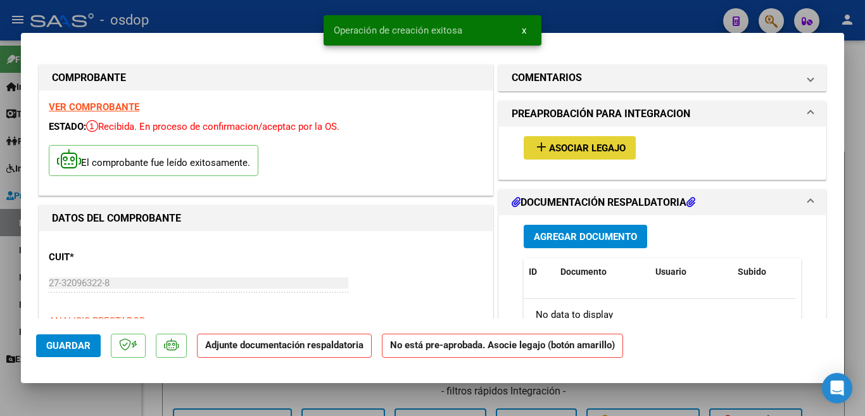
click at [584, 147] on span "Asociar Legajo" at bounding box center [587, 147] width 77 height 11
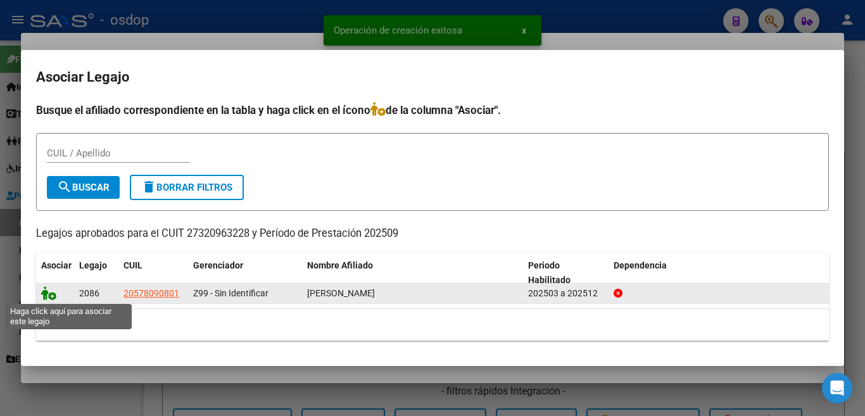
click at [53, 297] on icon at bounding box center [48, 293] width 15 height 14
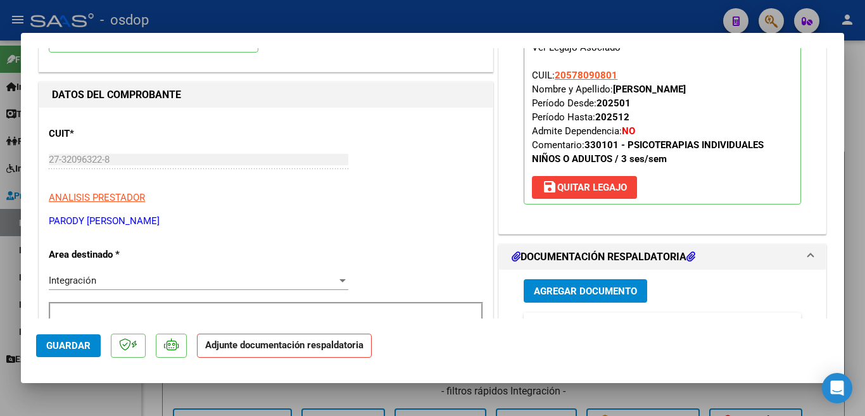
scroll to position [127, 0]
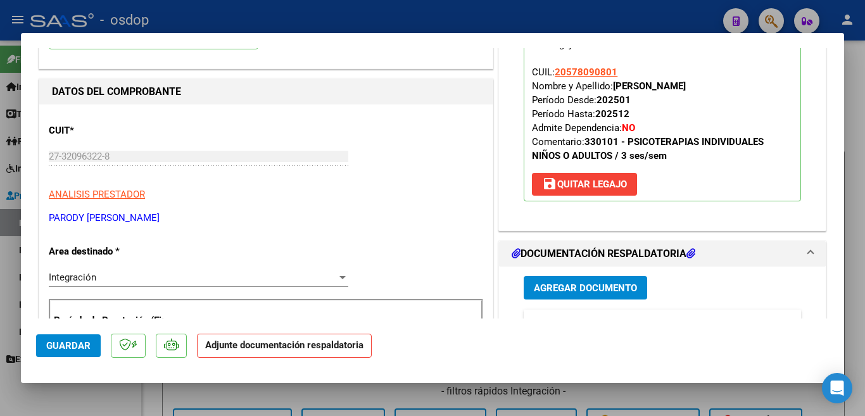
click at [544, 281] on button "Agregar Documento" at bounding box center [584, 287] width 123 height 23
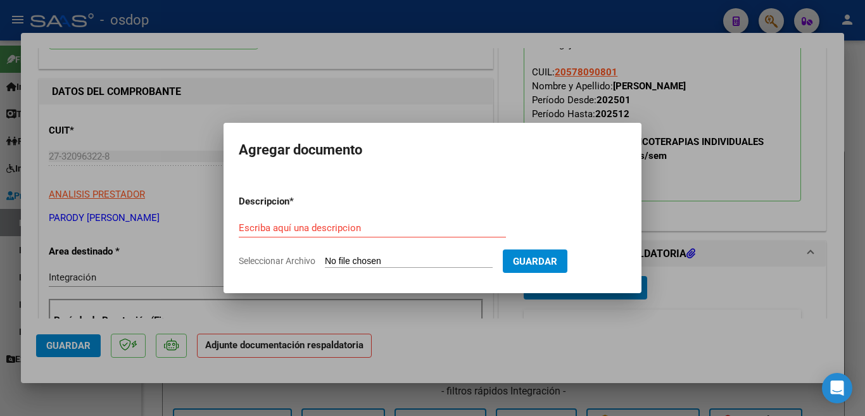
drag, startPoint x: 277, startPoint y: 219, endPoint x: 283, endPoint y: 222, distance: 6.8
click at [283, 222] on div "Escriba aquí una descripcion" at bounding box center [372, 227] width 267 height 19
click at [284, 223] on input "Escriba aquí una descripcion" at bounding box center [372, 227] width 267 height 11
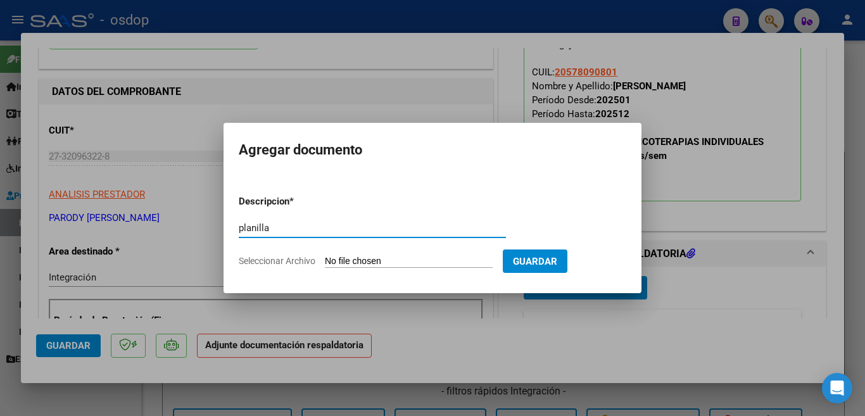
type input "planilla"
click at [337, 260] on input "Seleccionar Archivo" at bounding box center [409, 262] width 168 height 12
type input "C:\fakepath\Asistenvia RV Valentin sept 2025.pdf"
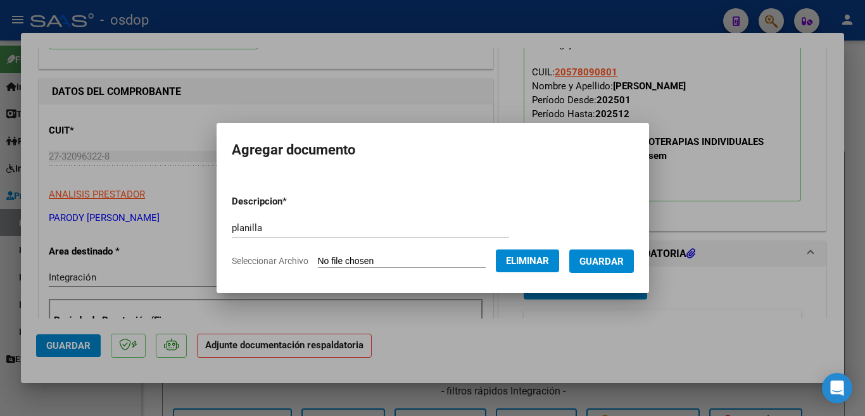
click at [601, 266] on span "Guardar" at bounding box center [601, 261] width 44 height 11
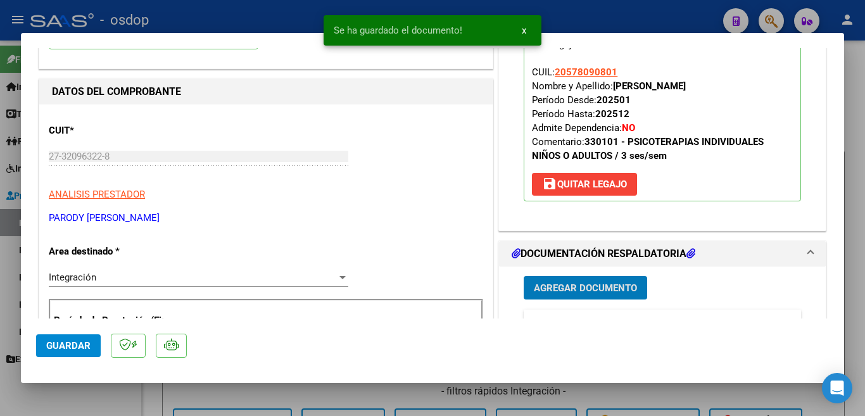
scroll to position [253, 0]
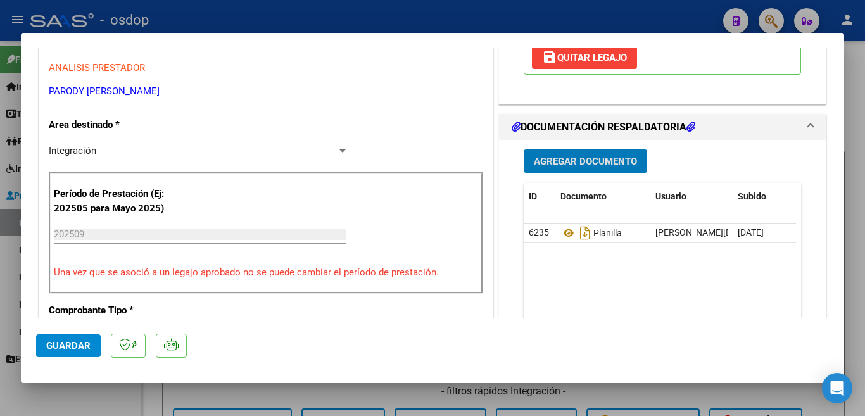
click at [68, 344] on span "Guardar" at bounding box center [68, 345] width 44 height 11
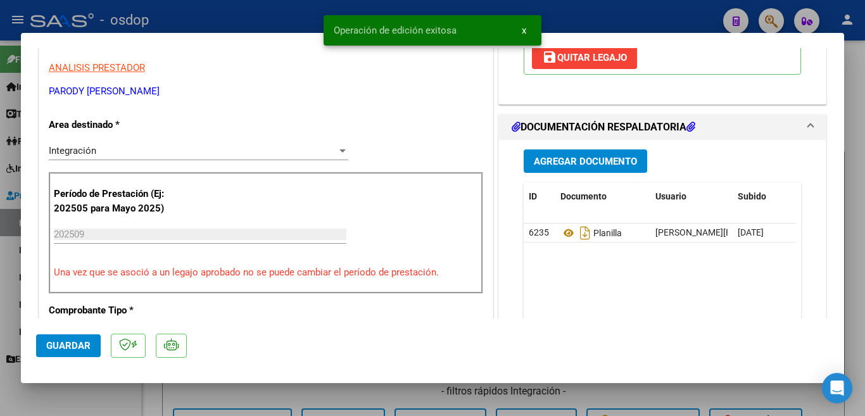
click at [0, 262] on div at bounding box center [432, 208] width 865 height 416
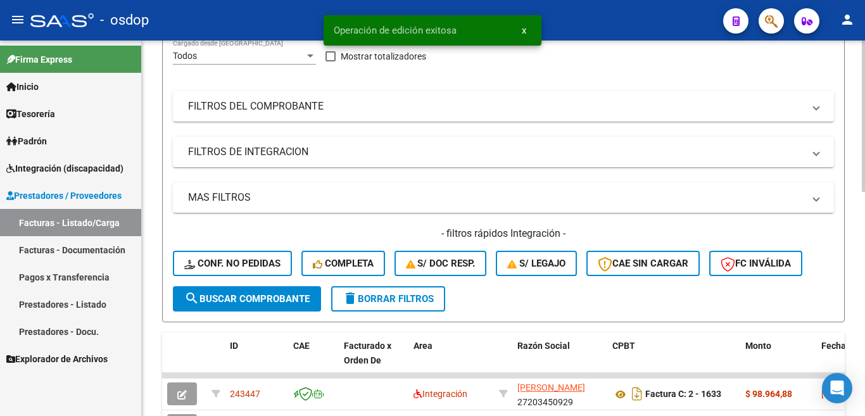
scroll to position [316, 0]
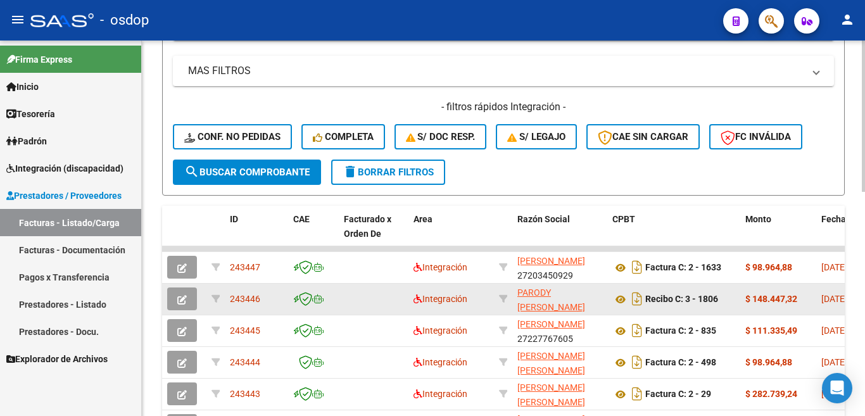
click at [248, 294] on span "243446" at bounding box center [245, 299] width 30 height 10
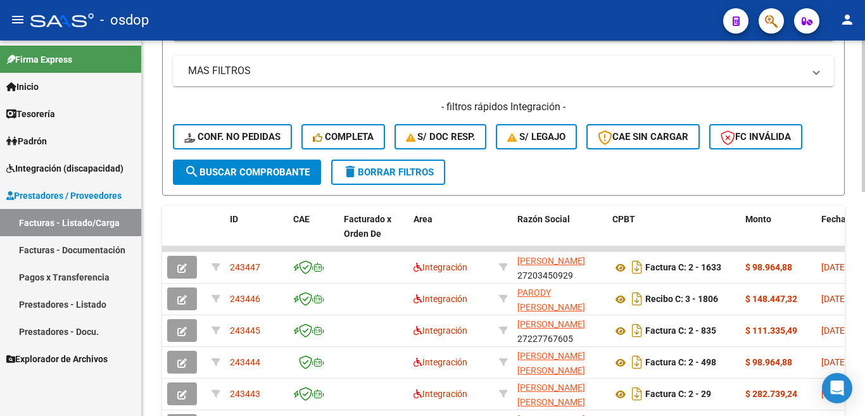
copy span "243446"
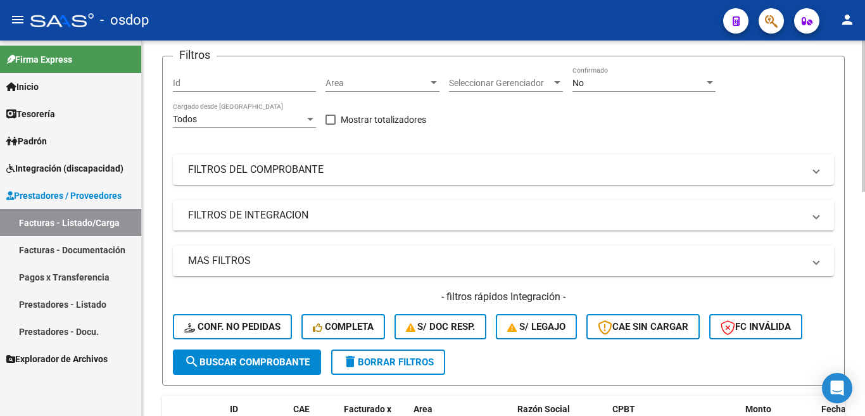
scroll to position [0, 0]
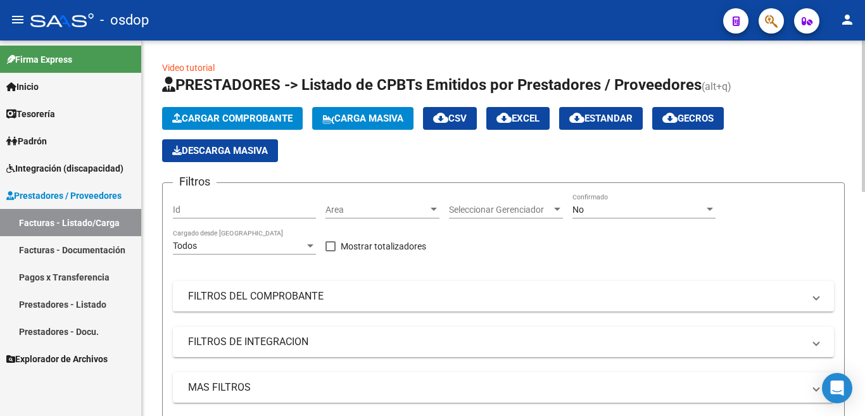
click at [237, 125] on button "Cargar Comprobante" at bounding box center [232, 118] width 141 height 23
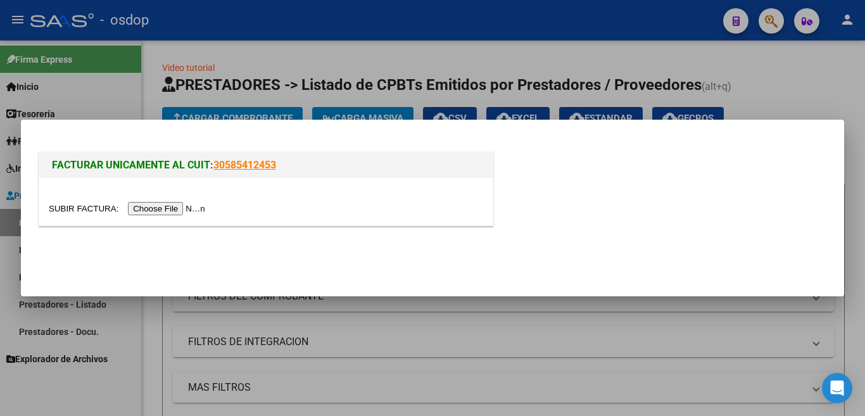
click at [190, 213] on input "file" at bounding box center [129, 208] width 160 height 13
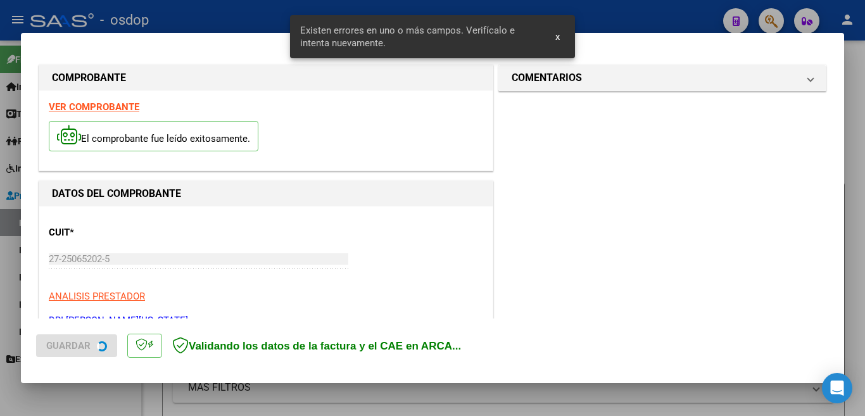
scroll to position [282, 0]
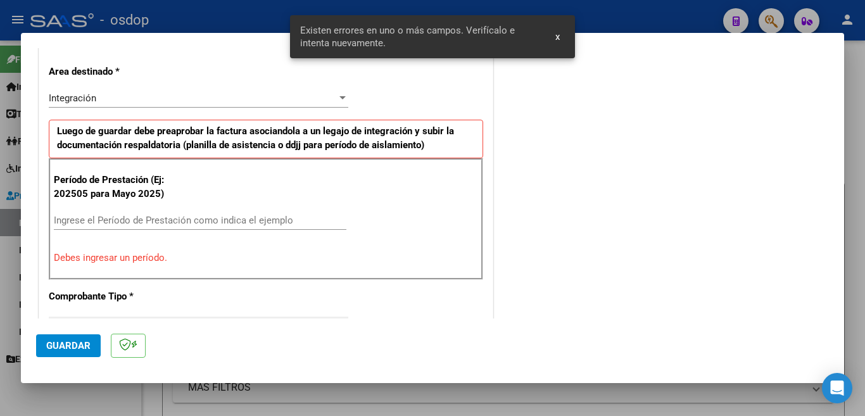
click at [201, 223] on input "Ingrese el Período de Prestación como indica el ejemplo" at bounding box center [200, 220] width 292 height 11
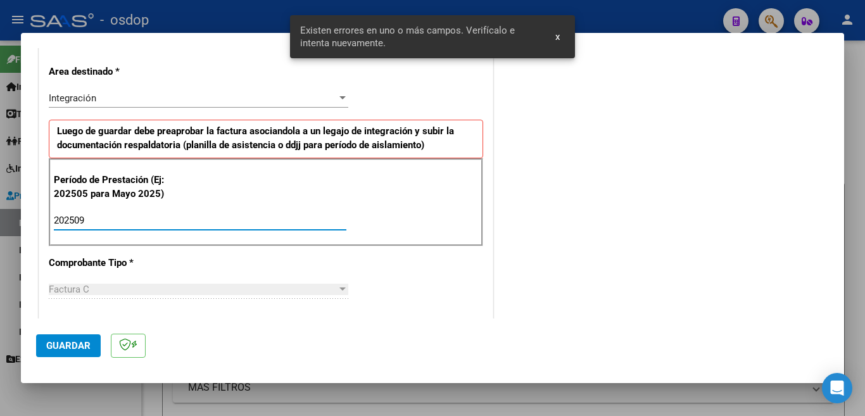
type input "202509"
click at [78, 346] on span "Guardar" at bounding box center [68, 345] width 44 height 11
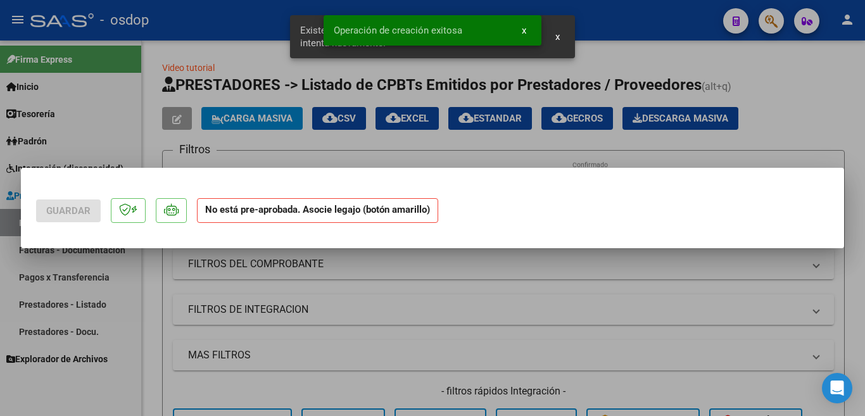
scroll to position [0, 0]
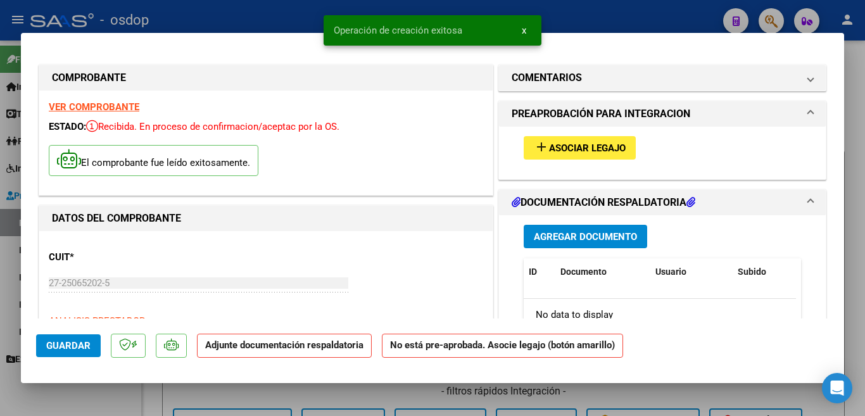
click at [549, 150] on span "Asociar Legajo" at bounding box center [587, 147] width 77 height 11
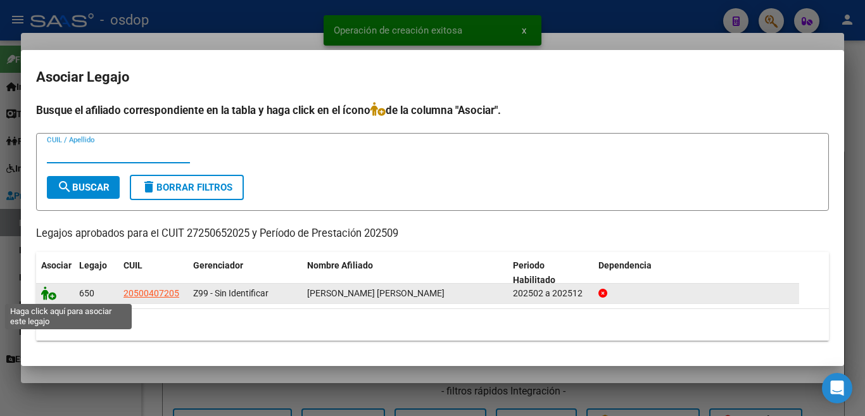
click at [47, 297] on icon at bounding box center [48, 293] width 15 height 14
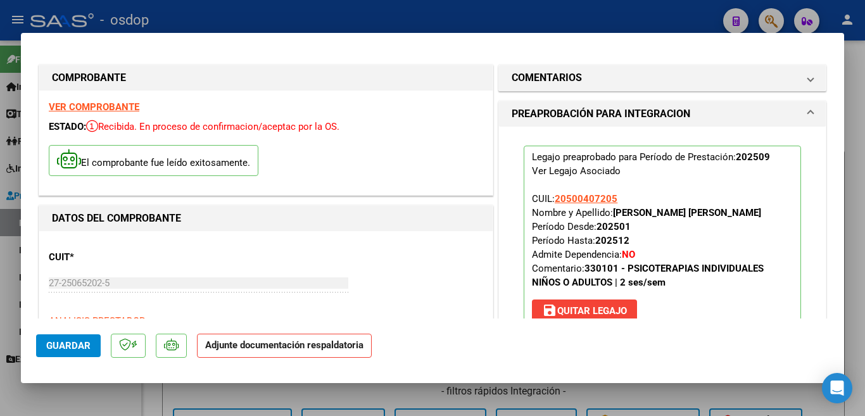
scroll to position [190, 0]
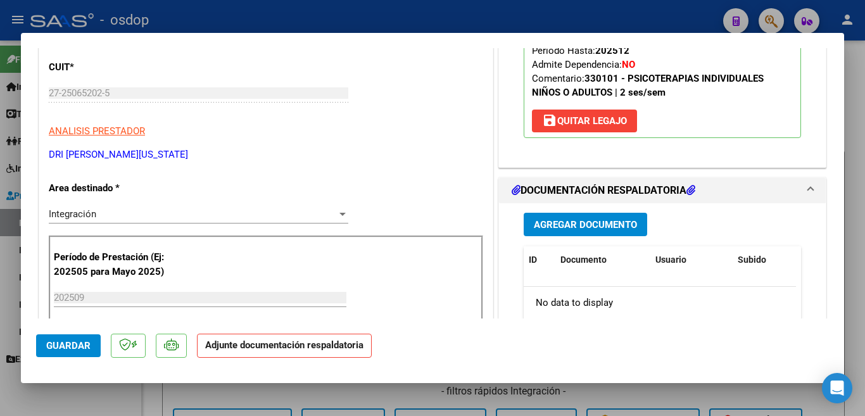
click at [565, 230] on span "Agregar Documento" at bounding box center [585, 224] width 103 height 11
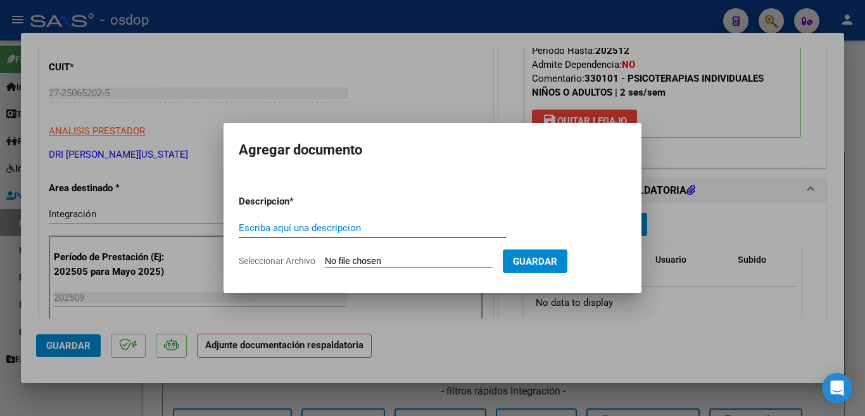
click at [489, 230] on input "Escriba aquí una descripcion" at bounding box center [372, 227] width 267 height 11
type input "planill"
click at [458, 264] on input "Seleccionar Archivo" at bounding box center [409, 262] width 168 height 12
type input "C:\fakepath\Asistencia.pdf"
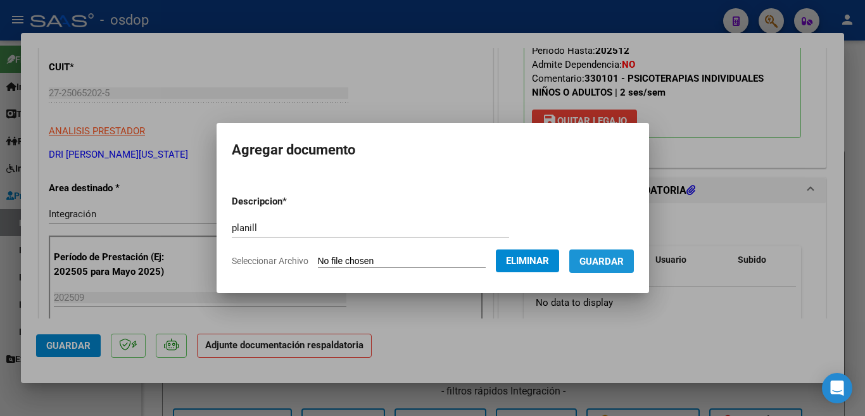
click at [598, 262] on span "Guardar" at bounding box center [601, 261] width 44 height 11
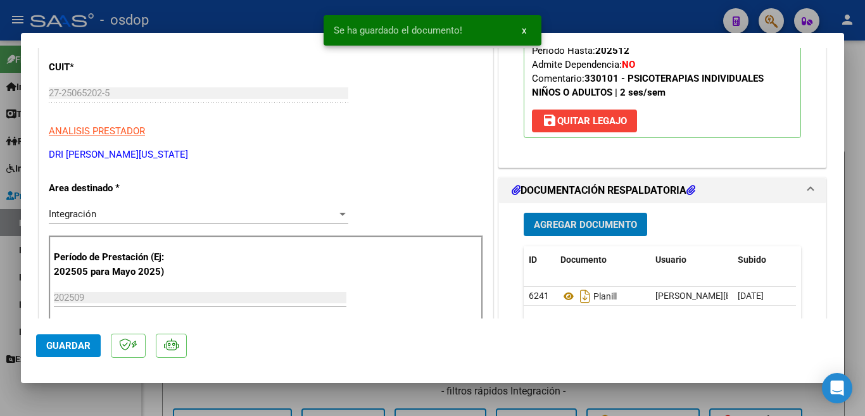
click at [68, 348] on span "Guardar" at bounding box center [68, 345] width 44 height 11
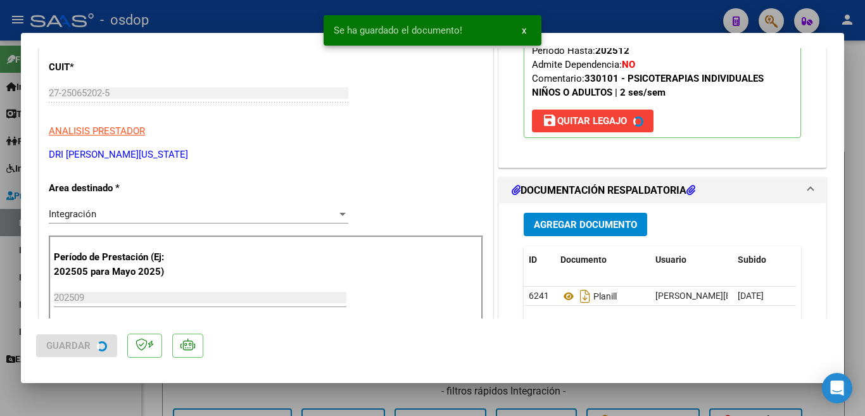
click at [0, 249] on div at bounding box center [432, 208] width 865 height 416
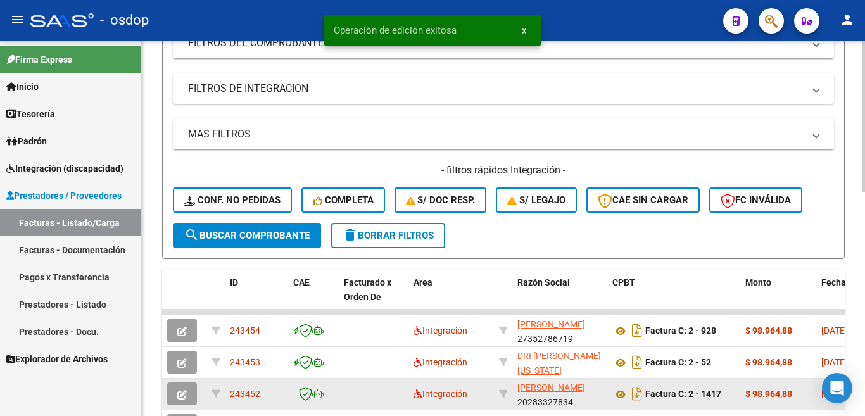
scroll to position [412, 0]
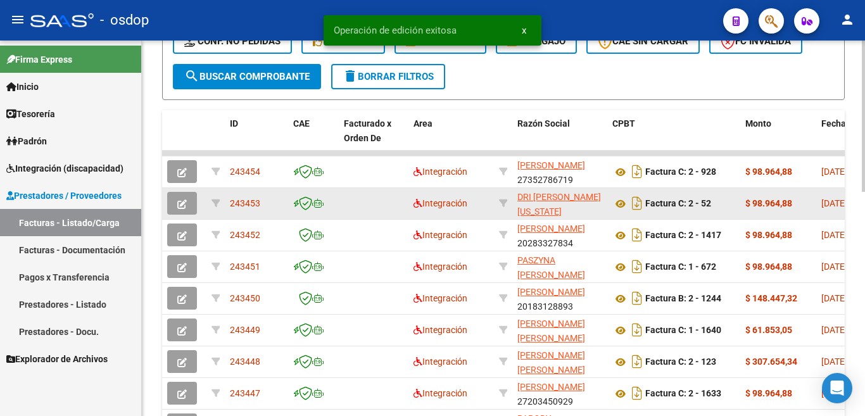
click at [251, 203] on span "243453" at bounding box center [245, 203] width 30 height 10
copy span "243453"
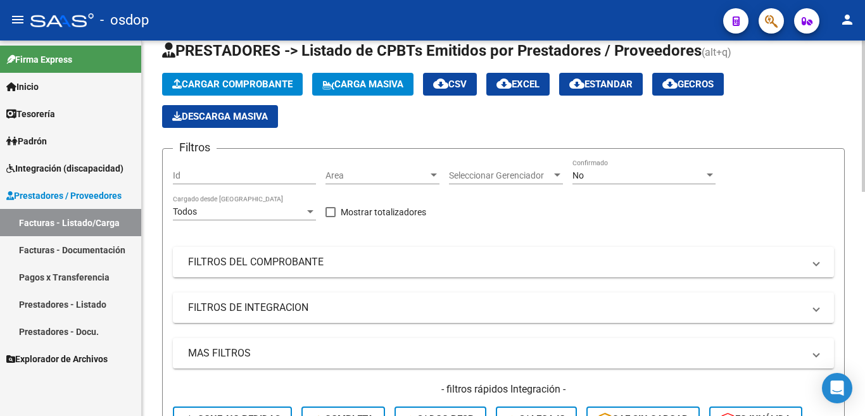
scroll to position [32, 0]
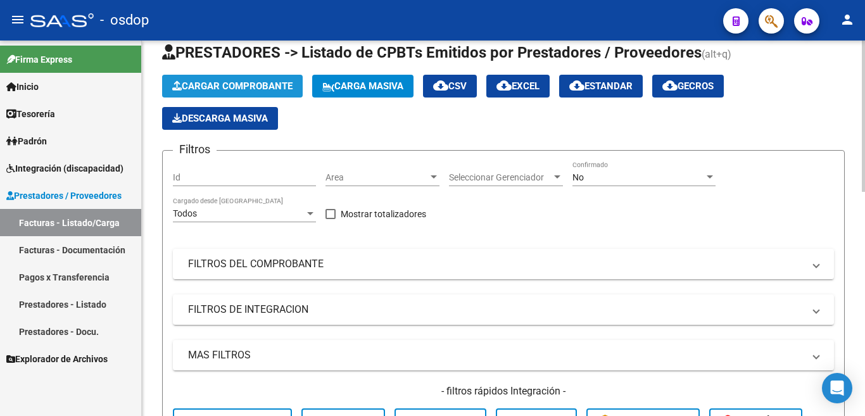
click at [211, 77] on button "Cargar Comprobante" at bounding box center [232, 86] width 141 height 23
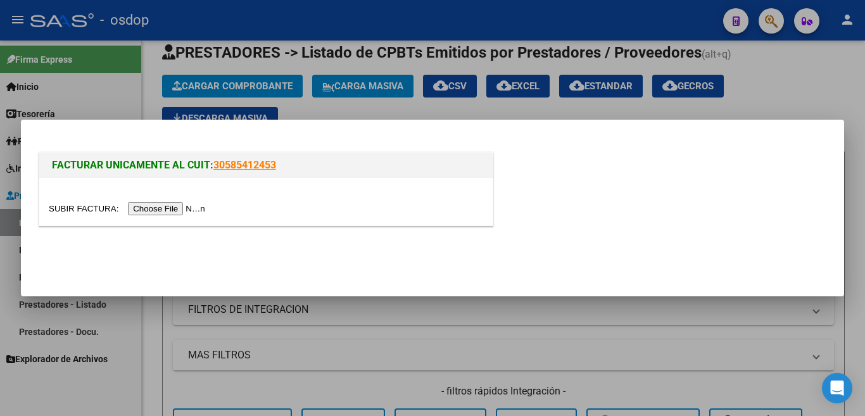
click at [185, 208] on input "file" at bounding box center [129, 208] width 160 height 13
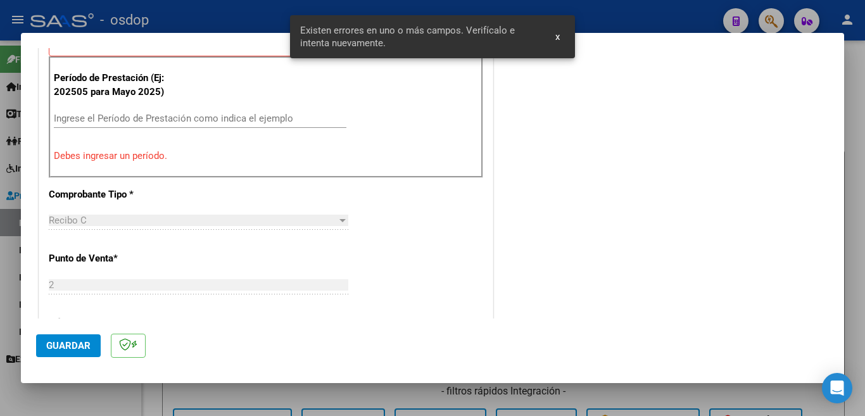
scroll to position [369, 0]
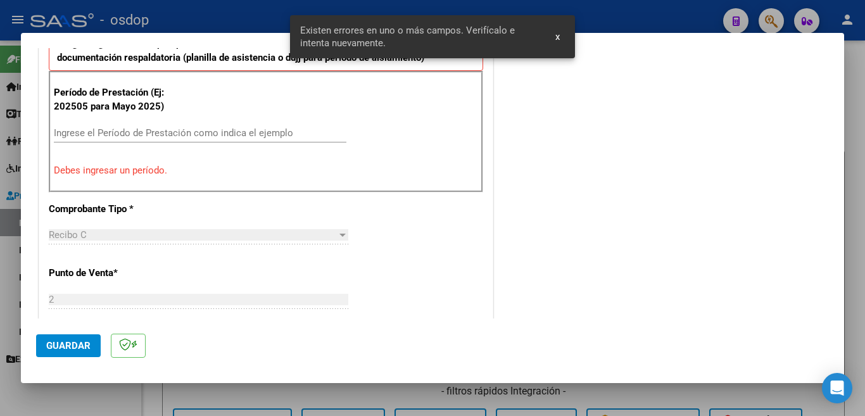
click at [217, 127] on input "Ingrese el Período de Prestación como indica el ejemplo" at bounding box center [200, 132] width 292 height 11
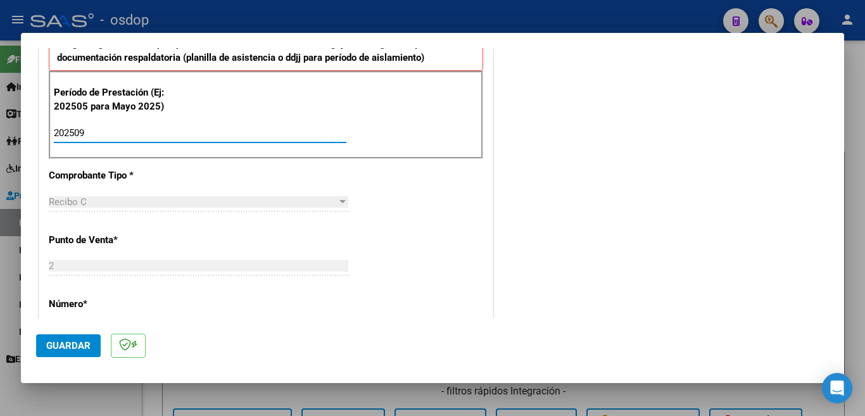
type input "202509"
click at [91, 332] on mat-dialog-actions "Guardar" at bounding box center [432, 343] width 792 height 50
click at [87, 342] on span "Guardar" at bounding box center [68, 345] width 44 height 11
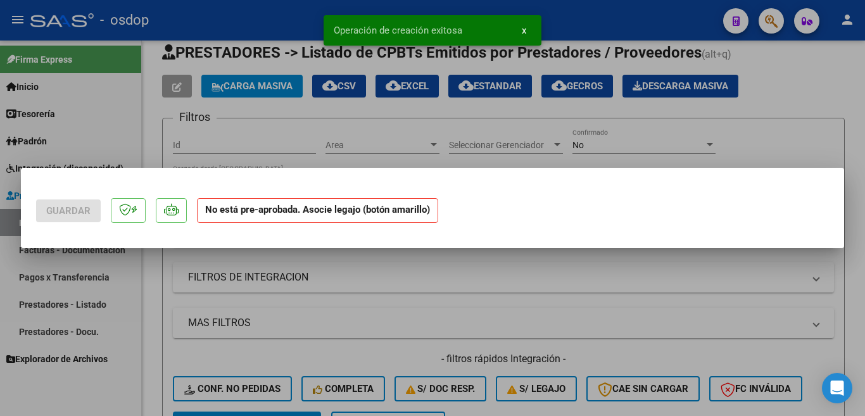
scroll to position [0, 0]
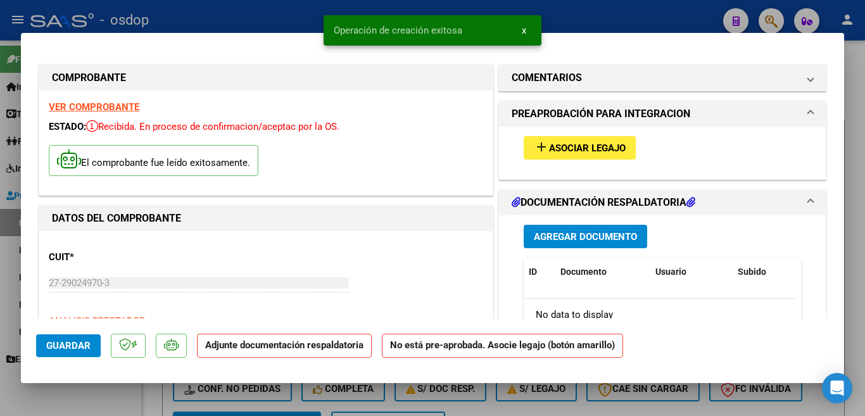
click at [598, 158] on button "add Asociar Legajo" at bounding box center [579, 147] width 112 height 23
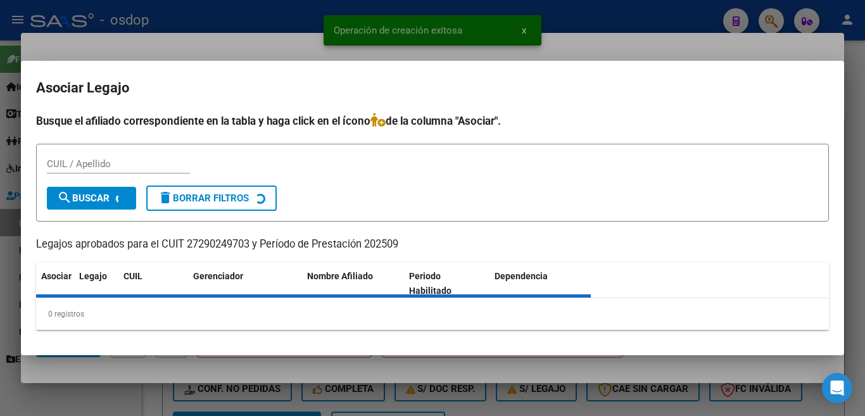
click at [598, 146] on div "Busque el afiliado correspondiente en la tabla y haga click en el ícono de la c…" at bounding box center [432, 221] width 792 height 217
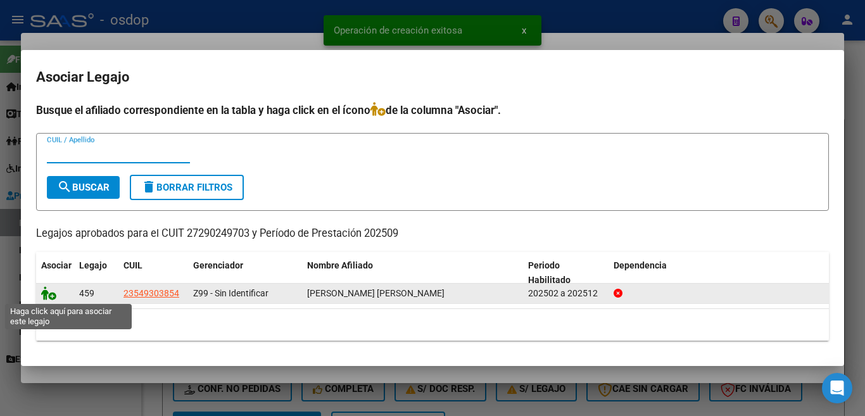
click at [50, 297] on icon at bounding box center [48, 293] width 15 height 14
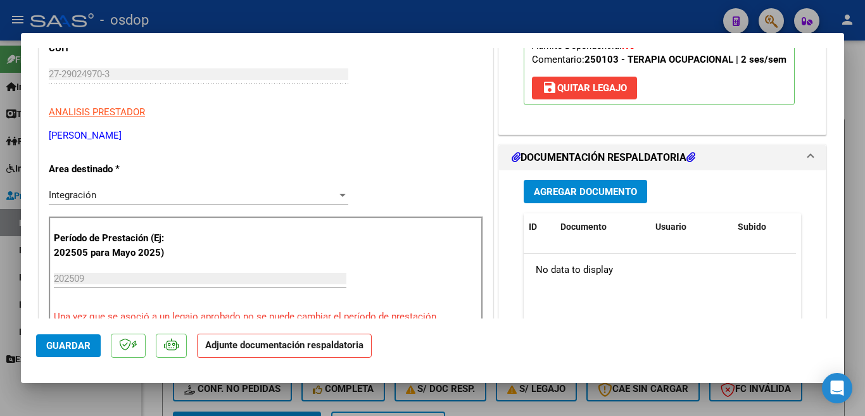
scroll to position [253, 0]
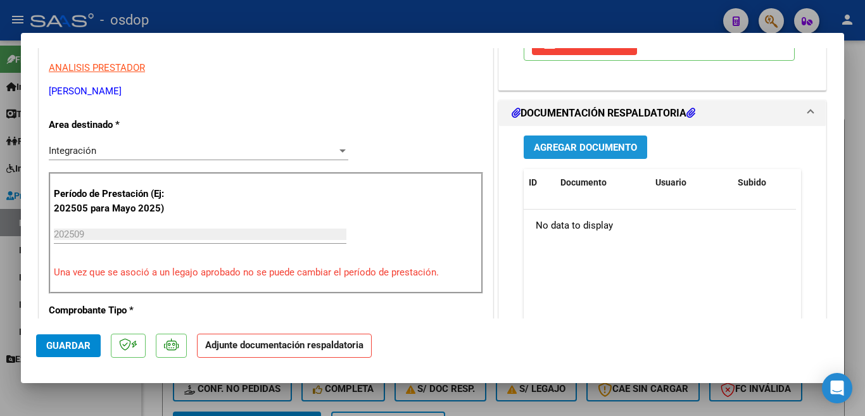
click at [590, 153] on span "Agregar Documento" at bounding box center [585, 147] width 103 height 11
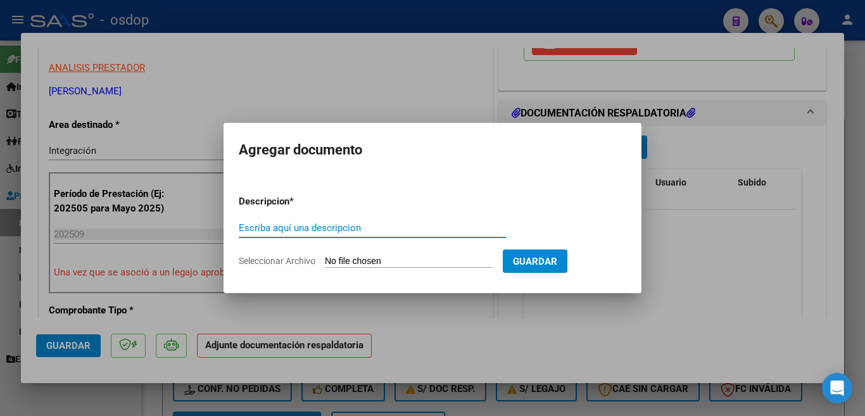
click at [373, 229] on input "Escriba aquí una descripcion" at bounding box center [372, 227] width 267 height 11
click at [341, 230] on input "planill" at bounding box center [372, 227] width 267 height 11
type input "planilla"
click at [375, 261] on input "Seleccionar Archivo" at bounding box center [409, 262] width 168 height 12
type input "C:\fakepath\PLANILLA SEPTIEMBRE NOVARO LARA olalla.pdf"
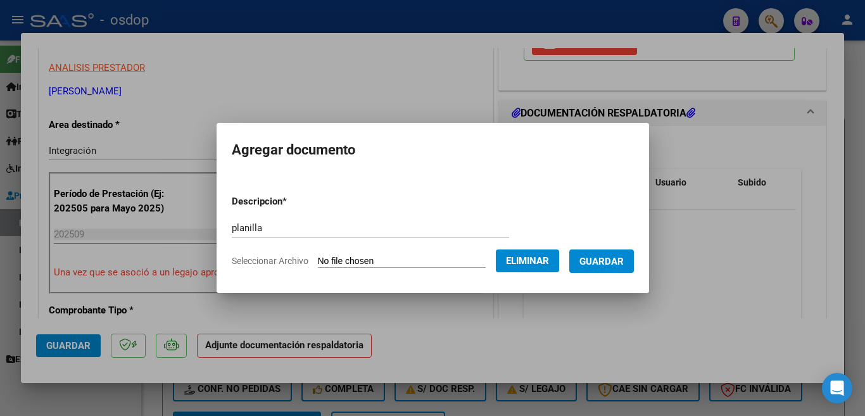
click at [599, 255] on span "Guardar" at bounding box center [601, 260] width 44 height 11
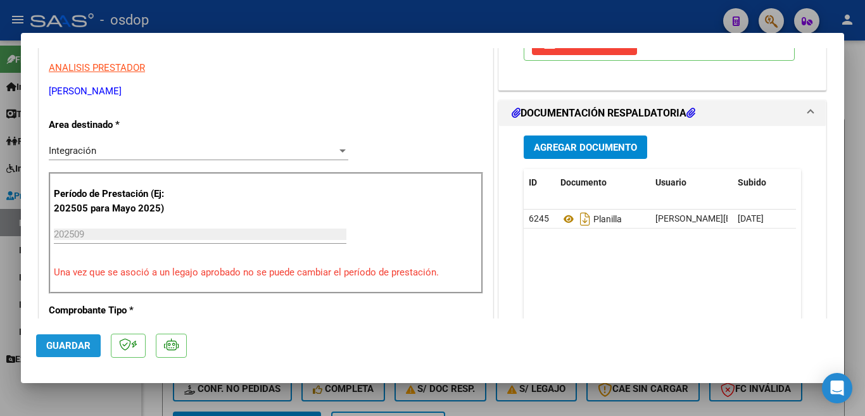
click at [79, 337] on button "Guardar" at bounding box center [68, 345] width 65 height 23
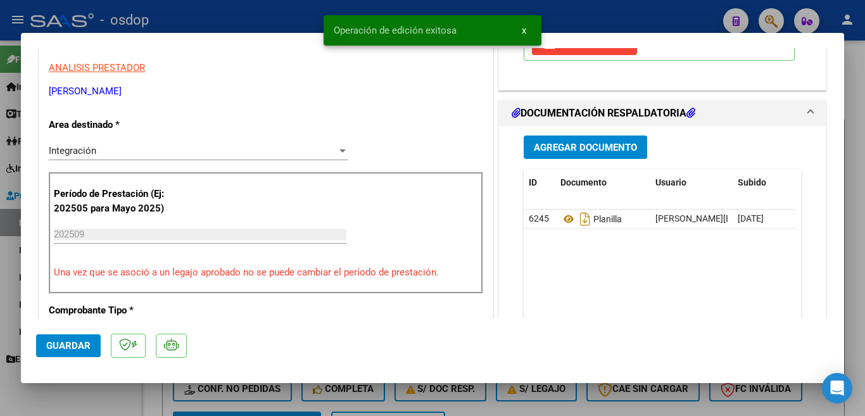
click at [0, 260] on div at bounding box center [432, 208] width 865 height 416
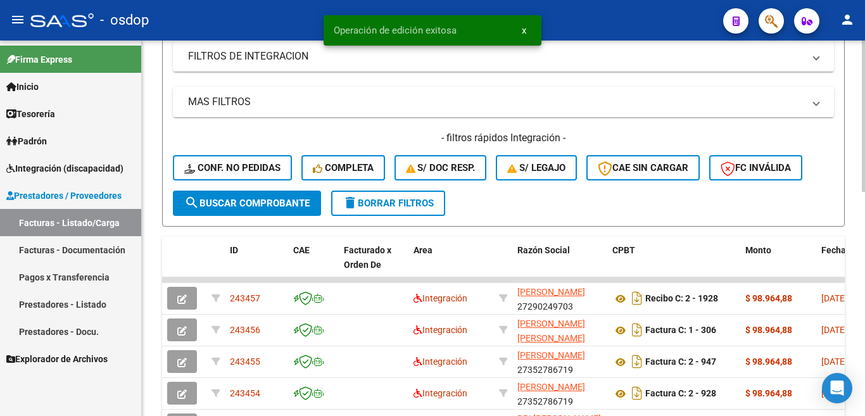
scroll to position [349, 0]
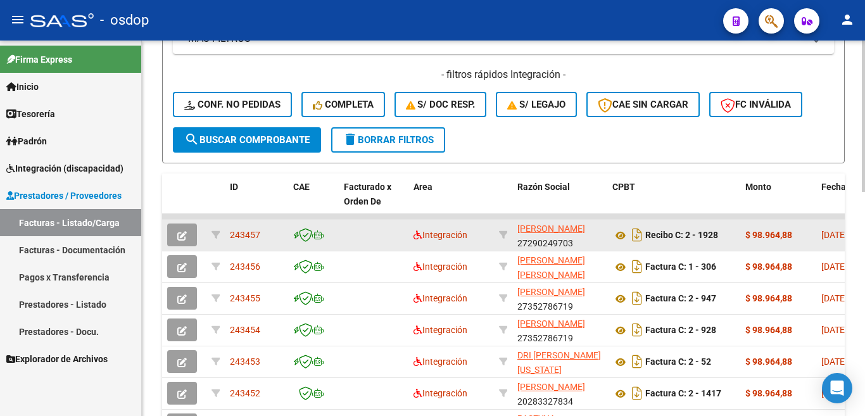
click at [239, 233] on span "243457" at bounding box center [245, 235] width 30 height 10
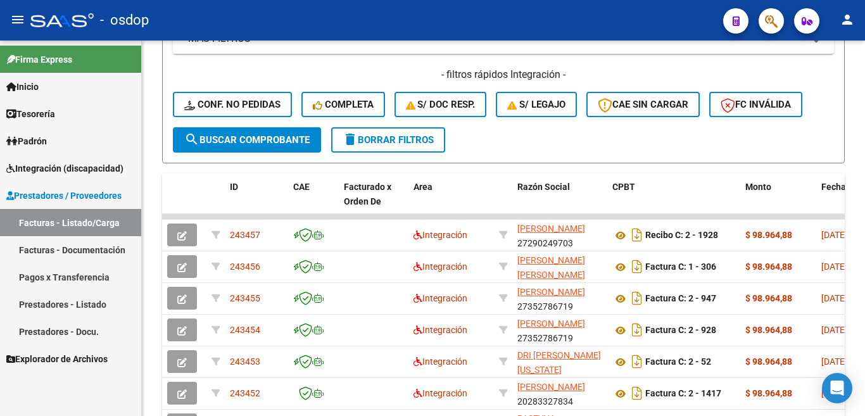
copy span "243457"
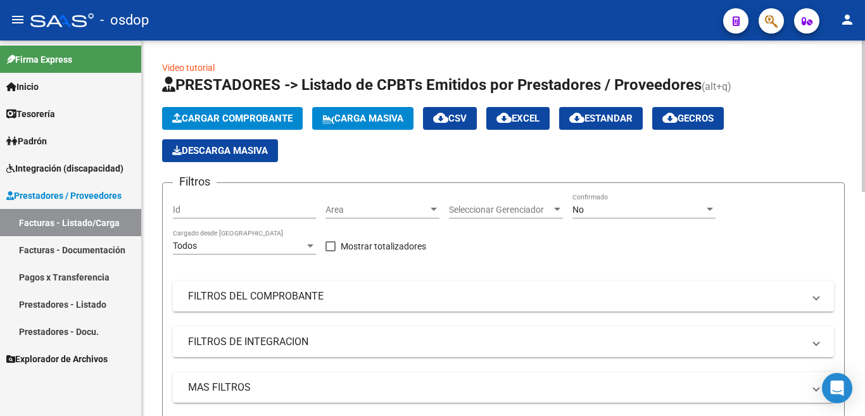
click at [234, 116] on span "Cargar Comprobante" at bounding box center [232, 118] width 120 height 11
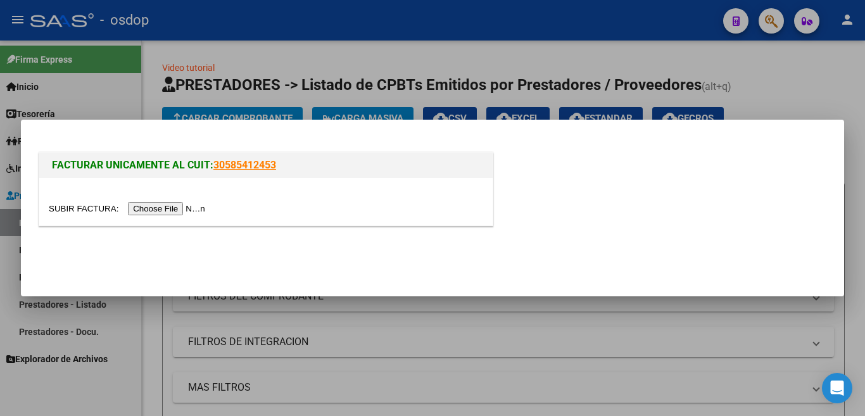
click at [194, 211] on input "file" at bounding box center [129, 208] width 160 height 13
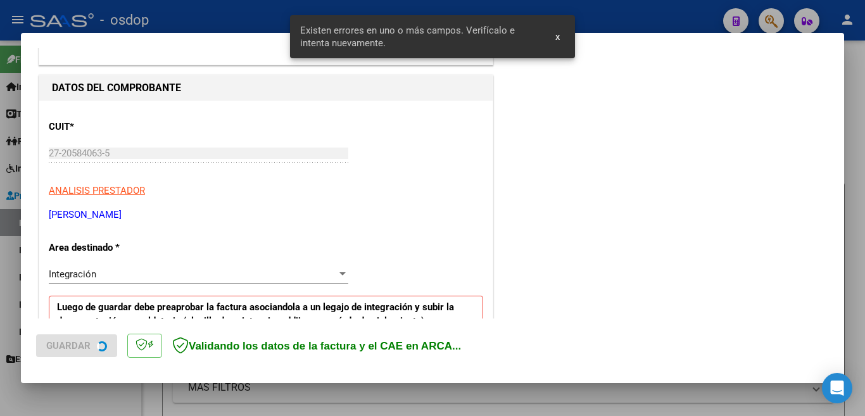
scroll to position [306, 0]
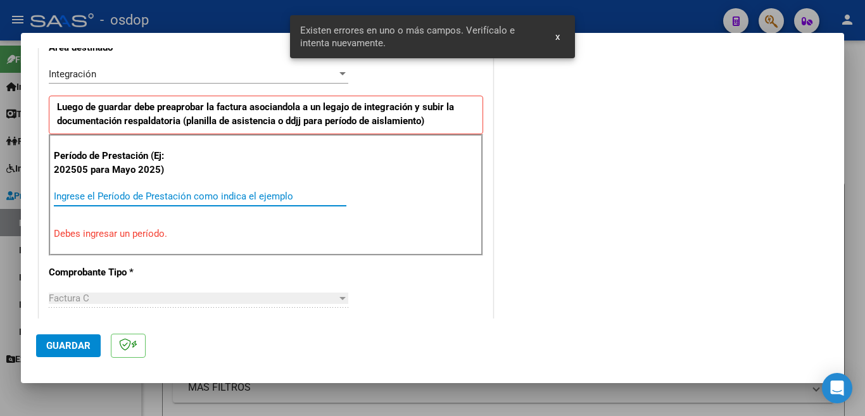
click at [179, 198] on input "Ingrese el Período de Prestación como indica el ejemplo" at bounding box center [200, 196] width 292 height 11
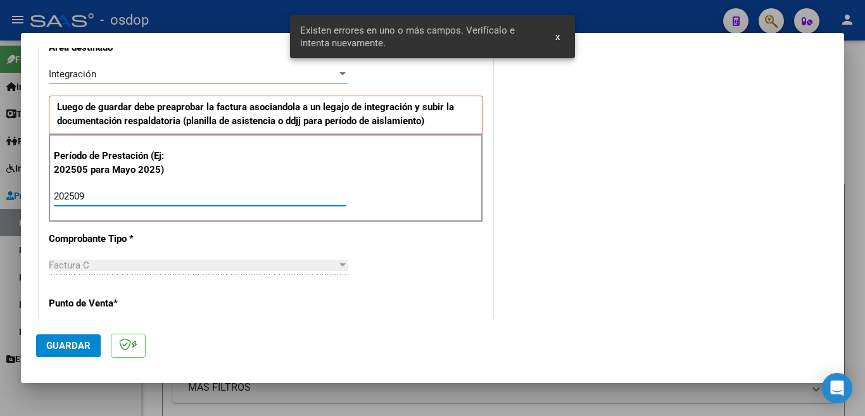
type input "202509"
click at [87, 344] on span "Guardar" at bounding box center [68, 345] width 44 height 11
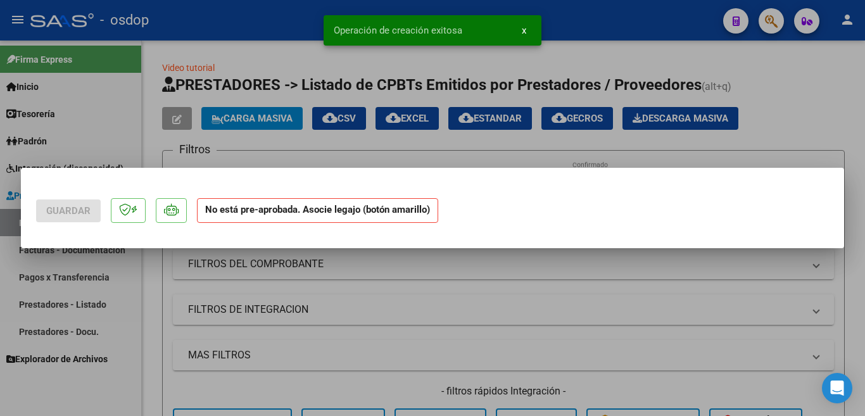
scroll to position [0, 0]
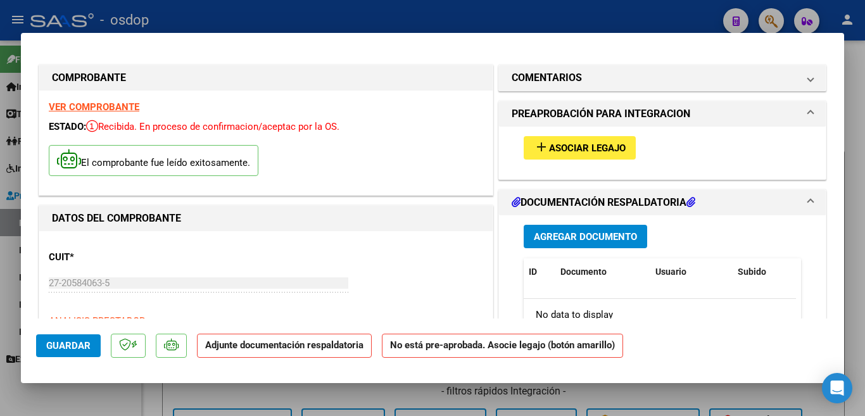
click at [610, 144] on span "Asociar Legajo" at bounding box center [587, 147] width 77 height 11
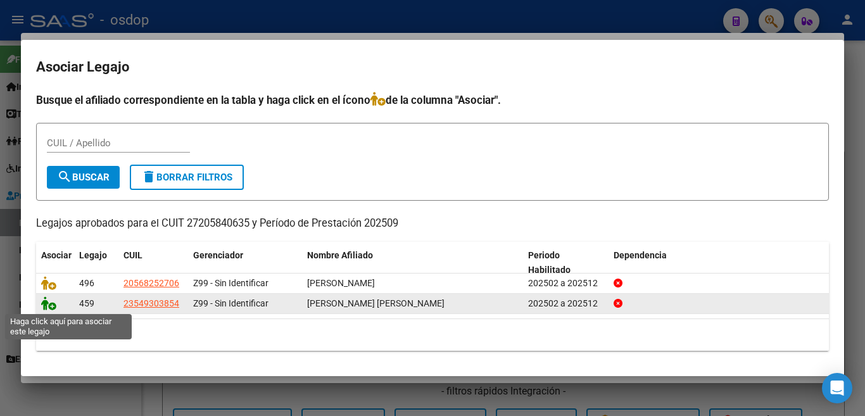
click at [50, 305] on icon at bounding box center [48, 303] width 15 height 14
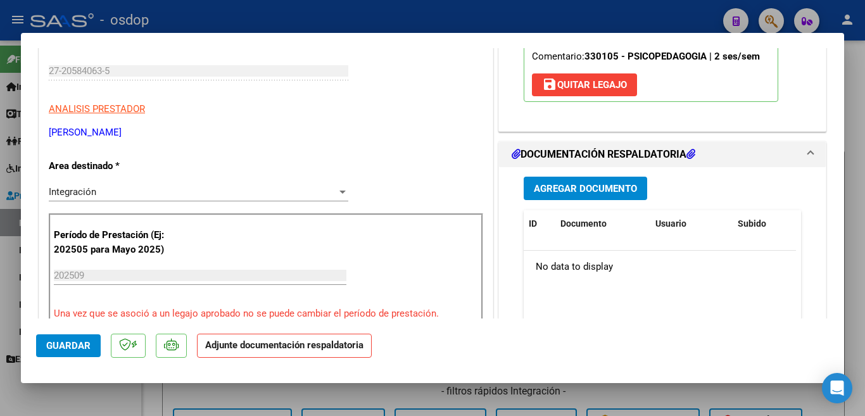
scroll to position [316, 0]
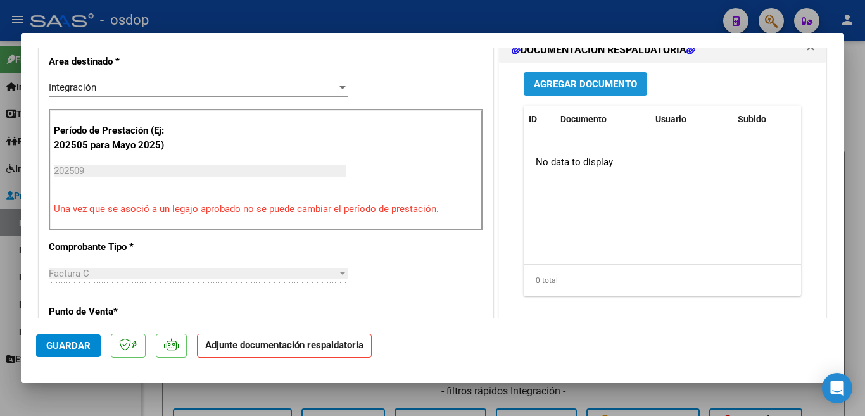
click at [592, 79] on span "Agregar Documento" at bounding box center [585, 83] width 103 height 11
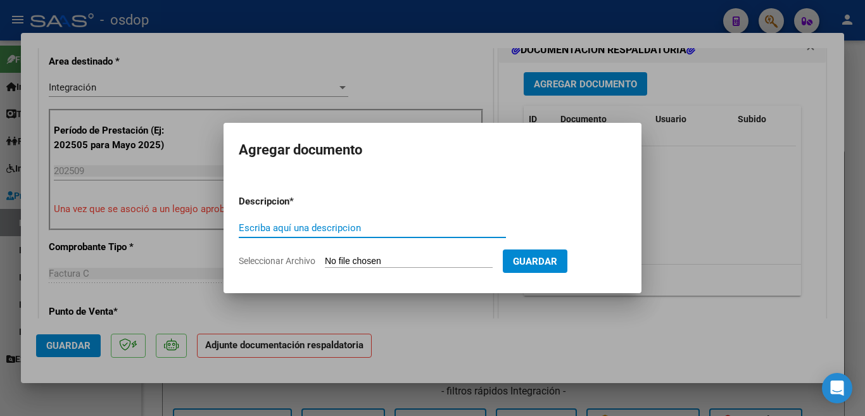
drag, startPoint x: 356, startPoint y: 222, endPoint x: 370, endPoint y: 217, distance: 15.4
click at [355, 223] on input "Escriba aquí una descripcion" at bounding box center [372, 227] width 267 height 11
type input "planill"
click at [387, 259] on input "Seleccionar Archivo" at bounding box center [409, 262] width 168 height 12
type input "C:\fakepath\asist Lara sept 25.pdf"
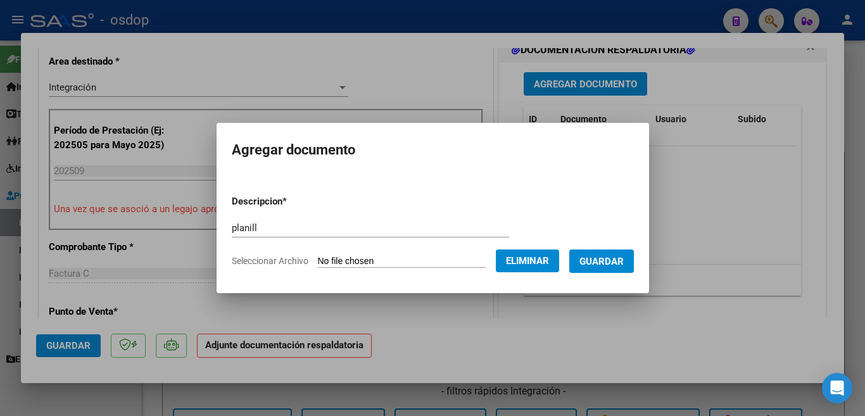
click at [620, 259] on span "Guardar" at bounding box center [601, 261] width 44 height 11
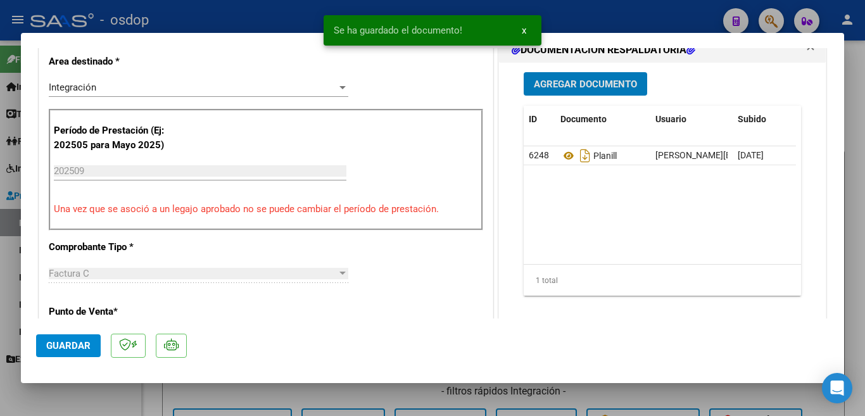
scroll to position [506, 0]
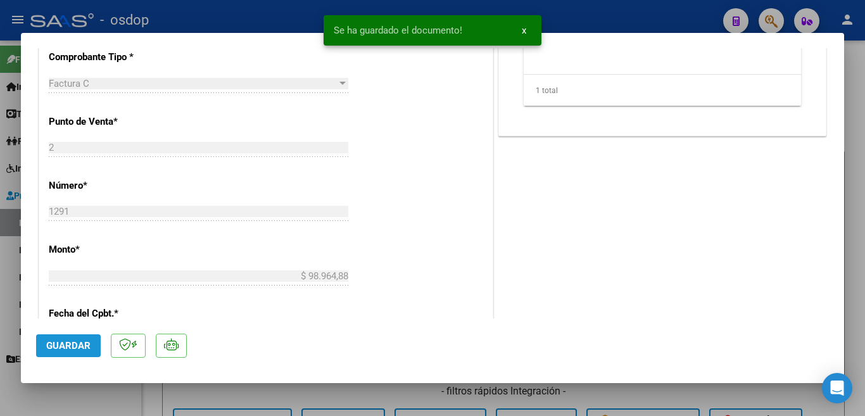
click at [90, 353] on button "Guardar" at bounding box center [68, 345] width 65 height 23
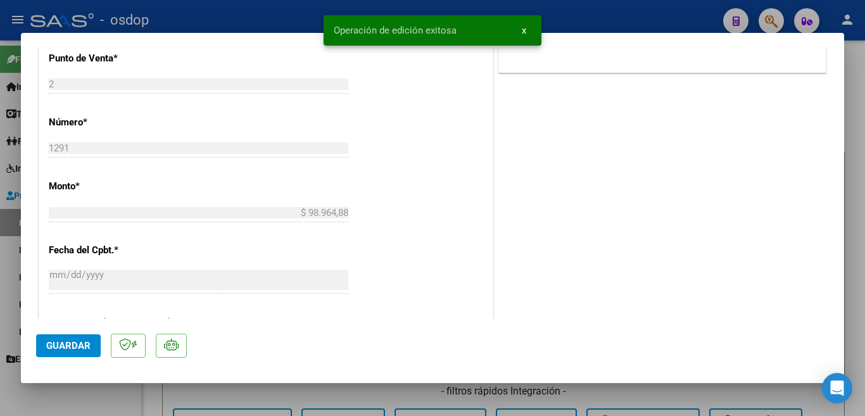
click at [8, 280] on div at bounding box center [432, 208] width 865 height 416
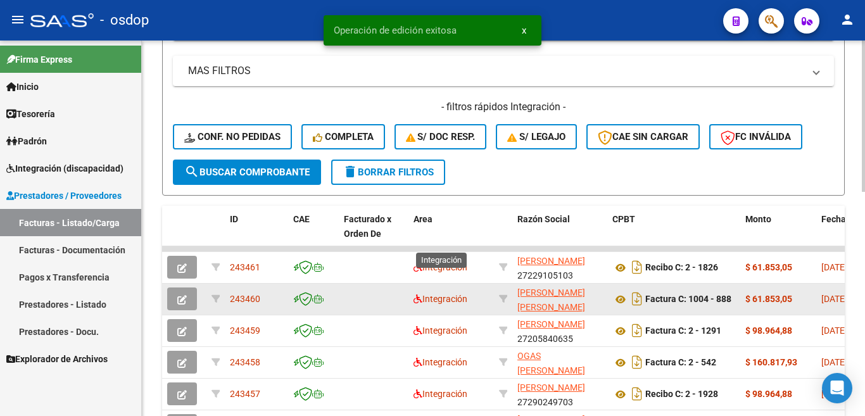
scroll to position [380, 0]
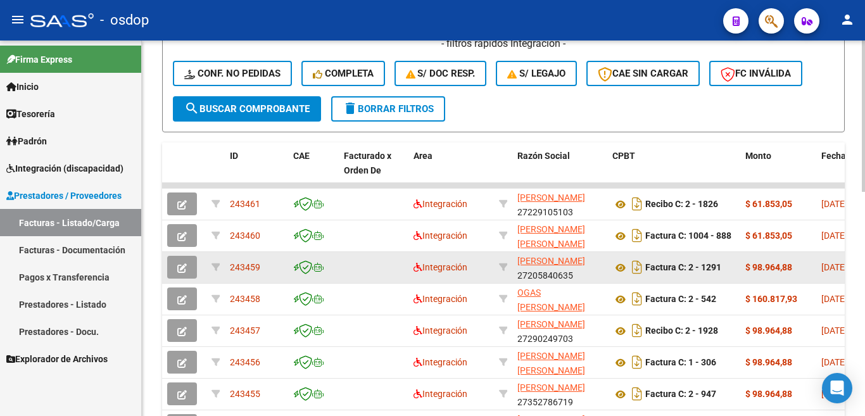
click at [256, 265] on span "243459" at bounding box center [245, 267] width 30 height 10
copy span "243459"
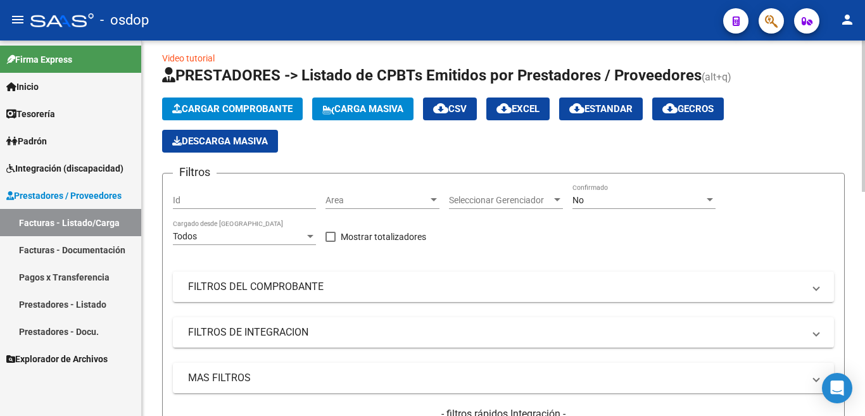
scroll to position [0, 0]
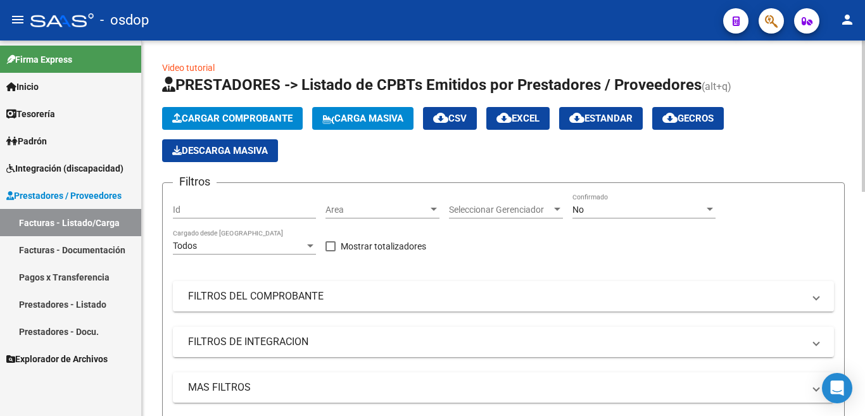
click at [219, 116] on span "Cargar Comprobante" at bounding box center [232, 118] width 120 height 11
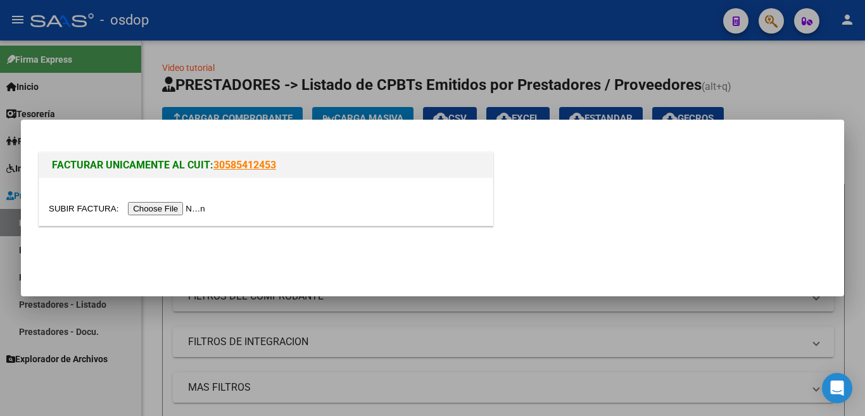
click at [203, 210] on input "file" at bounding box center [129, 208] width 160 height 13
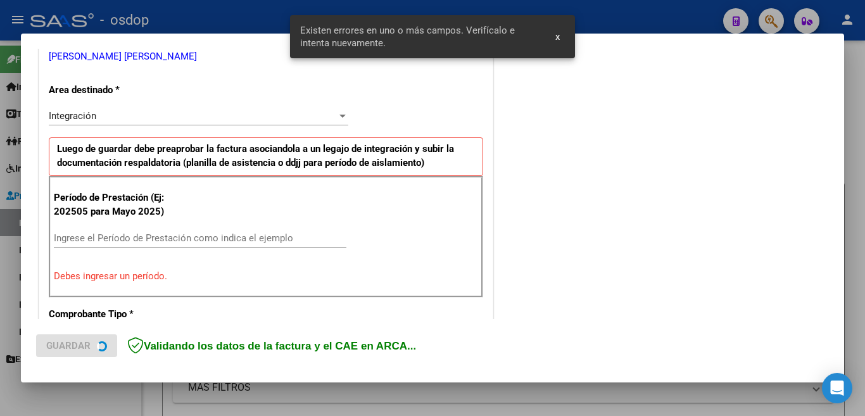
scroll to position [274, 0]
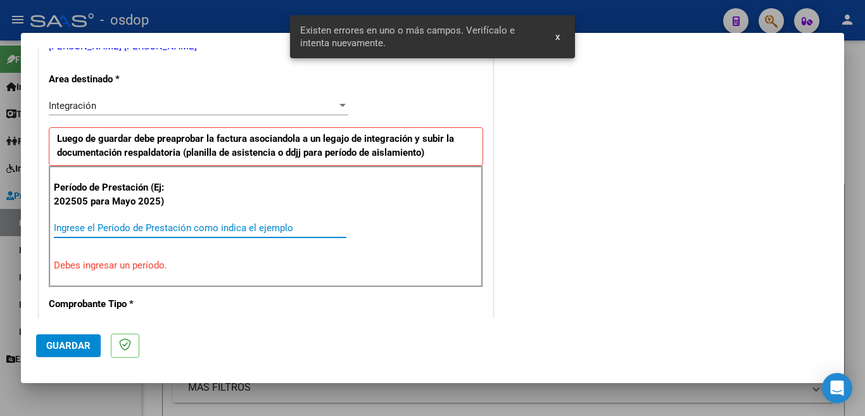
click at [189, 227] on input "Ingrese el Período de Prestación como indica el ejemplo" at bounding box center [200, 227] width 292 height 11
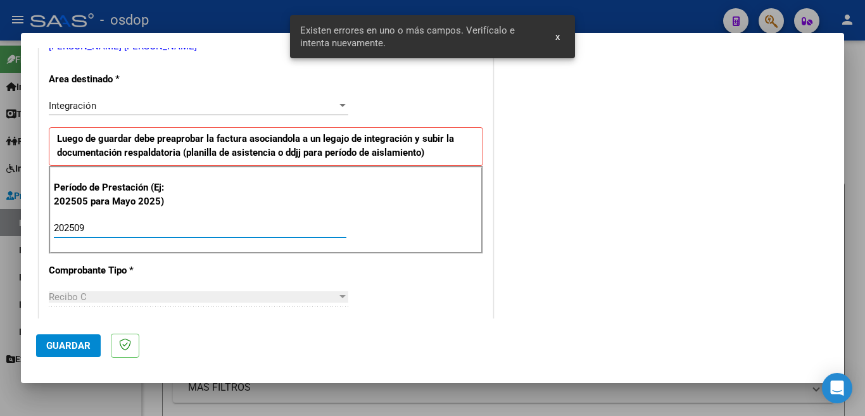
type input "202509"
click at [76, 353] on button "Guardar" at bounding box center [68, 345] width 65 height 23
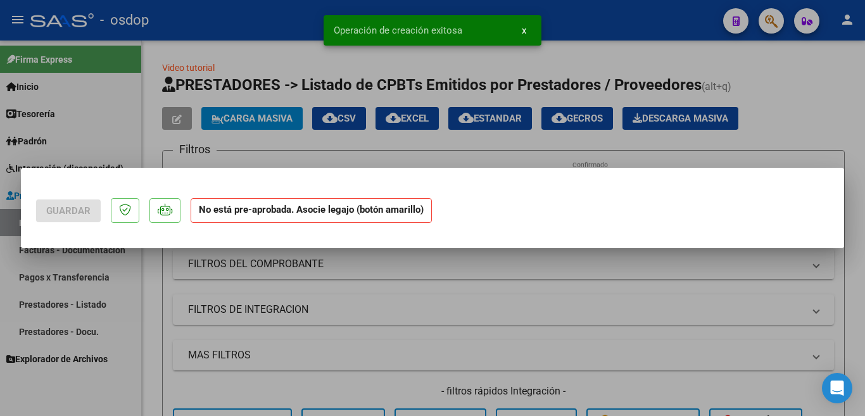
scroll to position [0, 0]
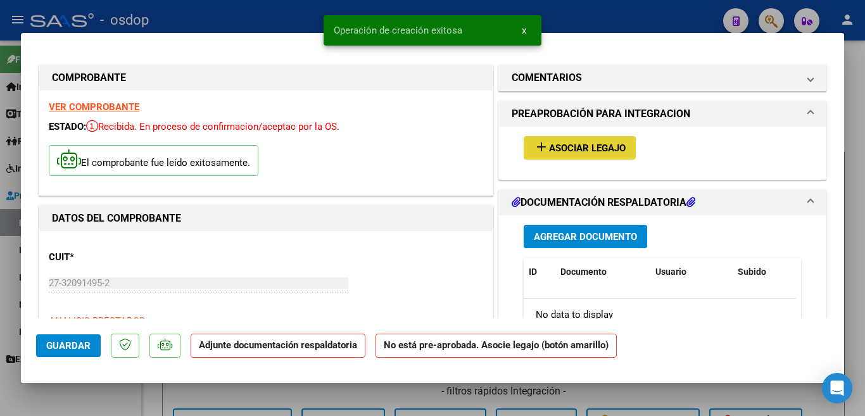
click at [565, 146] on span "Asociar Legajo" at bounding box center [587, 147] width 77 height 11
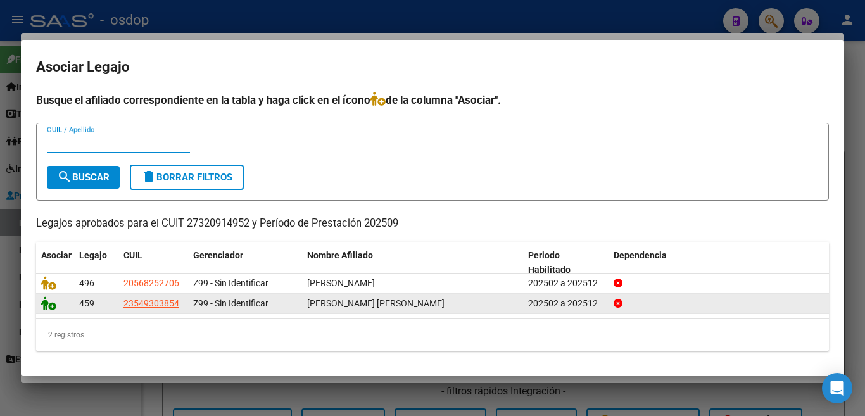
click at [41, 299] on icon at bounding box center [48, 303] width 15 height 14
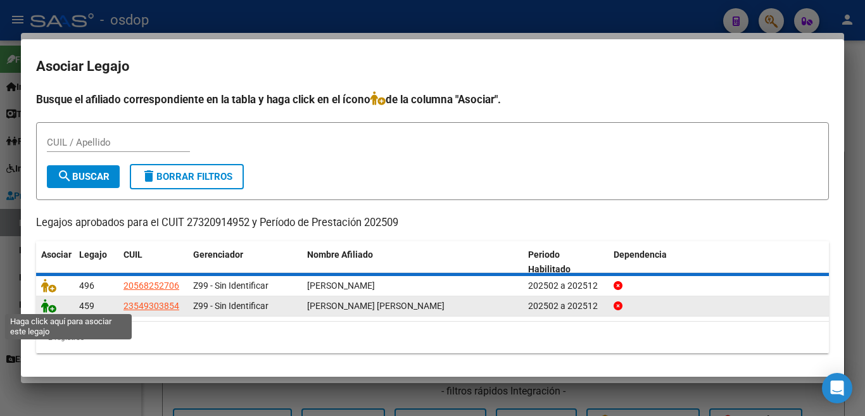
click at [45, 301] on icon at bounding box center [48, 306] width 15 height 14
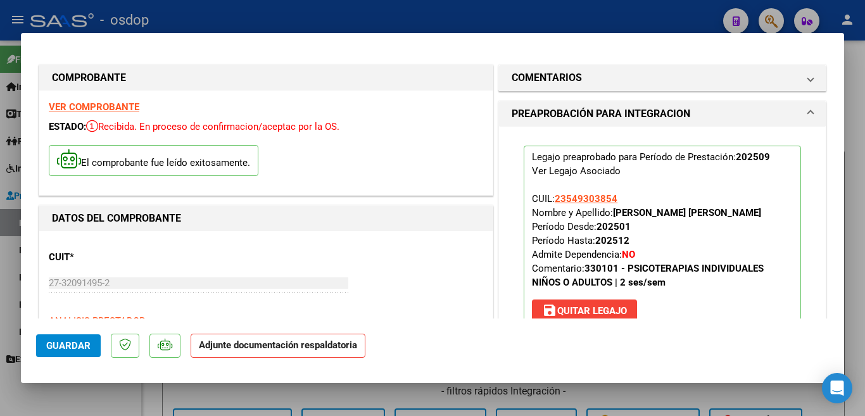
scroll to position [190, 0]
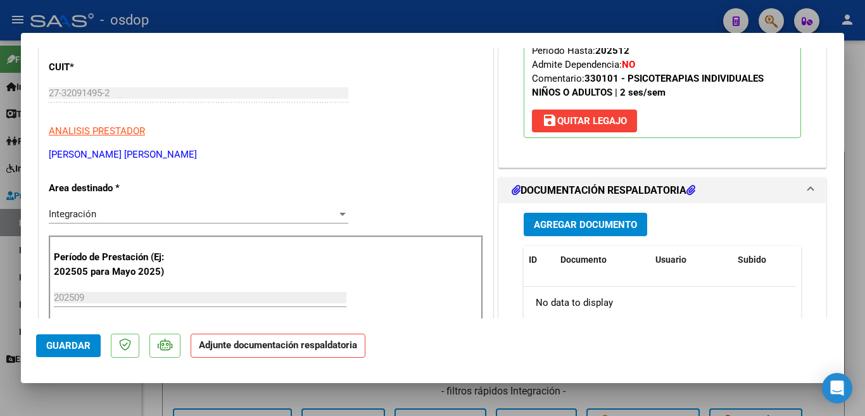
click at [580, 228] on span "Agregar Documento" at bounding box center [585, 224] width 103 height 11
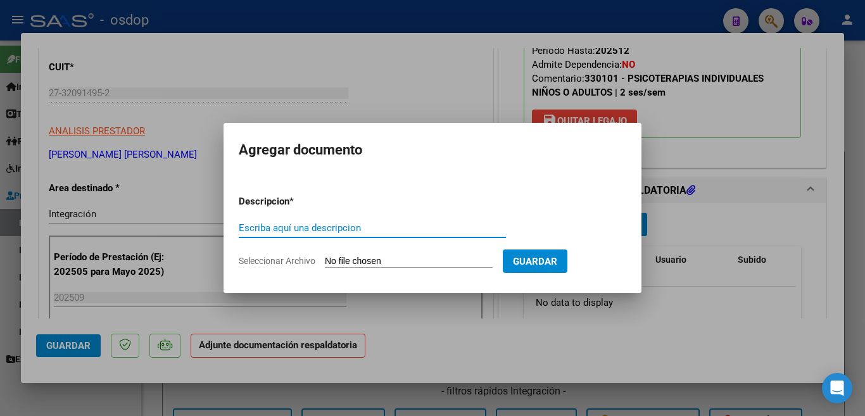
click at [403, 230] on input "Escriba aquí una descripcion" at bounding box center [372, 227] width 267 height 11
type input "planilla"
click at [423, 263] on input "Seleccionar Archivo" at bounding box center [409, 262] width 168 height 12
type input "C:\fakepath\LARA.pdf"
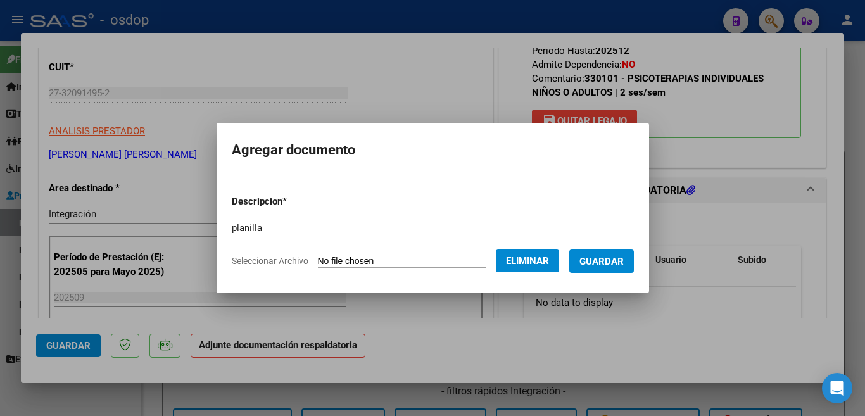
click at [604, 266] on span "Guardar" at bounding box center [601, 261] width 44 height 11
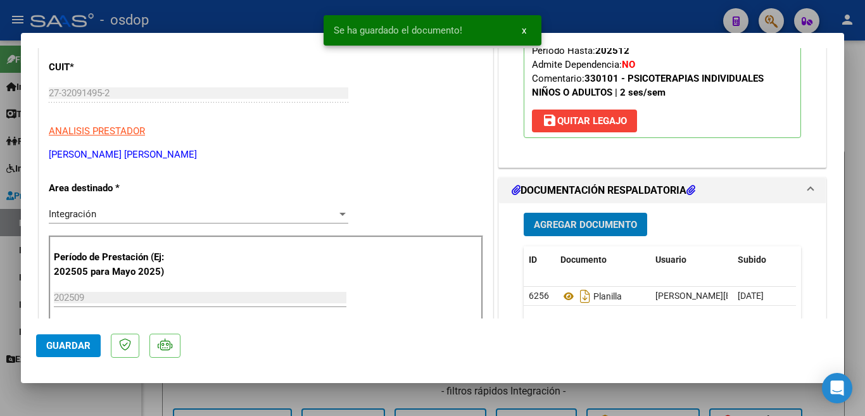
click at [69, 340] on span "Guardar" at bounding box center [68, 345] width 44 height 11
click at [0, 277] on div at bounding box center [432, 208] width 865 height 416
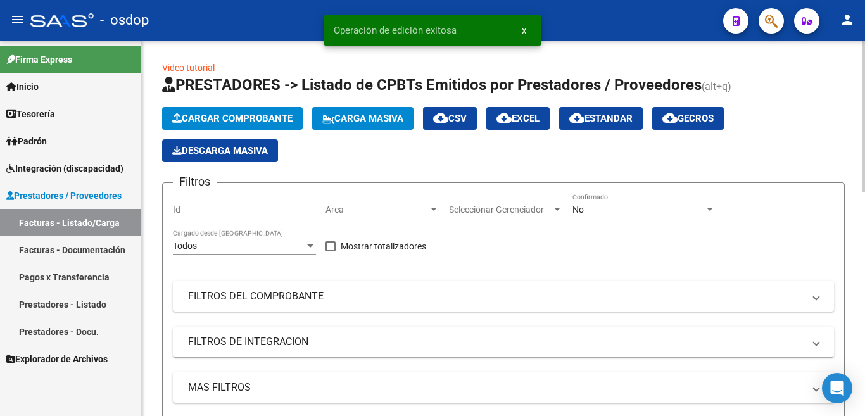
scroll to position [316, 0]
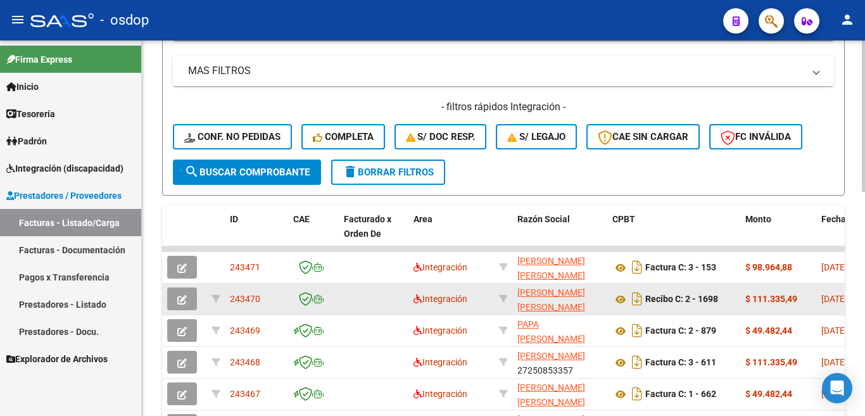
click at [245, 300] on span "243470" at bounding box center [245, 299] width 30 height 10
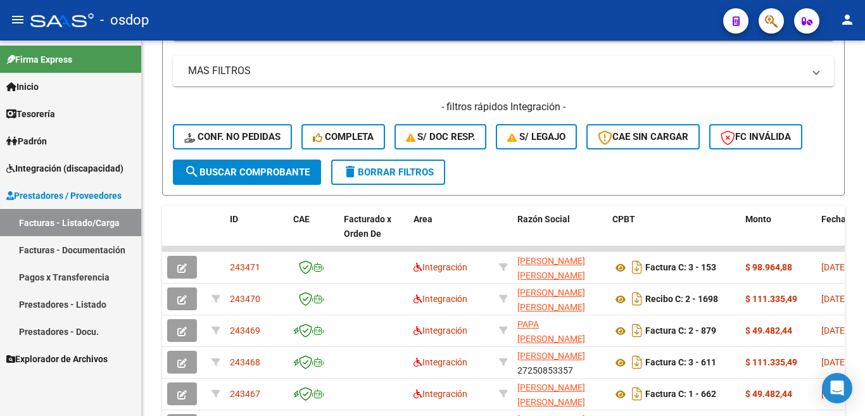
copy span "243470"
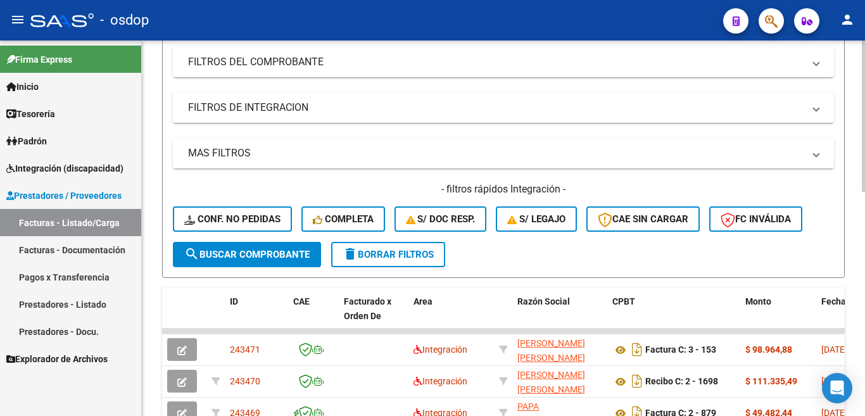
scroll to position [0, 0]
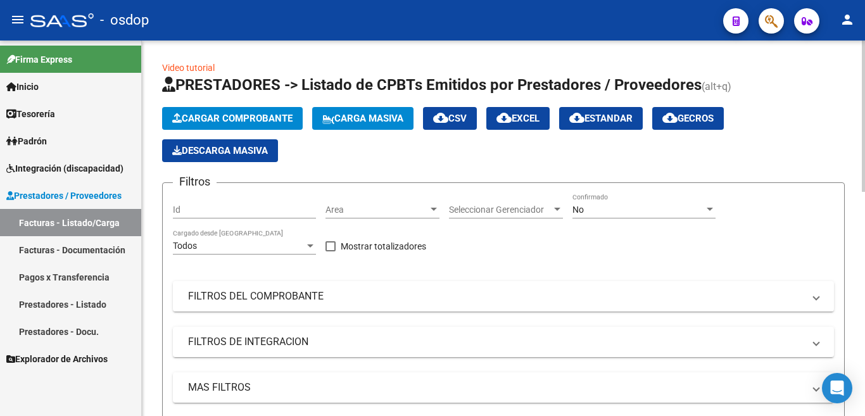
click at [240, 122] on span "Cargar Comprobante" at bounding box center [232, 118] width 120 height 11
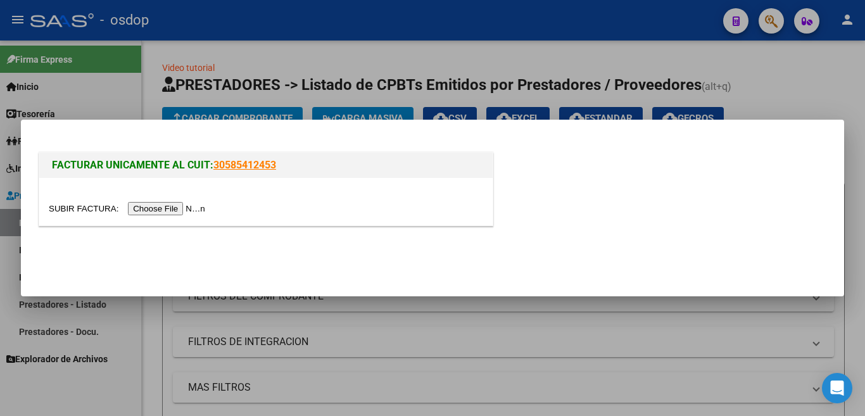
click at [184, 211] on input "file" at bounding box center [129, 208] width 160 height 13
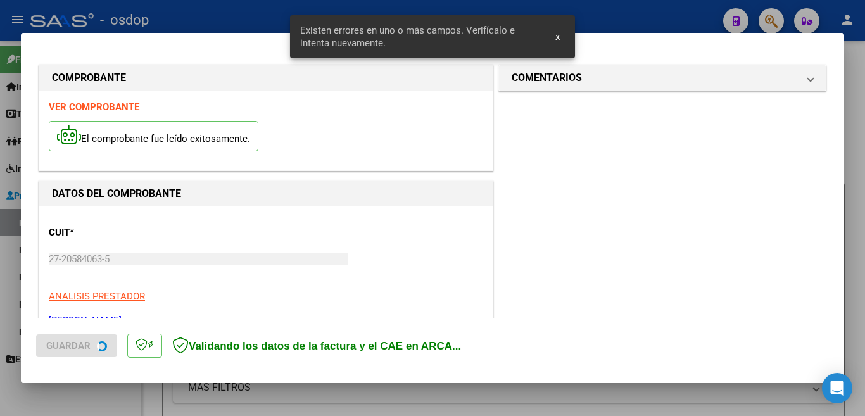
scroll to position [282, 0]
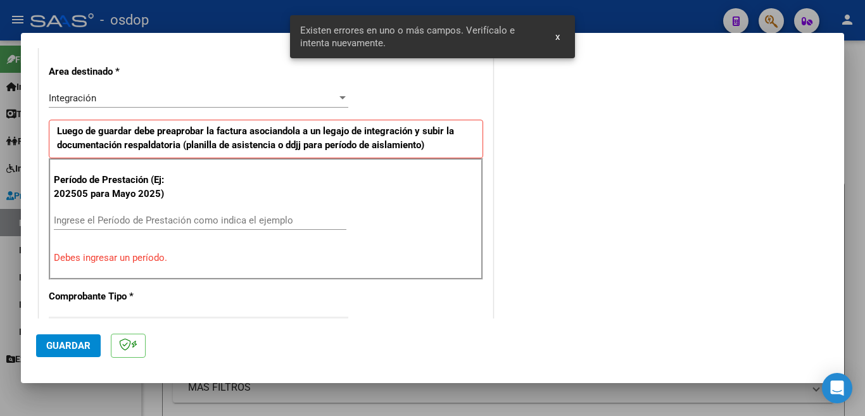
click at [189, 221] on input "Ingrese el Período de Prestación como indica el ejemplo" at bounding box center [200, 220] width 292 height 11
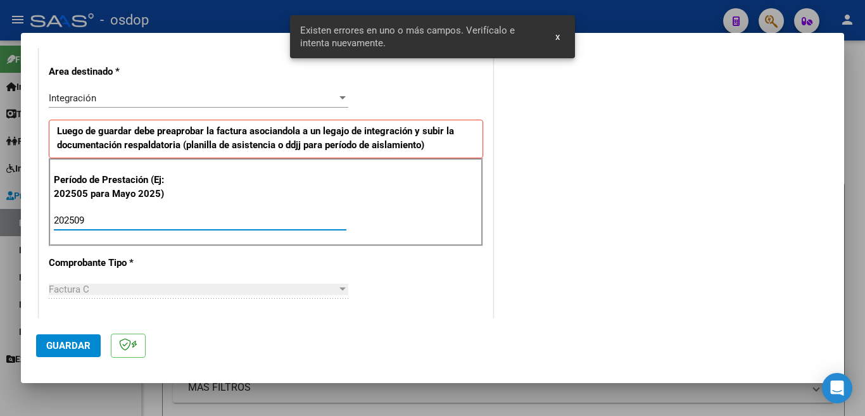
type input "202509"
click at [51, 342] on span "Guardar" at bounding box center [68, 345] width 44 height 11
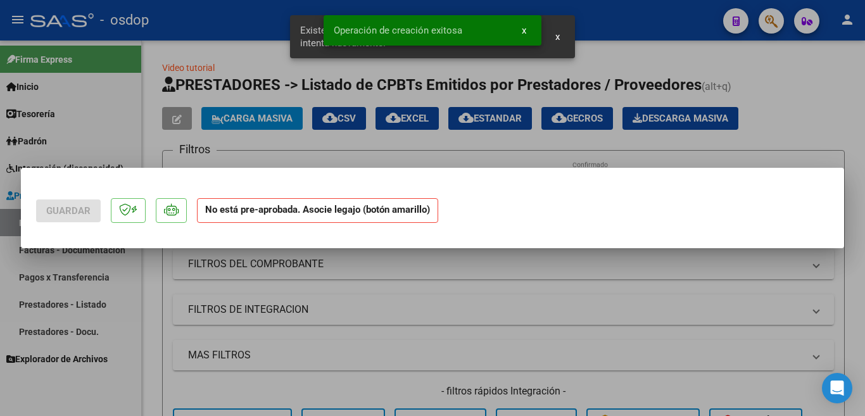
scroll to position [0, 0]
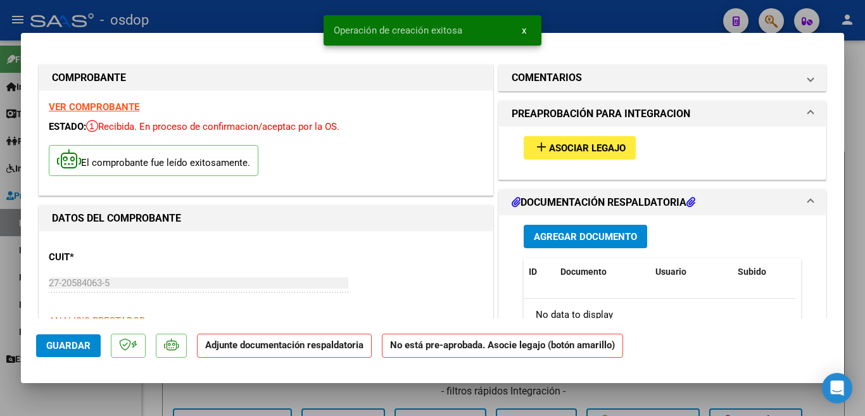
click at [550, 149] on span "Asociar Legajo" at bounding box center [587, 147] width 77 height 11
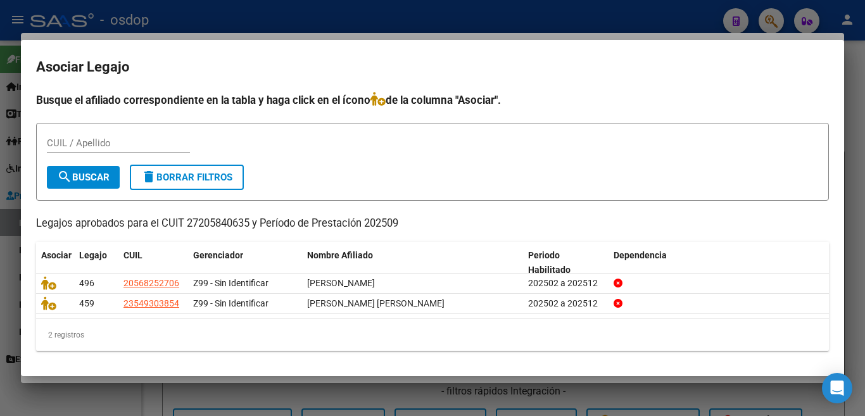
drag, startPoint x: 630, startPoint y: 1, endPoint x: 610, endPoint y: 10, distance: 22.9
click at [630, 1] on div at bounding box center [432, 208] width 865 height 416
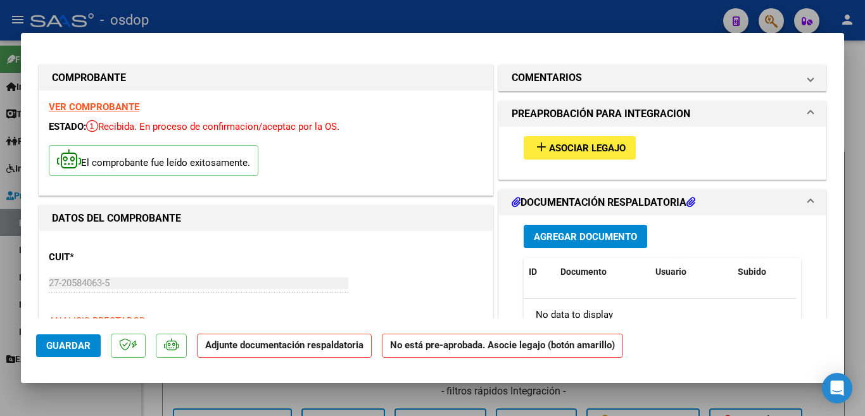
click at [538, 147] on mat-icon "add" at bounding box center [541, 146] width 15 height 15
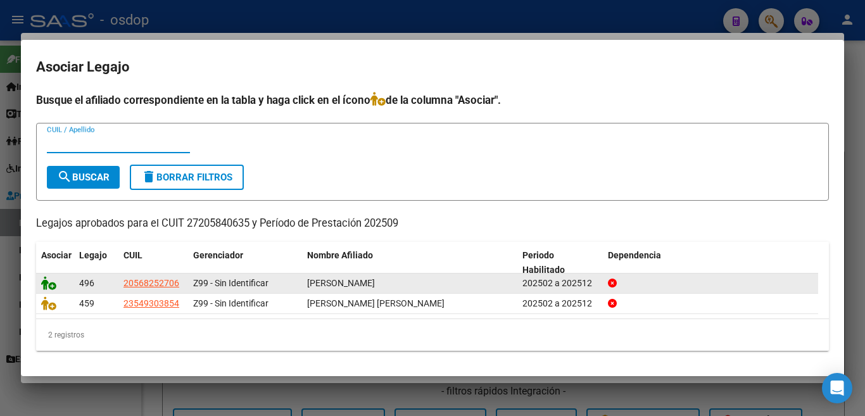
click at [39, 283] on datatable-body-cell at bounding box center [55, 283] width 38 height 20
click at [42, 283] on icon at bounding box center [48, 283] width 15 height 14
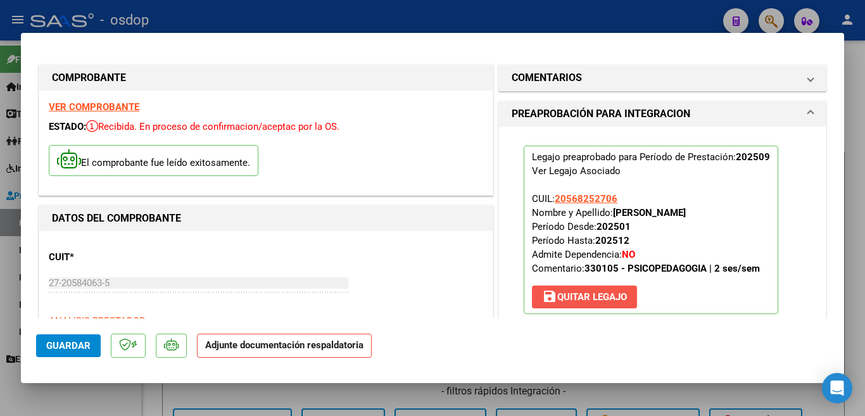
click at [599, 293] on span "save Quitar Legajo" at bounding box center [584, 296] width 85 height 11
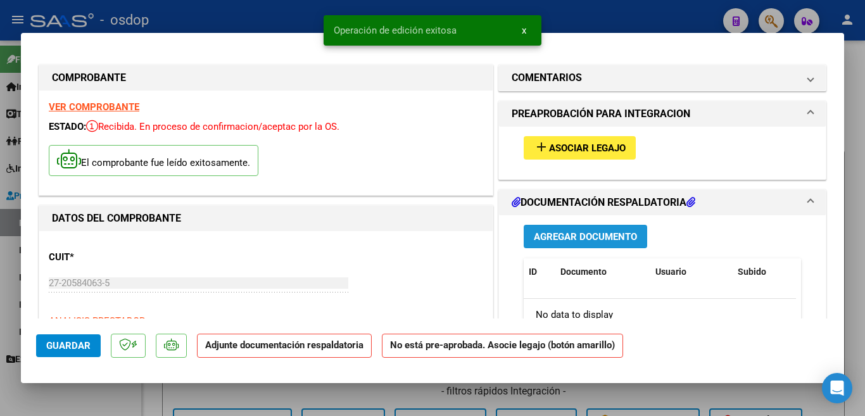
click at [608, 230] on span "Agregar Documento" at bounding box center [585, 235] width 103 height 11
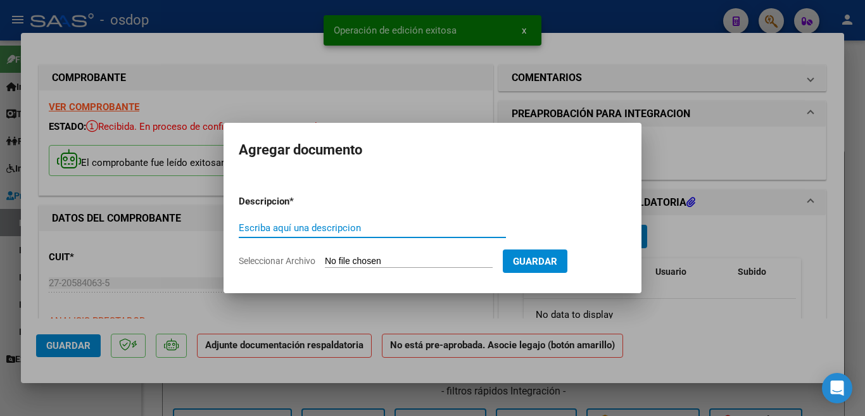
click at [314, 234] on div "Escriba aquí una descripcion" at bounding box center [372, 227] width 267 height 19
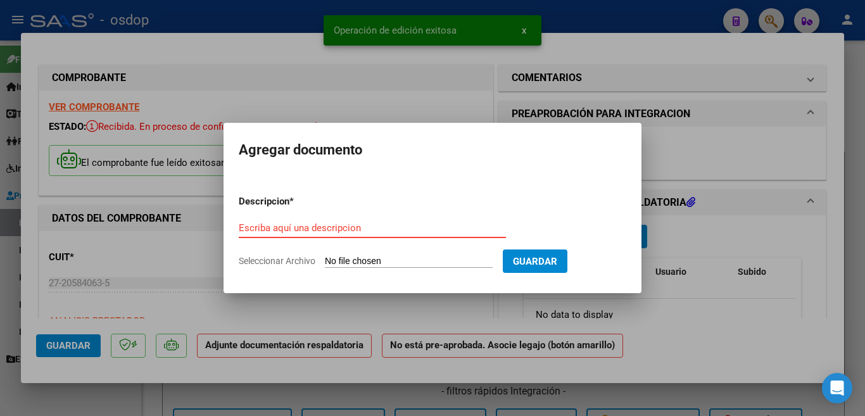
click at [316, 230] on input "Escriba aquí una descripcion" at bounding box center [372, 227] width 267 height 11
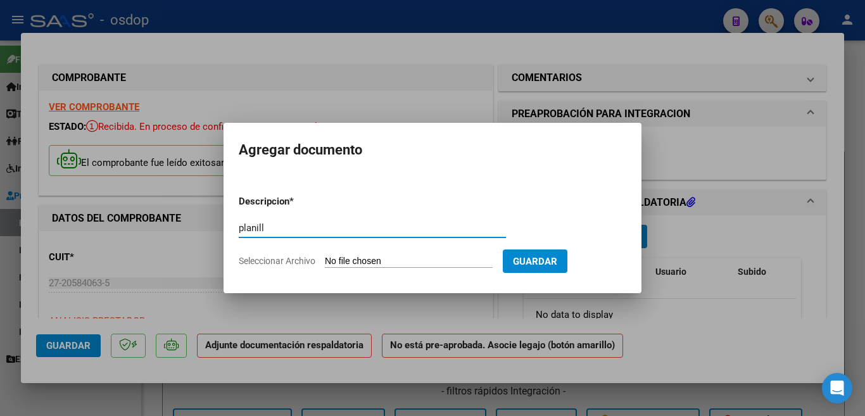
click at [310, 222] on input "planill" at bounding box center [372, 227] width 267 height 11
type input "planilla"
click at [385, 258] on input "Seleccionar Archivo" at bounding box center [409, 262] width 168 height 12
type input "C:\fakepath\asist Renzo sept 25.pdf"
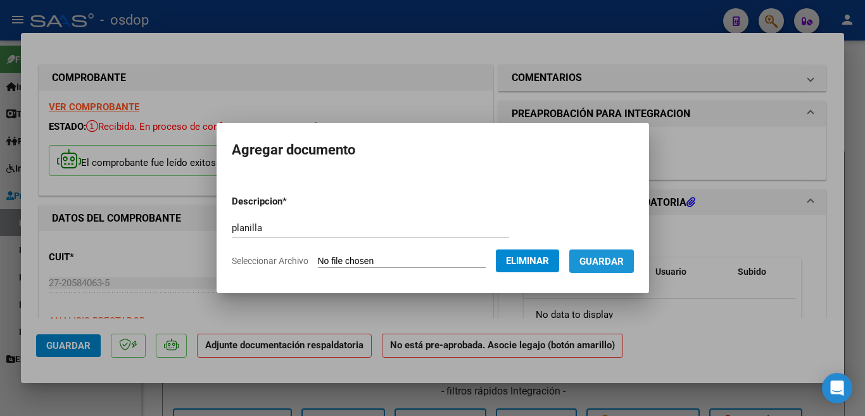
click at [603, 265] on span "Guardar" at bounding box center [601, 261] width 44 height 11
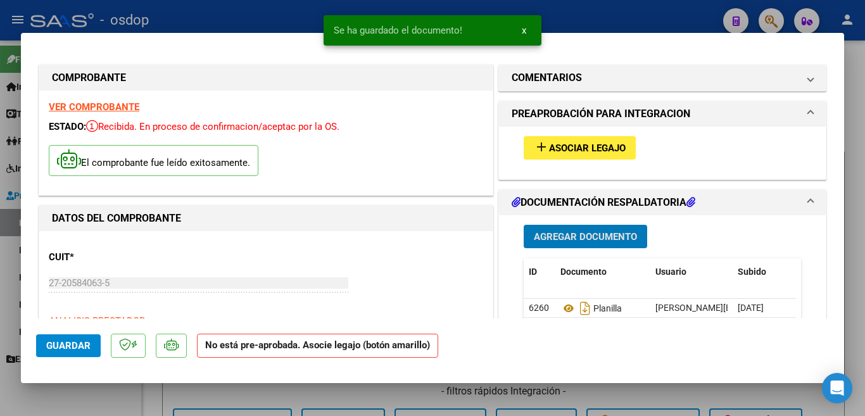
click at [78, 351] on span "Guardar" at bounding box center [68, 345] width 44 height 11
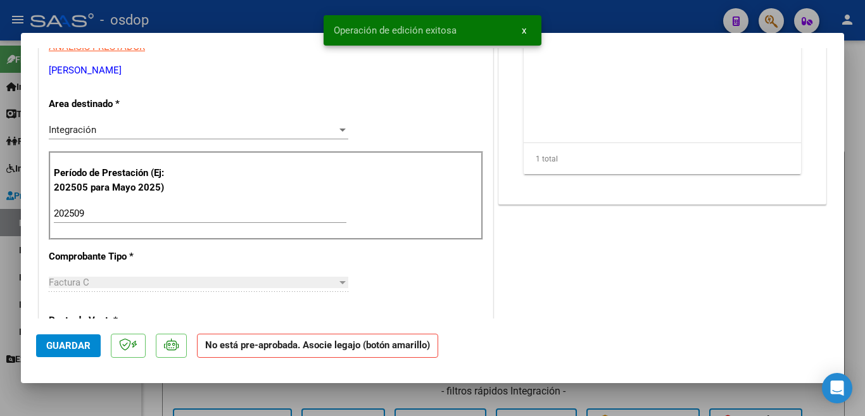
scroll to position [380, 0]
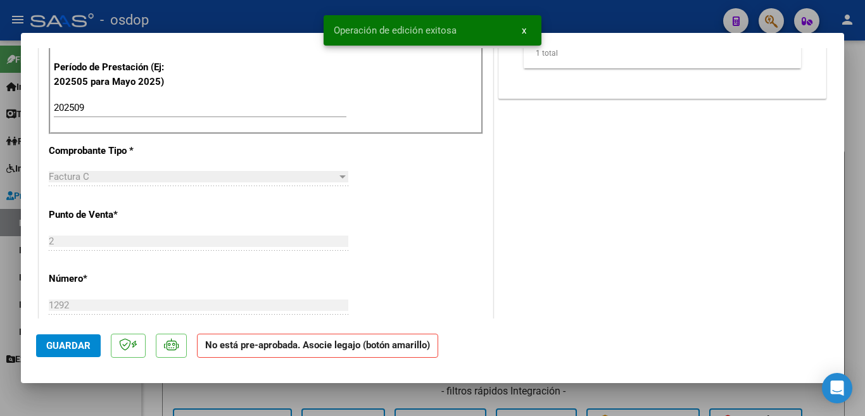
click at [0, 154] on div at bounding box center [432, 208] width 865 height 416
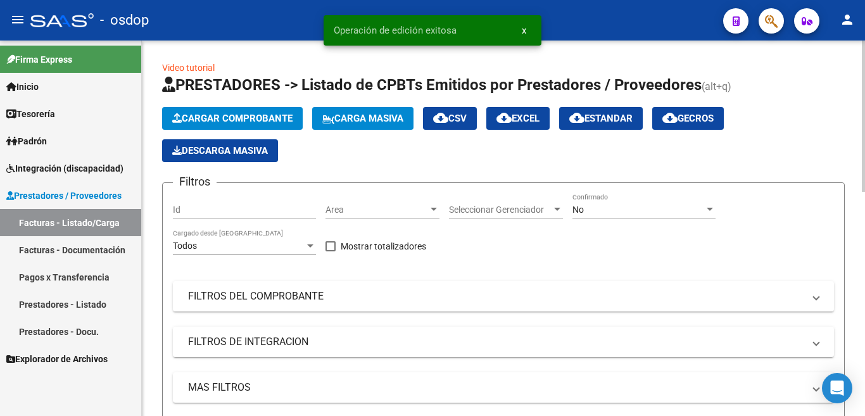
scroll to position [253, 0]
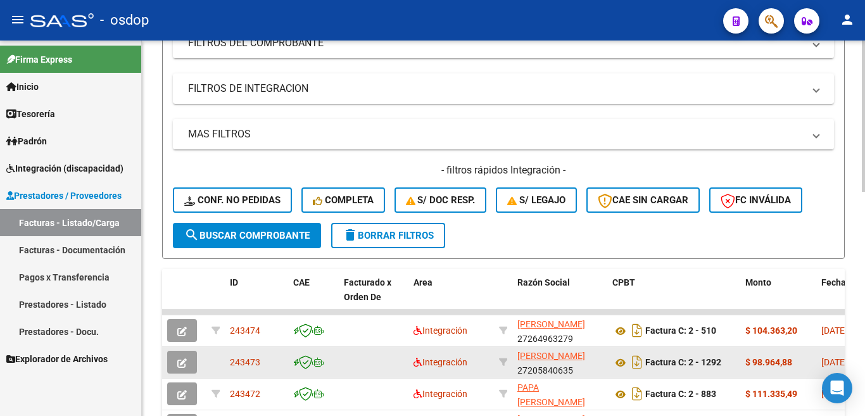
click at [253, 360] on span "243473" at bounding box center [245, 362] width 30 height 10
copy span "243473"
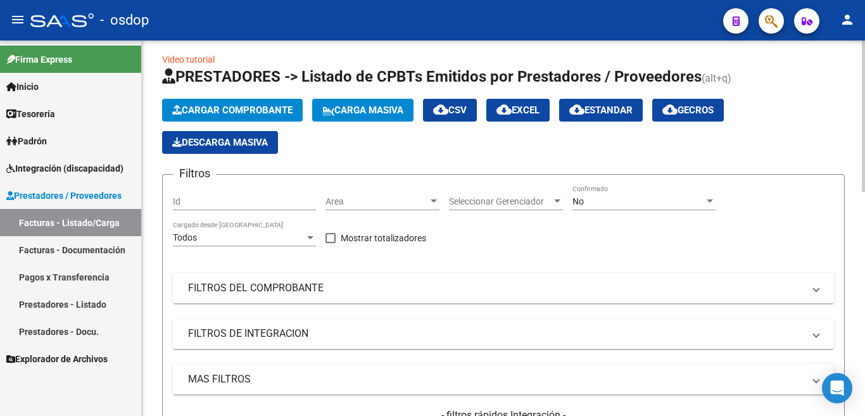
scroll to position [0, 0]
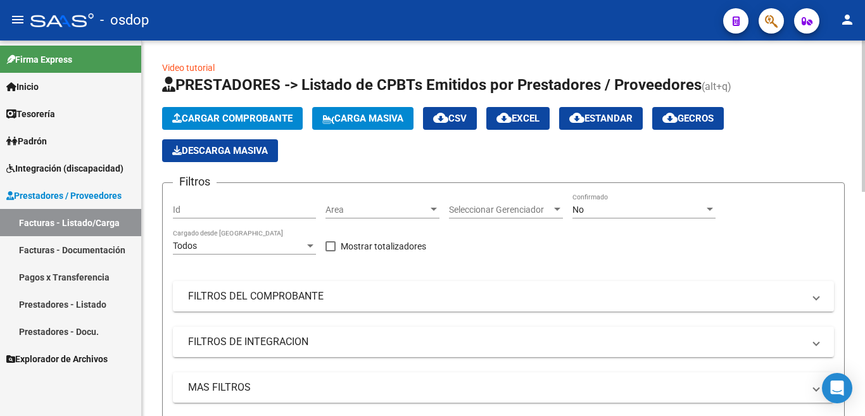
click at [210, 116] on span "Cargar Comprobante" at bounding box center [232, 118] width 120 height 11
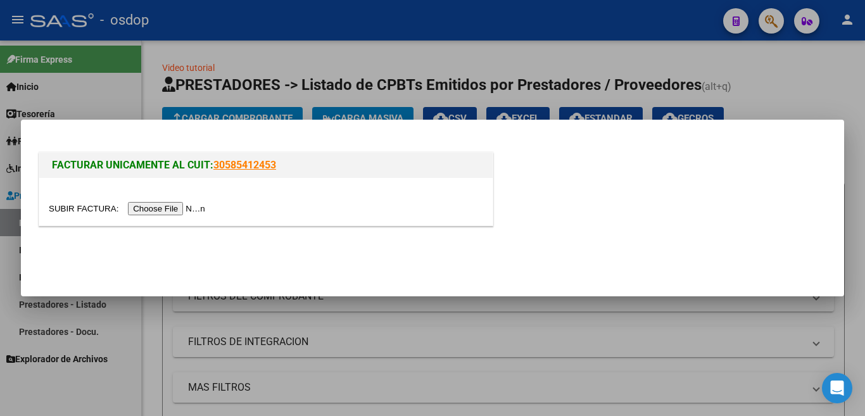
click at [156, 214] on input "file" at bounding box center [129, 208] width 160 height 13
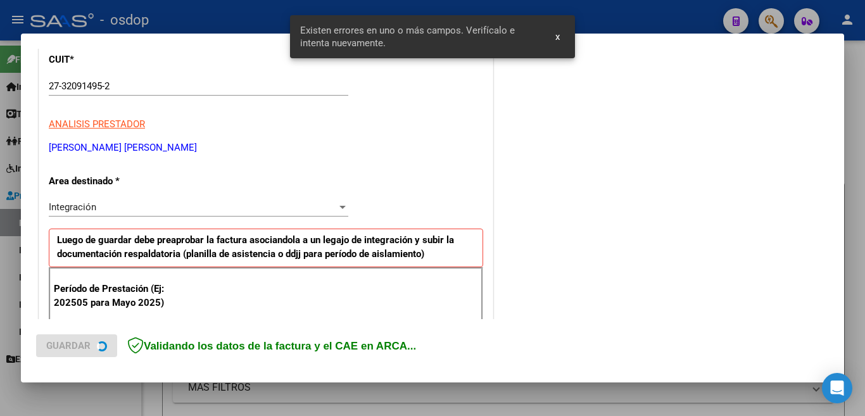
scroll to position [282, 0]
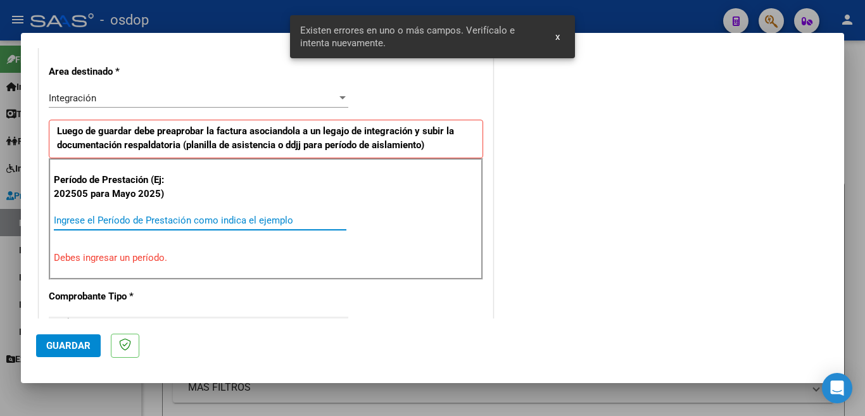
click at [186, 225] on input "Ingrese el Período de Prestación como indica el ejemplo" at bounding box center [200, 220] width 292 height 11
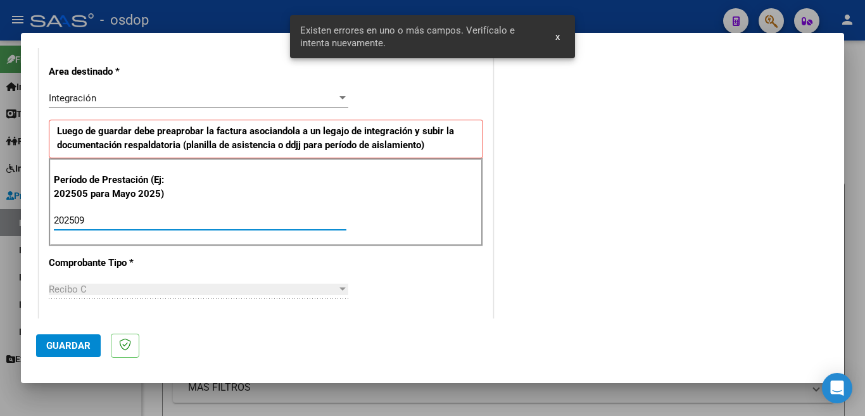
type input "202509"
click at [82, 346] on span "Guardar" at bounding box center [68, 345] width 44 height 11
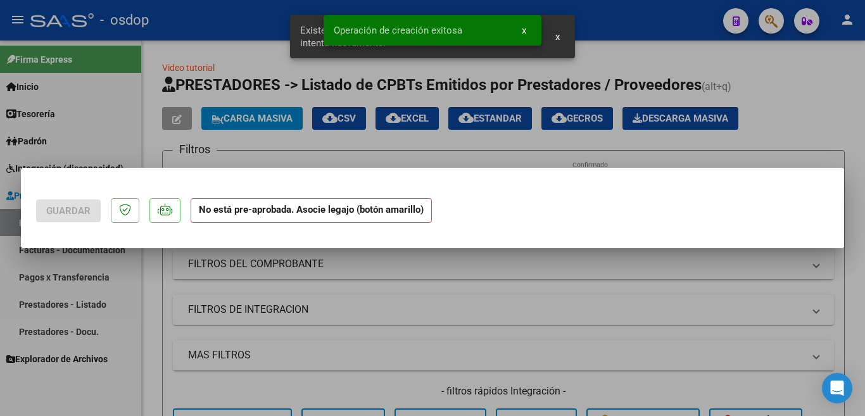
scroll to position [0, 0]
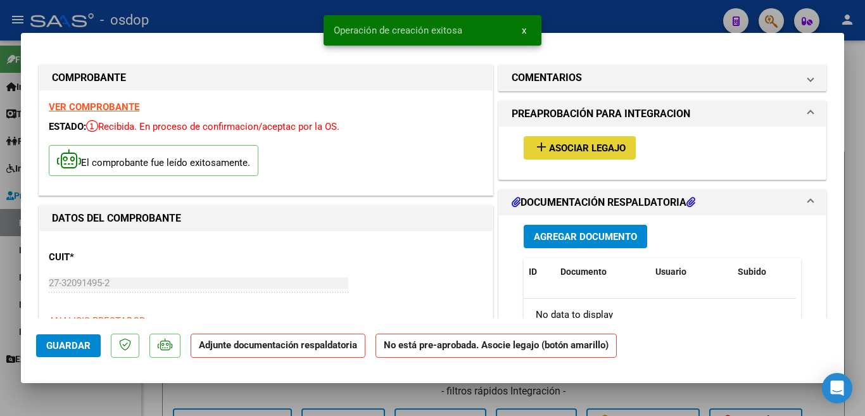
click at [549, 149] on span "Asociar Legajo" at bounding box center [587, 147] width 77 height 11
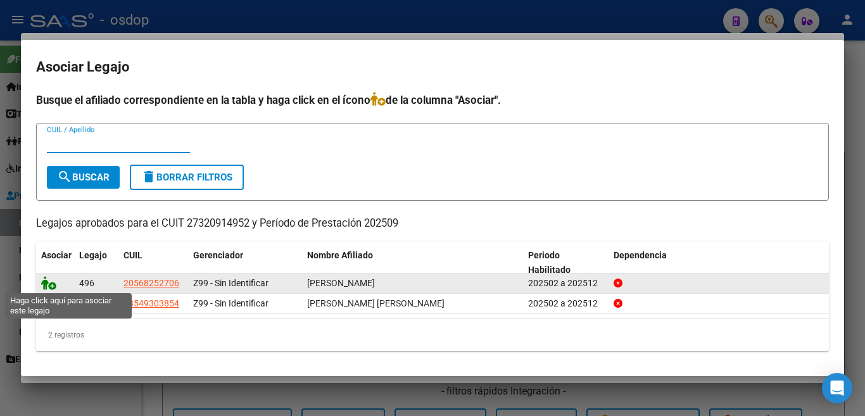
click at [52, 282] on icon at bounding box center [48, 283] width 15 height 14
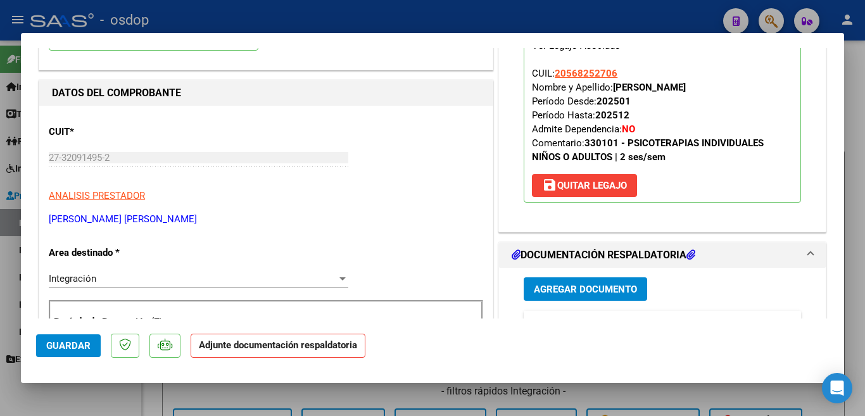
scroll to position [127, 0]
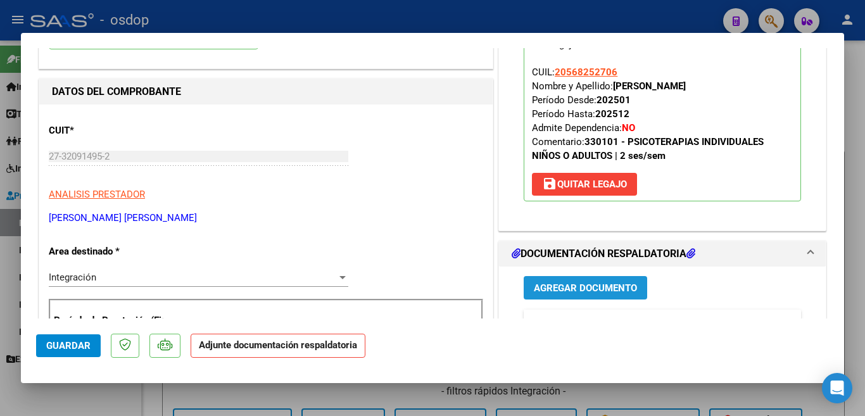
click at [583, 280] on button "Agregar Documento" at bounding box center [584, 287] width 123 height 23
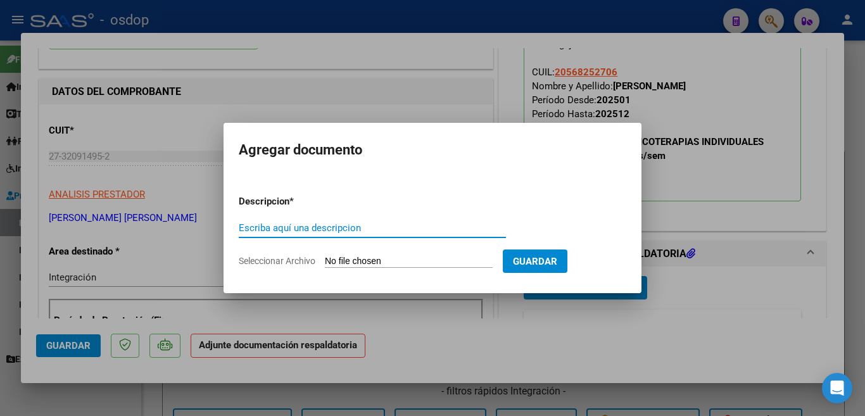
click at [413, 227] on input "Escriba aquí una descripcion" at bounding box center [372, 227] width 267 height 11
type input "planilla"
click at [431, 256] on input "Seleccionar Archivo" at bounding box center [409, 262] width 168 height 12
type input "C:\fakepath\RENZO LEON.pdf"
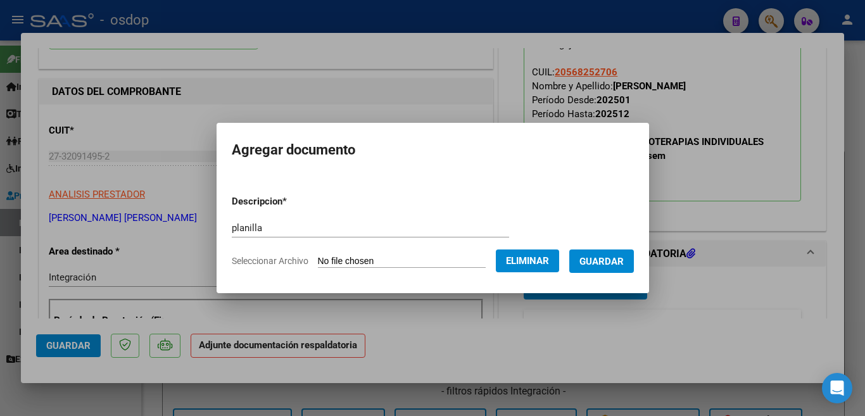
click at [617, 266] on span "Guardar" at bounding box center [601, 261] width 44 height 11
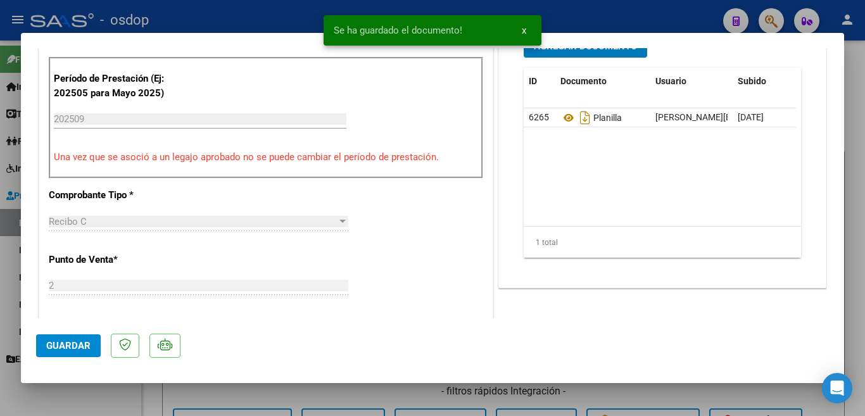
scroll to position [380, 0]
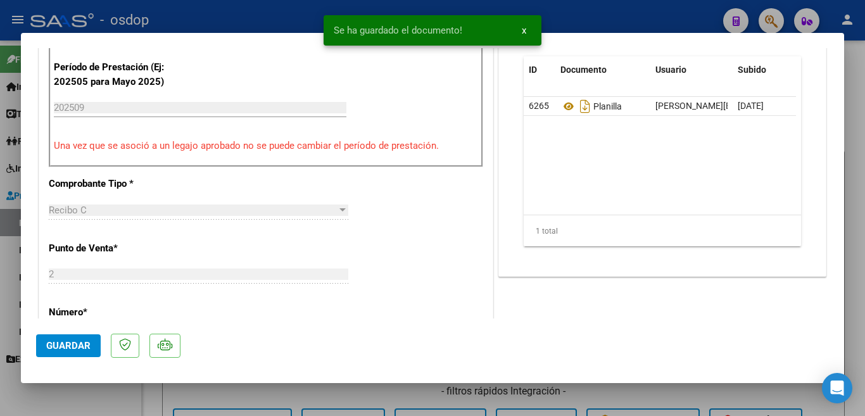
click at [77, 351] on span "Guardar" at bounding box center [68, 345] width 44 height 11
click at [0, 184] on div at bounding box center [432, 208] width 865 height 416
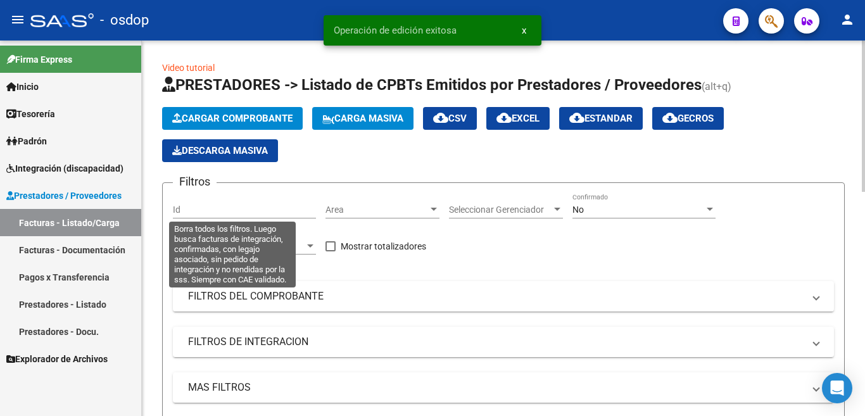
scroll to position [349, 0]
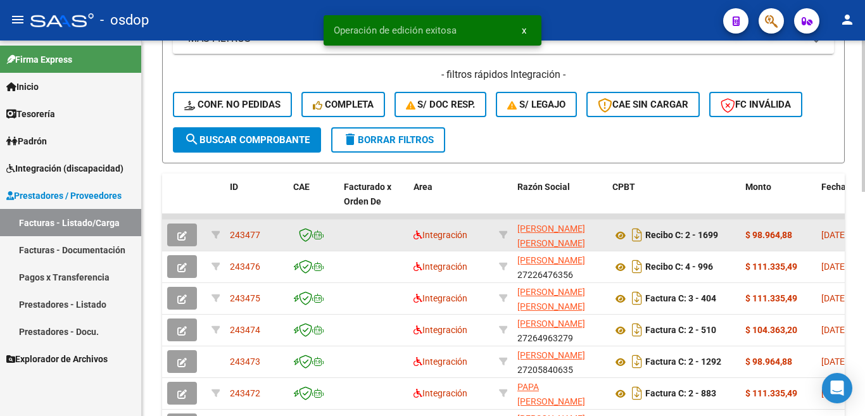
click at [247, 234] on span "243477" at bounding box center [245, 235] width 30 height 10
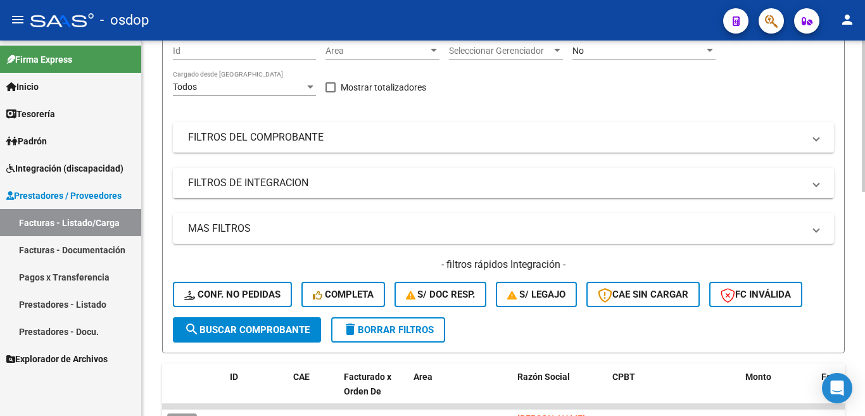
scroll to position [0, 0]
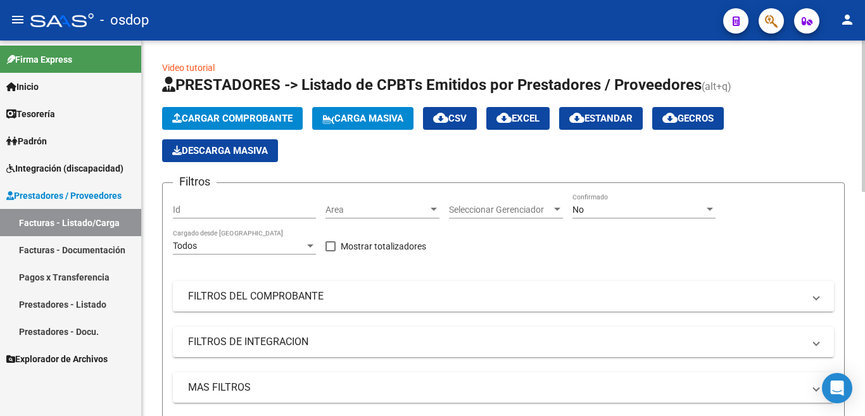
click at [244, 122] on span "Cargar Comprobante" at bounding box center [232, 118] width 120 height 11
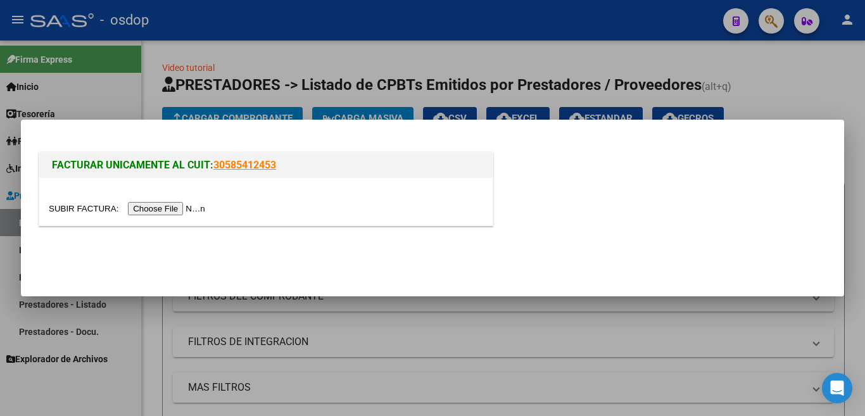
click at [180, 203] on input "file" at bounding box center [129, 208] width 160 height 13
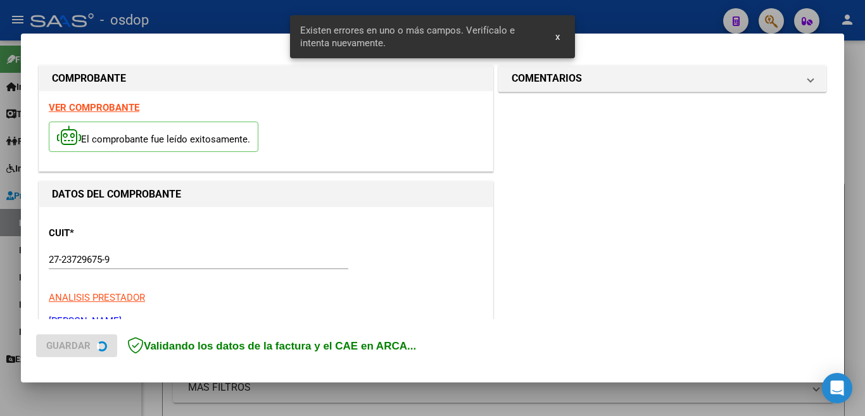
scroll to position [306, 0]
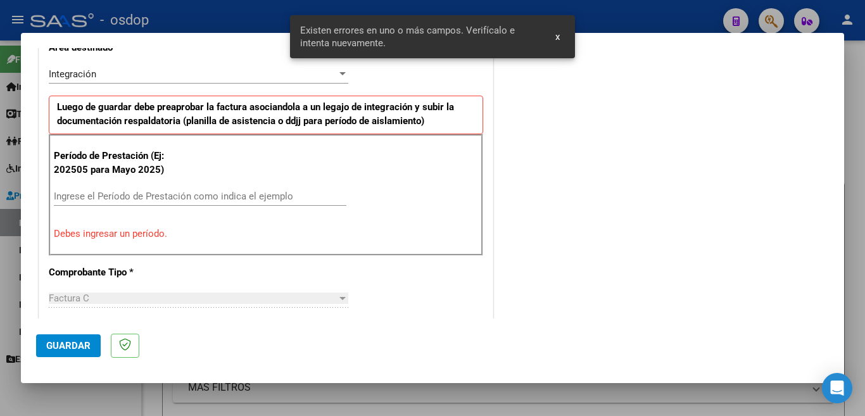
click at [248, 188] on div "Ingrese el Período de Prestación como indica el ejemplo" at bounding box center [200, 196] width 292 height 19
click at [250, 196] on input "Ingrese el Período de Prestación como indica el ejemplo" at bounding box center [200, 196] width 292 height 11
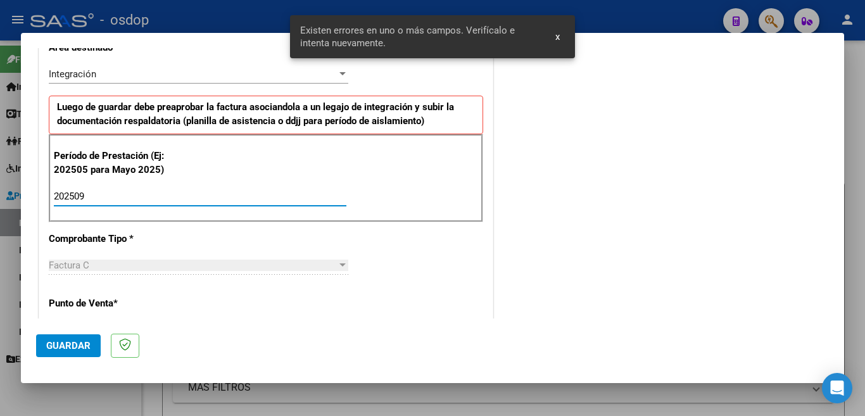
type input "202509"
click at [61, 344] on span "Guardar" at bounding box center [68, 345] width 44 height 11
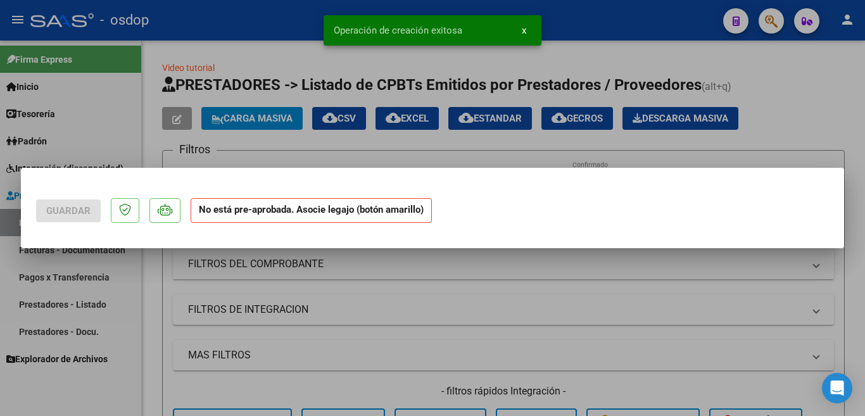
scroll to position [0, 0]
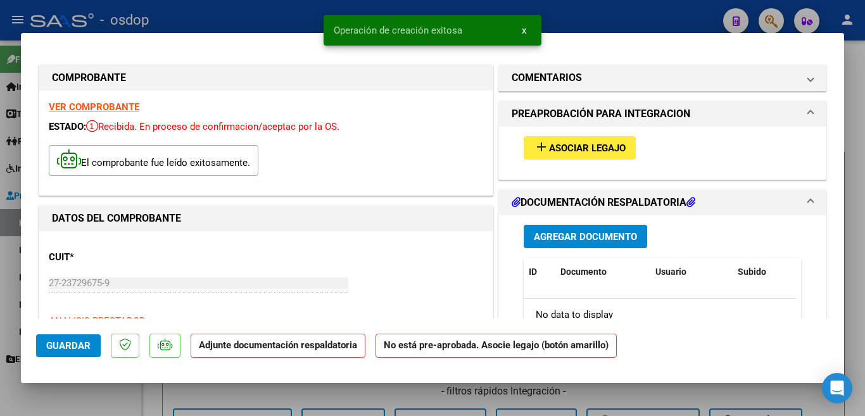
click at [558, 141] on button "add Asociar Legajo" at bounding box center [579, 147] width 112 height 23
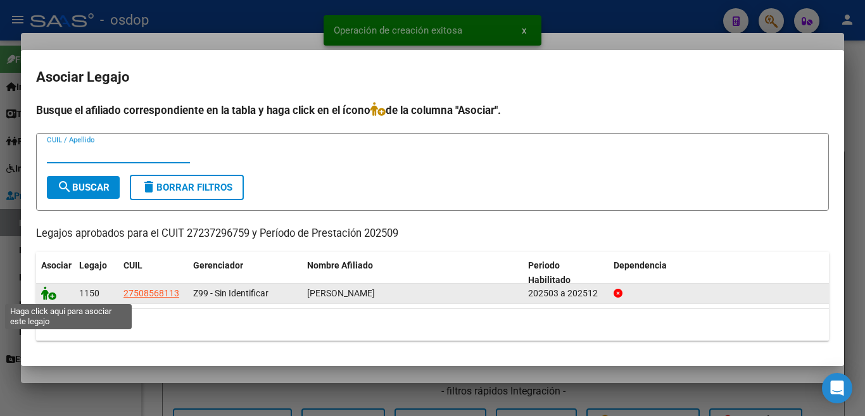
click at [51, 294] on icon at bounding box center [48, 293] width 15 height 14
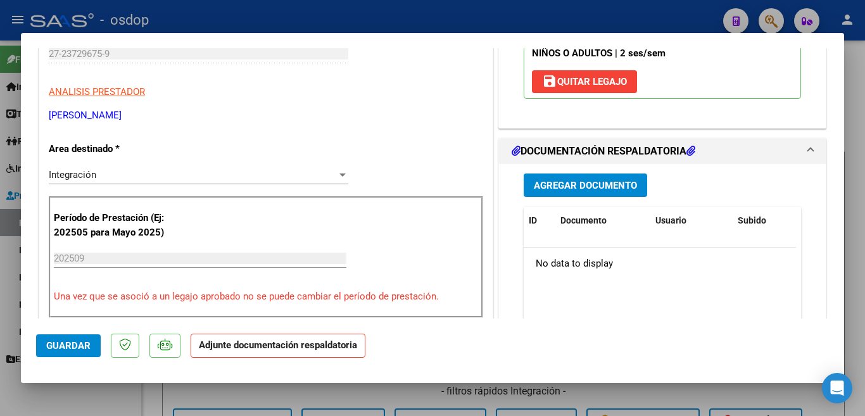
scroll to position [316, 0]
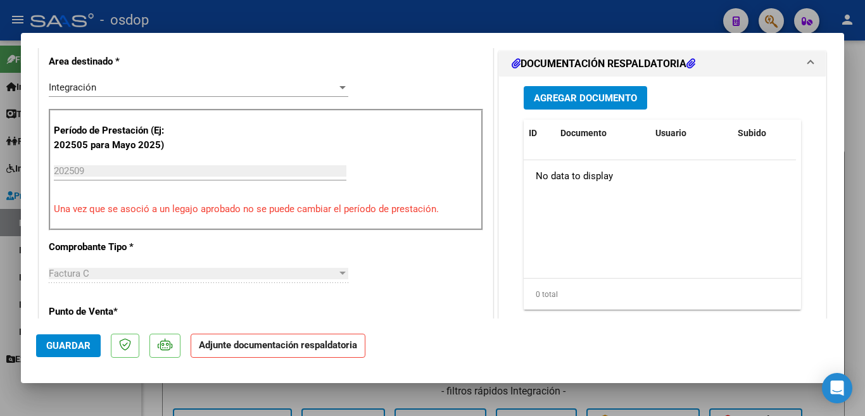
click at [557, 93] on span "Agregar Documento" at bounding box center [585, 97] width 103 height 11
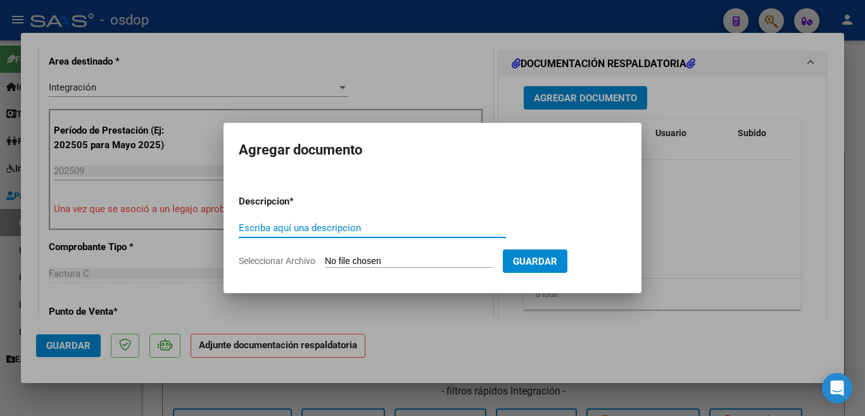
click at [392, 230] on input "Escriba aquí una descripcion" at bounding box center [372, 227] width 267 height 11
type input "planilla"
click at [368, 257] on input "Seleccionar Archivo" at bounding box center [409, 262] width 168 height 12
type input "C:\fakepath\asistencia setiembre 2025.pdf"
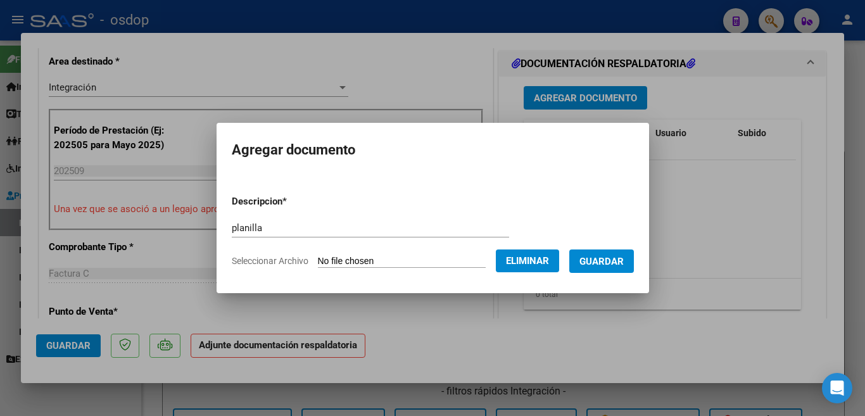
click at [614, 259] on span "Guardar" at bounding box center [601, 261] width 44 height 11
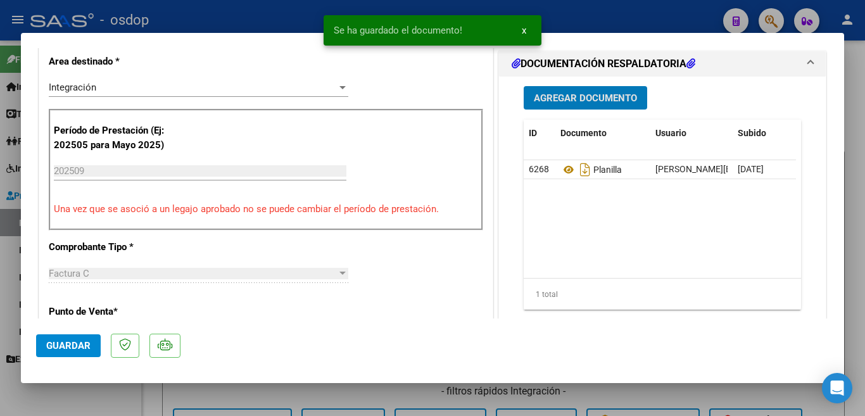
click at [0, 119] on div at bounding box center [432, 208] width 865 height 416
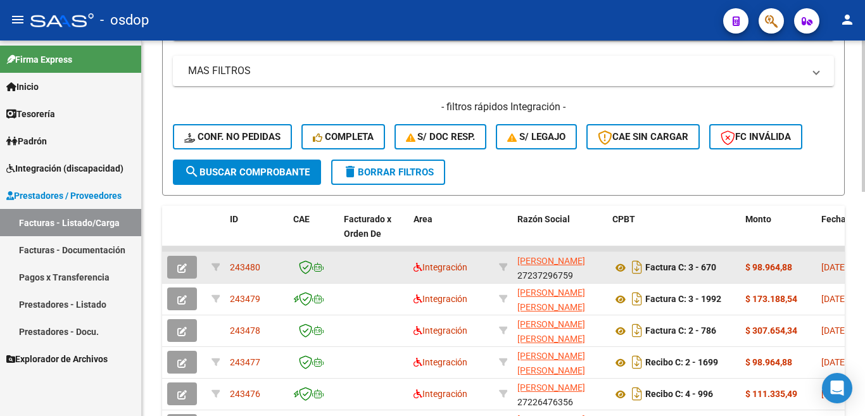
click at [247, 268] on span "243480" at bounding box center [245, 267] width 30 height 10
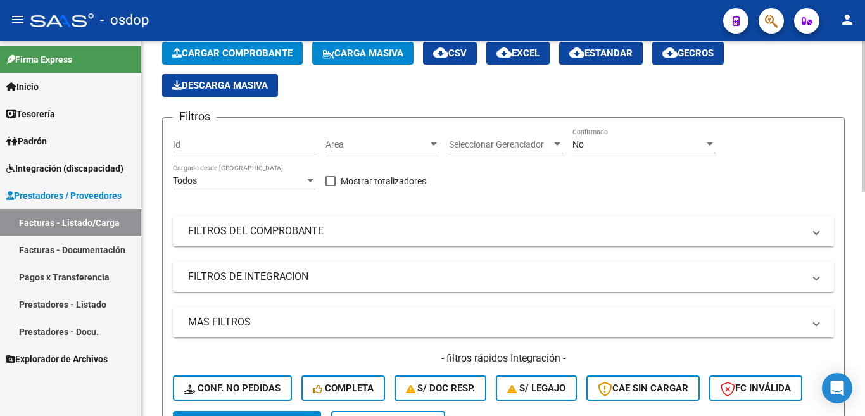
scroll to position [0, 0]
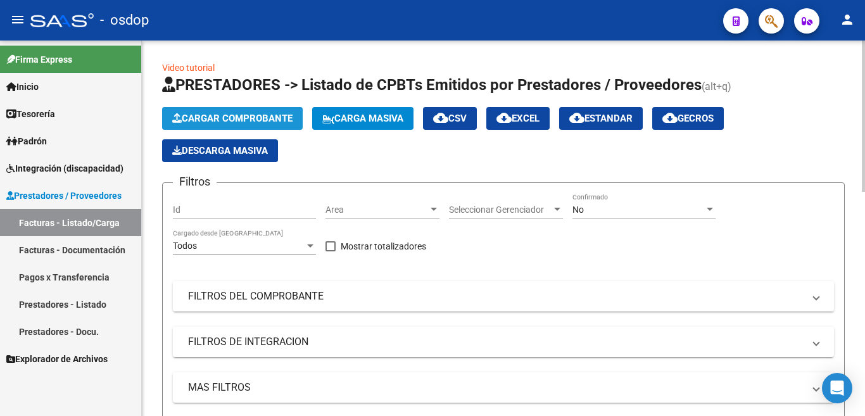
click at [225, 110] on button "Cargar Comprobante" at bounding box center [232, 118] width 141 height 23
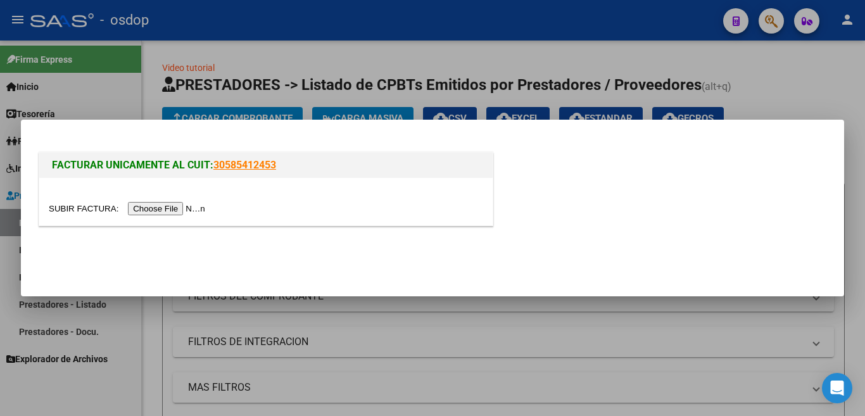
click at [184, 210] on input "file" at bounding box center [129, 208] width 160 height 13
click at [185, 206] on input "file" at bounding box center [129, 208] width 160 height 13
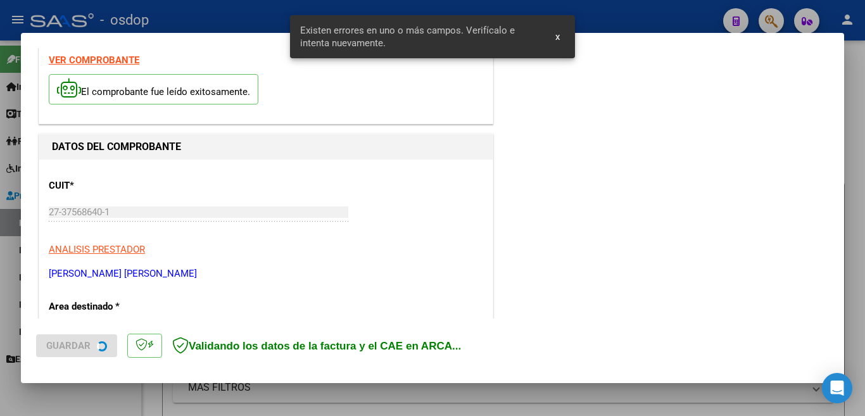
scroll to position [306, 0]
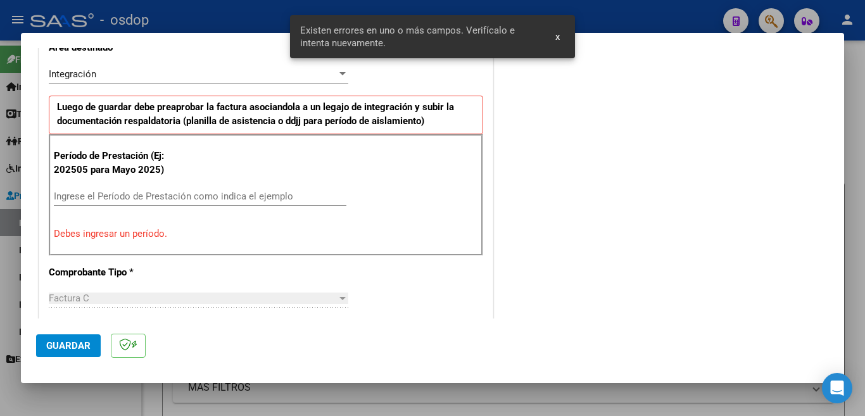
click at [282, 196] on input "Ingrese el Período de Prestación como indica el ejemplo" at bounding box center [200, 196] width 292 height 11
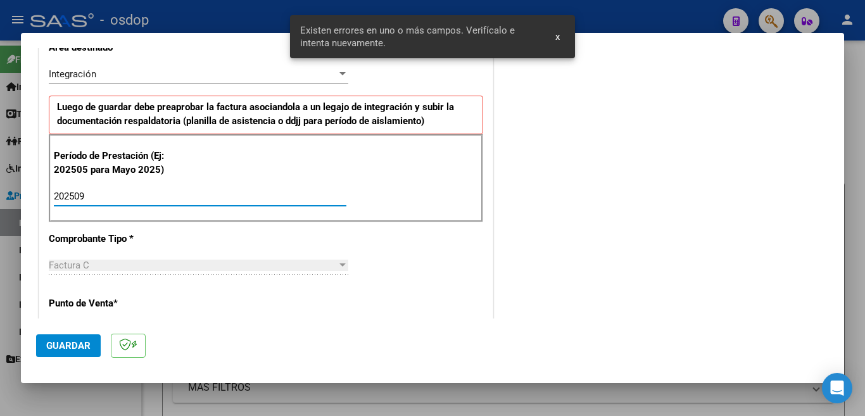
type input "202509"
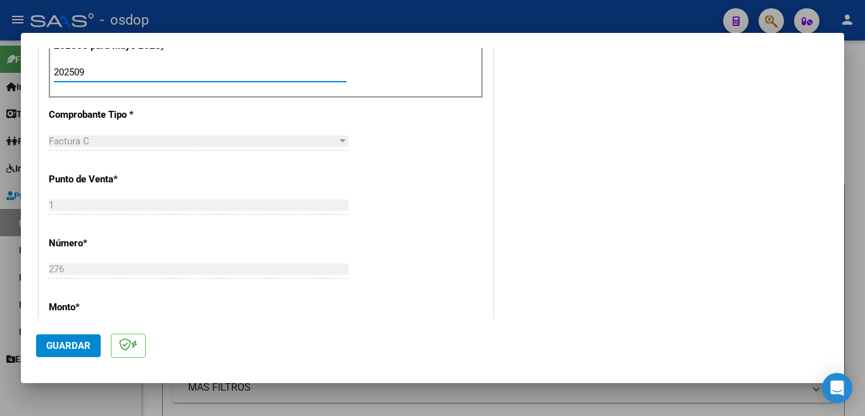
scroll to position [432, 0]
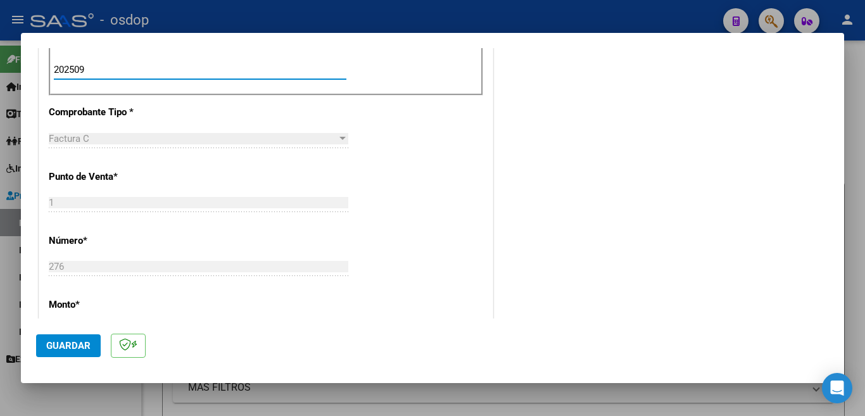
click at [71, 346] on span "Guardar" at bounding box center [68, 345] width 44 height 11
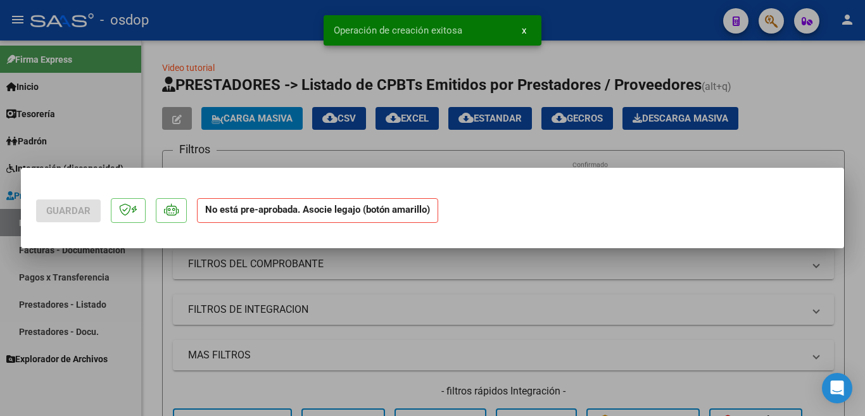
scroll to position [0, 0]
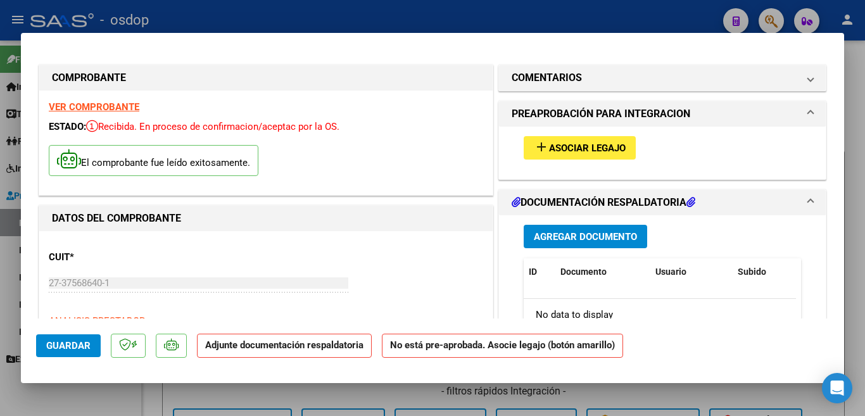
click at [551, 164] on div "add Asociar Legajo" at bounding box center [662, 148] width 296 height 42
click at [551, 160] on button "add Asociar Legajo" at bounding box center [579, 147] width 112 height 23
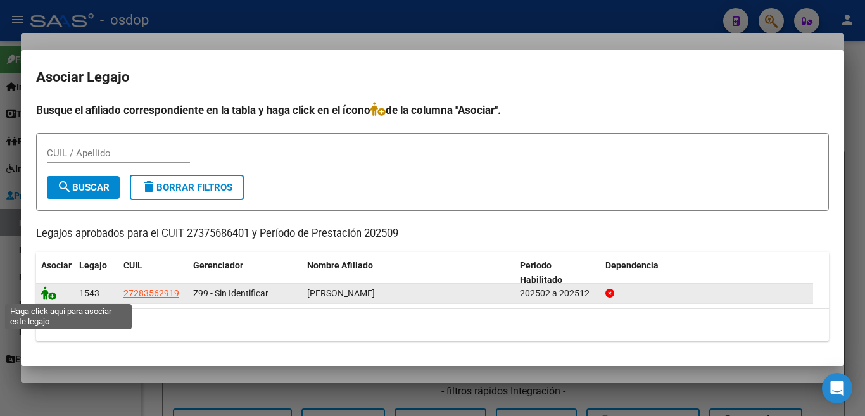
click at [44, 292] on icon at bounding box center [48, 293] width 15 height 14
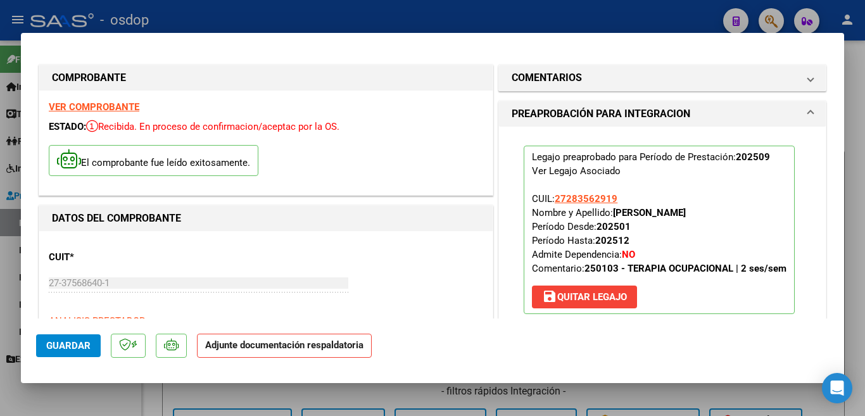
scroll to position [190, 0]
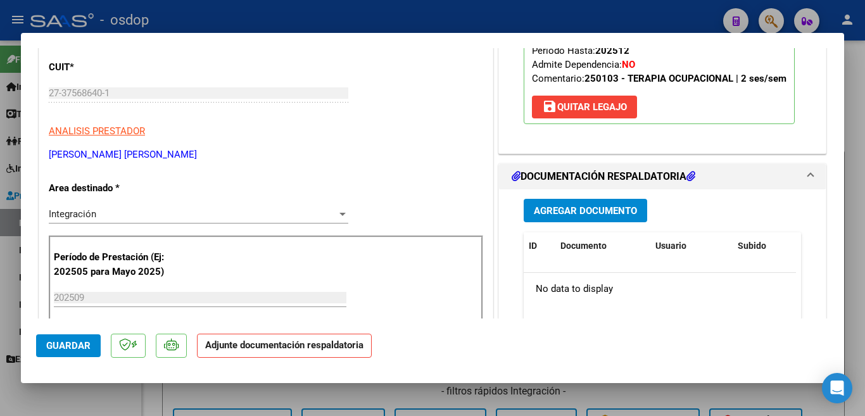
click at [565, 216] on span "Agregar Documento" at bounding box center [585, 210] width 103 height 11
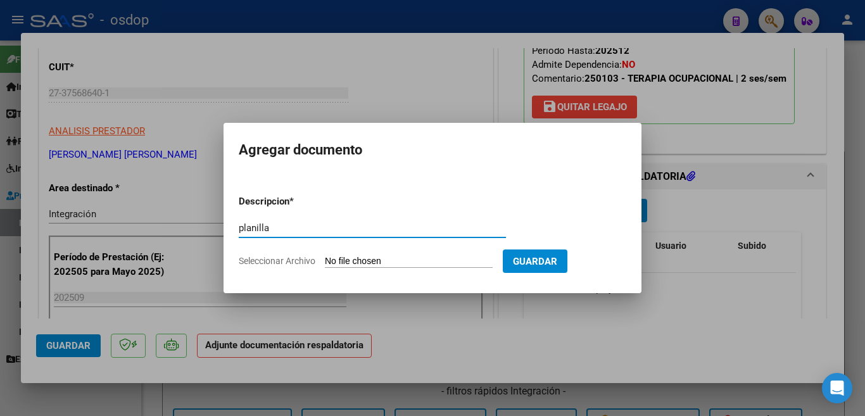
type input "planilla"
click at [356, 262] on input "Seleccionar Archivo" at bounding box center [409, 262] width 168 height 12
type input "C:\fakepath\CamScanner 04-10-2025 12.59.pdf"
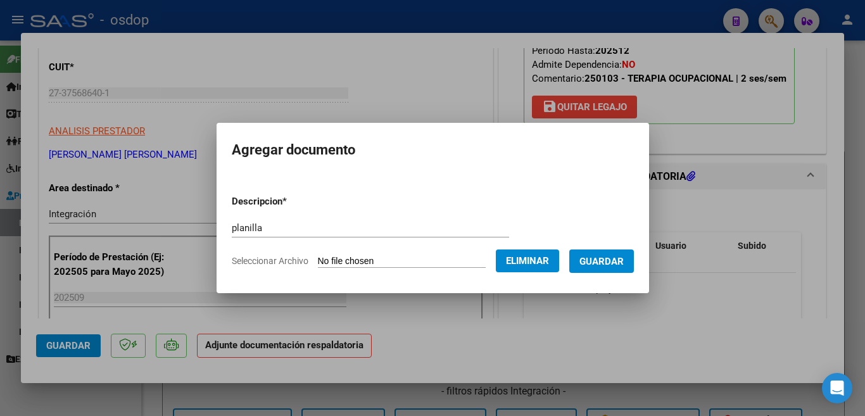
click at [610, 271] on button "Guardar" at bounding box center [601, 260] width 65 height 23
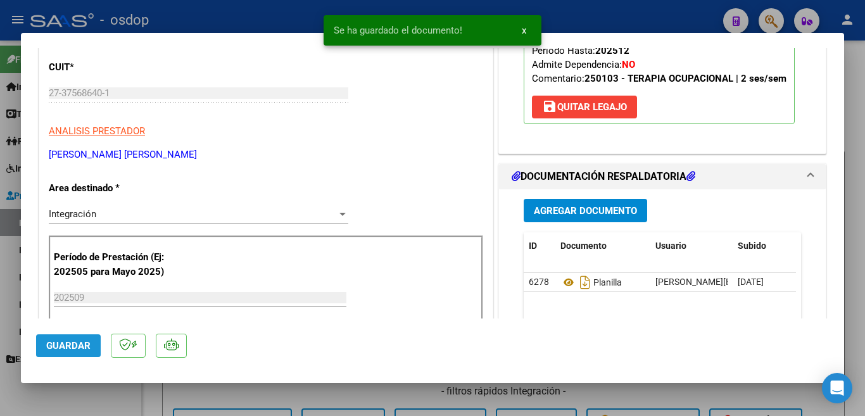
click at [94, 339] on button "Guardar" at bounding box center [68, 345] width 65 height 23
click at [12, 337] on div at bounding box center [432, 208] width 865 height 416
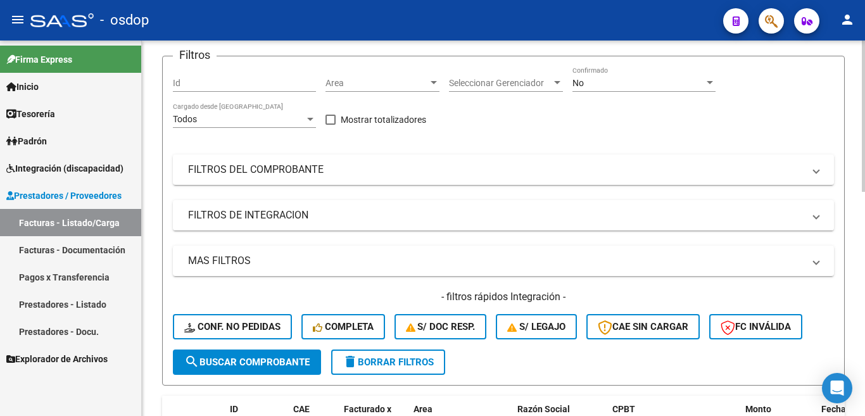
scroll to position [316, 0]
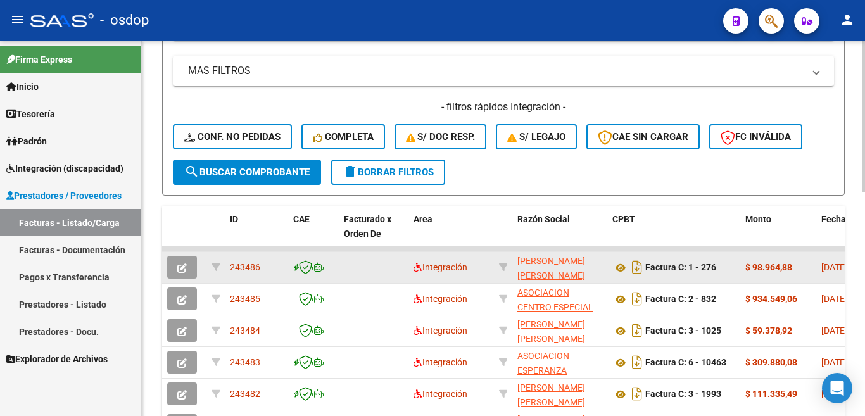
click at [252, 271] on span "243486" at bounding box center [245, 267] width 30 height 10
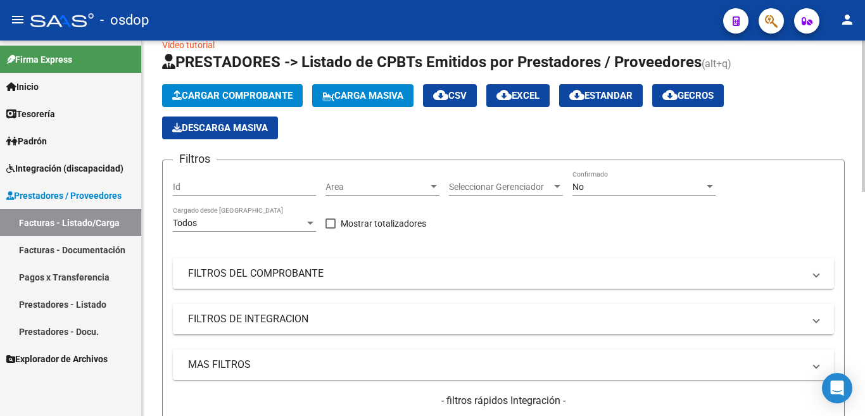
scroll to position [0, 0]
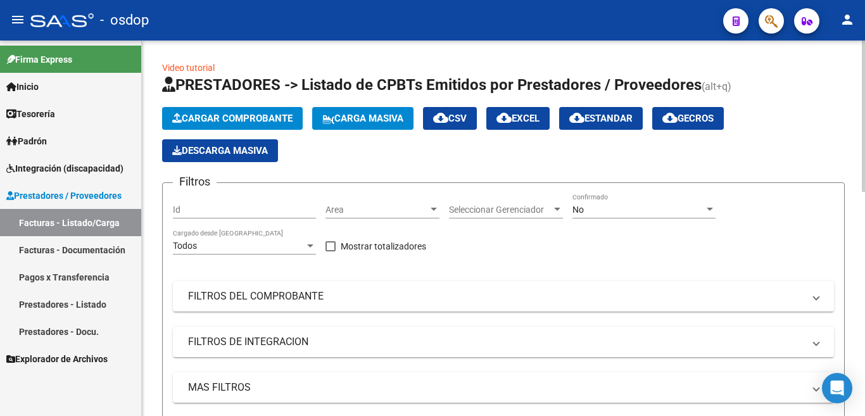
click at [251, 111] on button "Cargar Comprobante" at bounding box center [232, 118] width 141 height 23
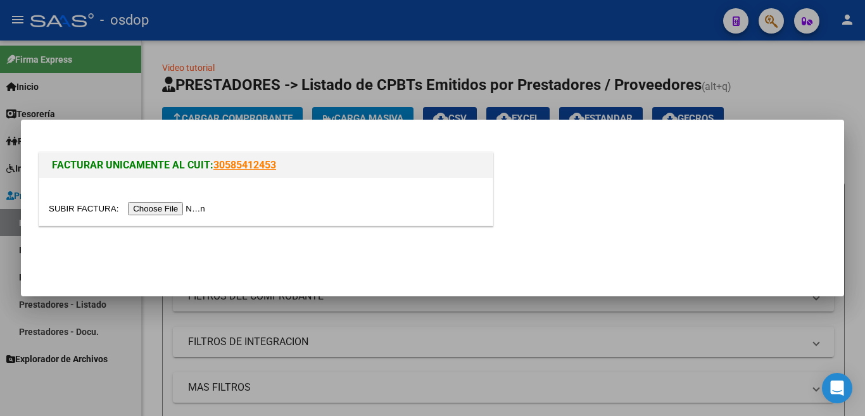
click at [206, 208] on input "file" at bounding box center [129, 208] width 160 height 13
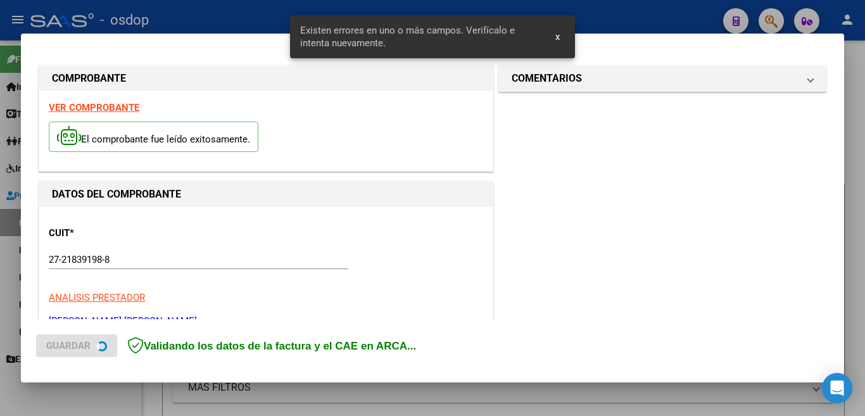
scroll to position [306, 0]
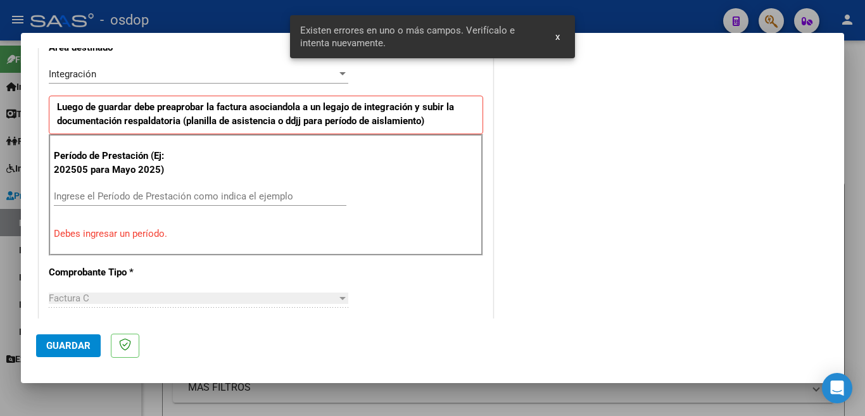
click at [243, 197] on input "Ingrese el Período de Prestación como indica el ejemplo" at bounding box center [200, 196] width 292 height 11
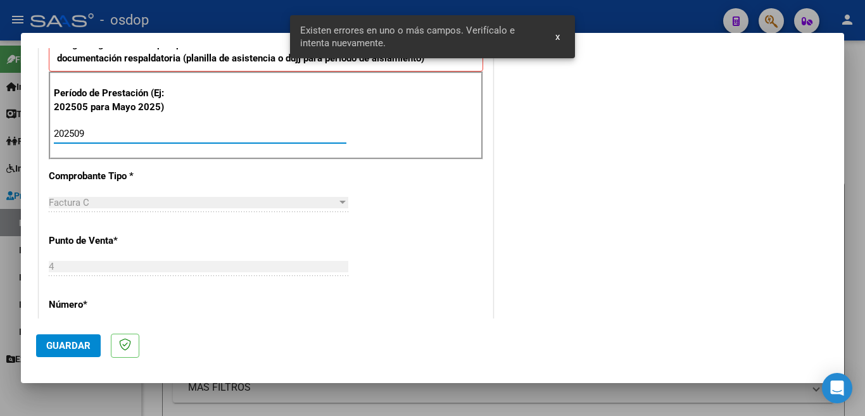
scroll to position [369, 0]
type input "202509"
click at [71, 340] on span "Guardar" at bounding box center [68, 345] width 44 height 11
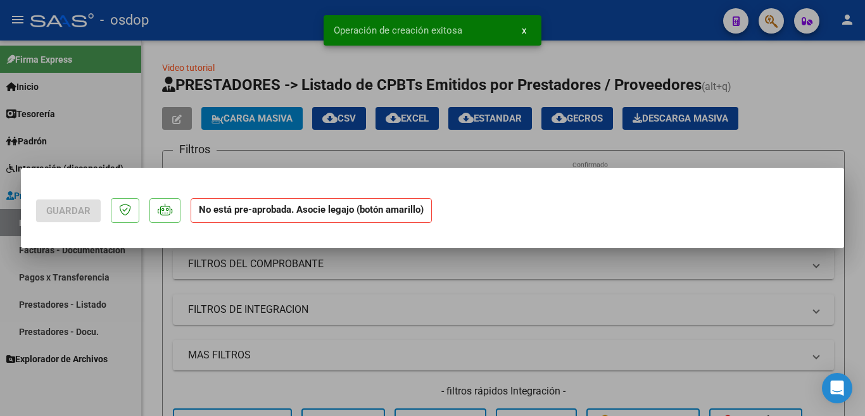
scroll to position [0, 0]
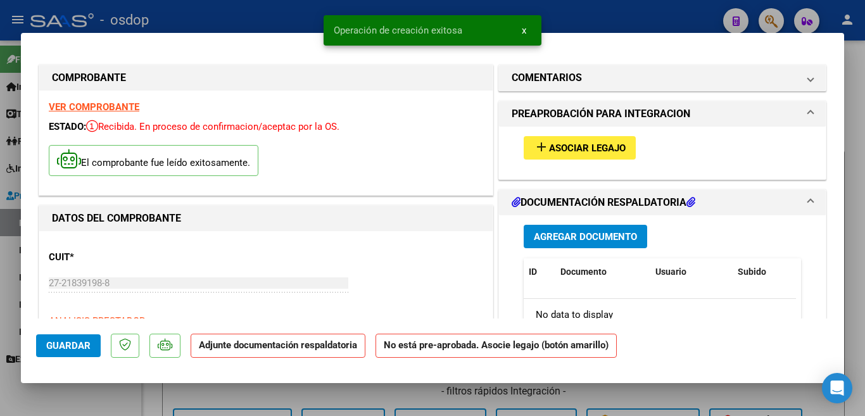
click at [561, 139] on button "add Asociar Legajo" at bounding box center [579, 147] width 112 height 23
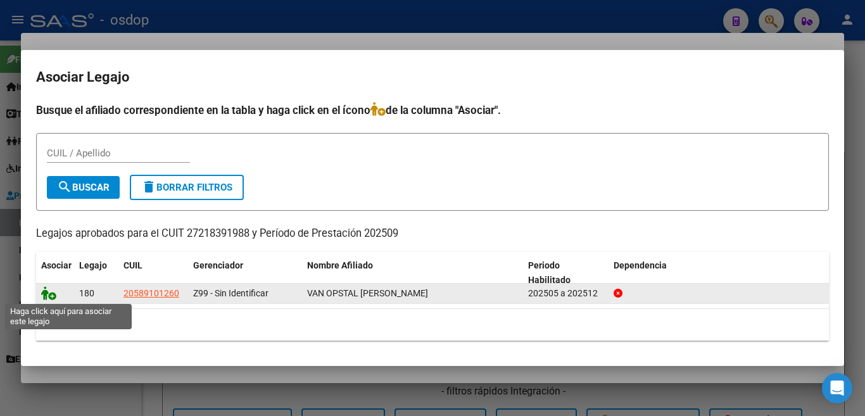
click at [44, 292] on icon at bounding box center [48, 293] width 15 height 14
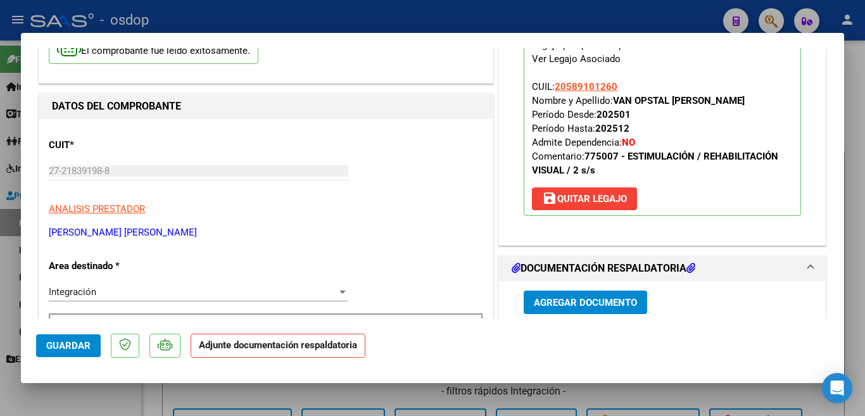
scroll to position [127, 0]
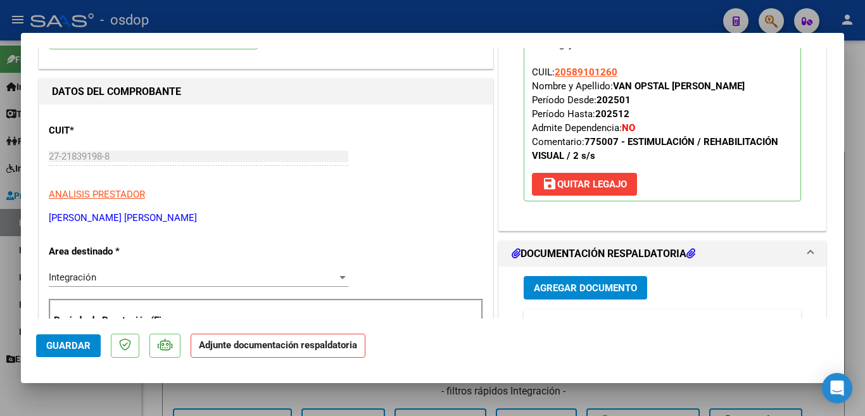
click at [567, 287] on span "Agregar Documento" at bounding box center [585, 287] width 103 height 11
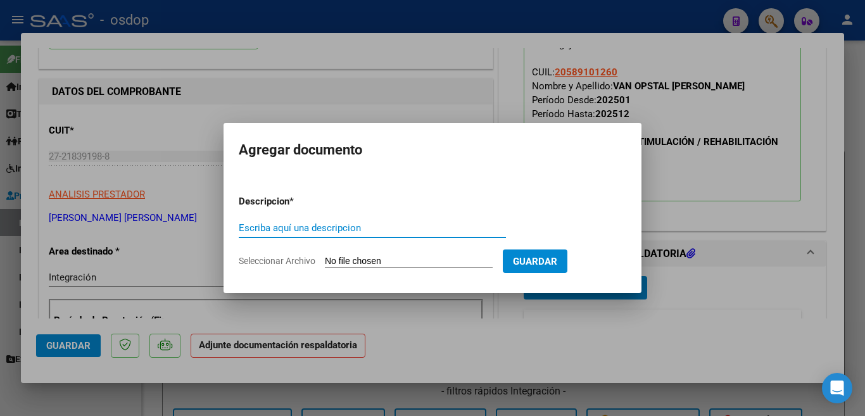
click at [392, 230] on input "Escriba aquí una descripcion" at bounding box center [372, 227] width 267 height 11
type input "planilla"
click at [415, 261] on input "Seleccionar Archivo" at bounding box center [409, 262] width 168 height 12
type input "C:\fakepath\asistencia sep 25.pdf"
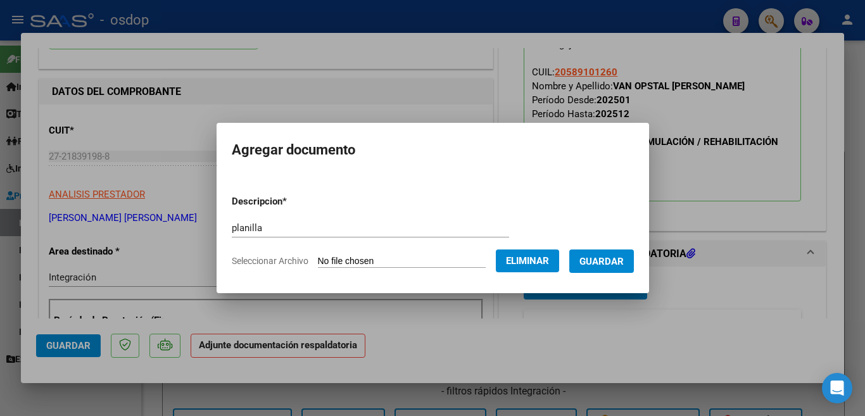
click at [623, 265] on span "Guardar" at bounding box center [601, 261] width 44 height 11
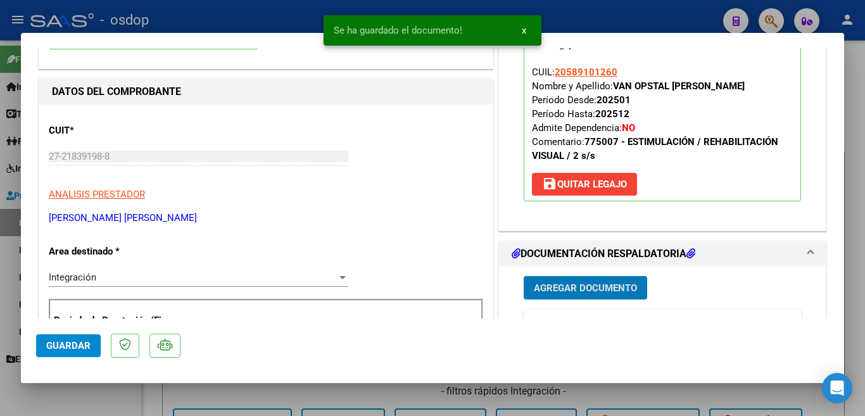
scroll to position [316, 0]
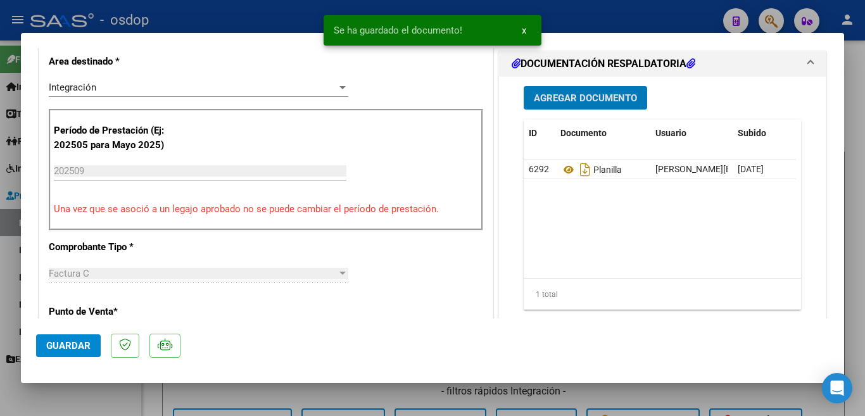
click at [69, 341] on span "Guardar" at bounding box center [68, 345] width 44 height 11
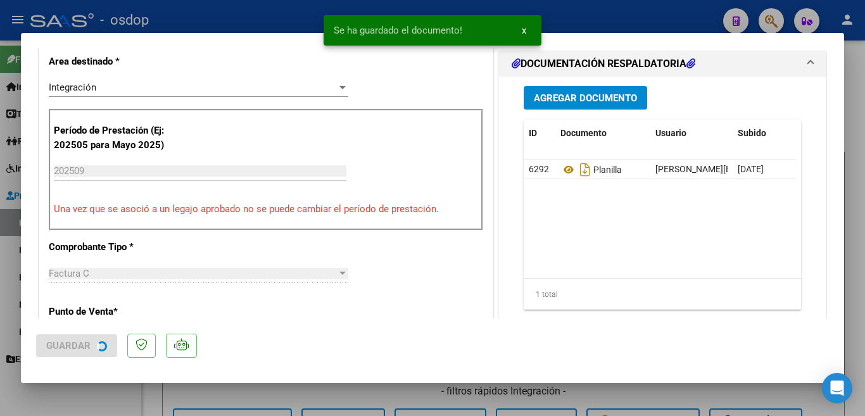
click at [0, 239] on div at bounding box center [432, 208] width 865 height 416
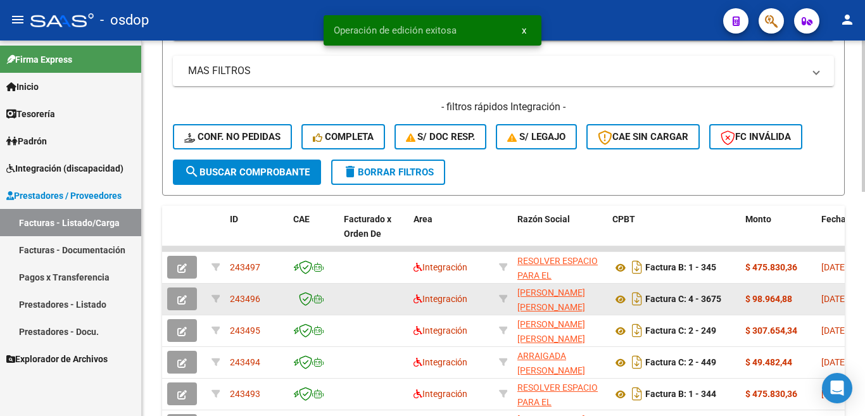
click at [238, 296] on span "243496" at bounding box center [245, 299] width 30 height 10
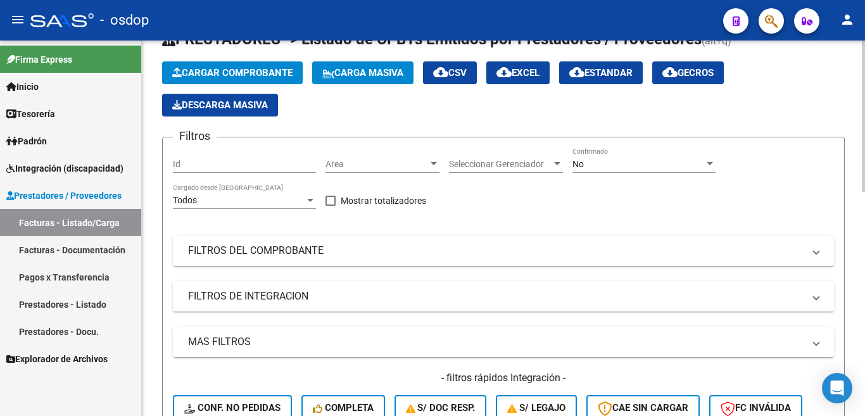
scroll to position [0, 0]
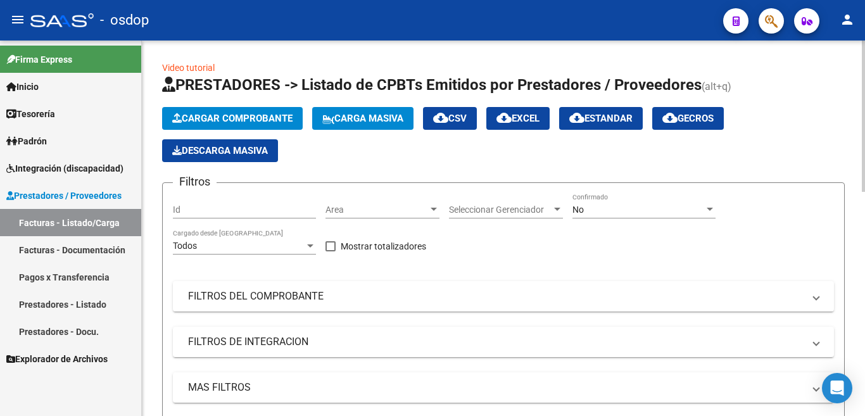
click at [269, 123] on span "Cargar Comprobante" at bounding box center [232, 118] width 120 height 11
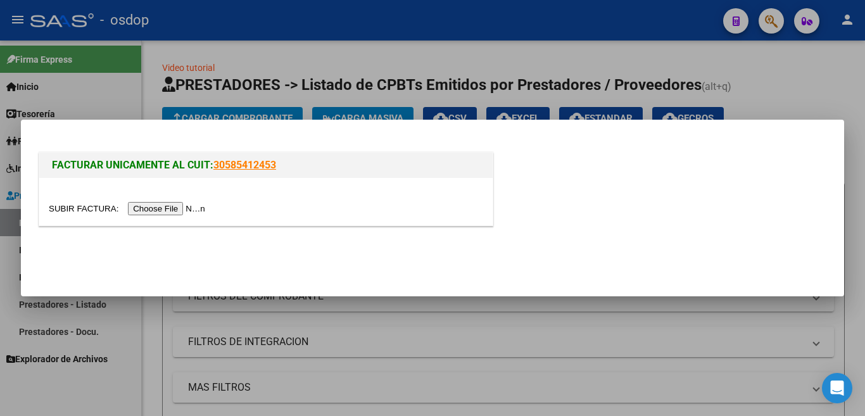
click at [189, 213] on input "file" at bounding box center [129, 208] width 160 height 13
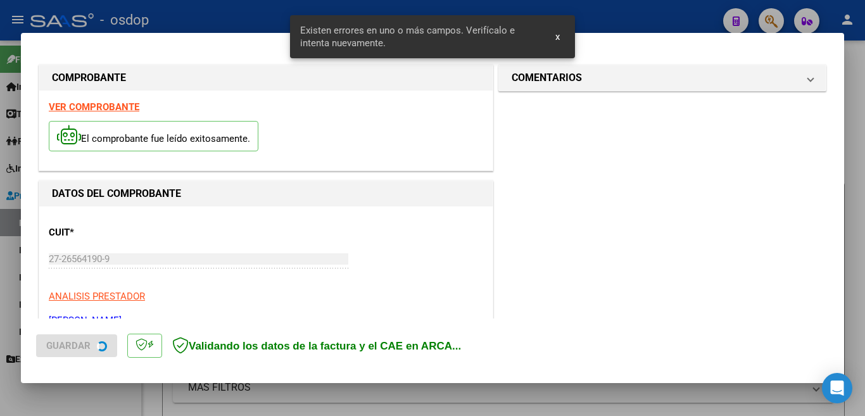
scroll to position [282, 0]
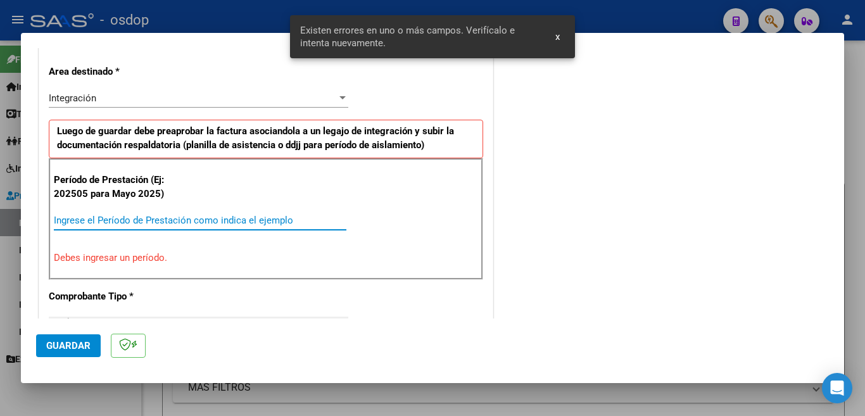
click at [215, 215] on input "Ingrese el Período de Prestación como indica el ejemplo" at bounding box center [200, 220] width 292 height 11
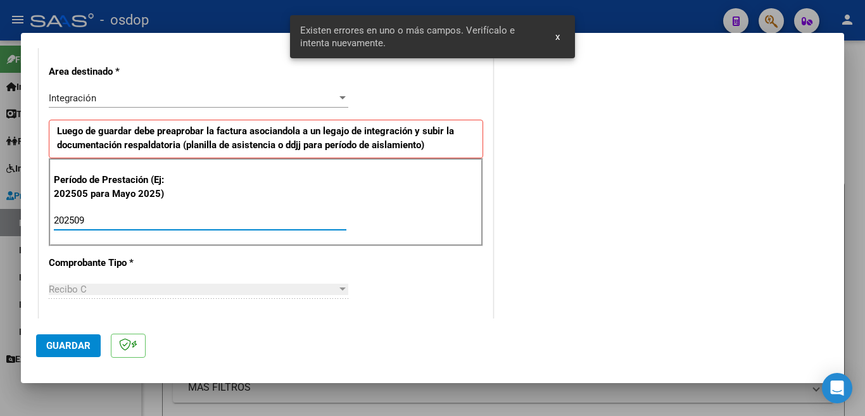
type input "202509"
click at [51, 340] on span "Guardar" at bounding box center [68, 345] width 44 height 11
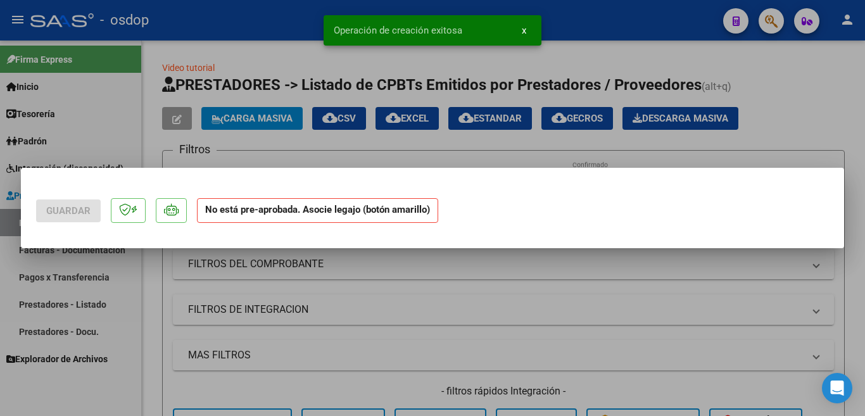
scroll to position [0, 0]
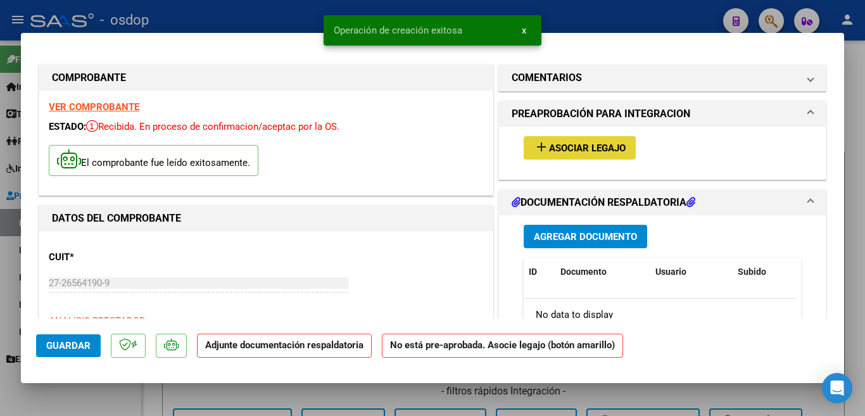
click at [534, 141] on mat-icon "add" at bounding box center [541, 146] width 15 height 15
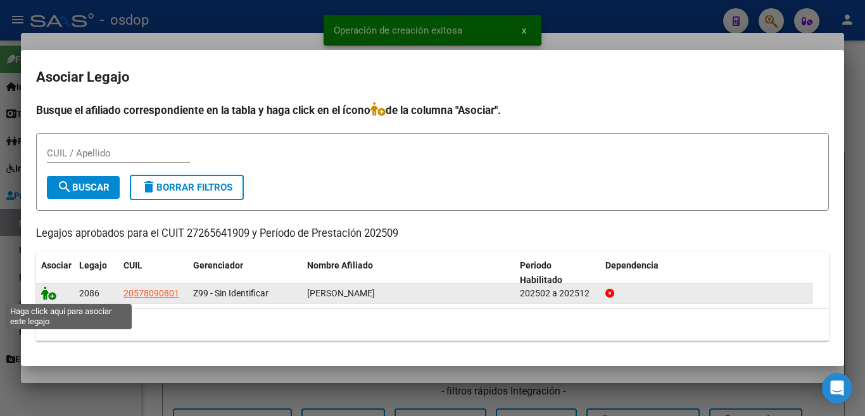
click at [49, 297] on icon at bounding box center [48, 293] width 15 height 14
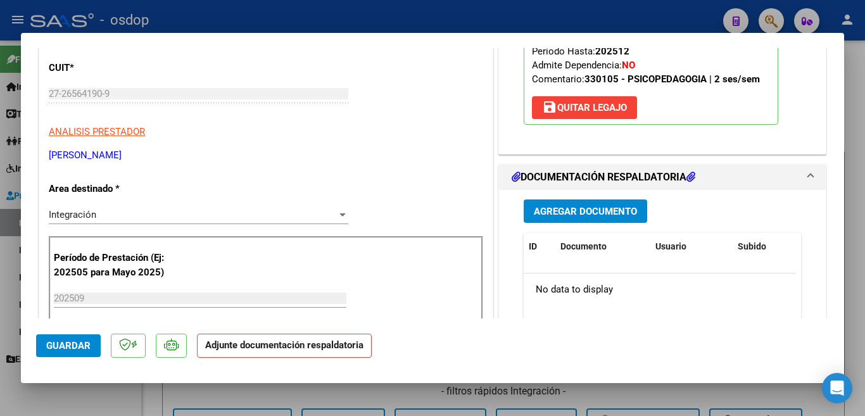
scroll to position [190, 0]
click at [615, 217] on button "Agregar Documento" at bounding box center [584, 210] width 123 height 23
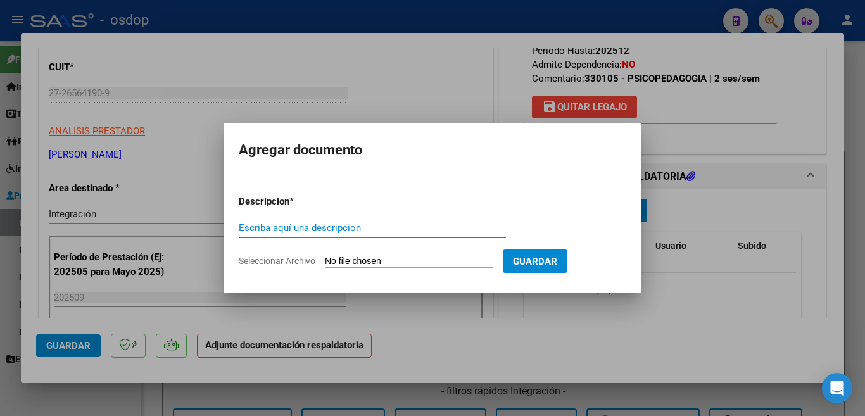
click at [389, 228] on input "Escriba aquí una descripcion" at bounding box center [372, 227] width 267 height 11
type input "planilla"
click at [422, 261] on input "Seleccionar Archivo" at bounding box center [409, 262] width 168 height 12
type input "C:\fakepath\Adobe Scan 05 oct 2025 (1).pdf"
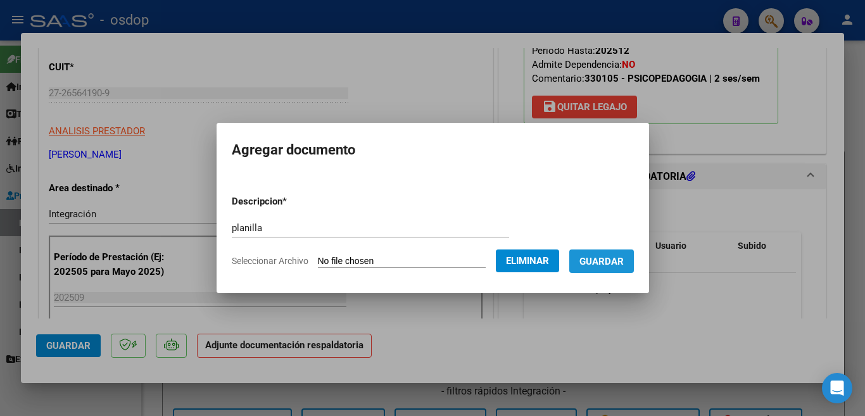
click at [598, 258] on span "Guardar" at bounding box center [601, 261] width 44 height 11
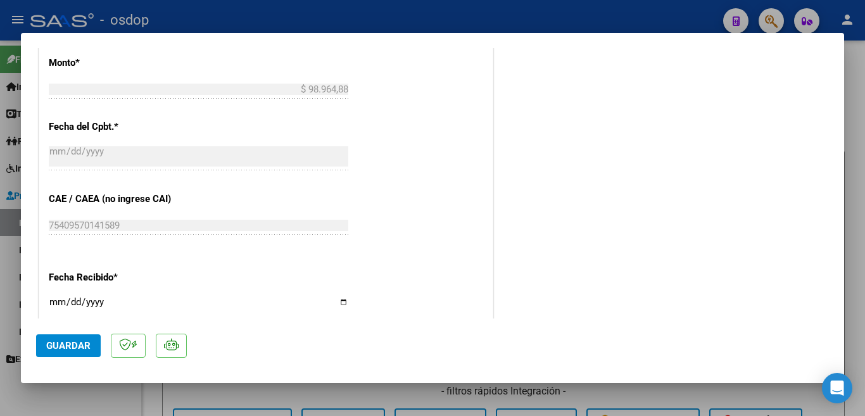
scroll to position [696, 0]
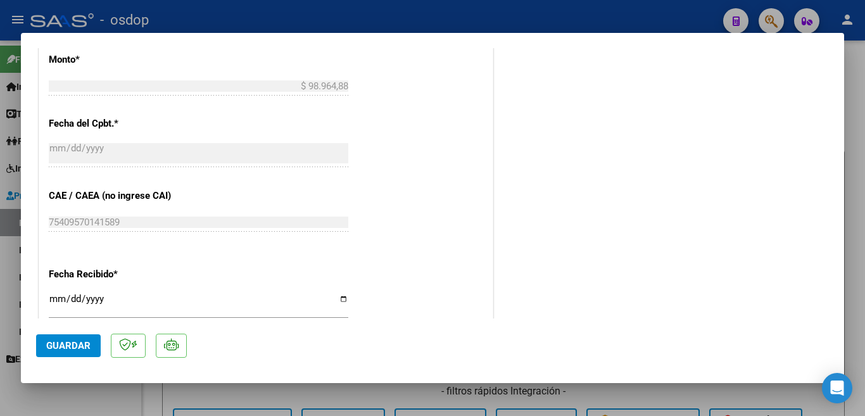
click at [81, 345] on span "Guardar" at bounding box center [68, 345] width 44 height 11
click at [84, 341] on span "Guardar" at bounding box center [68, 345] width 44 height 11
click at [0, 283] on div at bounding box center [432, 208] width 865 height 416
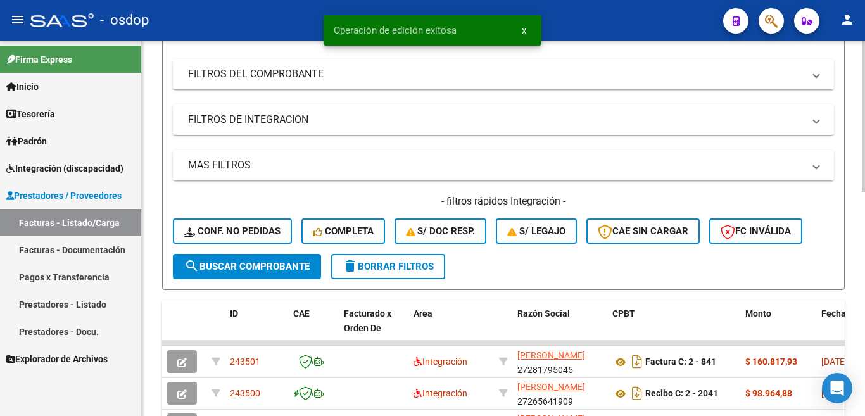
scroll to position [349, 0]
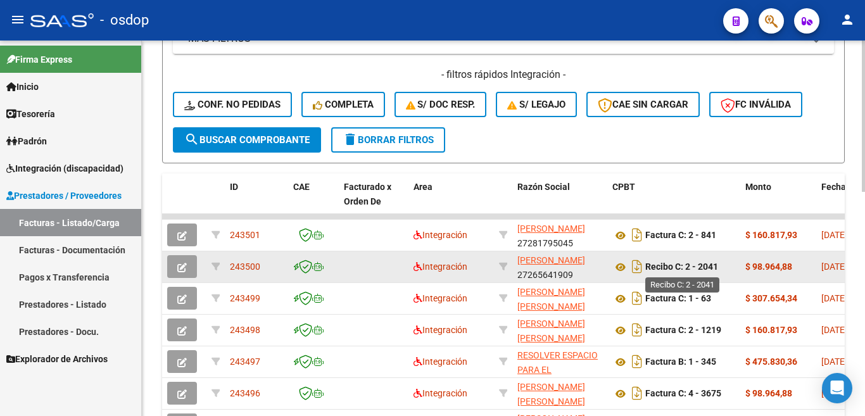
click at [701, 262] on strong "Recibo C: 2 - 2041" at bounding box center [681, 267] width 73 height 10
click at [246, 258] on datatable-body-cell "243500" at bounding box center [256, 266] width 63 height 31
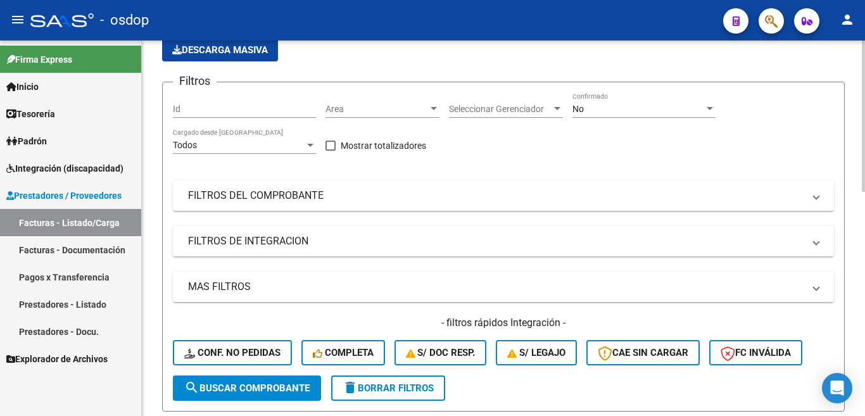
scroll to position [0, 0]
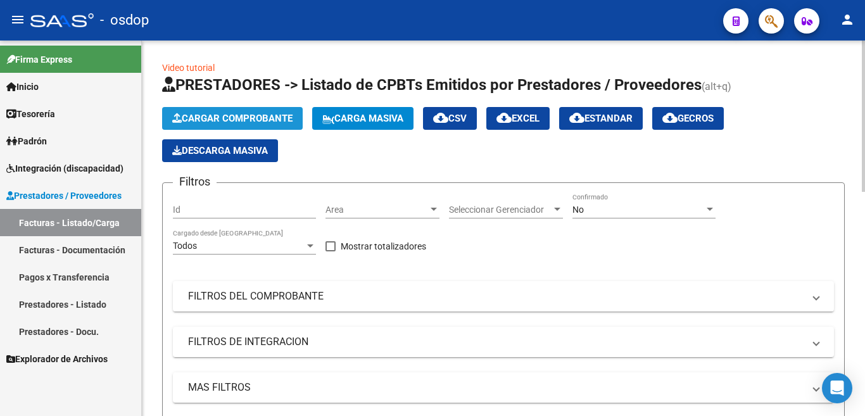
click at [208, 122] on span "Cargar Comprobante" at bounding box center [232, 118] width 120 height 11
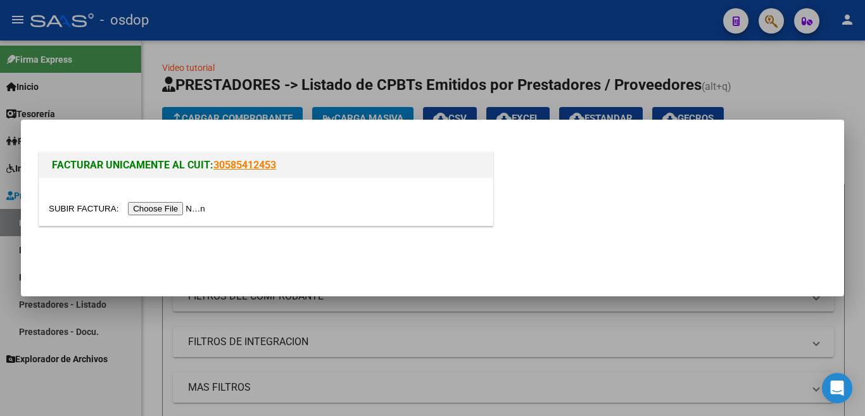
click at [203, 206] on input "file" at bounding box center [129, 208] width 160 height 13
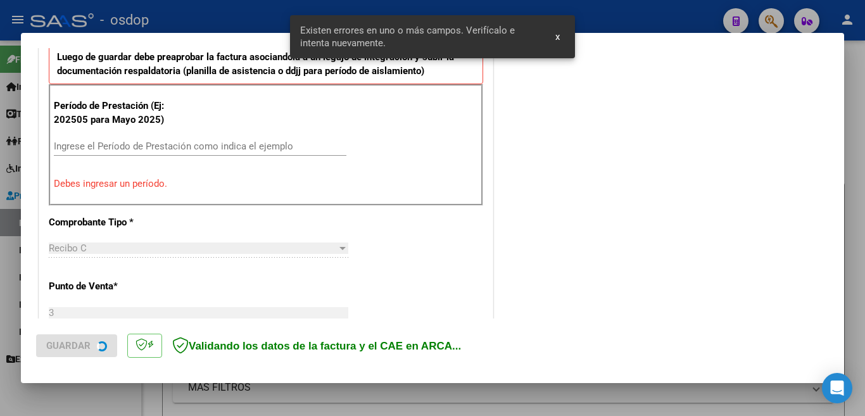
scroll to position [385, 0]
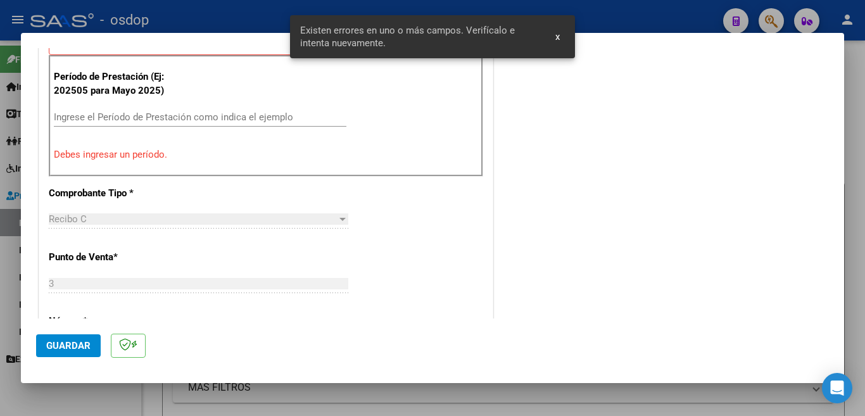
click at [215, 111] on input "Ingrese el Período de Prestación como indica el ejemplo" at bounding box center [200, 116] width 292 height 11
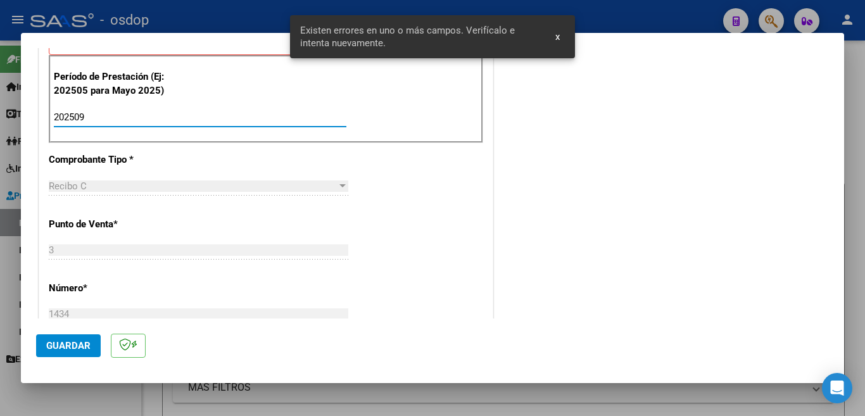
type input "202509"
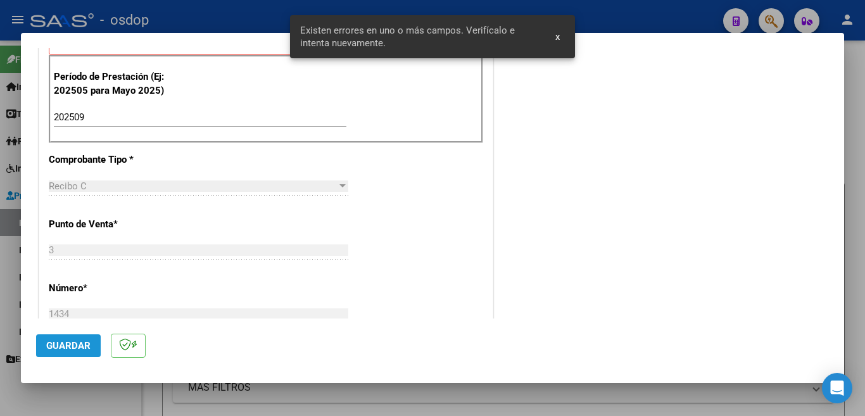
click at [54, 340] on span "Guardar" at bounding box center [68, 345] width 44 height 11
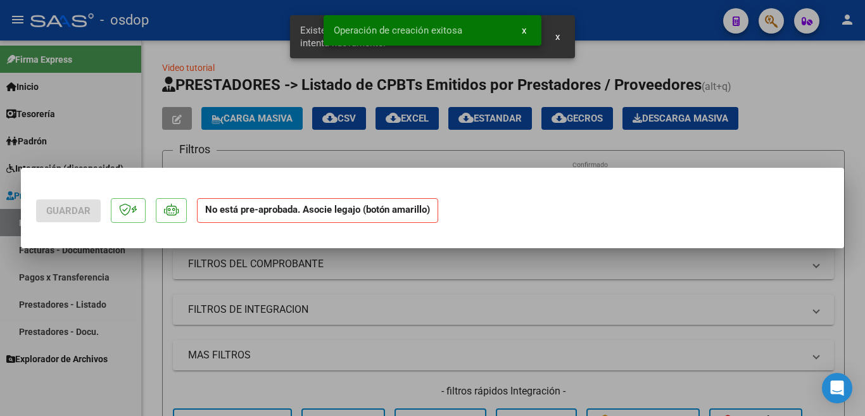
scroll to position [0, 0]
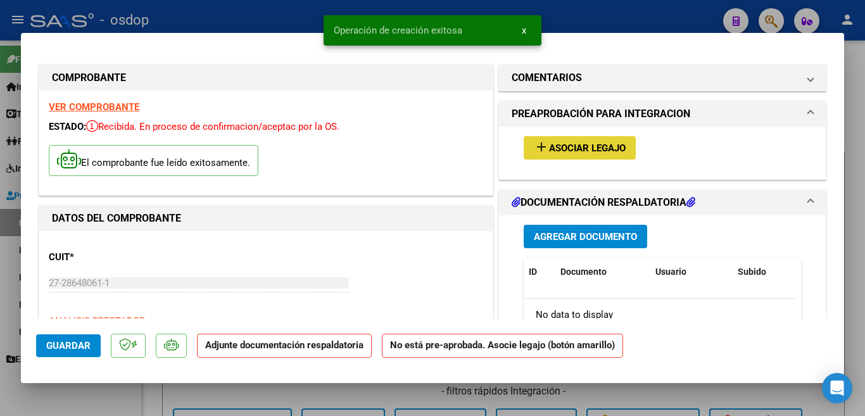
click at [608, 154] on button "add Asociar Legajo" at bounding box center [579, 147] width 112 height 23
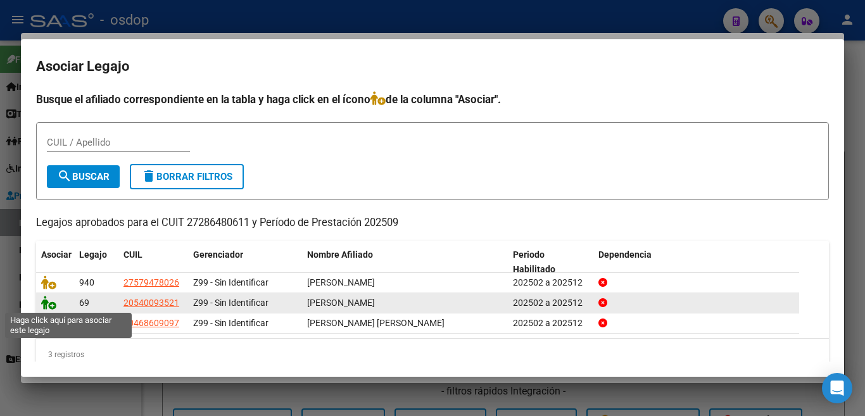
click at [48, 300] on icon at bounding box center [48, 303] width 15 height 14
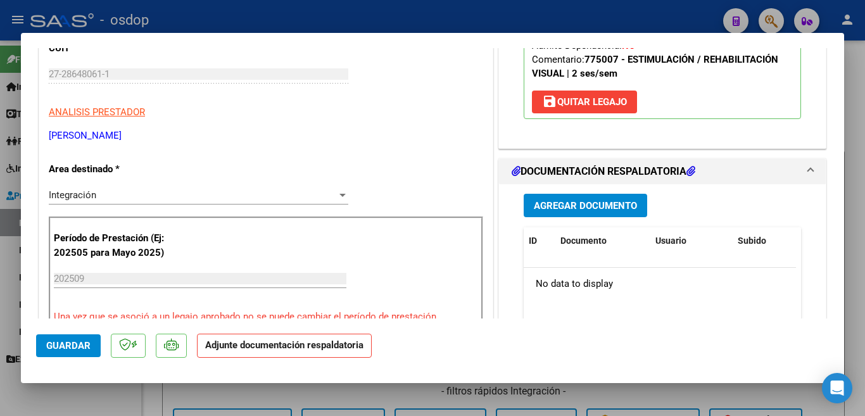
scroll to position [190, 0]
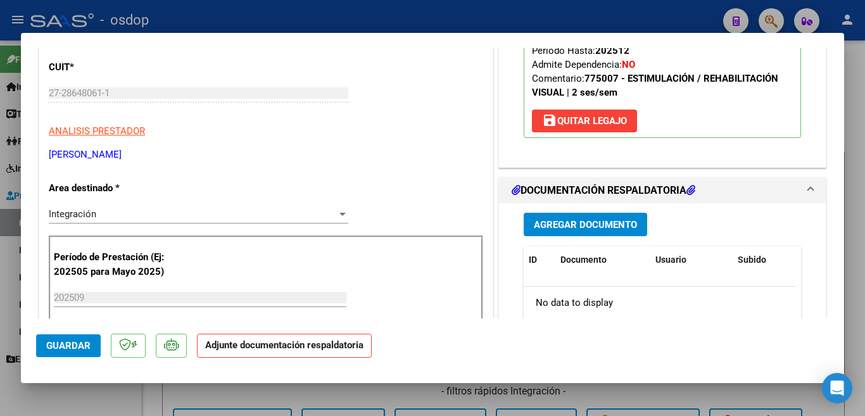
click at [580, 217] on button "Agregar Documento" at bounding box center [584, 224] width 123 height 23
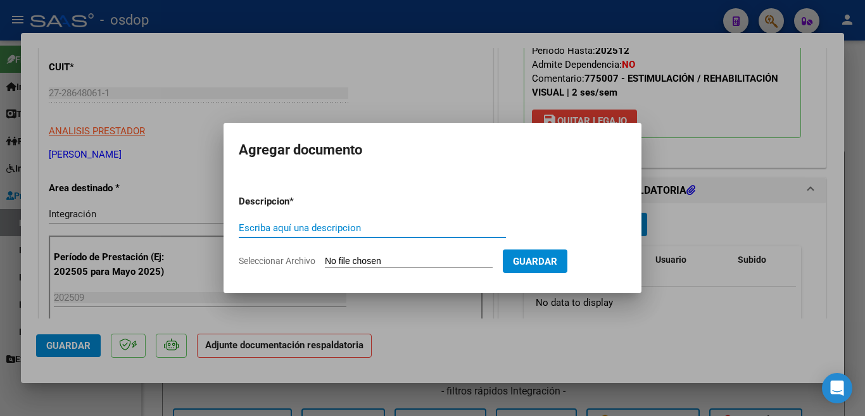
click at [435, 232] on input "Escriba aquí una descripcion" at bounding box center [372, 227] width 267 height 11
type input "planilla"
click at [418, 256] on input "Seleccionar Archivo" at bounding box center [409, 262] width 168 height 12
type input "C:\fakepath\Bruno ASist..pdf"
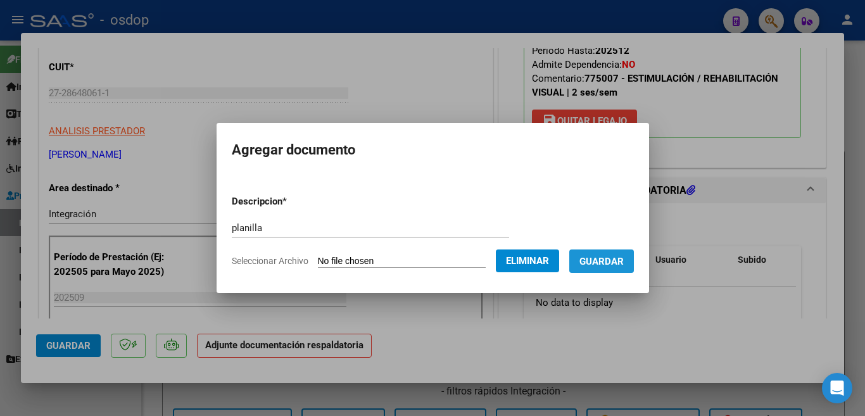
click at [597, 271] on button "Guardar" at bounding box center [601, 260] width 65 height 23
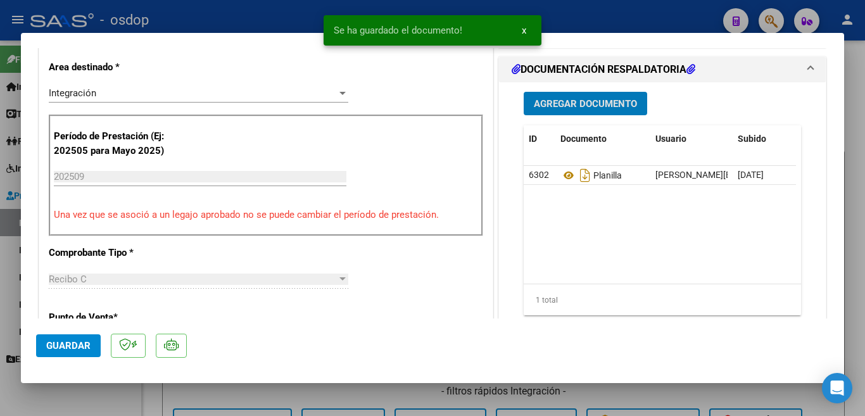
scroll to position [316, 0]
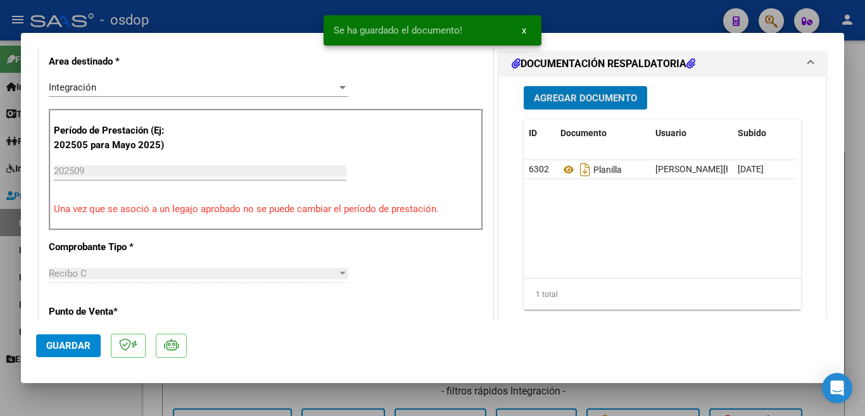
click at [65, 343] on span "Guardar" at bounding box center [68, 345] width 44 height 11
click at [0, 172] on div at bounding box center [432, 208] width 865 height 416
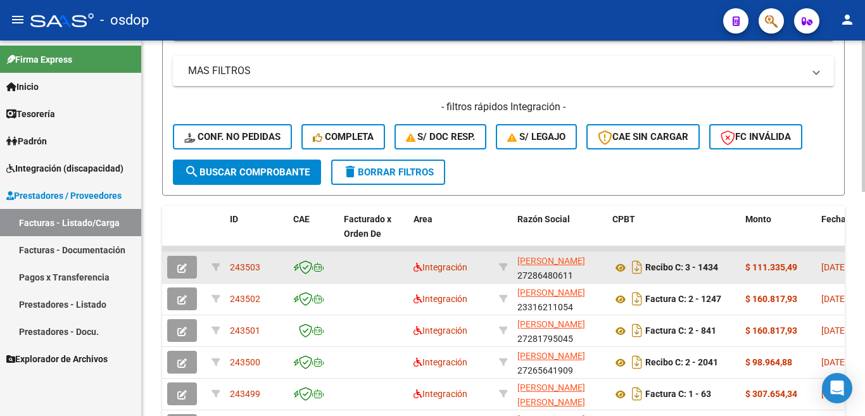
click at [257, 265] on span "243503" at bounding box center [245, 267] width 30 height 10
click at [256, 265] on span "243503" at bounding box center [245, 267] width 30 height 10
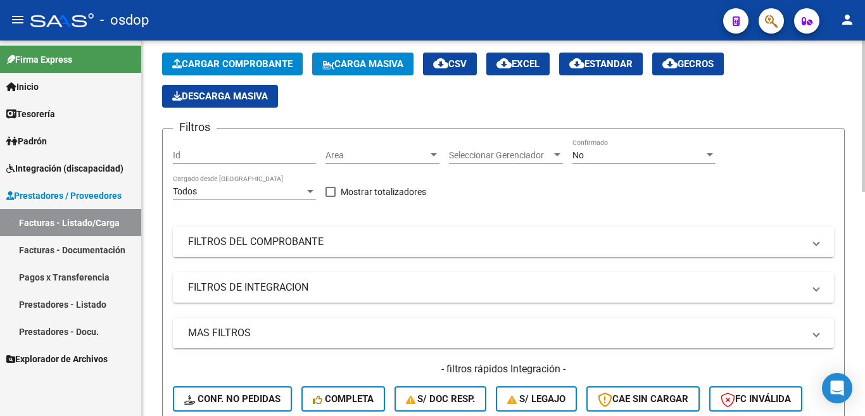
scroll to position [0, 0]
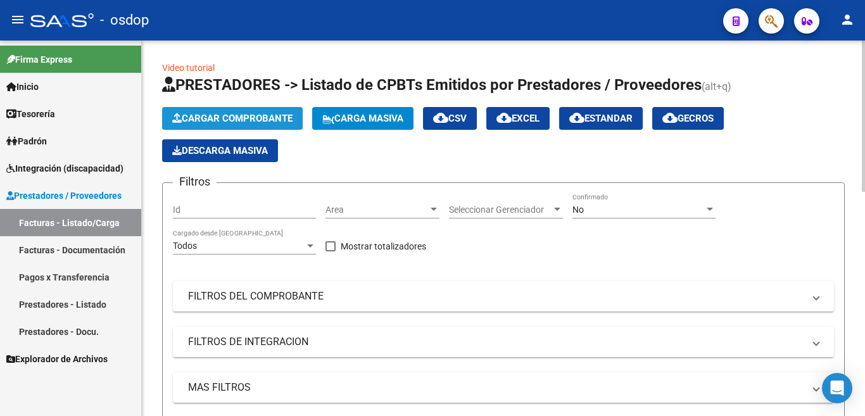
click at [208, 117] on span "Cargar Comprobante" at bounding box center [232, 118] width 120 height 11
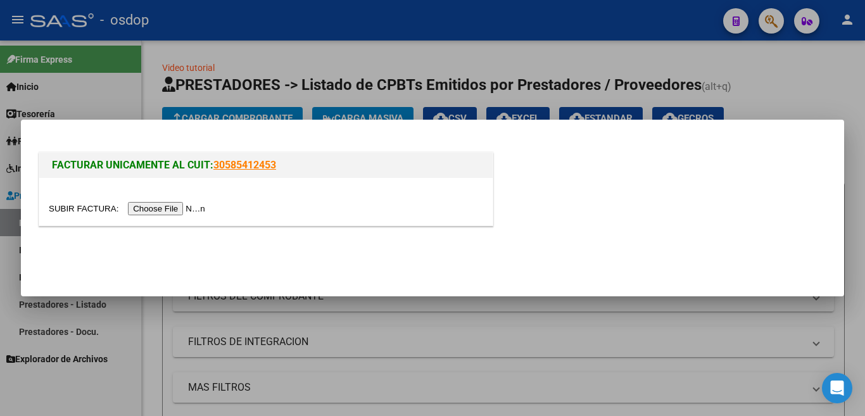
click at [149, 207] on input "file" at bounding box center [129, 208] width 160 height 13
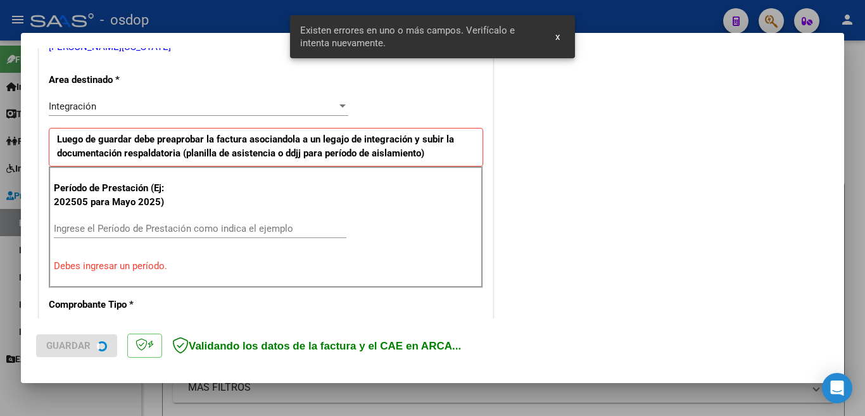
scroll to position [306, 0]
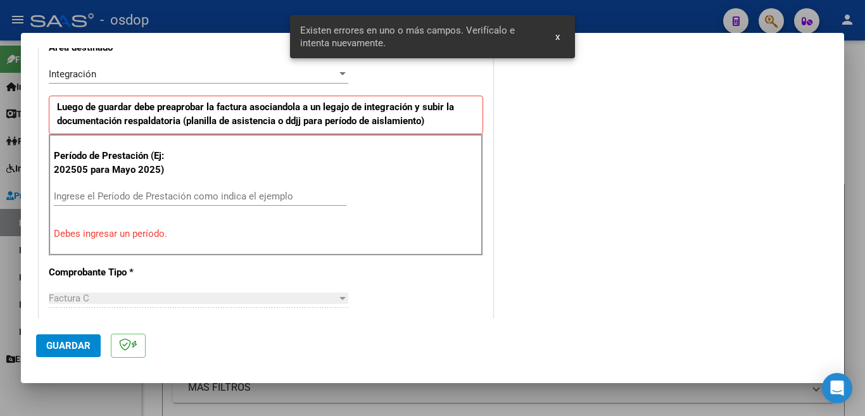
click at [205, 193] on input "Ingrese el Período de Prestación como indica el ejemplo" at bounding box center [200, 196] width 292 height 11
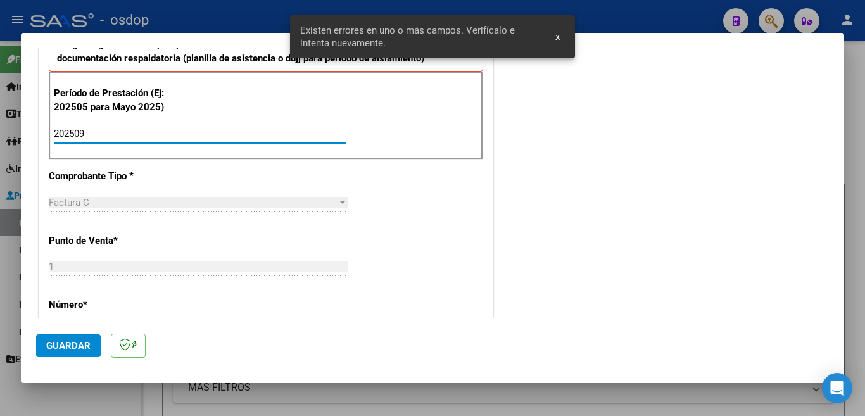
scroll to position [369, 0]
type input "202509"
click at [75, 337] on button "Guardar" at bounding box center [68, 345] width 65 height 23
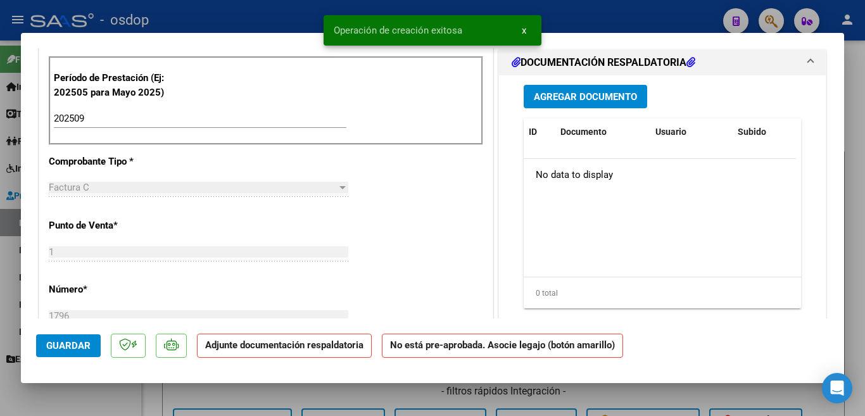
scroll to position [0, 0]
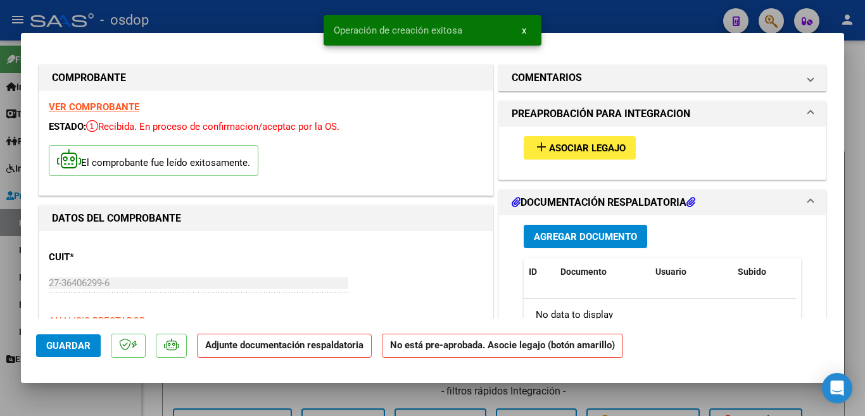
click at [539, 150] on mat-icon "add" at bounding box center [541, 146] width 15 height 15
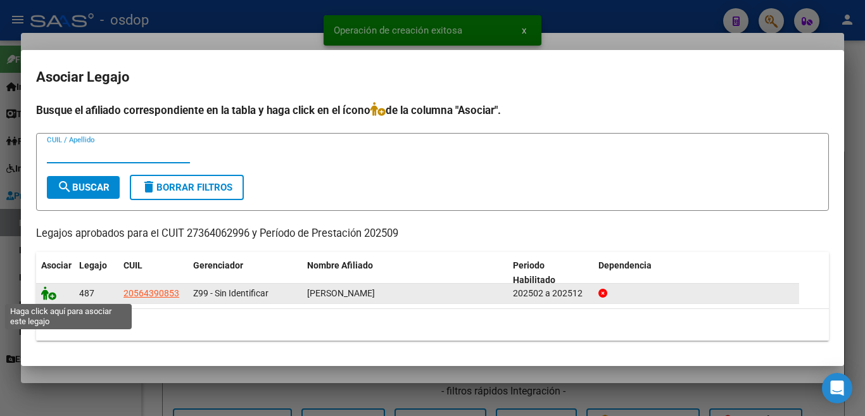
click at [49, 297] on icon at bounding box center [48, 293] width 15 height 14
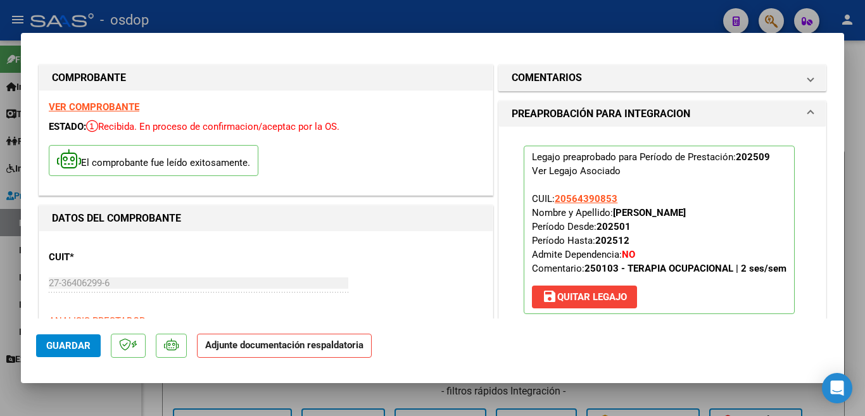
scroll to position [190, 0]
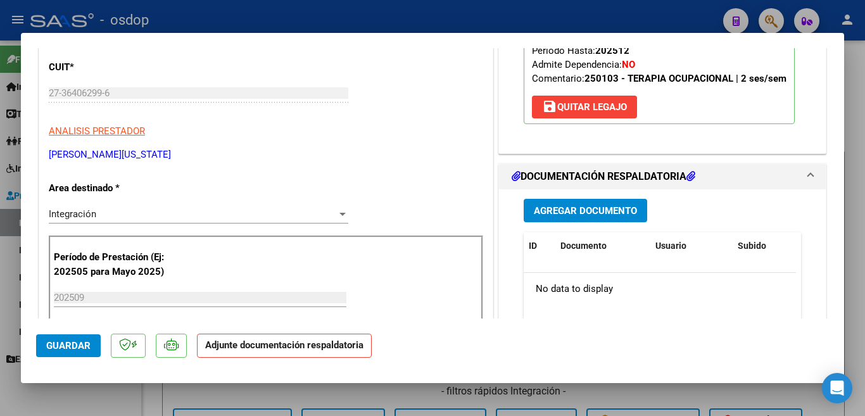
click at [567, 211] on div "Agregar Documento ID Documento Usuario Subido Acción No data to display 0 total…" at bounding box center [662, 315] width 296 height 253
click at [568, 218] on button "Agregar Documento" at bounding box center [584, 210] width 123 height 23
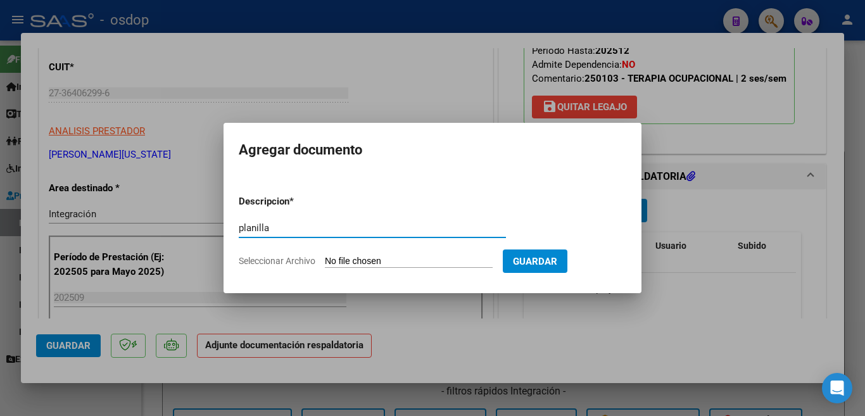
type input "planilla"
click at [465, 260] on input "Seleccionar Archivo" at bounding box center [409, 262] width 168 height 12
type input "C:\fakepath\asistencia septiembre 25 novaro.pdf"
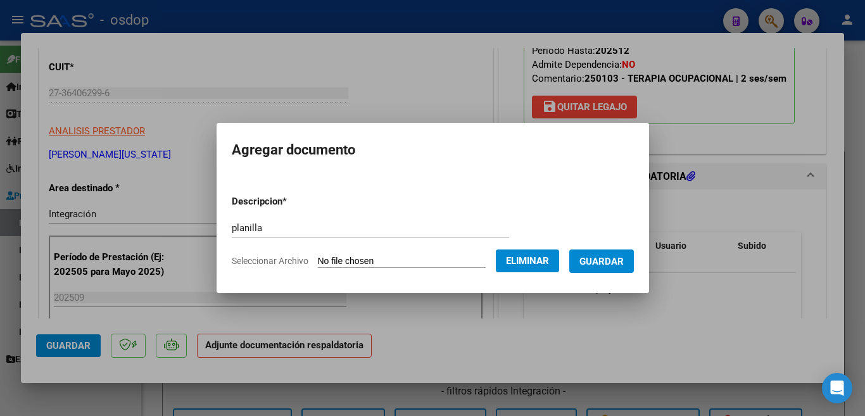
click at [621, 266] on span "Guardar" at bounding box center [601, 261] width 44 height 11
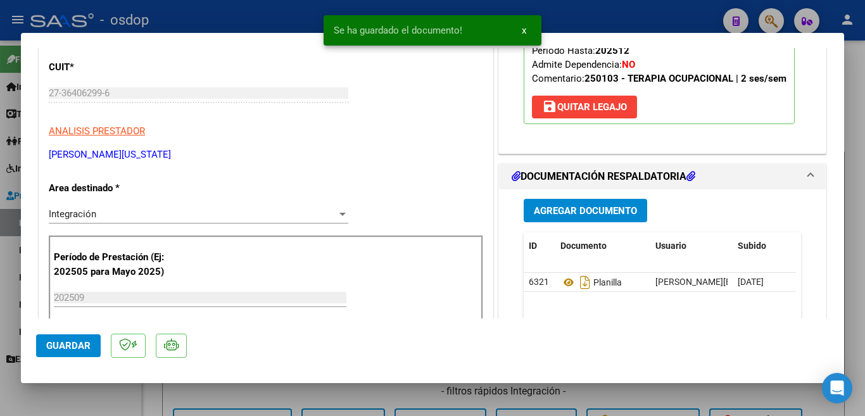
click at [0, 262] on div at bounding box center [432, 208] width 865 height 416
type input "$ 0,00"
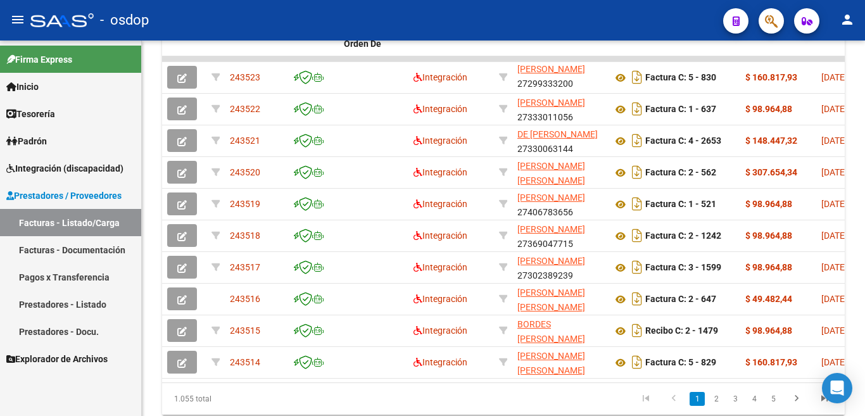
scroll to position [443, 0]
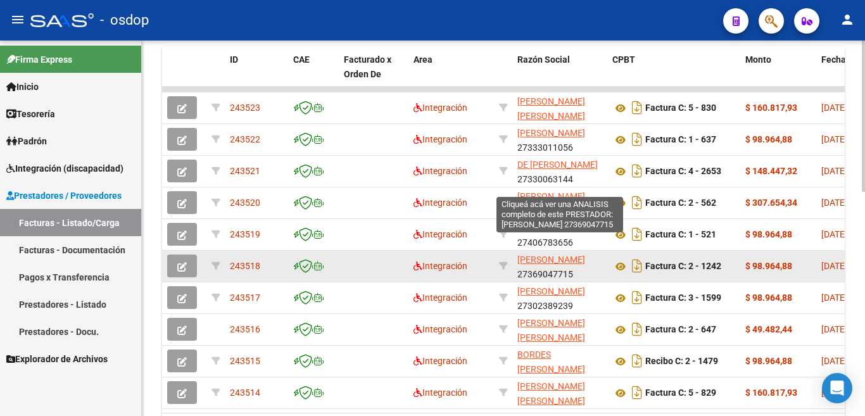
scroll to position [556, 0]
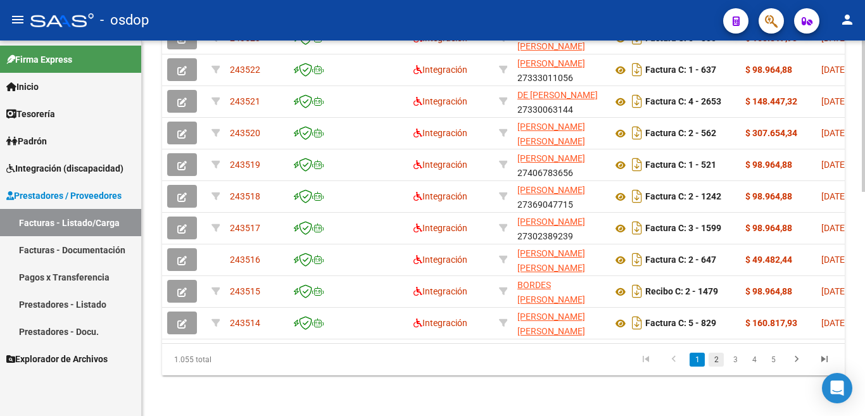
click at [713, 360] on link "2" at bounding box center [715, 360] width 15 height 14
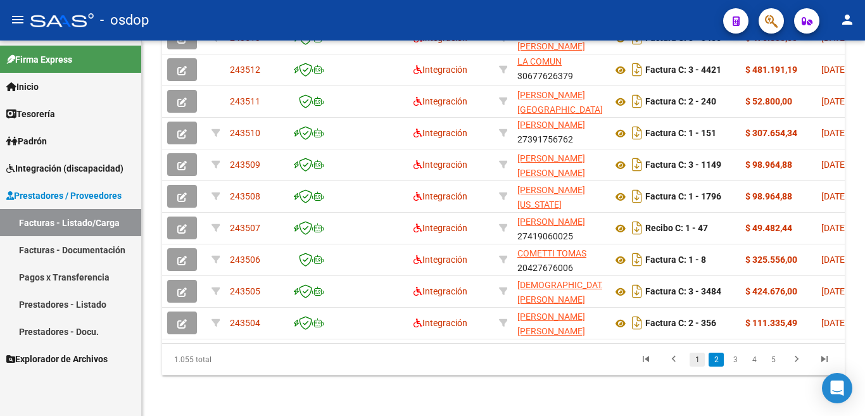
click at [692, 363] on link "1" at bounding box center [696, 360] width 15 height 14
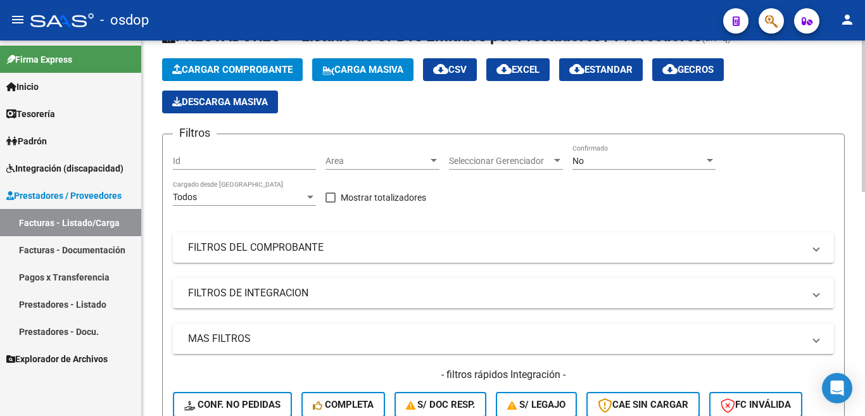
scroll to position [0, 0]
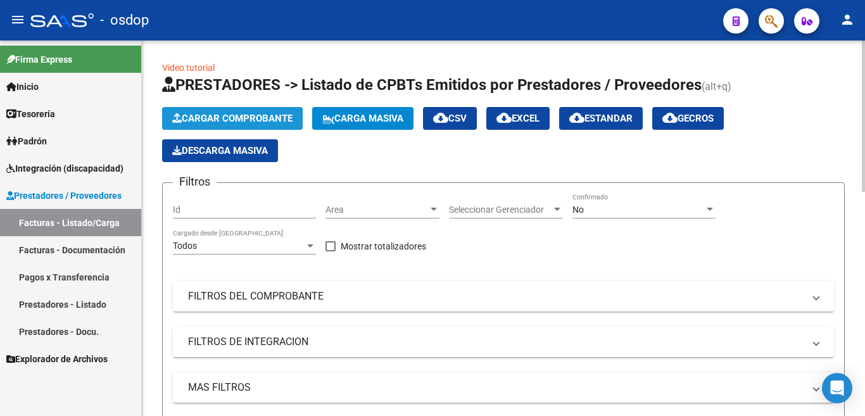
click at [236, 116] on span "Cargar Comprobante" at bounding box center [232, 118] width 120 height 11
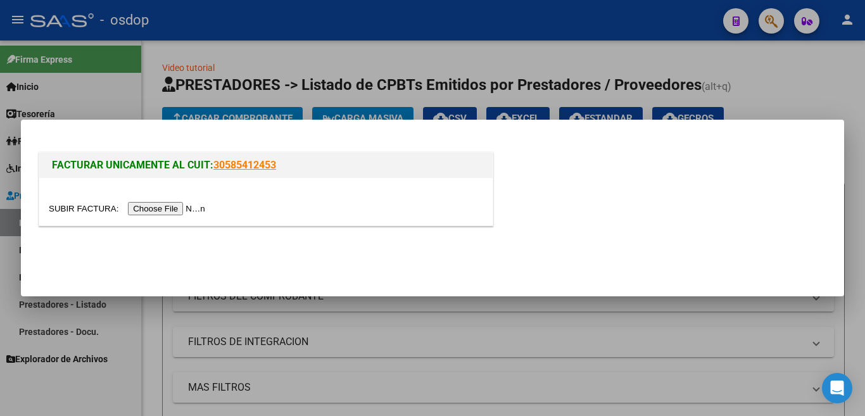
click at [184, 208] on input "file" at bounding box center [129, 208] width 160 height 13
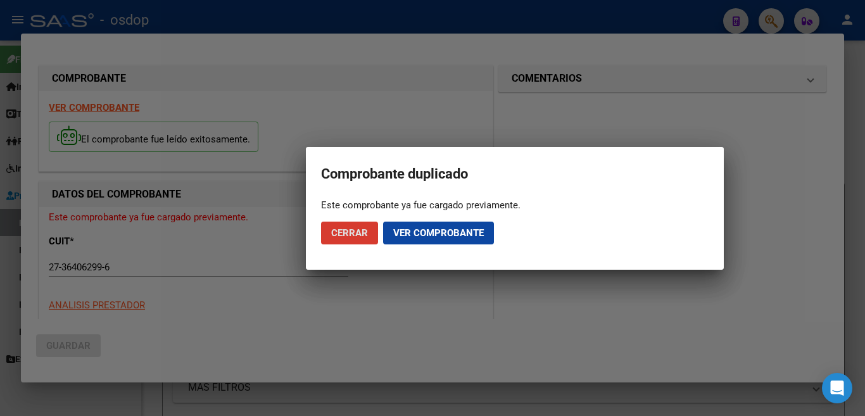
click at [364, 234] on span "Cerrar" at bounding box center [349, 232] width 37 height 11
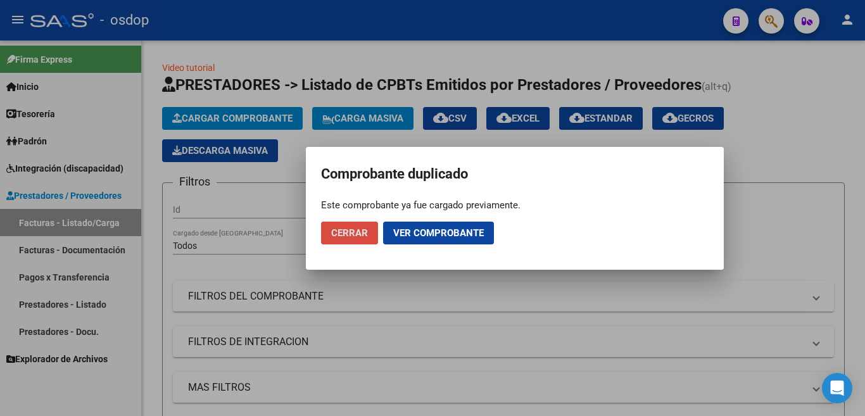
click at [364, 234] on span "Cerrar" at bounding box center [349, 232] width 37 height 11
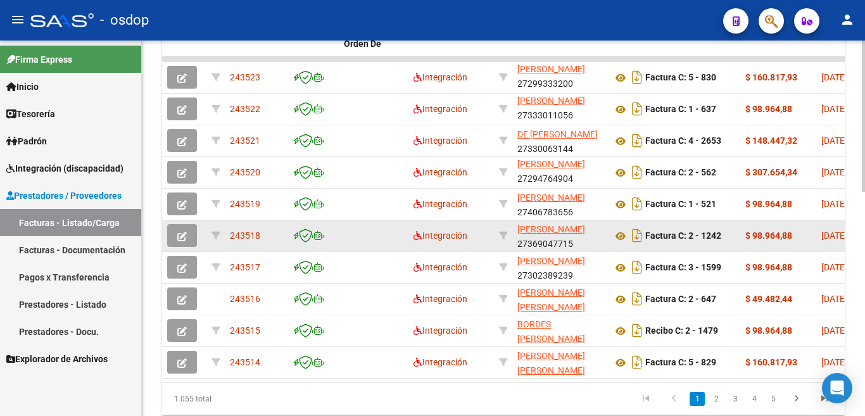
scroll to position [2, 0]
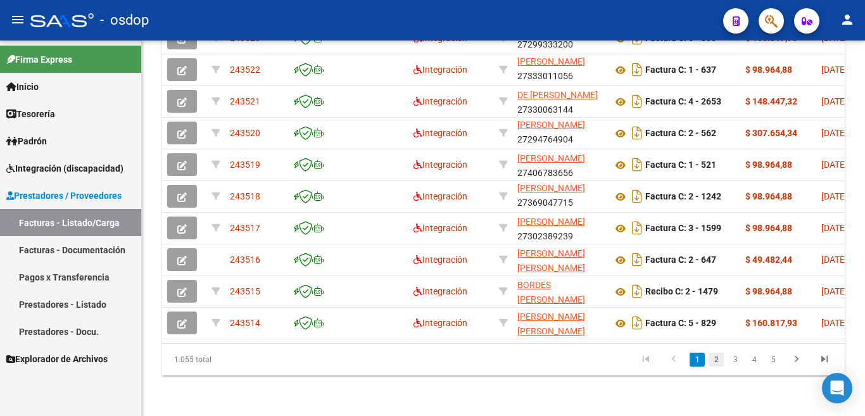
click at [715, 363] on link "2" at bounding box center [715, 360] width 15 height 14
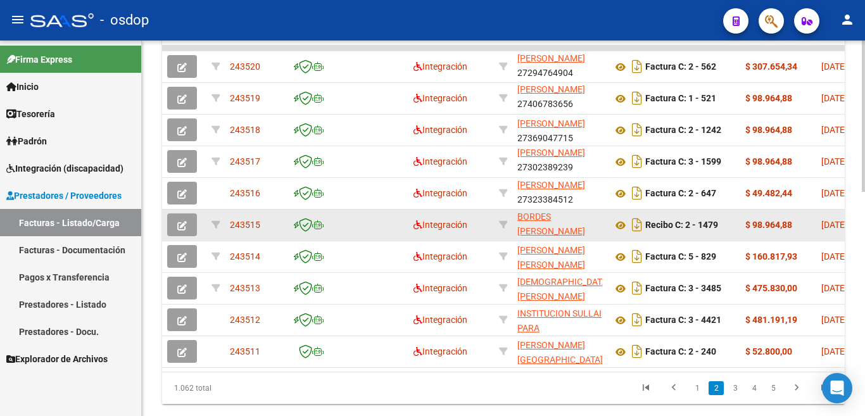
scroll to position [556, 0]
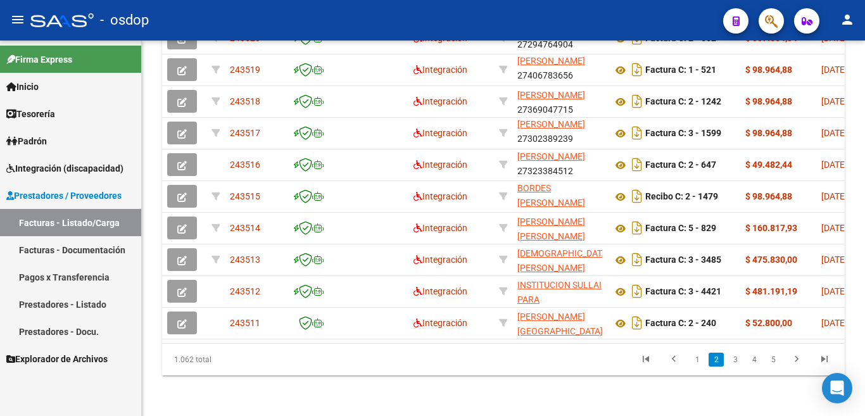
click at [736, 367] on li "3" at bounding box center [734, 360] width 19 height 22
click at [734, 363] on link "3" at bounding box center [734, 360] width 15 height 14
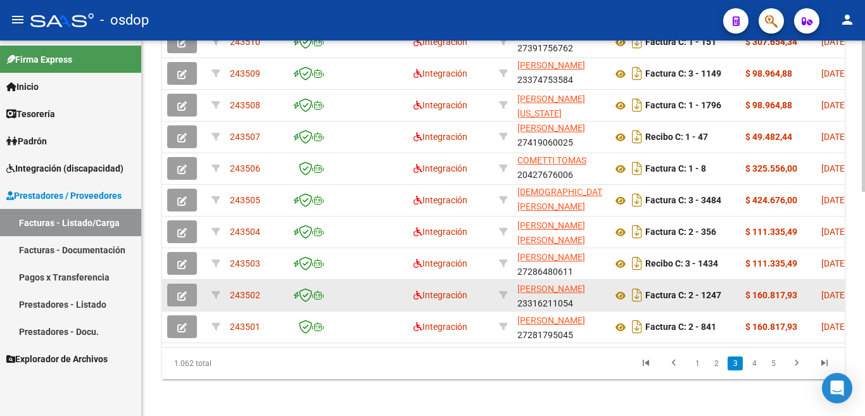
scroll to position [493, 0]
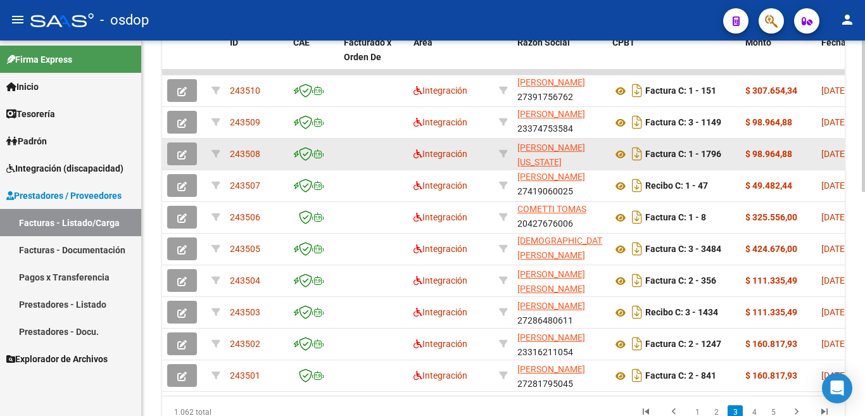
click at [256, 149] on span "243508" at bounding box center [245, 154] width 30 height 10
copy span "243508"
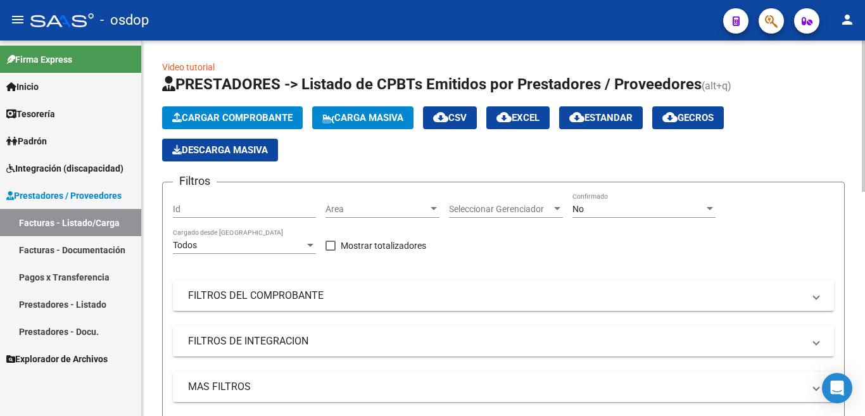
scroll to position [0, 0]
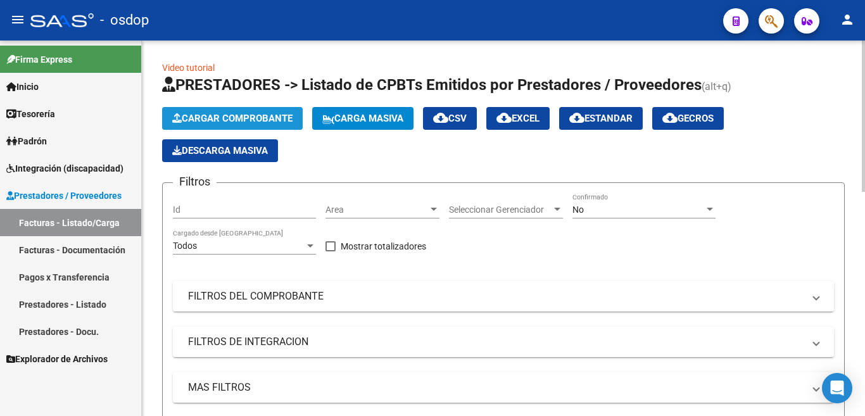
click at [239, 108] on button "Cargar Comprobante" at bounding box center [232, 118] width 141 height 23
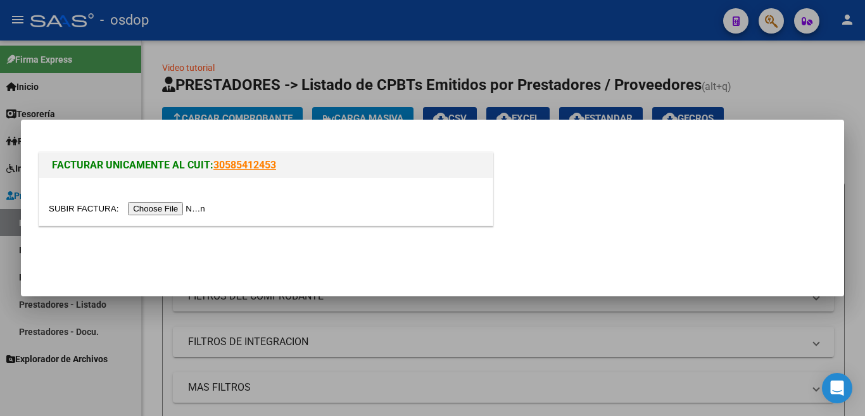
click at [180, 206] on input "file" at bounding box center [129, 208] width 160 height 13
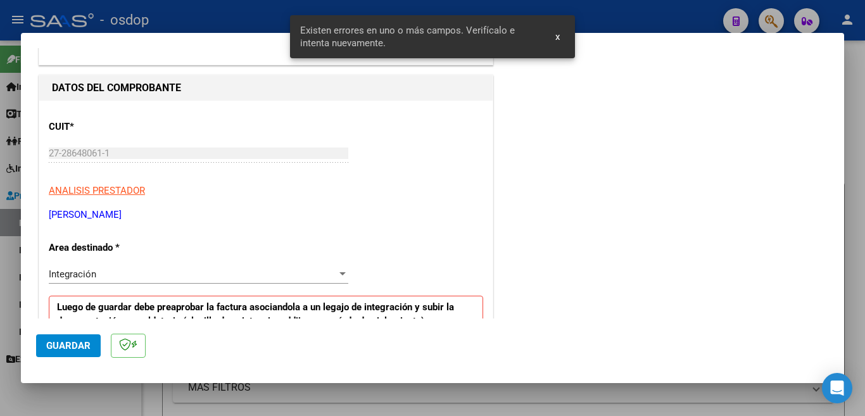
scroll to position [306, 0]
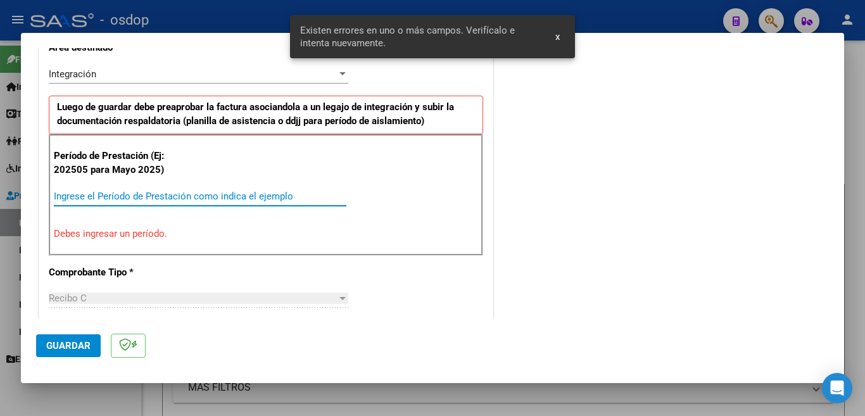
click at [173, 199] on input "Ingrese el Período de Prestación como indica el ejemplo" at bounding box center [200, 196] width 292 height 11
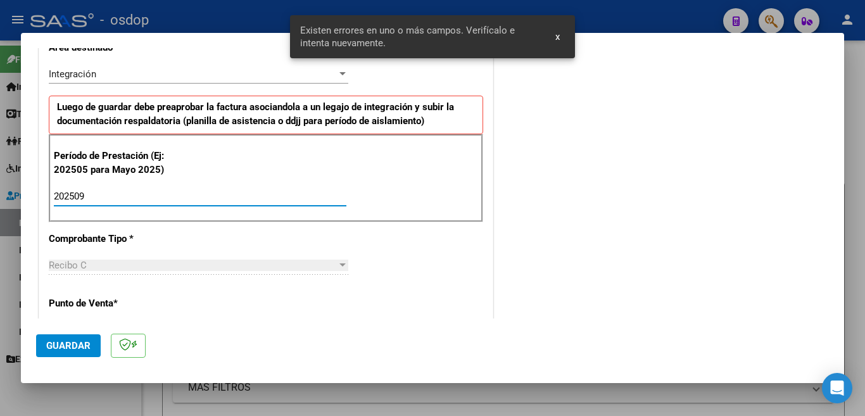
type input "202509"
click at [72, 350] on span "Guardar" at bounding box center [68, 345] width 44 height 11
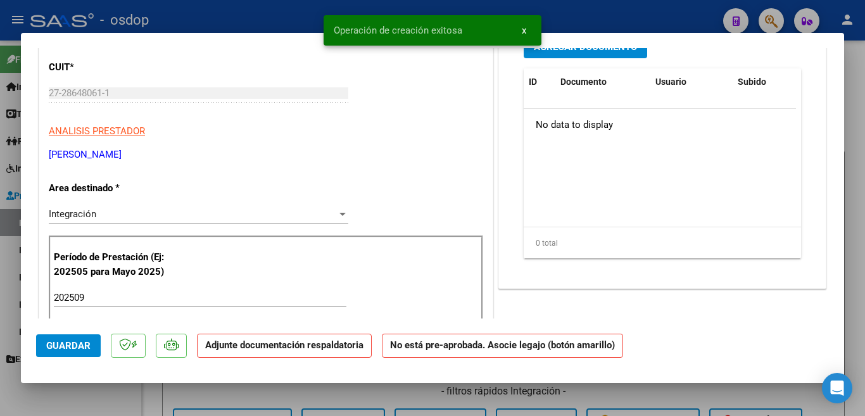
scroll to position [0, 0]
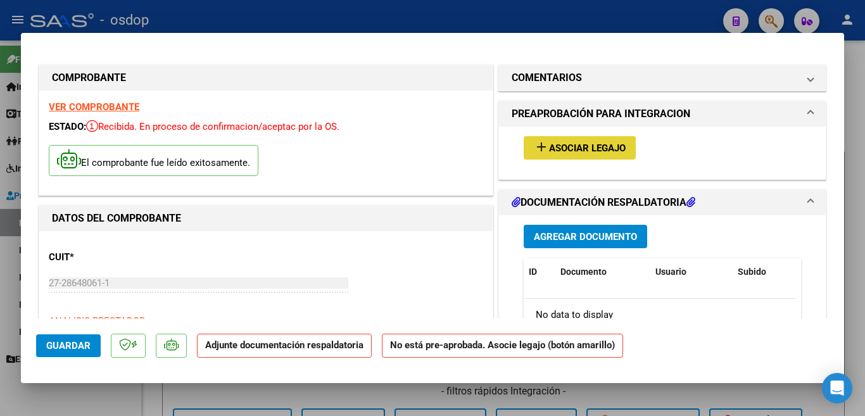
click at [570, 156] on button "add Asociar Legajo" at bounding box center [579, 147] width 112 height 23
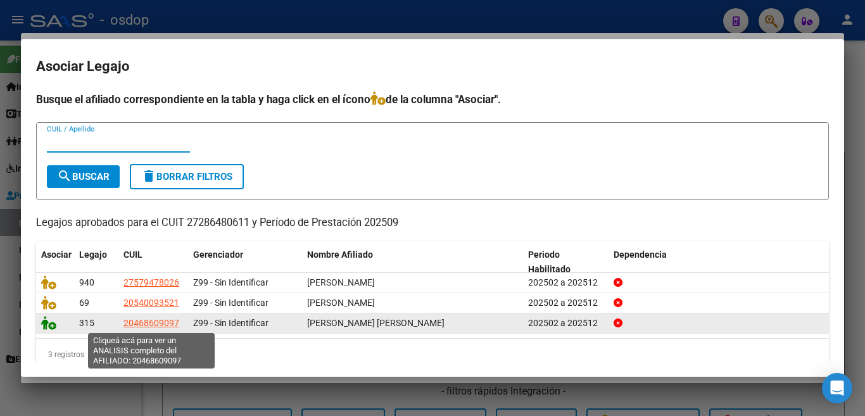
click at [54, 325] on icon at bounding box center [48, 323] width 15 height 14
click at [44, 327] on icon at bounding box center [48, 323] width 15 height 14
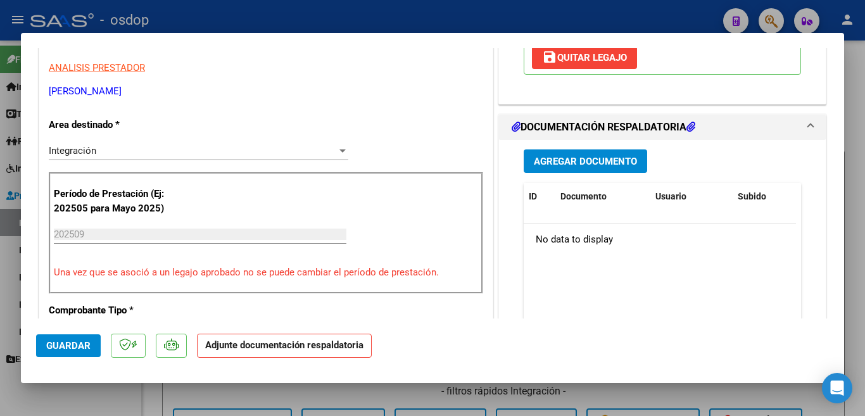
scroll to position [316, 0]
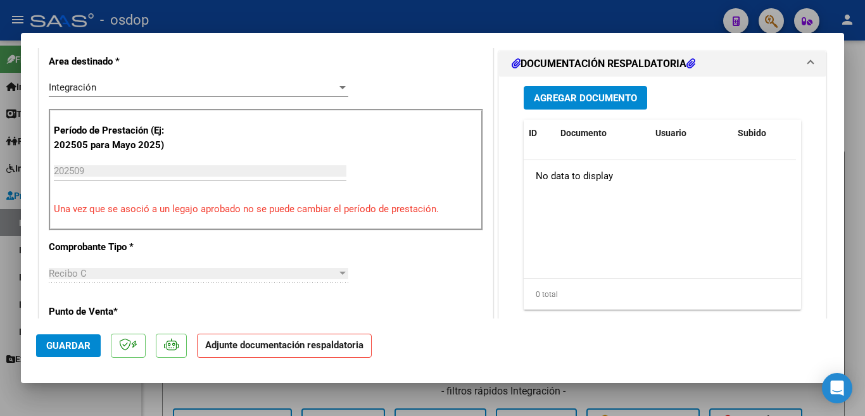
click at [596, 104] on span "Agregar Documento" at bounding box center [585, 97] width 103 height 11
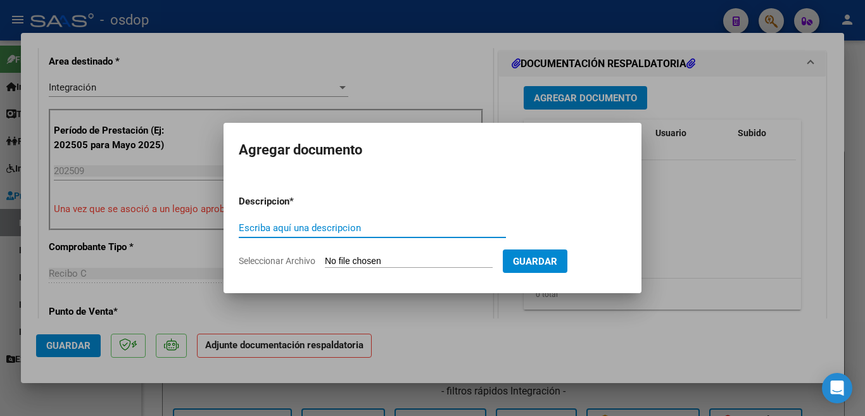
click at [389, 233] on input "Escriba aquí una descripcion" at bounding box center [372, 227] width 267 height 11
type input "planilla"
click at [423, 257] on input "Seleccionar Archivo" at bounding box center [409, 262] width 168 height 12
type input "C:\fakepath\[PERSON_NAME] ASist..pdf"
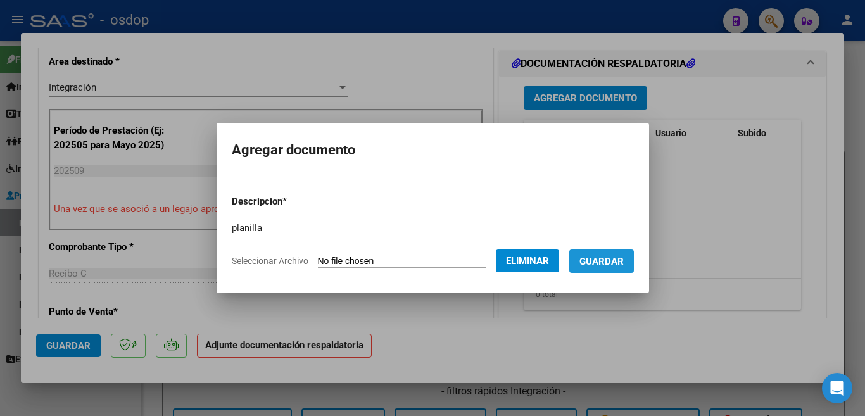
click at [602, 270] on button "Guardar" at bounding box center [601, 260] width 65 height 23
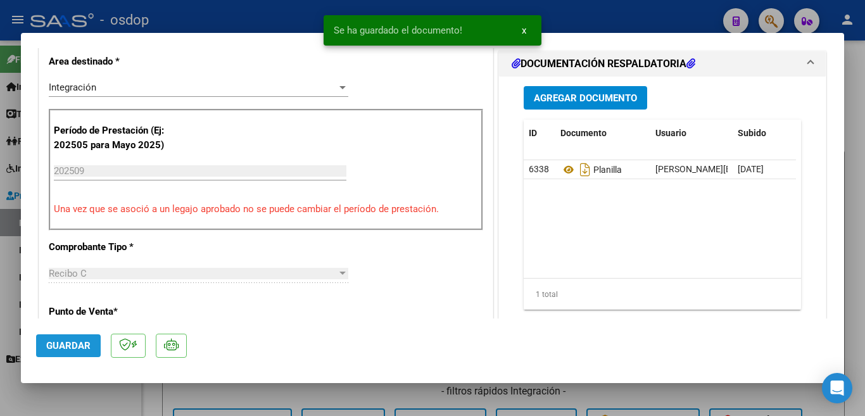
click at [80, 351] on span "Guardar" at bounding box center [68, 345] width 44 height 11
drag, startPoint x: 0, startPoint y: 313, endPoint x: 12, endPoint y: 313, distance: 12.0
click at [1, 318] on div at bounding box center [432, 208] width 865 height 416
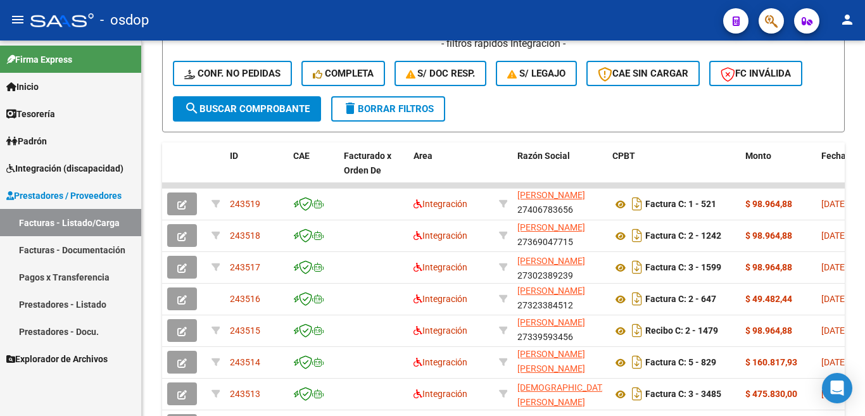
scroll to position [253, 0]
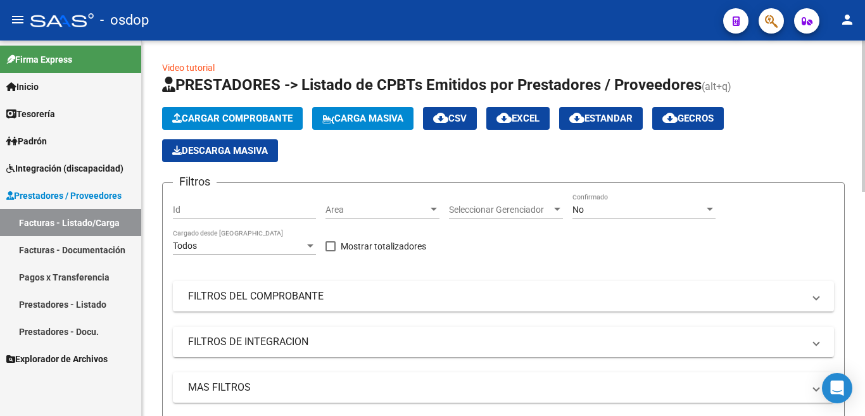
scroll to position [286, 0]
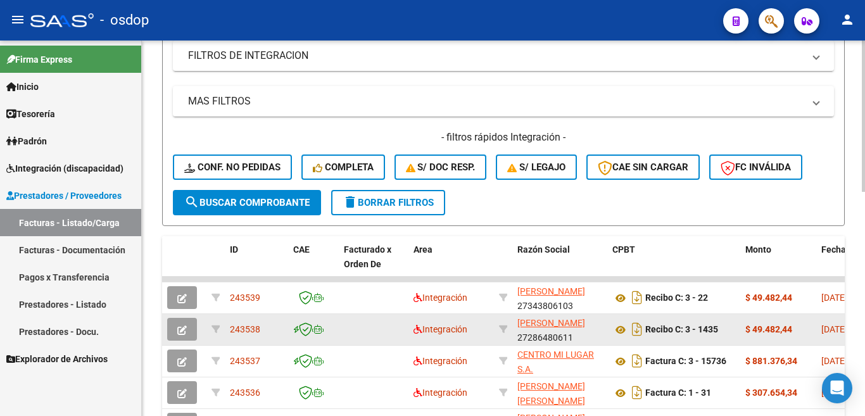
click at [250, 328] on span "243538" at bounding box center [245, 329] width 30 height 10
click at [249, 330] on span "243538" at bounding box center [245, 329] width 30 height 10
click at [248, 334] on span "243538" at bounding box center [245, 329] width 30 height 10
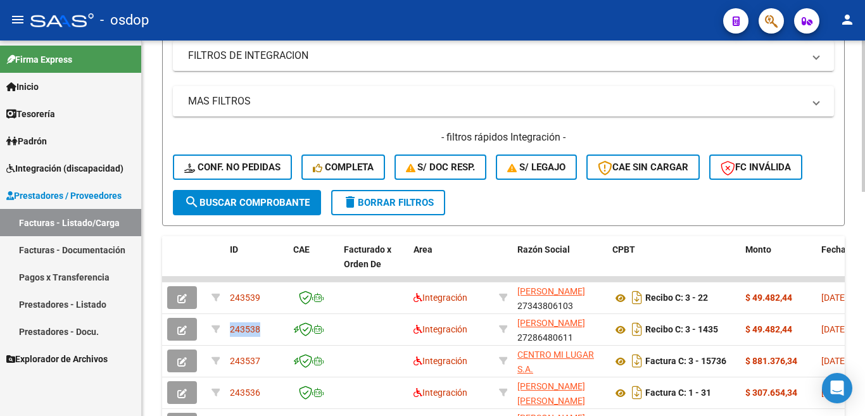
copy span "243538"
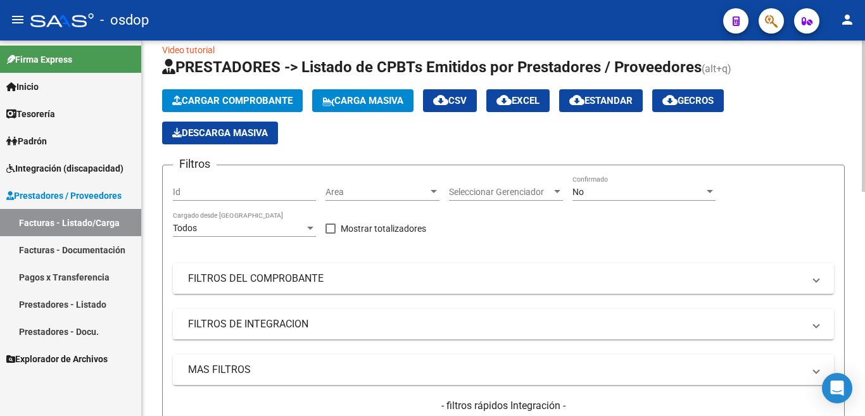
scroll to position [0, 0]
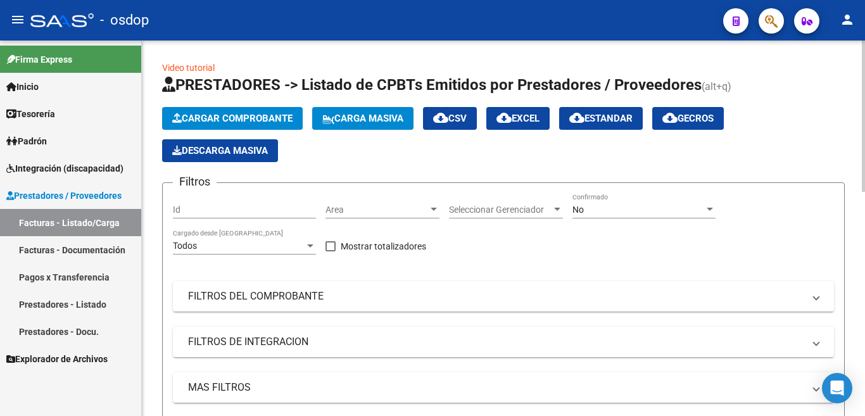
click at [225, 111] on button "Cargar Comprobante" at bounding box center [232, 118] width 141 height 23
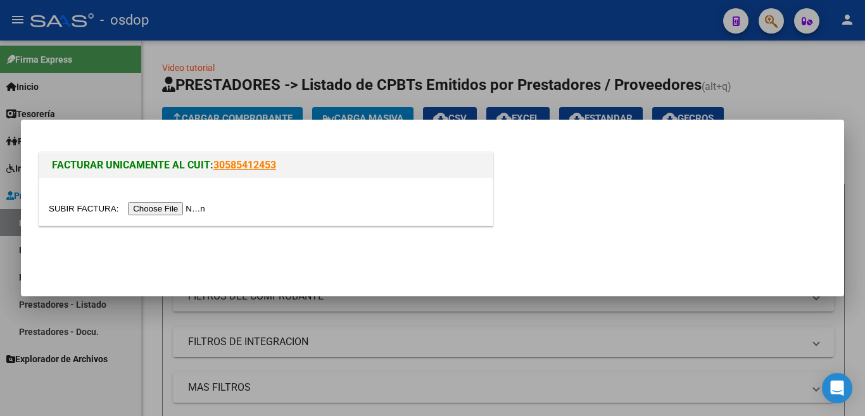
click at [178, 211] on input "file" at bounding box center [129, 208] width 160 height 13
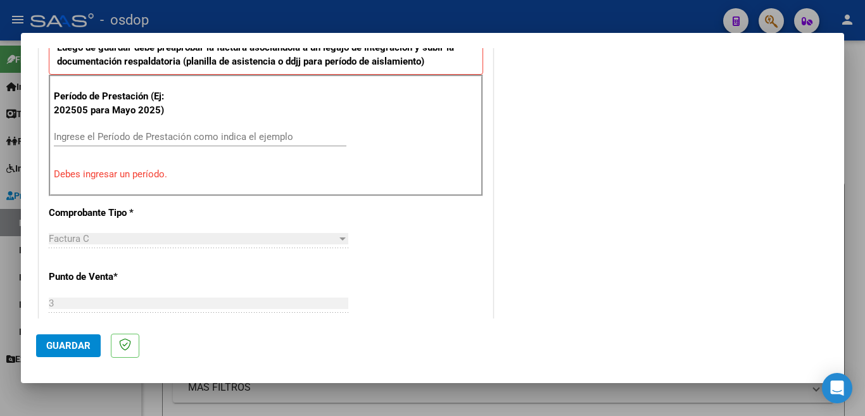
scroll to position [380, 0]
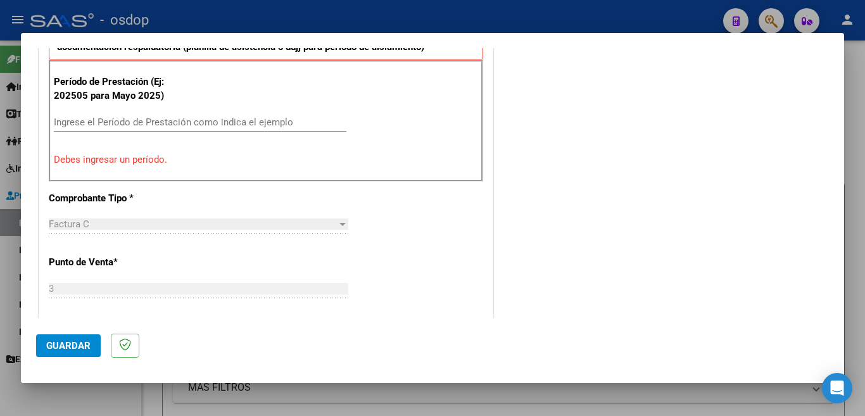
click at [169, 120] on input "Ingrese el Período de Prestación como indica el ejemplo" at bounding box center [200, 121] width 292 height 11
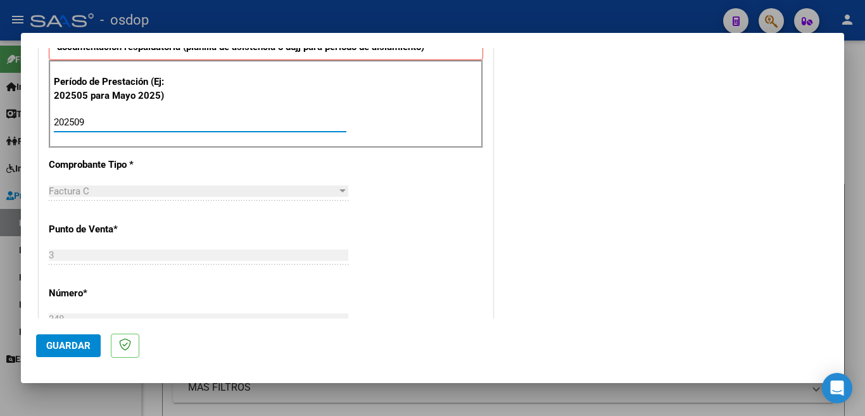
type input "202509"
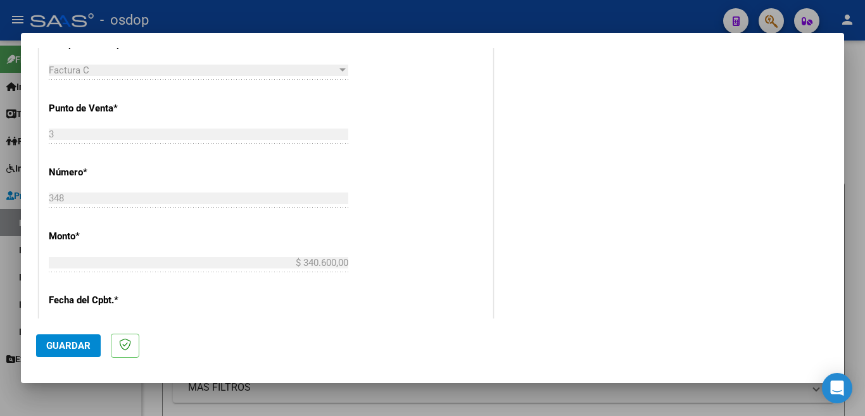
scroll to position [506, 0]
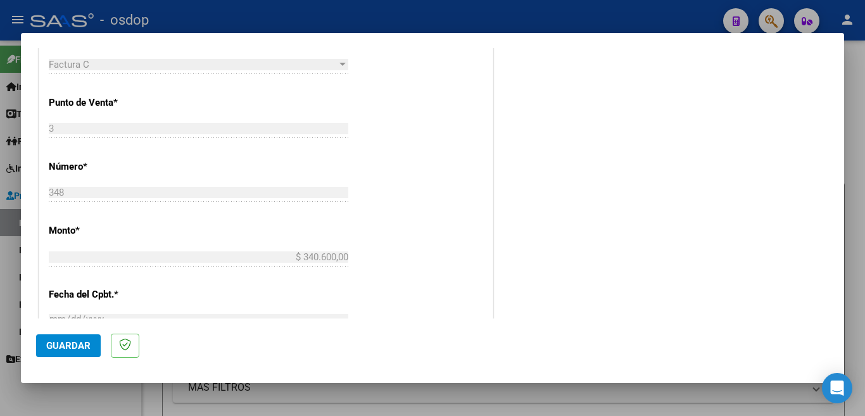
click at [77, 342] on span "Guardar" at bounding box center [68, 345] width 44 height 11
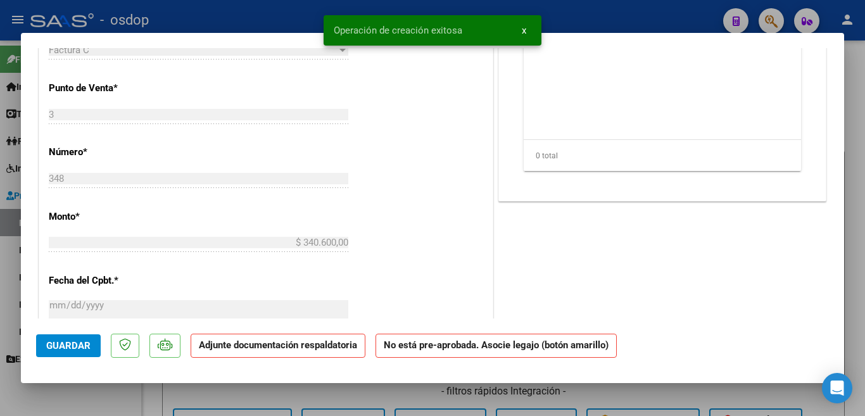
scroll to position [0, 0]
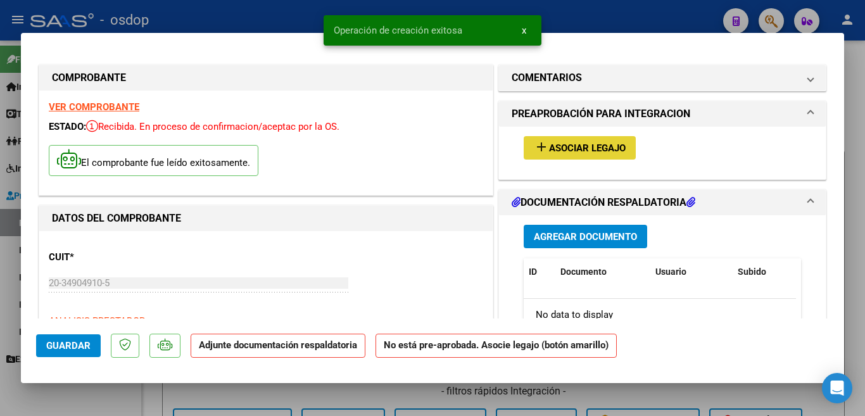
click at [601, 154] on span "Asociar Legajo" at bounding box center [587, 147] width 77 height 11
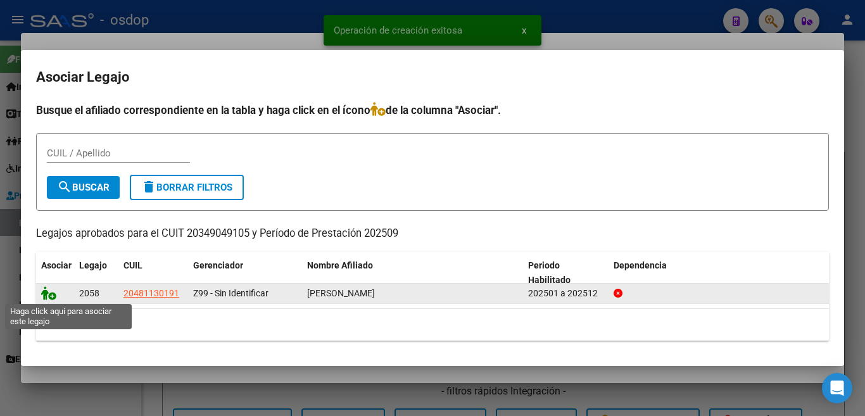
click at [44, 294] on icon at bounding box center [48, 293] width 15 height 14
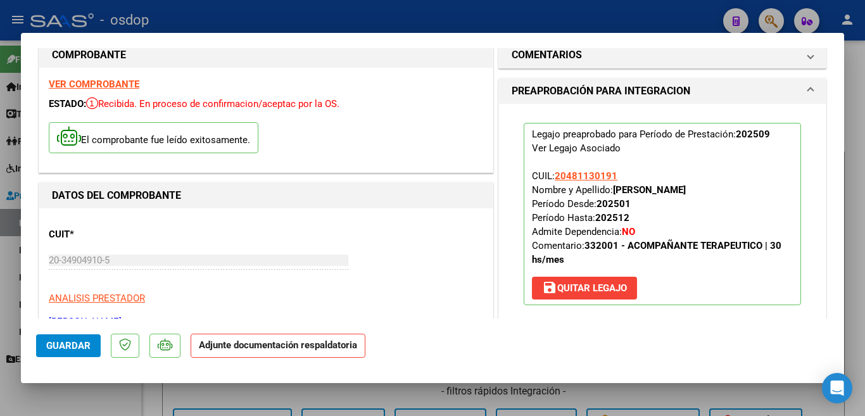
scroll to position [190, 0]
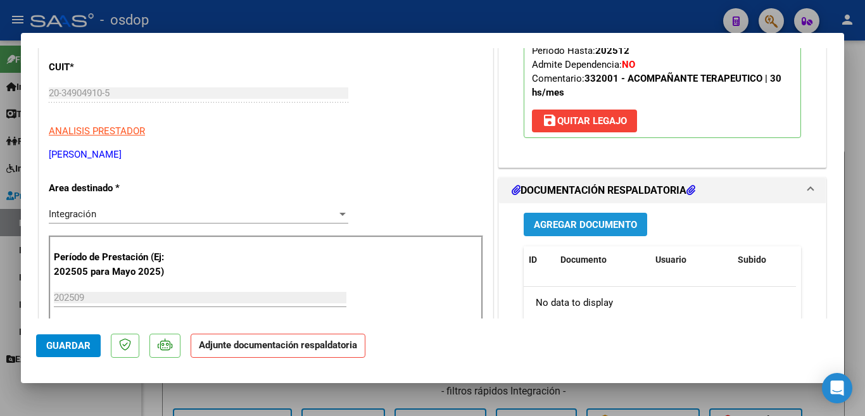
click at [582, 232] on button "Agregar Documento" at bounding box center [584, 224] width 123 height 23
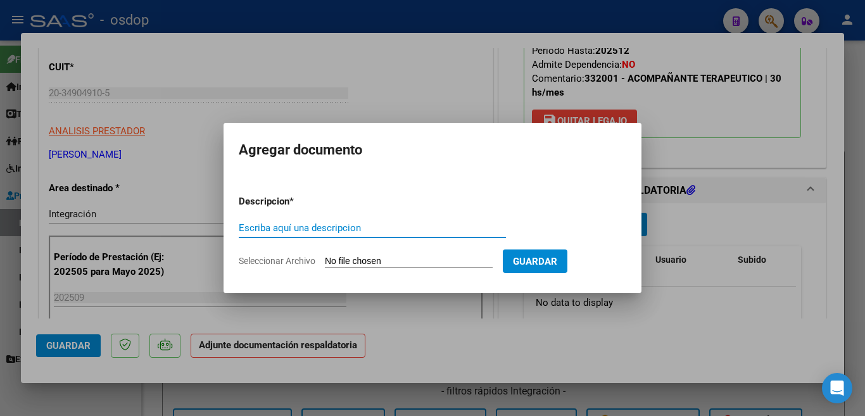
click at [391, 226] on input "Escriba aquí una descripcion" at bounding box center [372, 227] width 267 height 11
type input "planilla"
click at [389, 264] on input "Seleccionar Archivo" at bounding box center [409, 262] width 168 height 12
type input "C:\fakepath\asistencia [PERSON_NAME] septiembre.pdf"
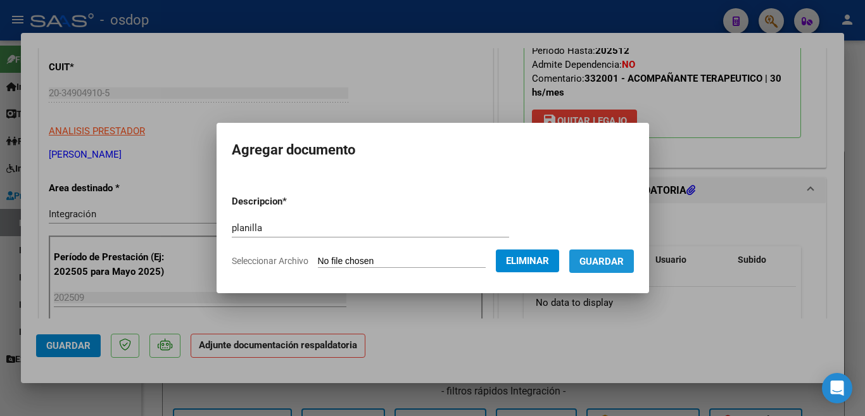
click at [618, 265] on span "Guardar" at bounding box center [601, 261] width 44 height 11
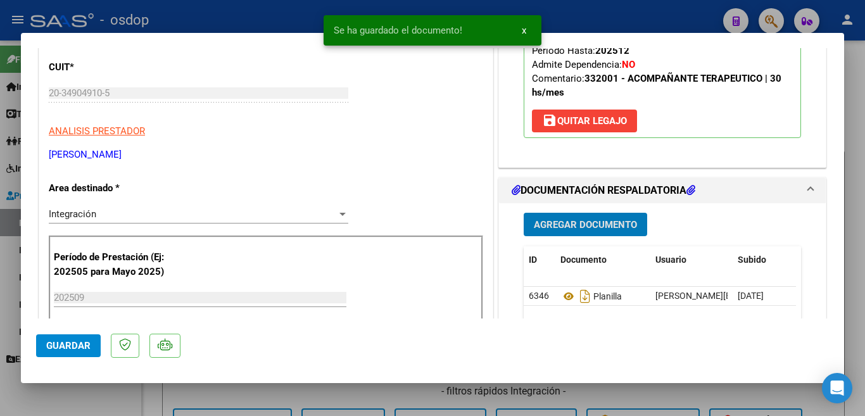
click at [54, 337] on button "Guardar" at bounding box center [68, 345] width 65 height 23
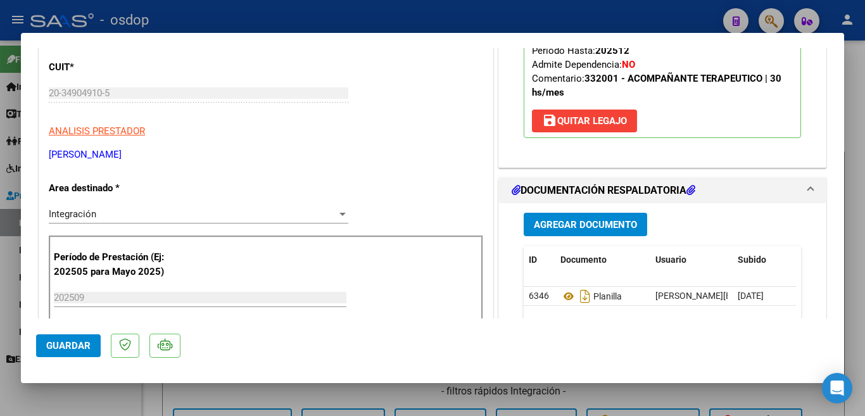
click at [47, 401] on div at bounding box center [432, 208] width 865 height 416
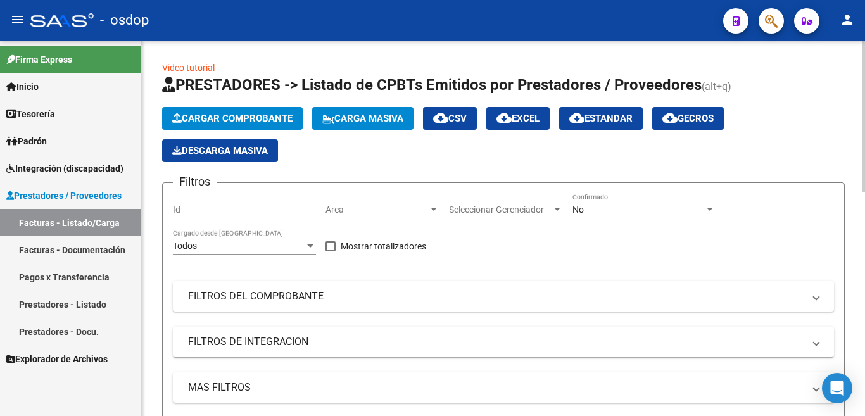
scroll to position [253, 0]
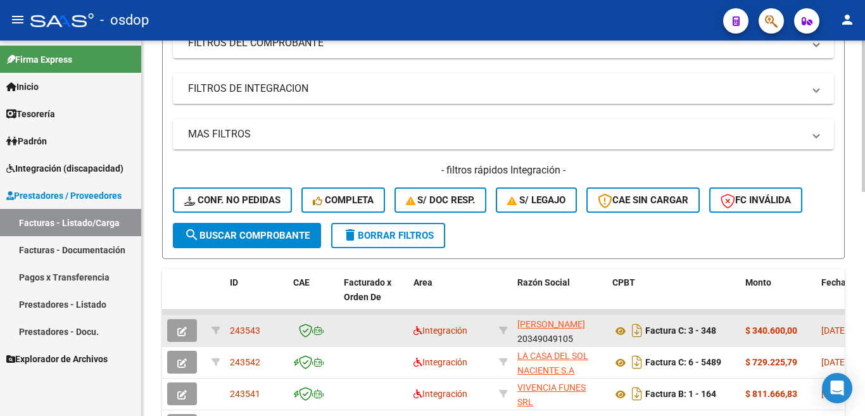
click at [259, 330] on span "243543" at bounding box center [245, 330] width 30 height 10
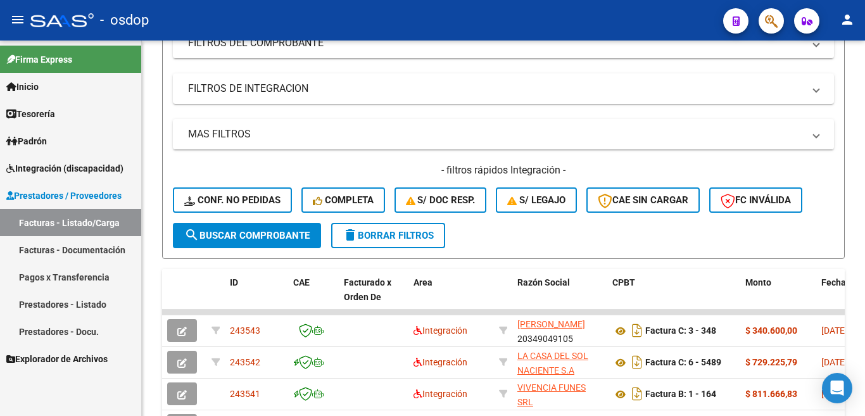
copy span "243543"
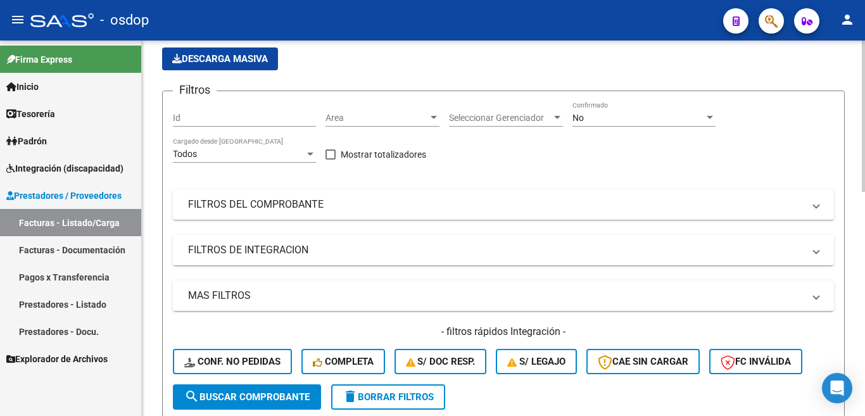
scroll to position [0, 0]
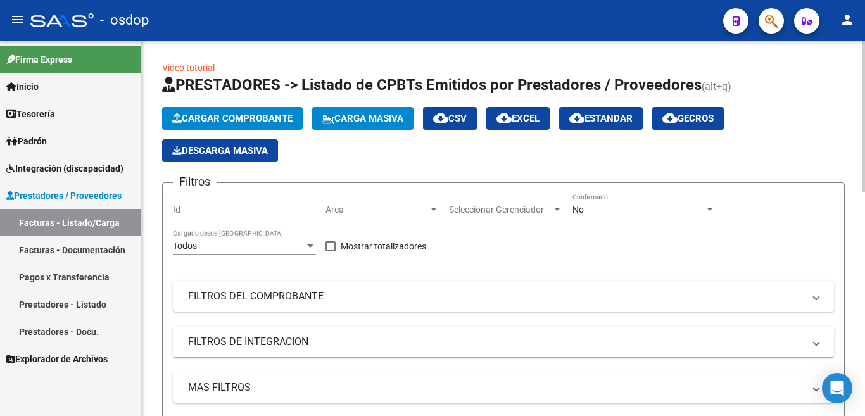
click at [251, 113] on span "Cargar Comprobante" at bounding box center [232, 118] width 120 height 11
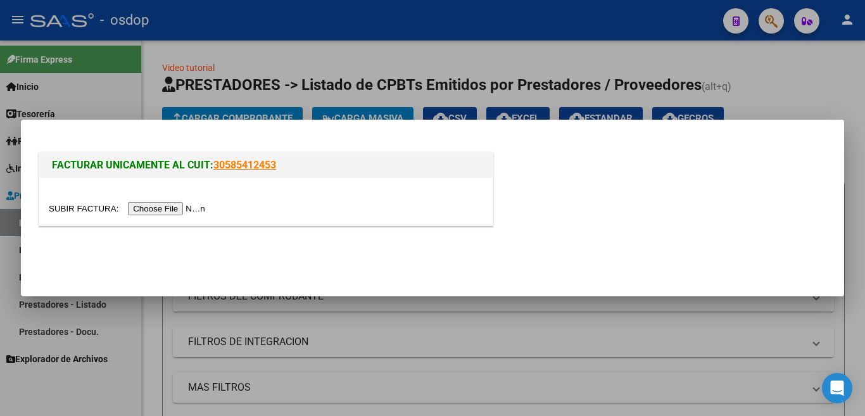
click at [200, 206] on input "file" at bounding box center [129, 208] width 160 height 13
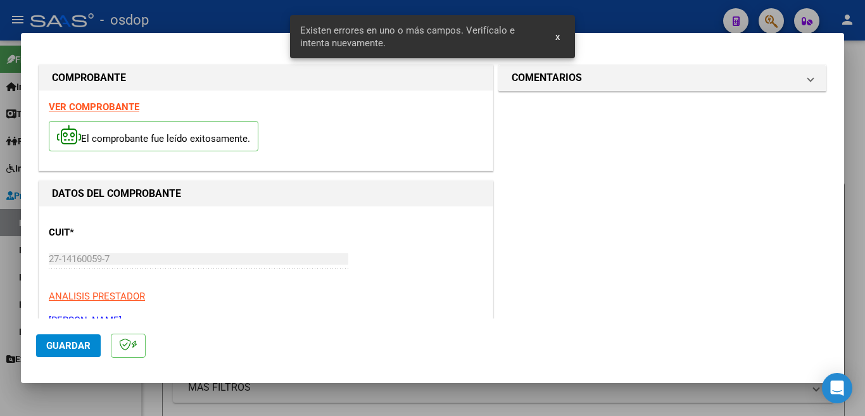
scroll to position [63, 0]
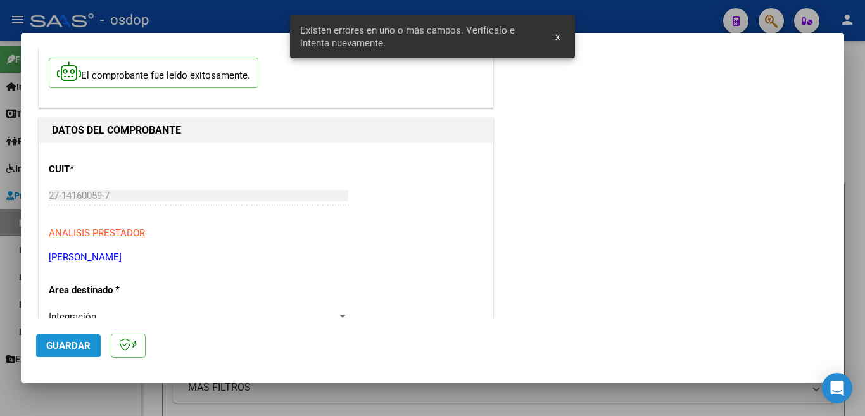
click at [81, 343] on span "Guardar" at bounding box center [68, 345] width 44 height 11
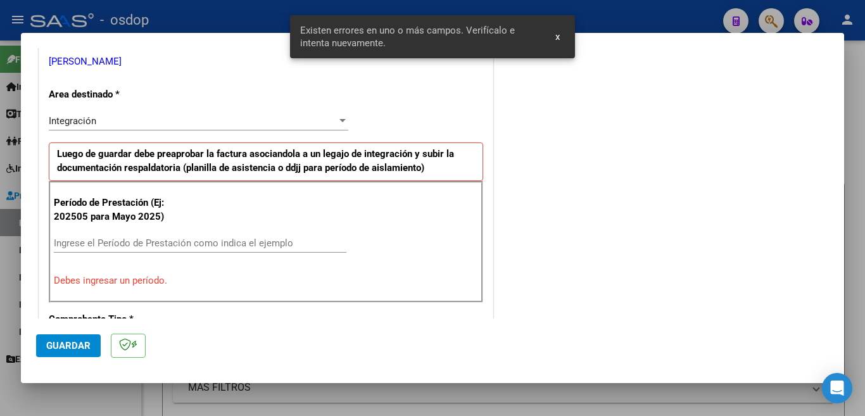
scroll to position [306, 0]
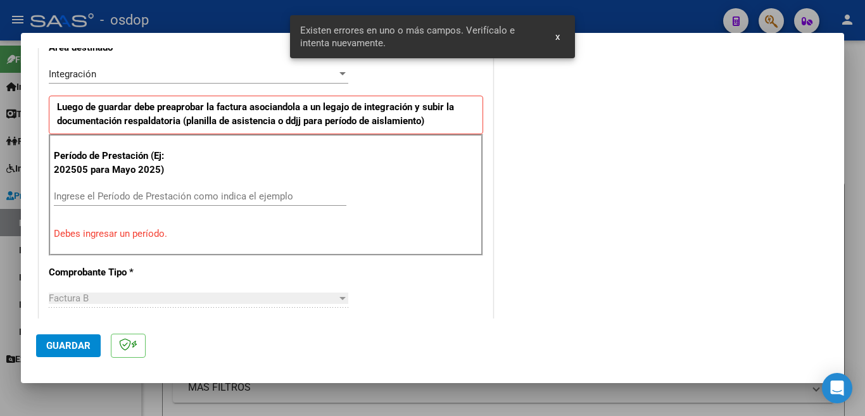
click at [187, 196] on input "Ingrese el Período de Prestación como indica el ejemplo" at bounding box center [200, 196] width 292 height 11
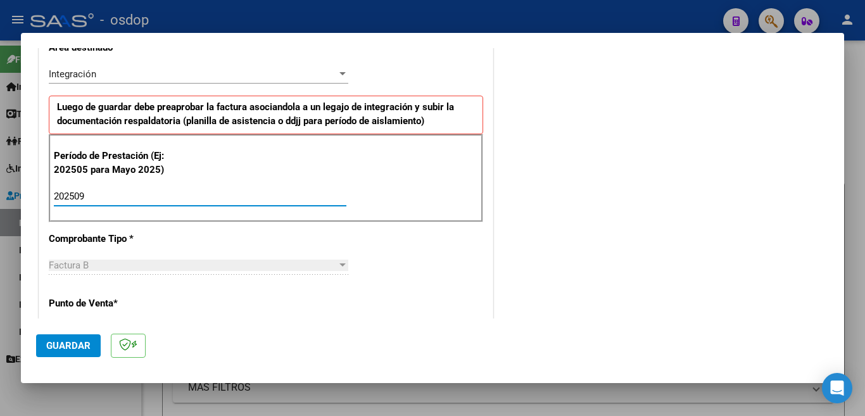
type input "202509"
click at [83, 358] on mat-dialog-actions "Guardar" at bounding box center [432, 343] width 792 height 50
click at [85, 351] on span "Guardar" at bounding box center [68, 345] width 44 height 11
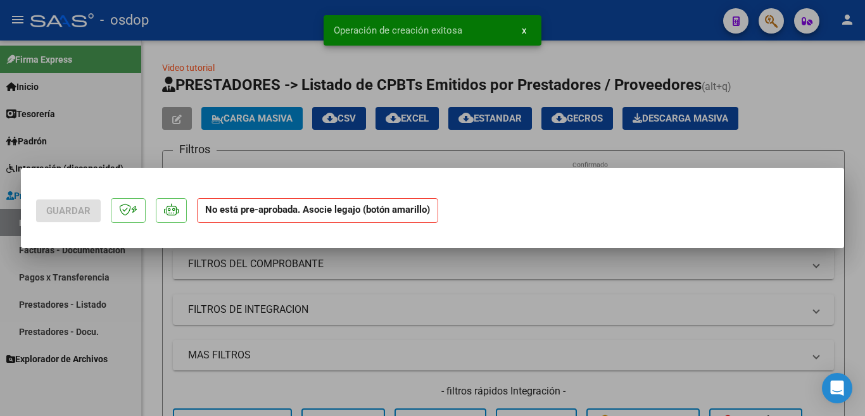
scroll to position [0, 0]
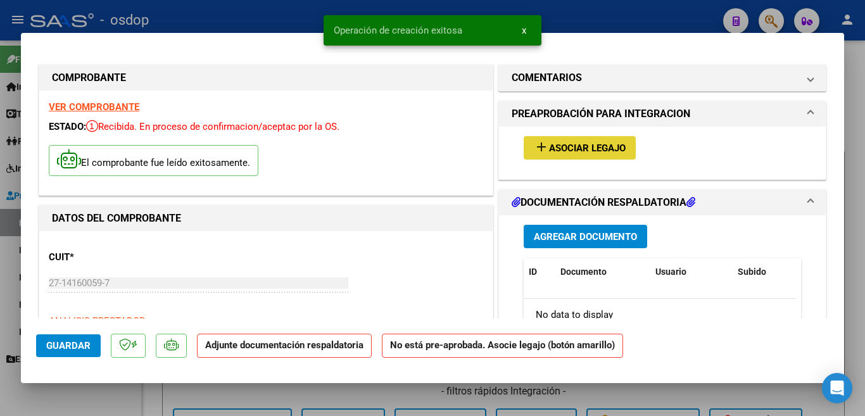
click at [554, 146] on span "Asociar Legajo" at bounding box center [587, 147] width 77 height 11
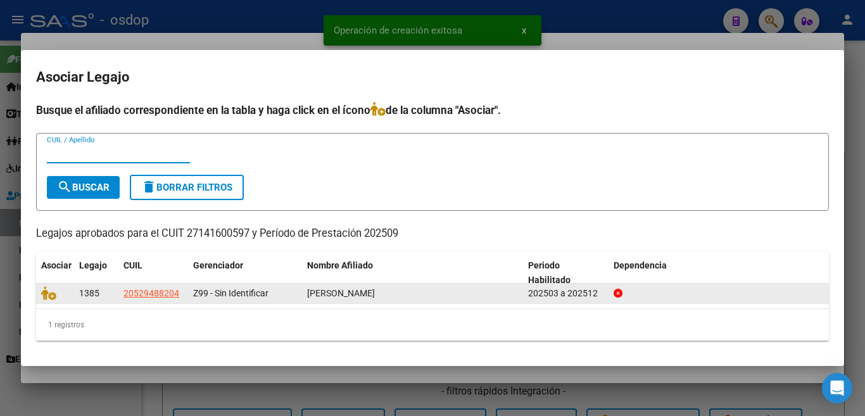
click at [40, 301] on datatable-body-cell at bounding box center [55, 294] width 38 height 20
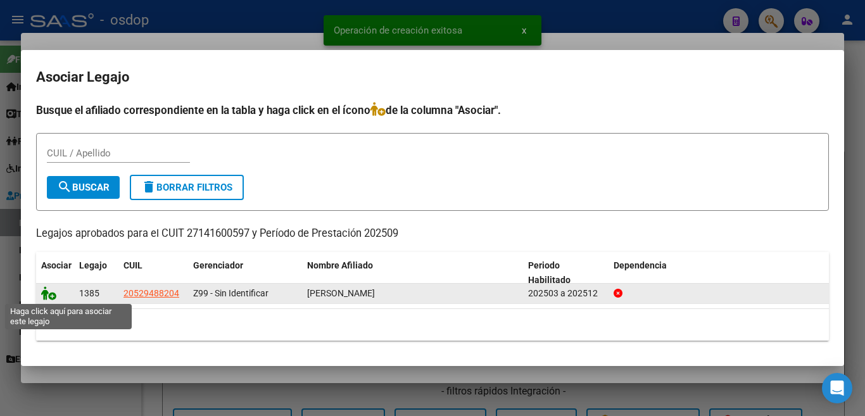
click at [44, 297] on icon at bounding box center [48, 293] width 15 height 14
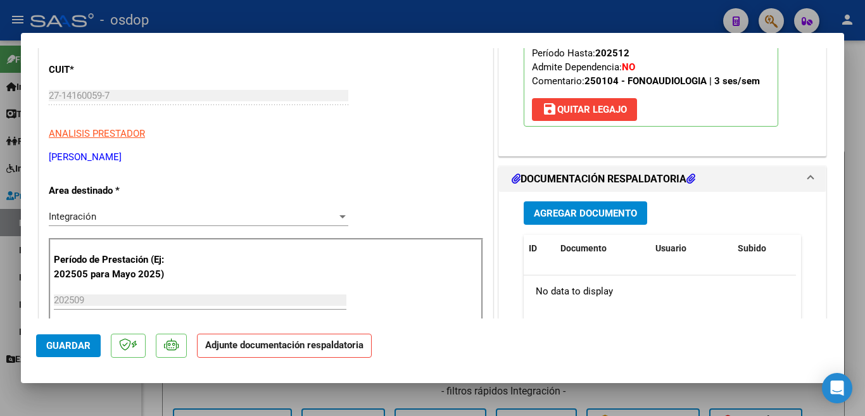
scroll to position [190, 0]
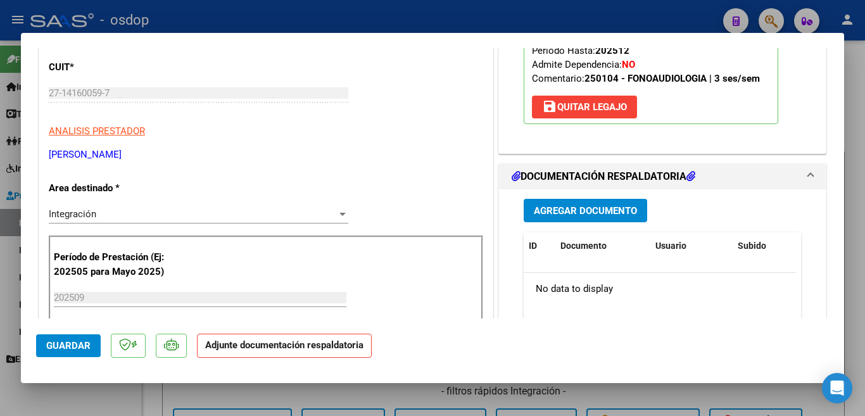
click at [554, 208] on span "Agregar Documento" at bounding box center [585, 210] width 103 height 11
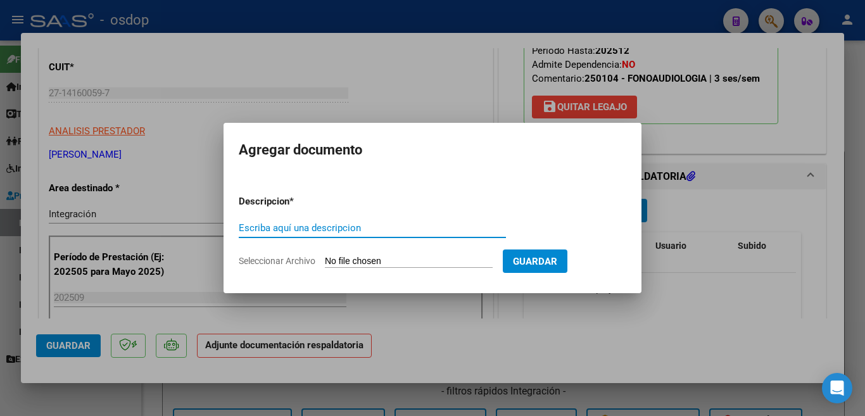
click at [366, 230] on input "Escriba aquí una descripcion" at bounding box center [372, 227] width 267 height 11
type input "planilla"
click at [413, 261] on input "Seleccionar Archivo" at bounding box center [409, 262] width 168 height 12
type input "C:\fakepath\[PERSON_NAME] ASISTENCIA SEPTIEMBRE.pdf"
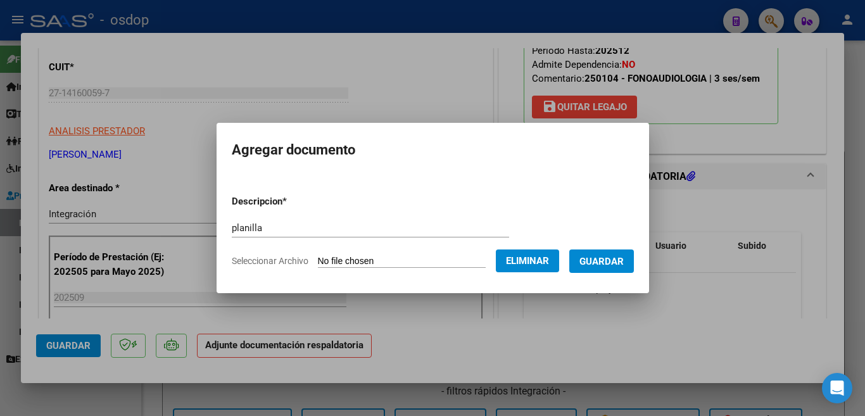
click at [598, 258] on span "Guardar" at bounding box center [601, 261] width 44 height 11
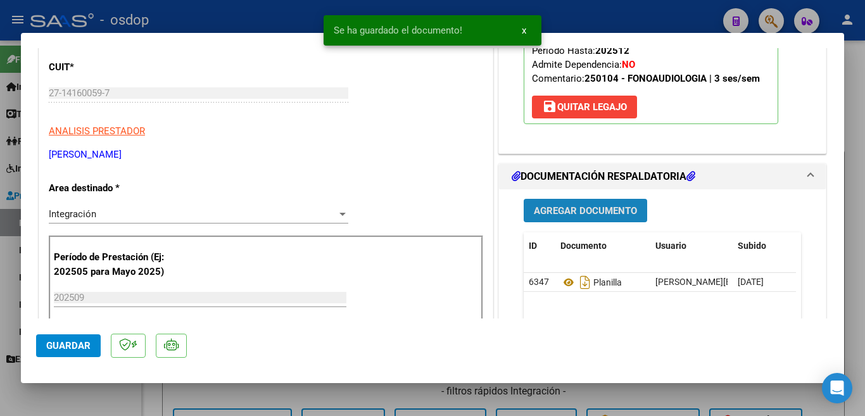
click at [576, 218] on button "Agregar Documento" at bounding box center [584, 210] width 123 height 23
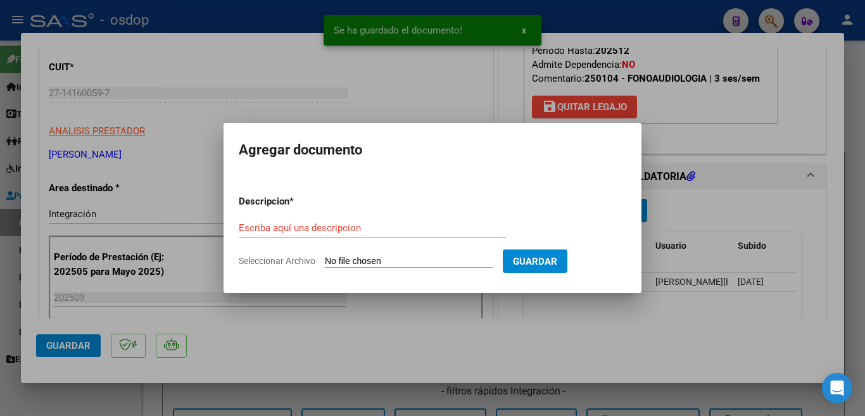
click at [570, 213] on form "Descripcion * Escriba aquí una descripcion Seleccionar Archivo Guardar" at bounding box center [432, 231] width 387 height 92
click at [424, 106] on div at bounding box center [432, 208] width 865 height 416
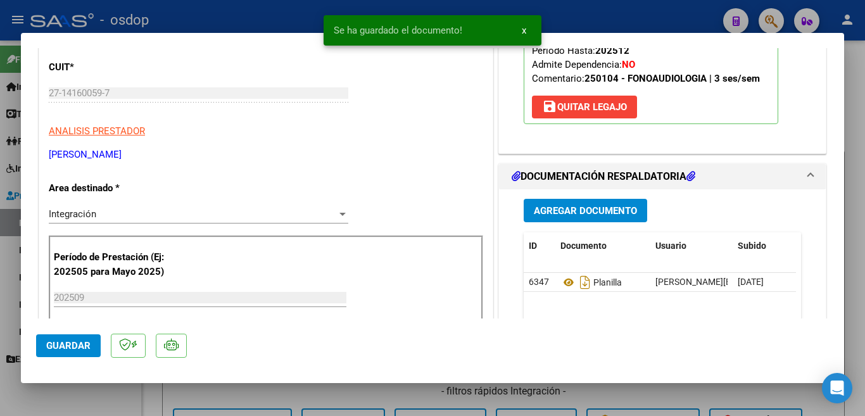
click at [93, 349] on button "Guardar" at bounding box center [68, 345] width 65 height 23
click at [0, 297] on div at bounding box center [432, 208] width 865 height 416
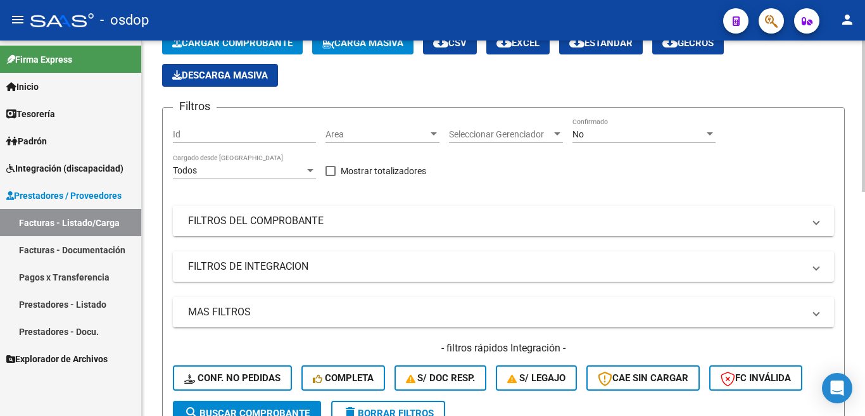
scroll to position [316, 0]
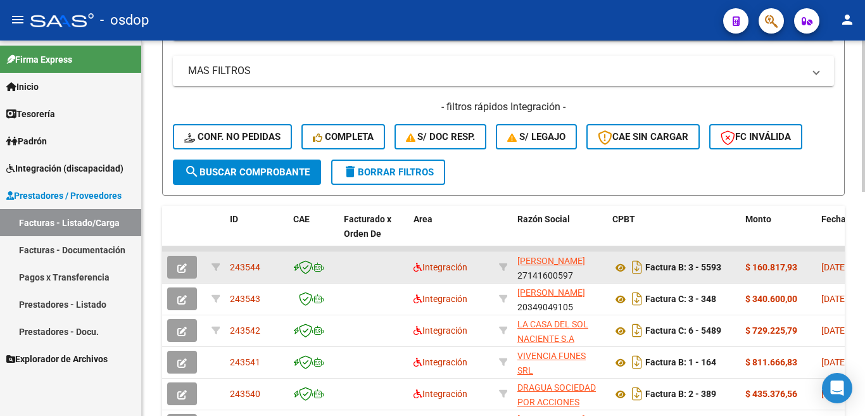
click at [256, 264] on span "243544" at bounding box center [245, 267] width 30 height 10
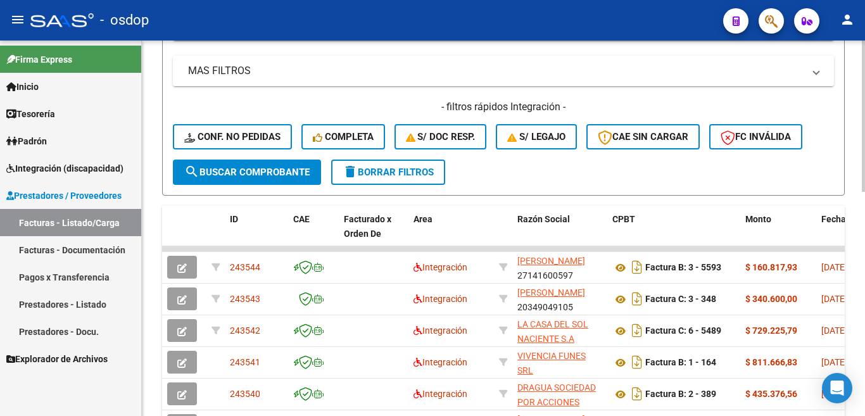
copy span "243544"
